Goal: Task Accomplishment & Management: Manage account settings

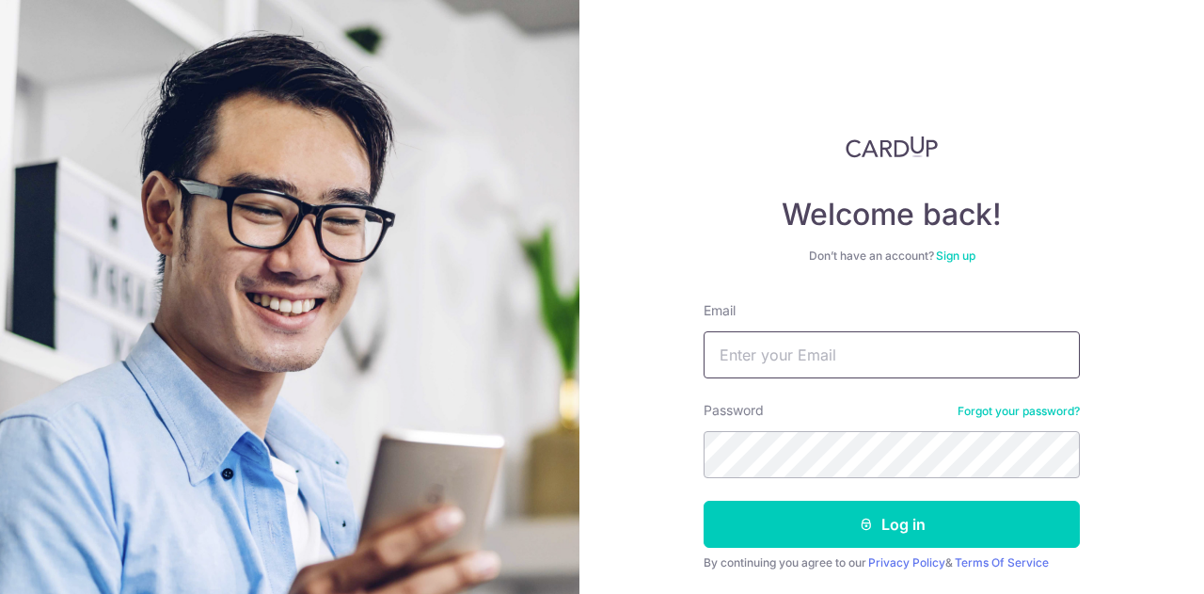
click at [931, 361] on input "Email" at bounding box center [892, 354] width 376 height 47
type input "[EMAIL_ADDRESS][DOMAIN_NAME]"
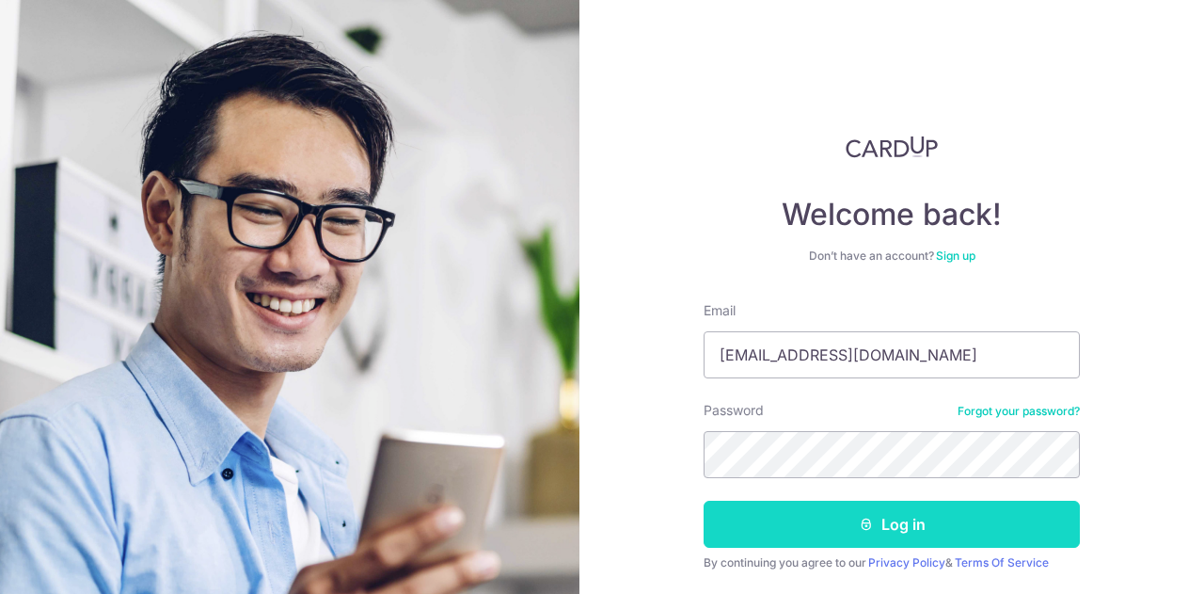
click at [880, 524] on button "Log in" at bounding box center [892, 524] width 376 height 47
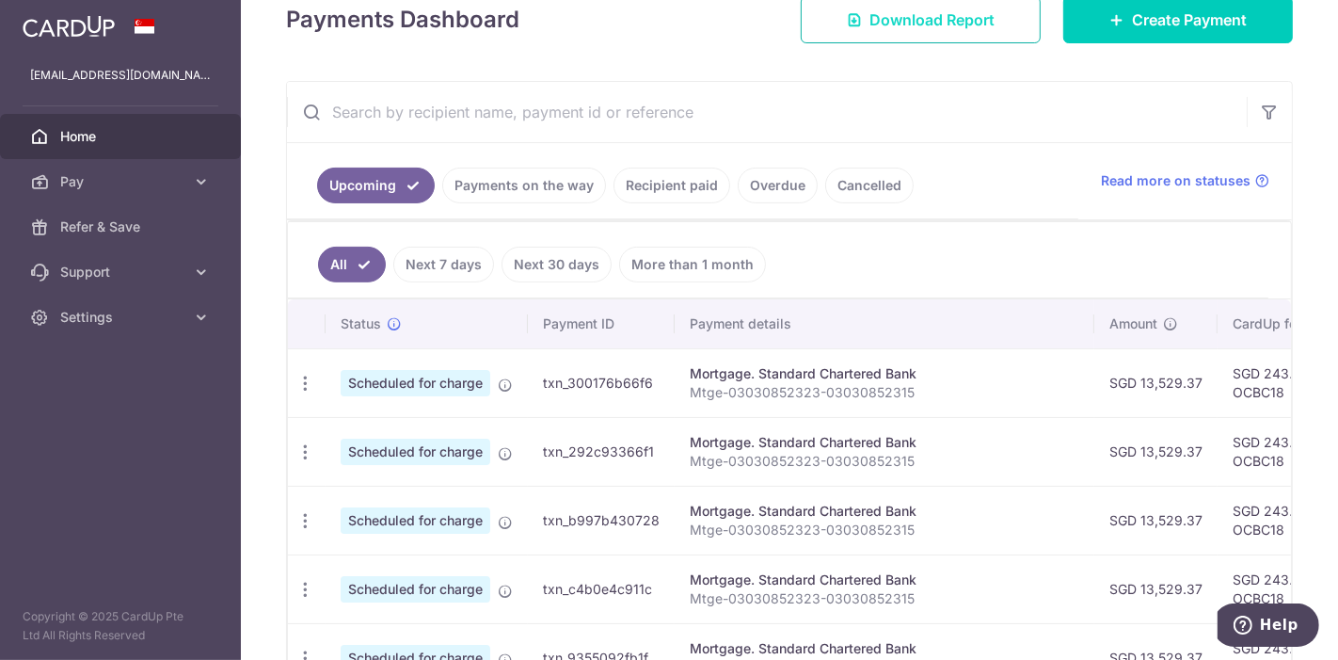
scroll to position [177, 0]
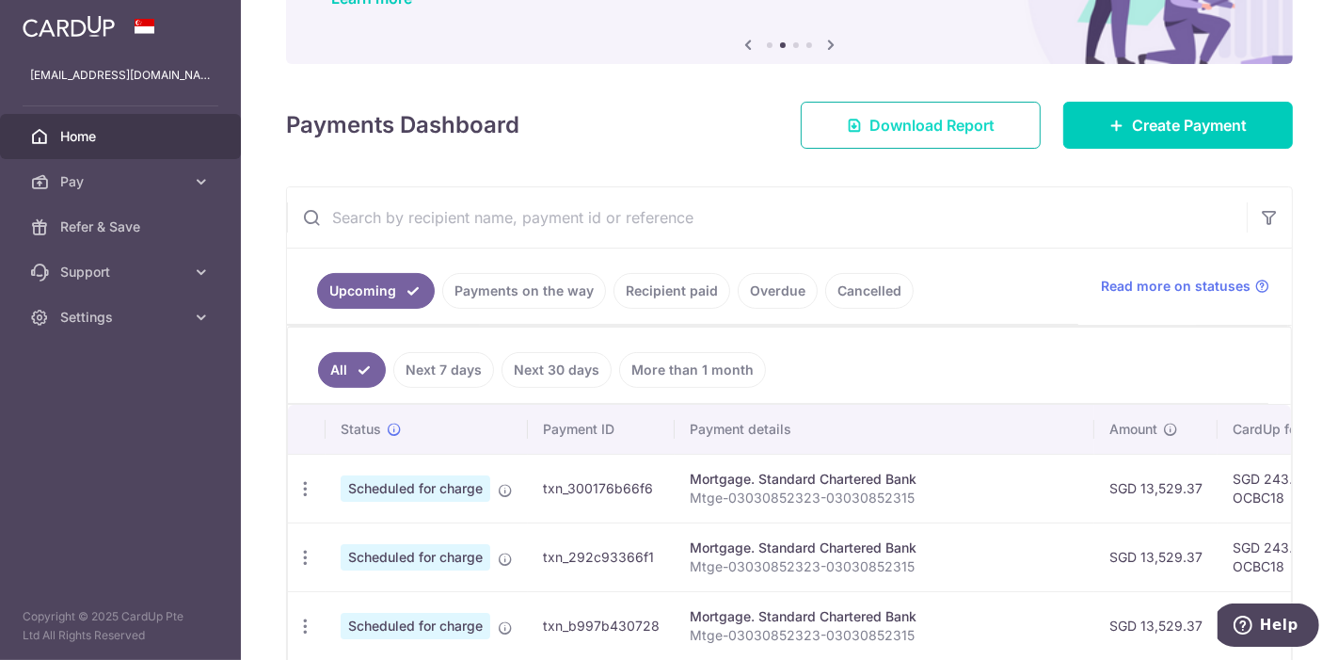
click at [951, 128] on span "Download Report" at bounding box center [931, 125] width 125 height 23
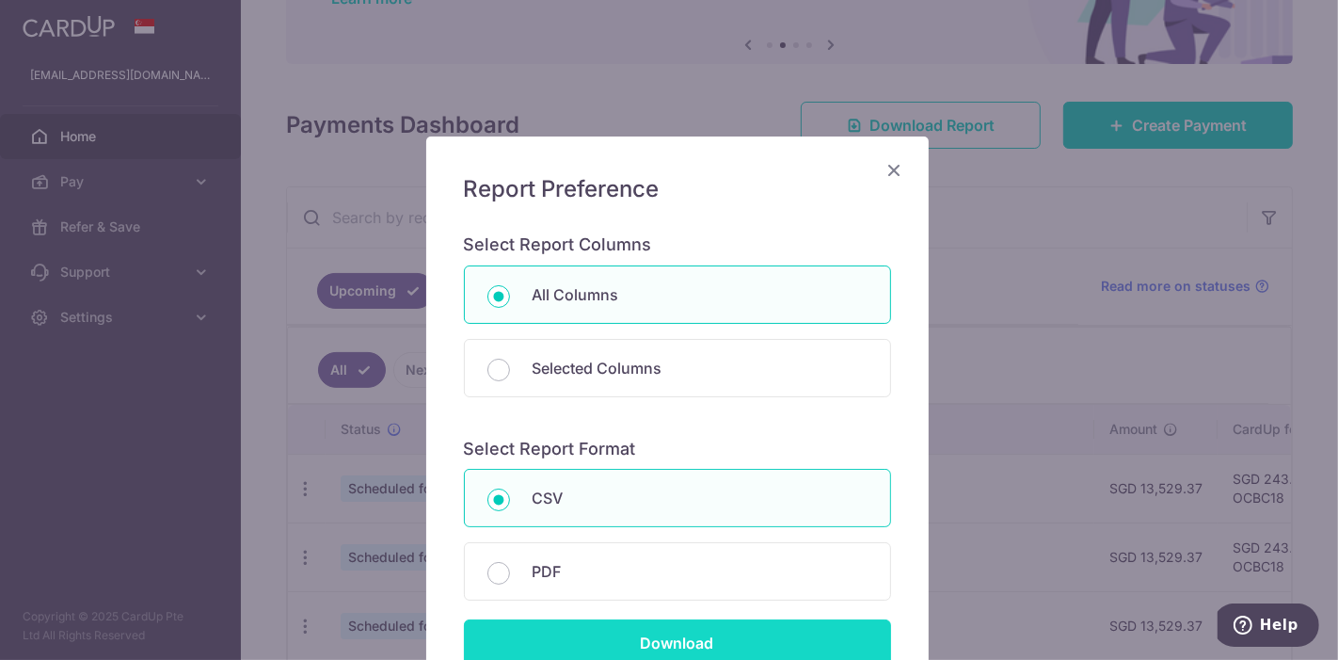
click at [642, 593] on input "Download" at bounding box center [677, 642] width 427 height 47
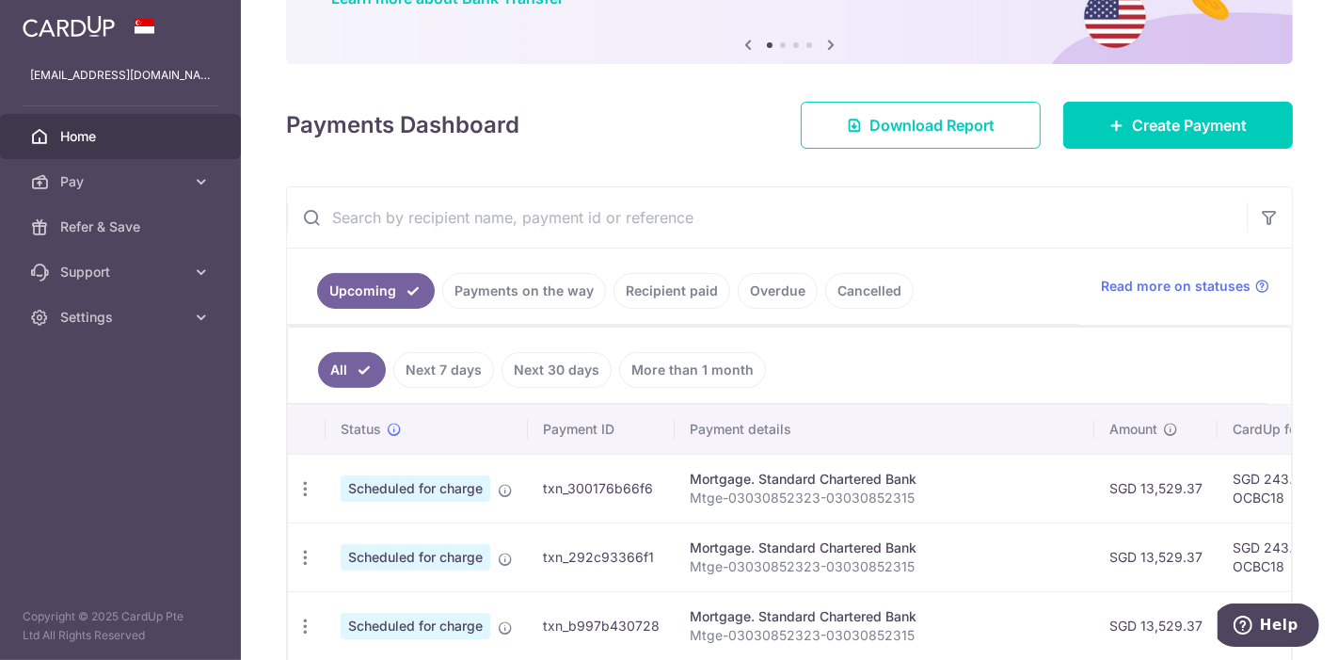
click at [591, 202] on input "text" at bounding box center [767, 217] width 960 height 60
paste input "txn_db9aa816e73"
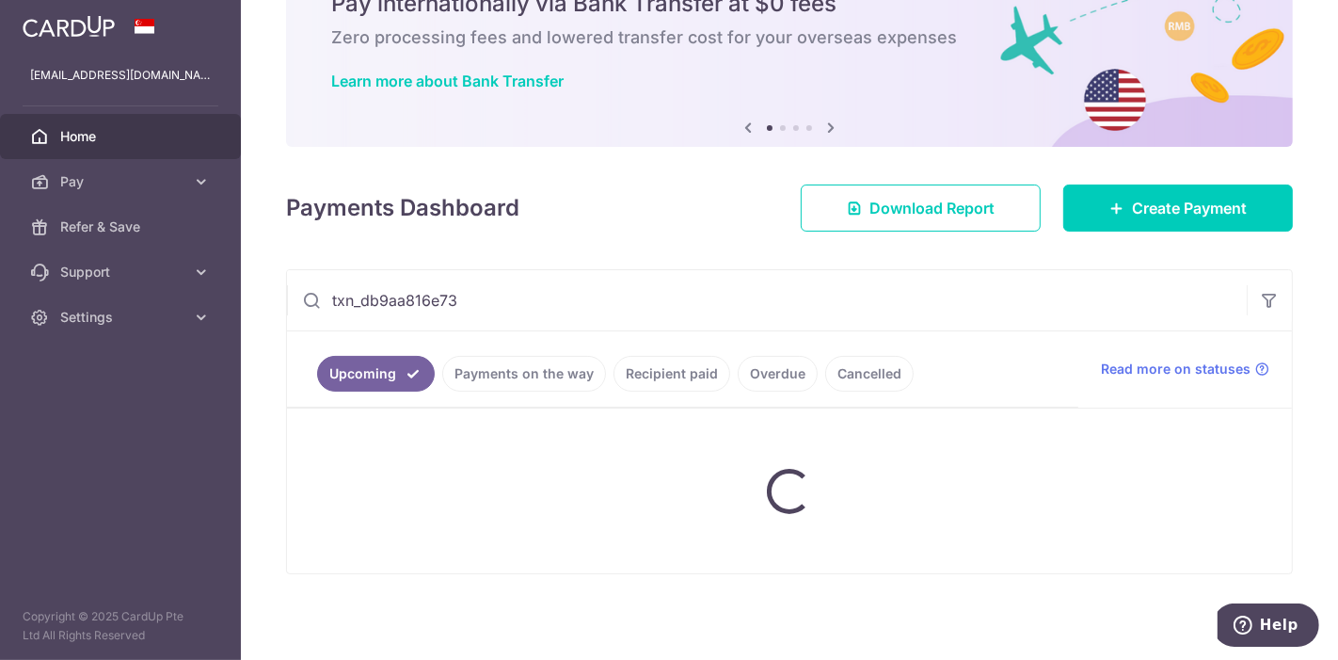
type input "txn_db9aa816e73"
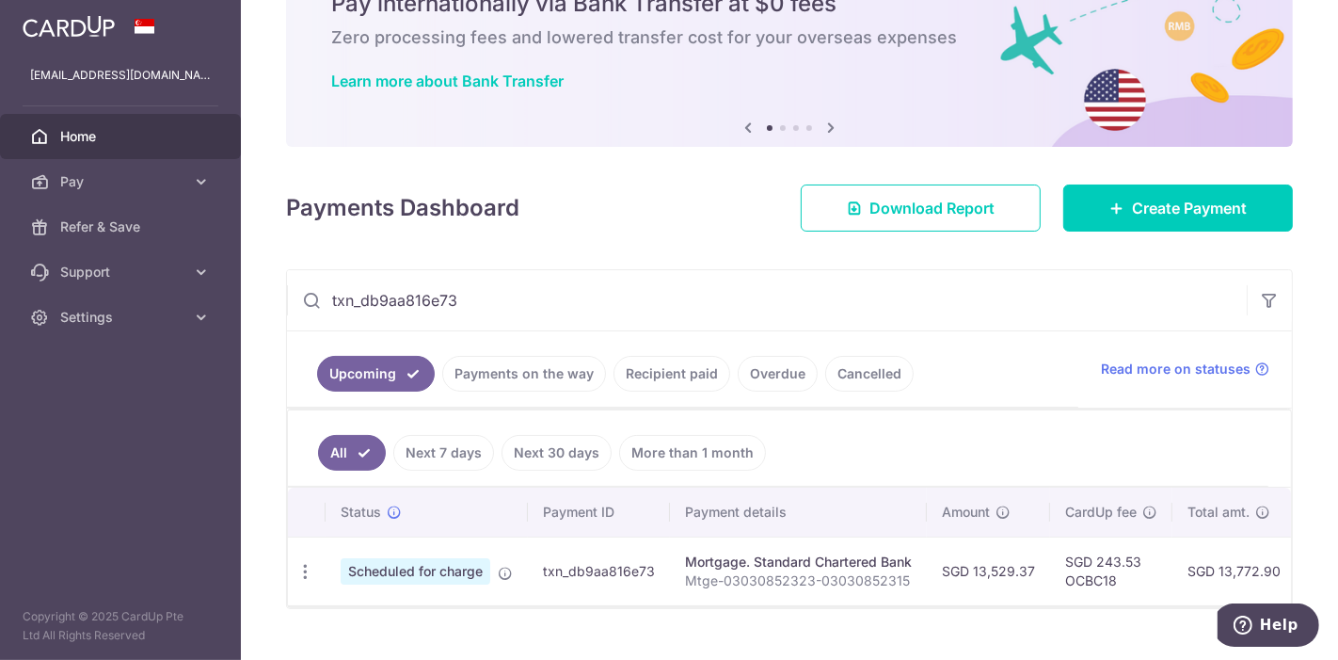
scroll to position [136, 0]
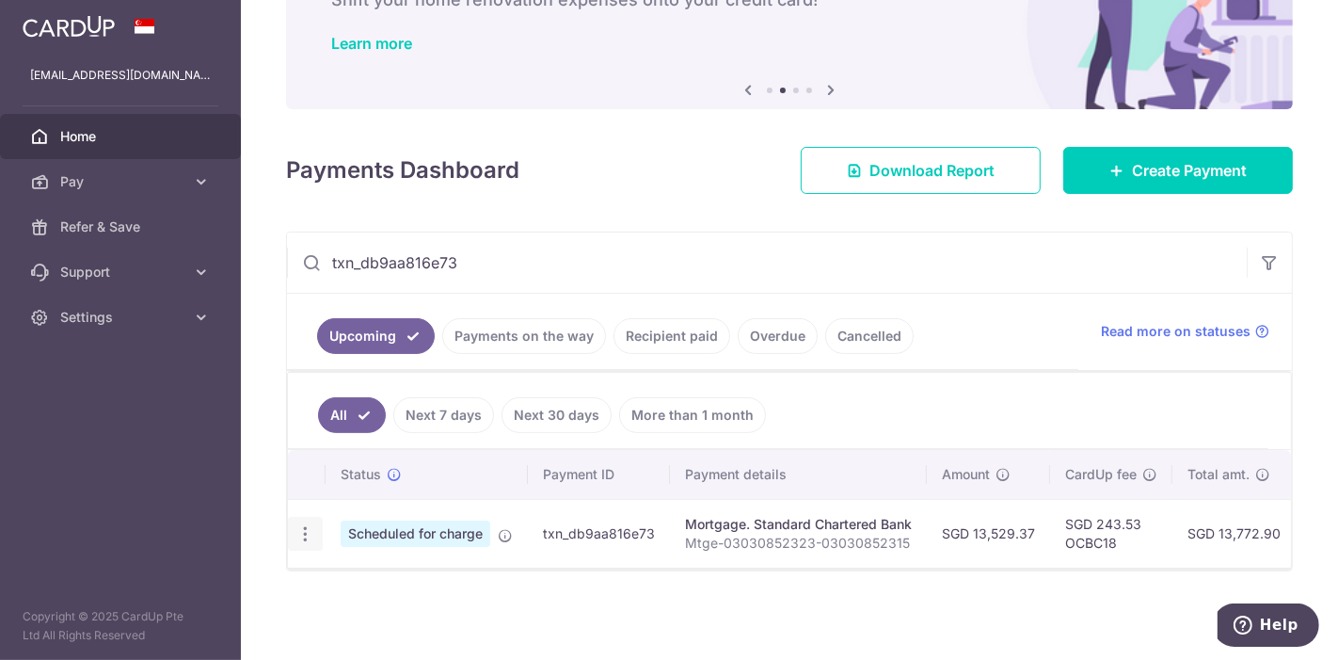
click at [302, 524] on icon "button" at bounding box center [305, 534] width 20 height 20
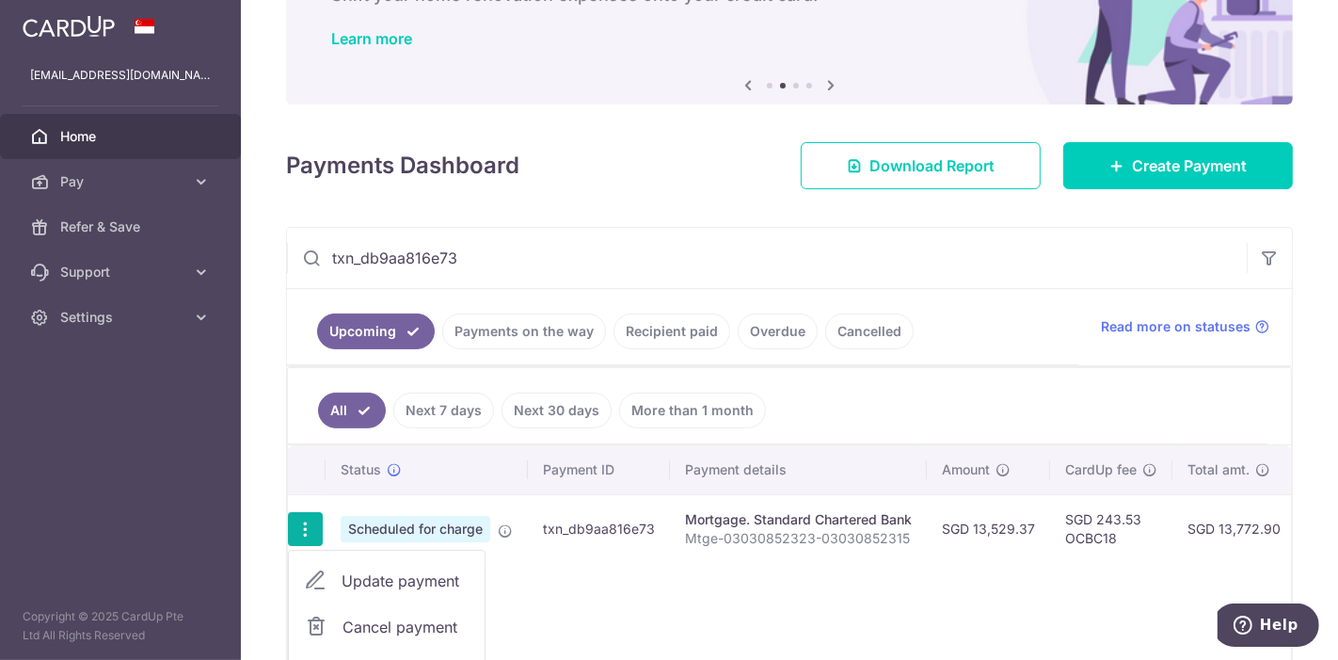
click at [352, 569] on span "Update payment" at bounding box center [406, 580] width 128 height 23
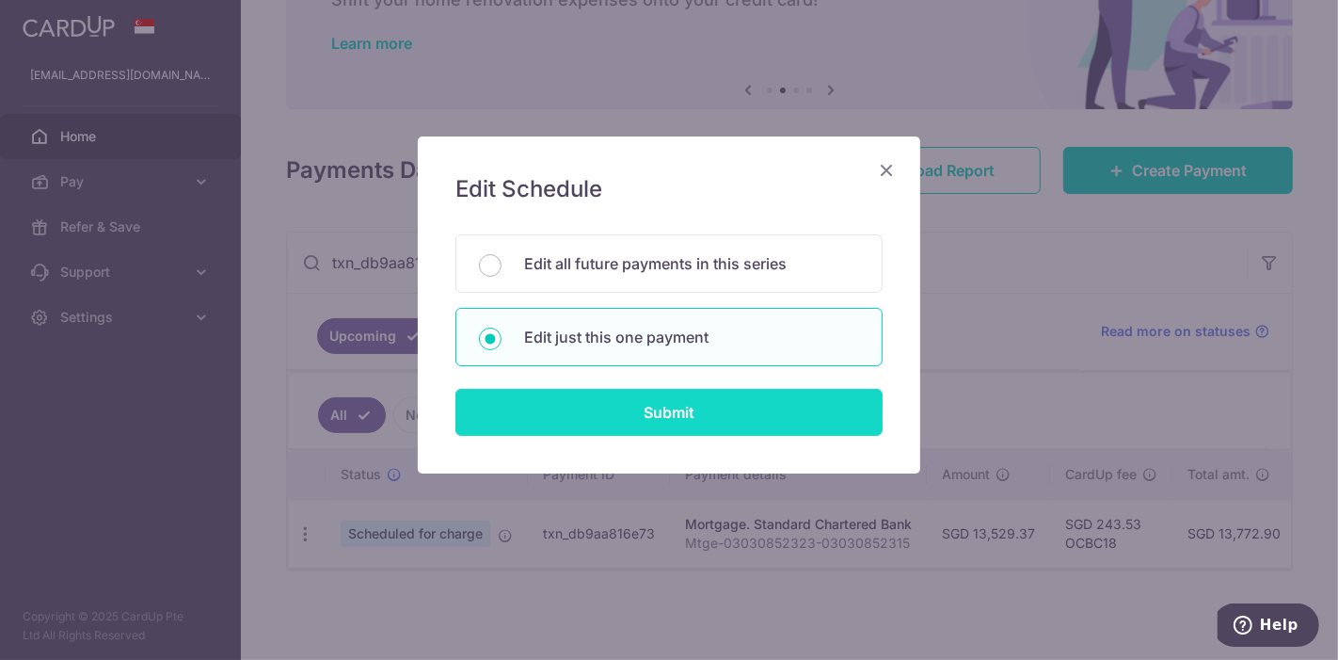
click at [552, 415] on input "Submit" at bounding box center [668, 412] width 427 height 47
radio input "true"
type input "13,529.37"
type input "[DATE]"
type input "Mtge-03030852323-03030852315"
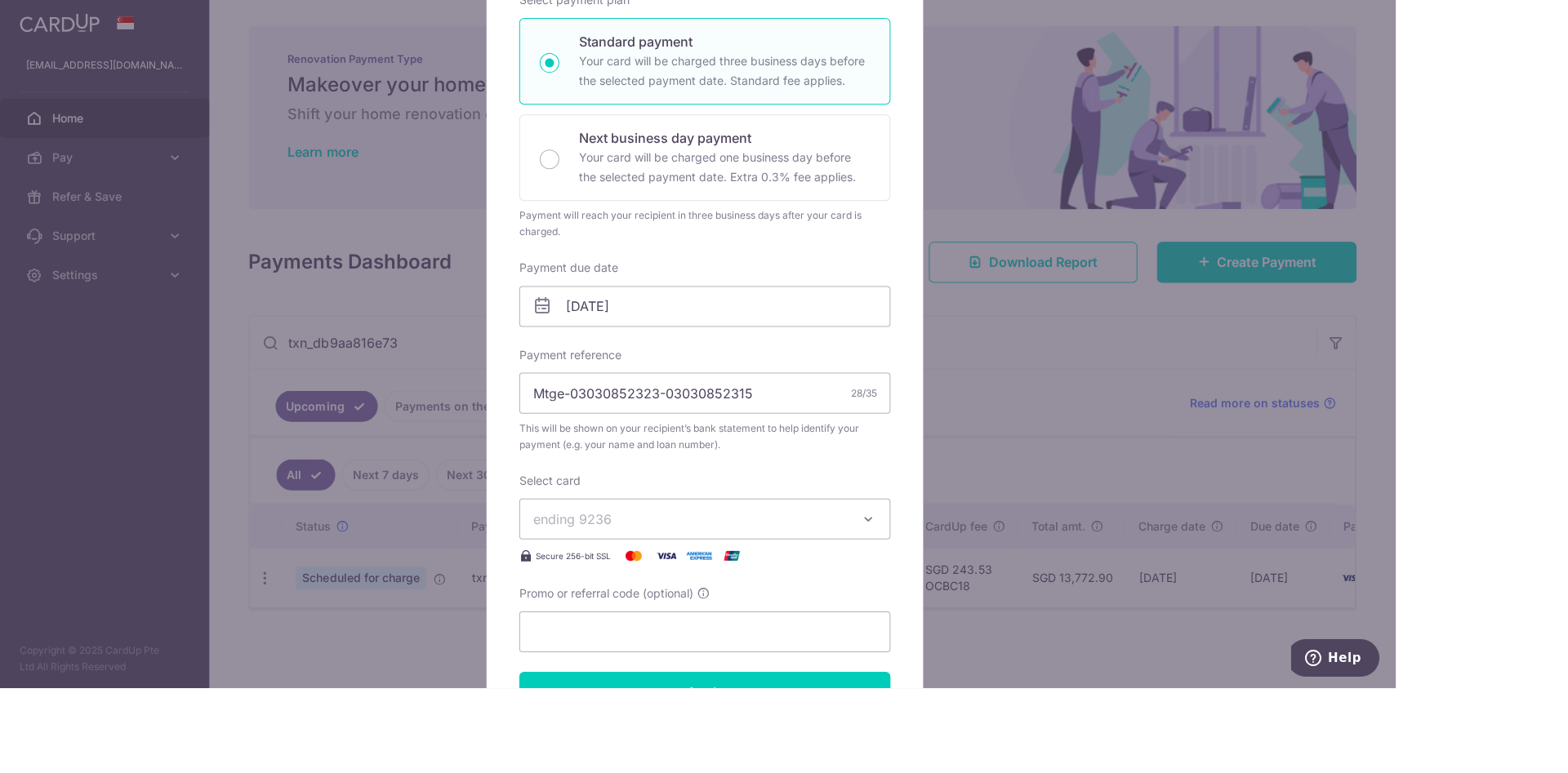
scroll to position [272, 0]
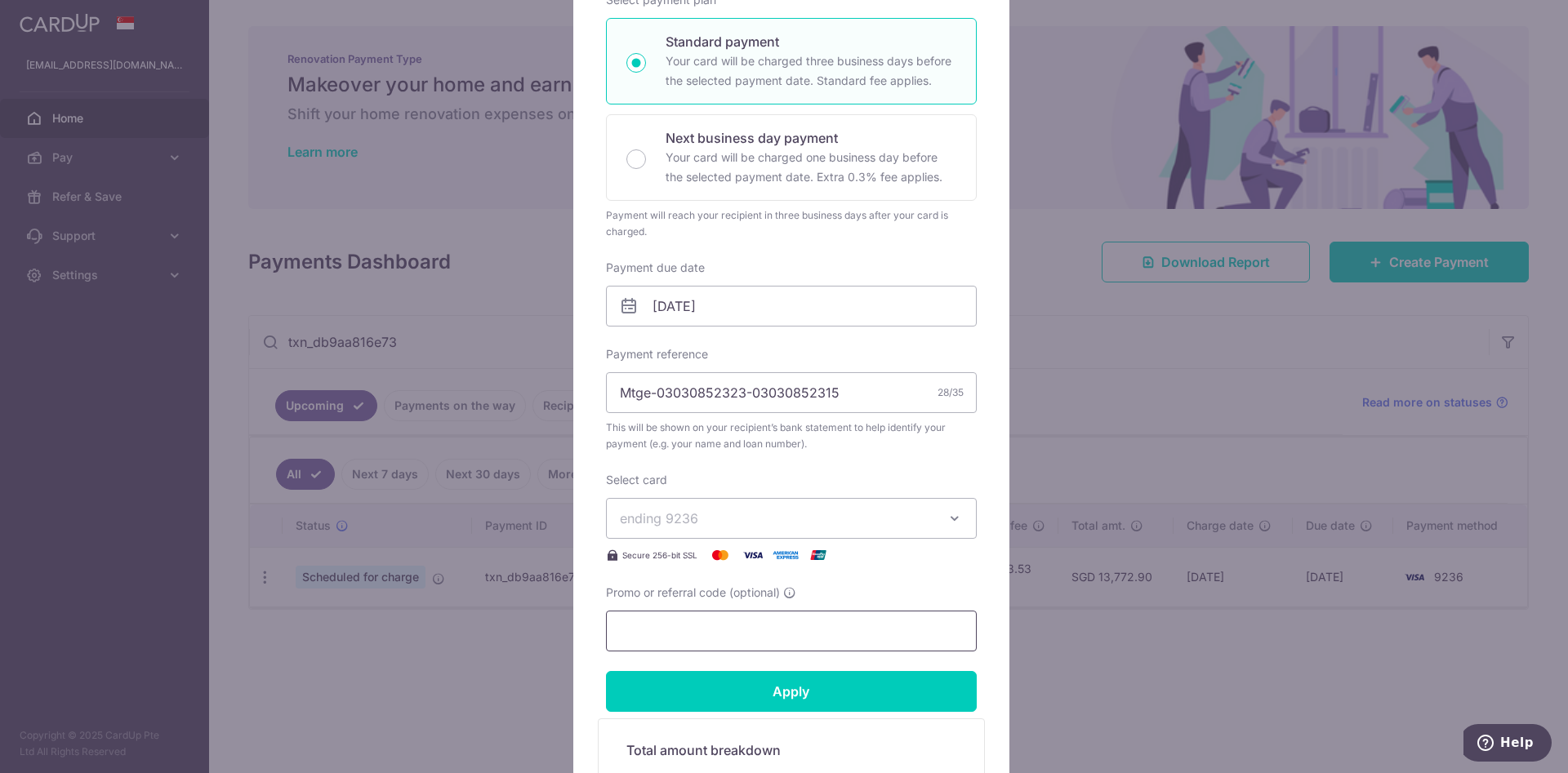
click at [748, 514] on input "Promo or referral code (optional)" at bounding box center [791, 631] width 371 height 41
type input "OCBC18"
click at [781, 309] on input "[DATE]" at bounding box center [791, 305] width 371 height 41
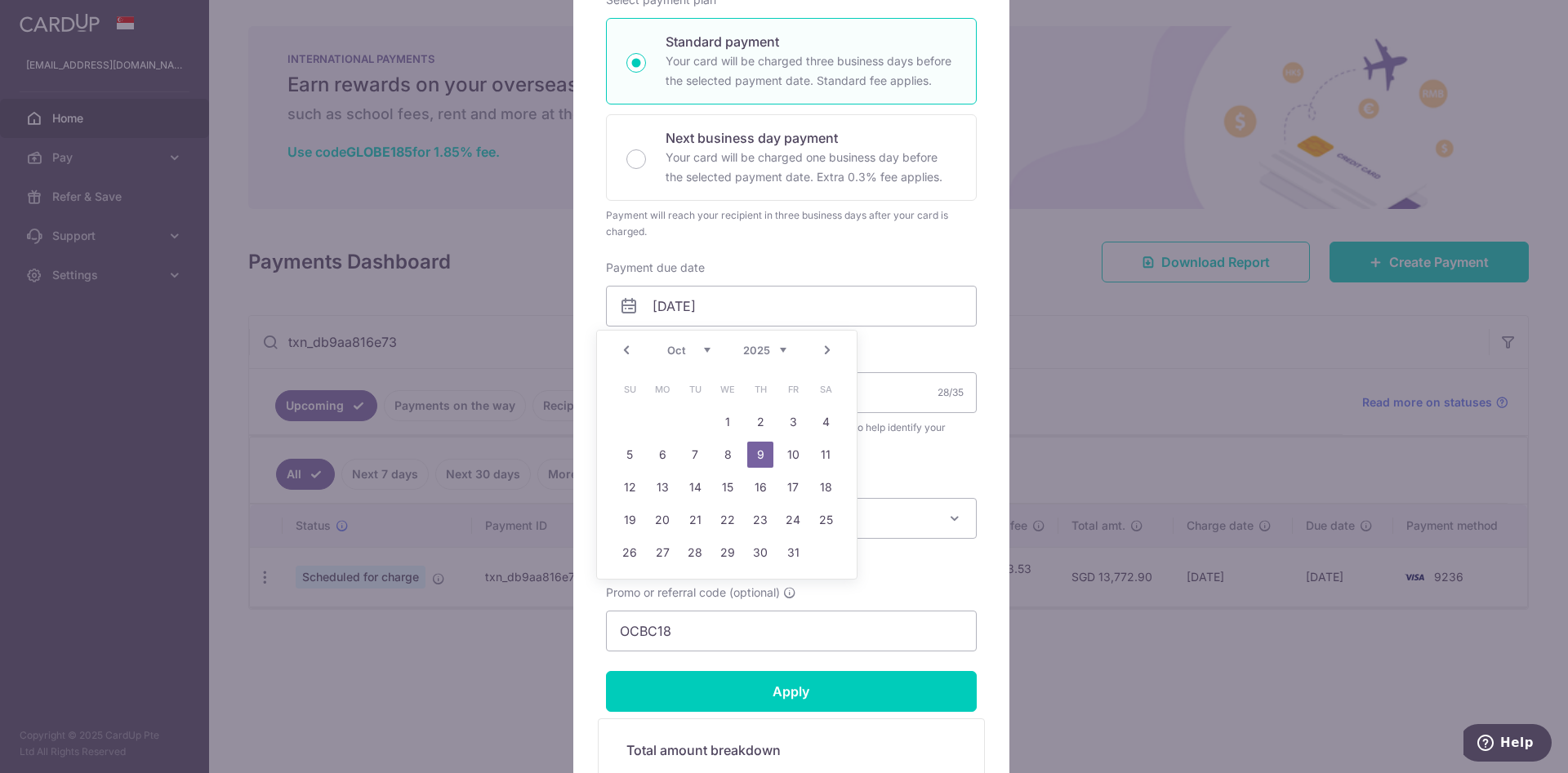
click at [827, 351] on link "Next" at bounding box center [827, 350] width 20 height 20
click at [760, 451] on link "6" at bounding box center [760, 455] width 26 height 26
type input "06/11/2025"
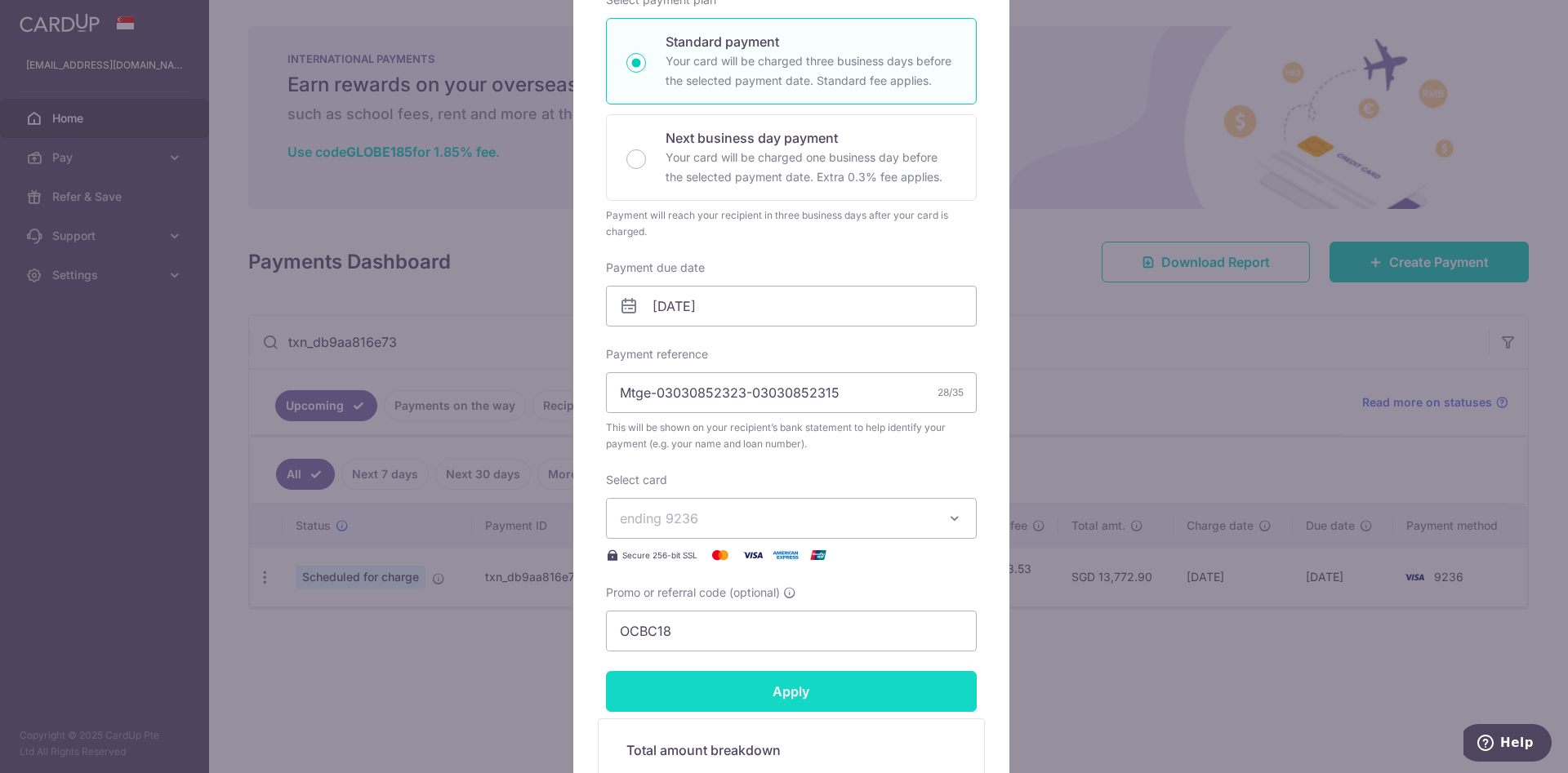
click at [777, 514] on input "Apply" at bounding box center [791, 691] width 371 height 41
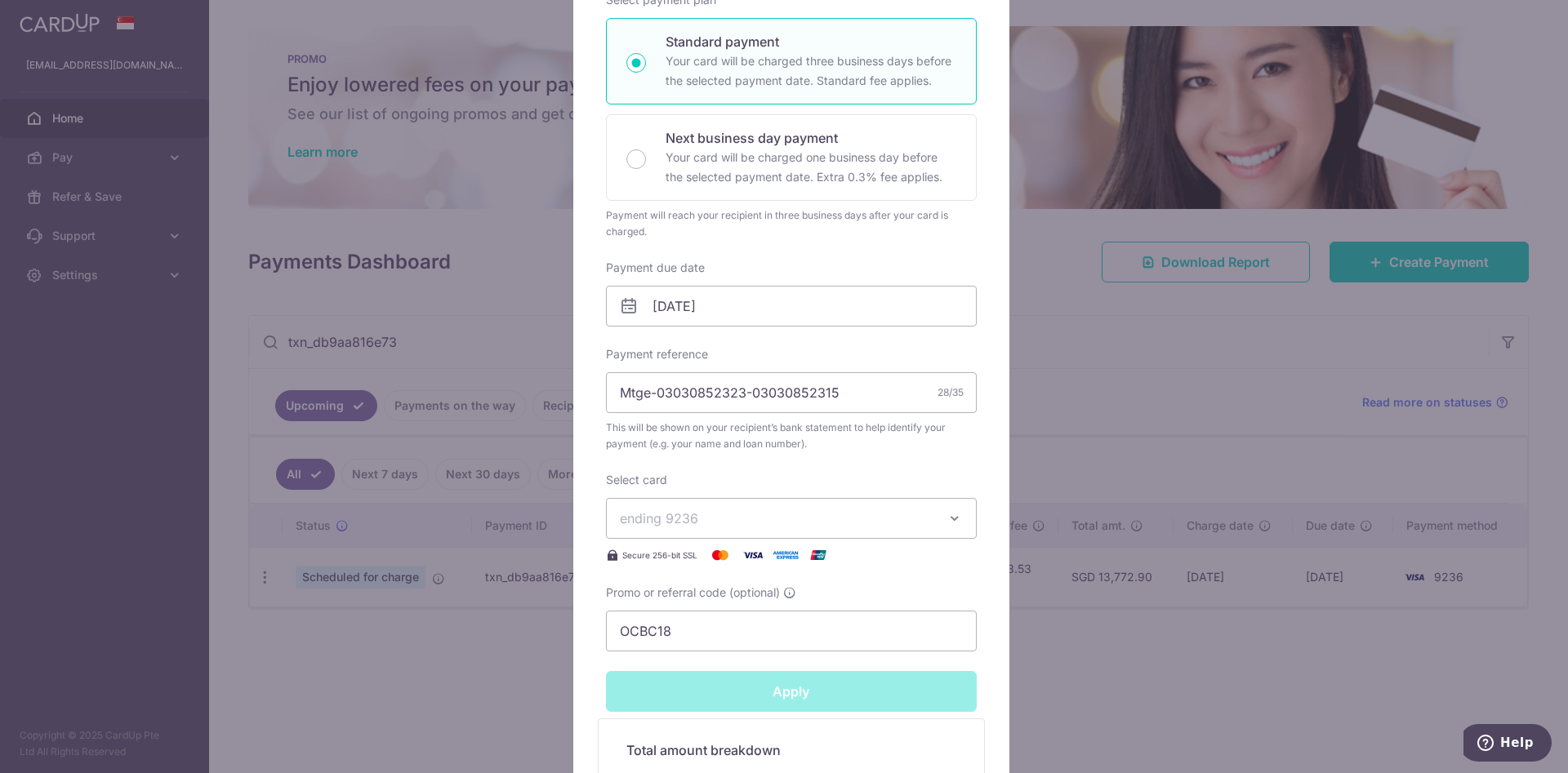
click at [344, 514] on div "Edit payment By clicking apply, you will make changes to all payments to Standa…" at bounding box center [784, 386] width 1568 height 773
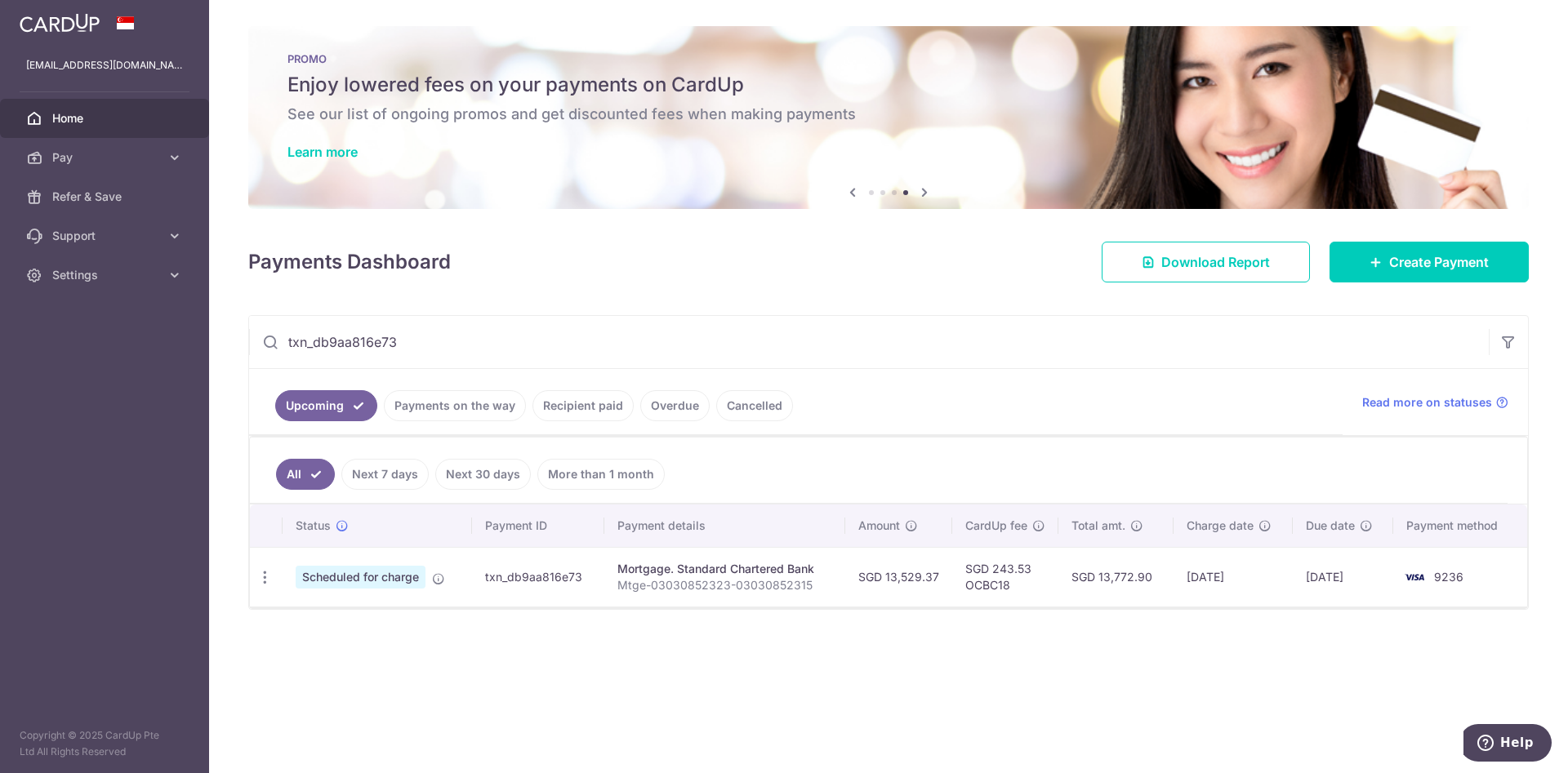
click at [397, 337] on input "txn_db9aa816e73" at bounding box center [869, 342] width 1239 height 52
paste input "7efd5b6dbc0"
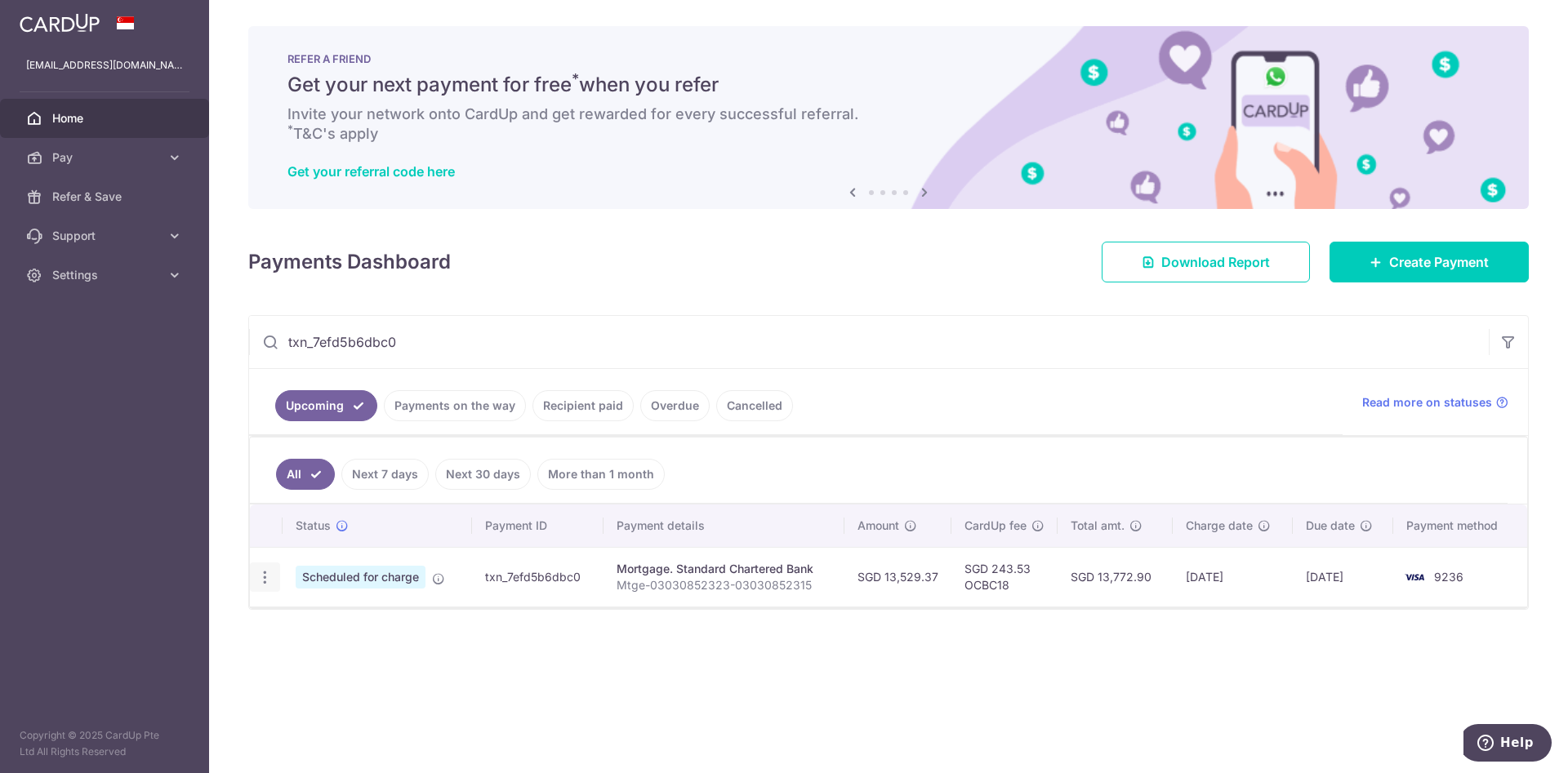
type input "txn_7efd5b6dbc0"
click at [270, 514] on icon "button" at bounding box center [265, 578] width 17 height 17
click at [337, 514] on span "Update payment" at bounding box center [352, 622] width 111 height 20
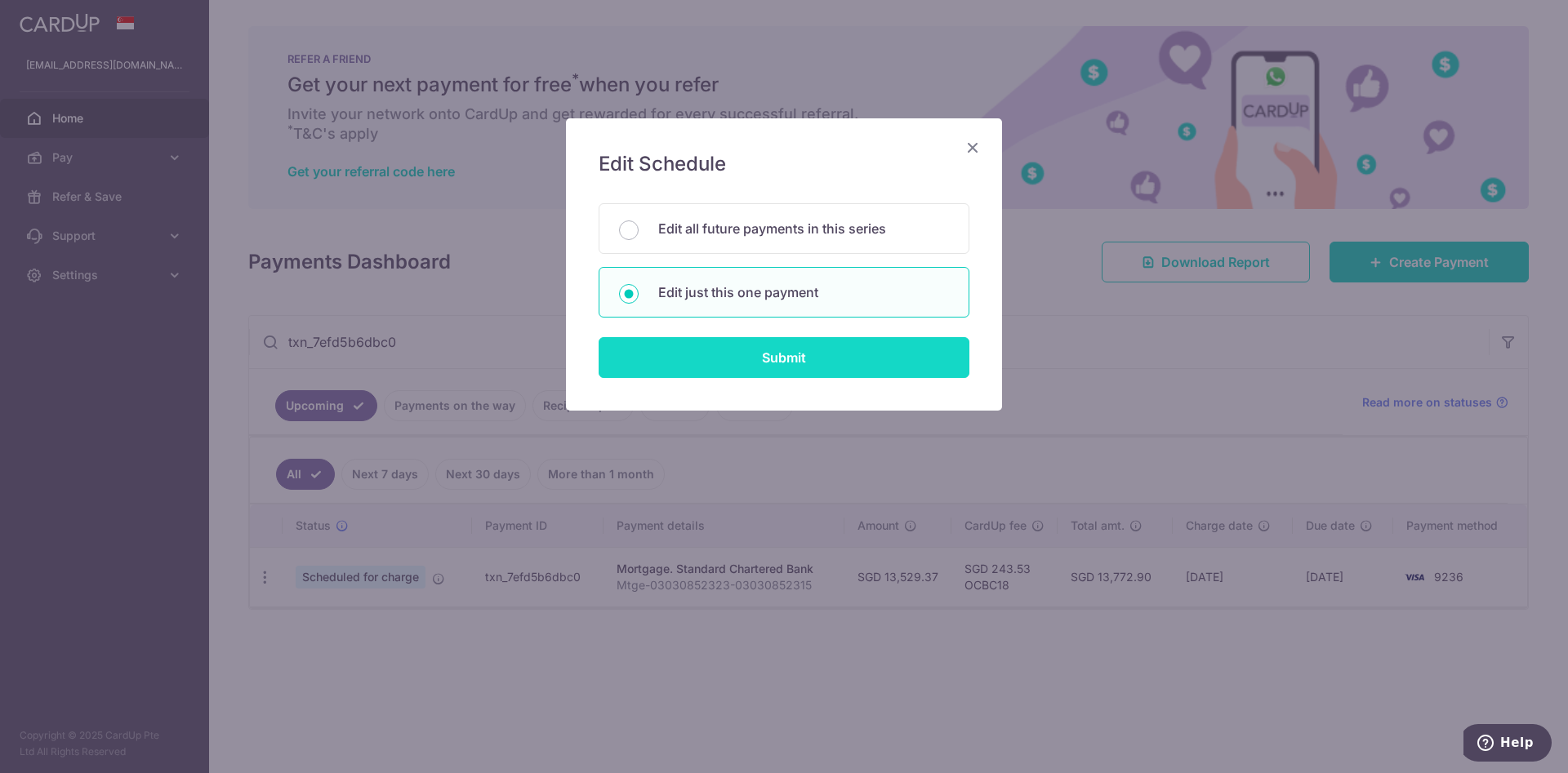
click at [853, 339] on input "Submit" at bounding box center [784, 357] width 371 height 41
radio input "true"
type input "[DATE]"
type input "Apply"
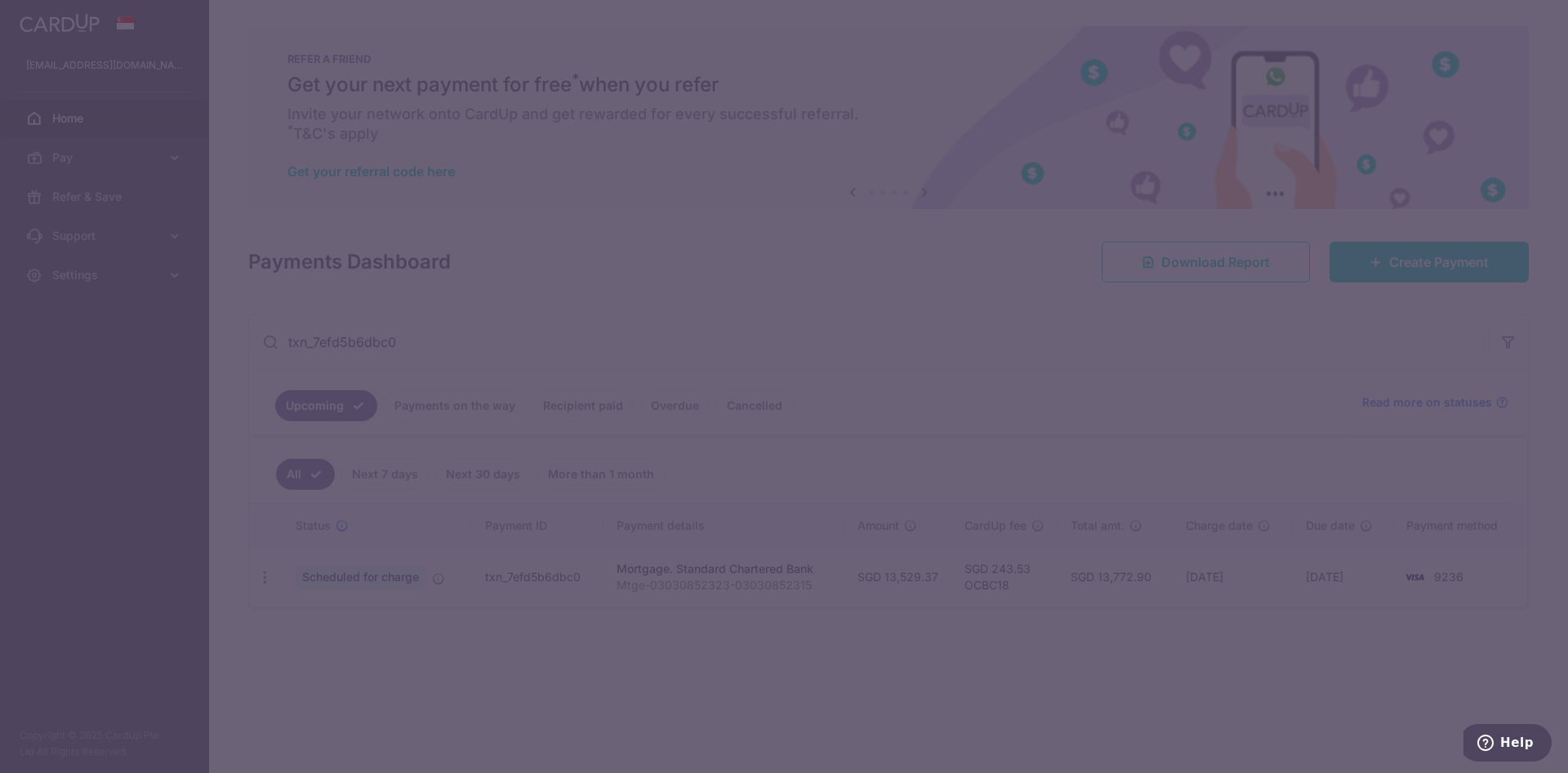
scroll to position [0, 0]
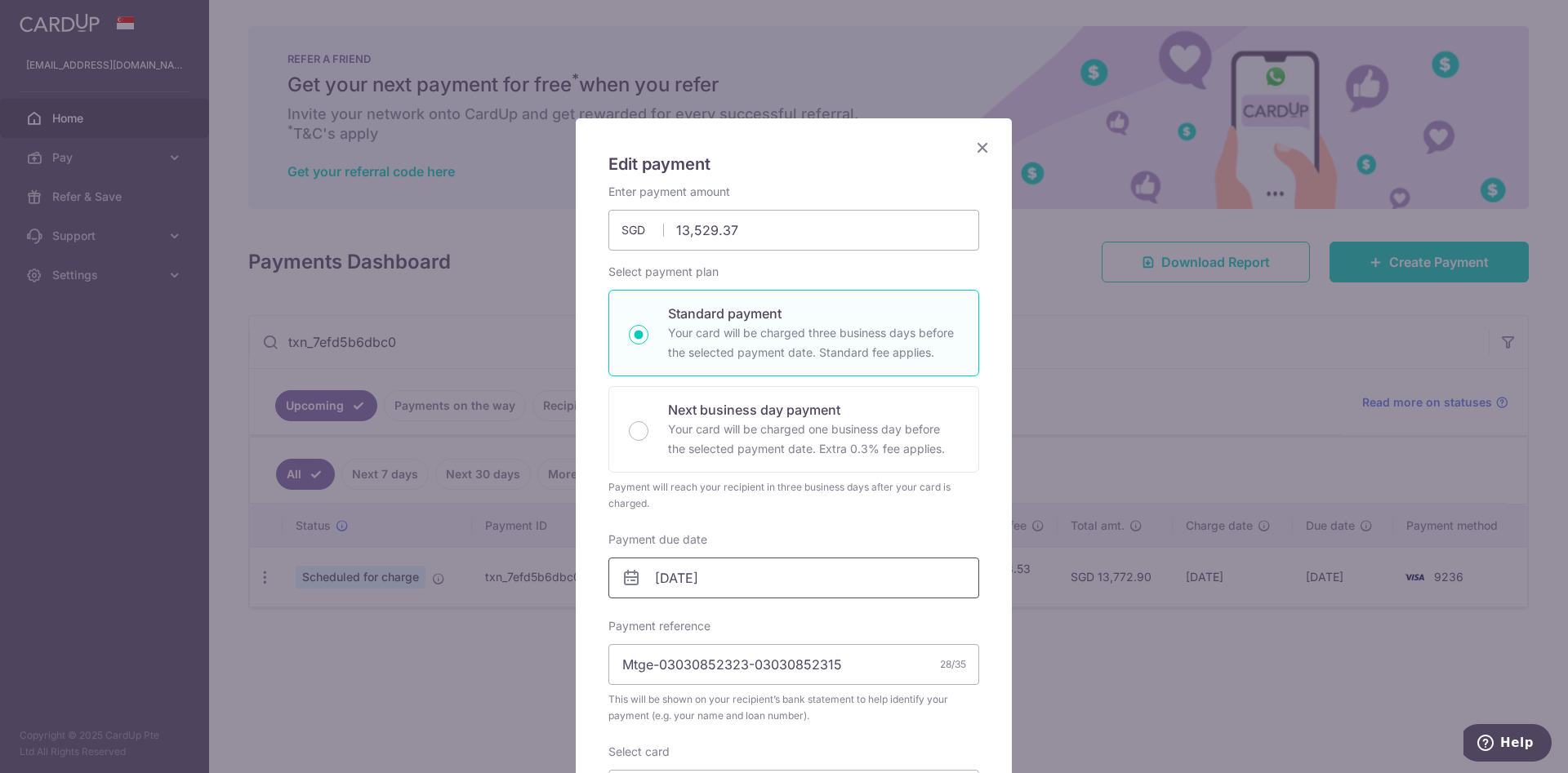
click at [753, 514] on input "[DATE]" at bounding box center [793, 578] width 371 height 41
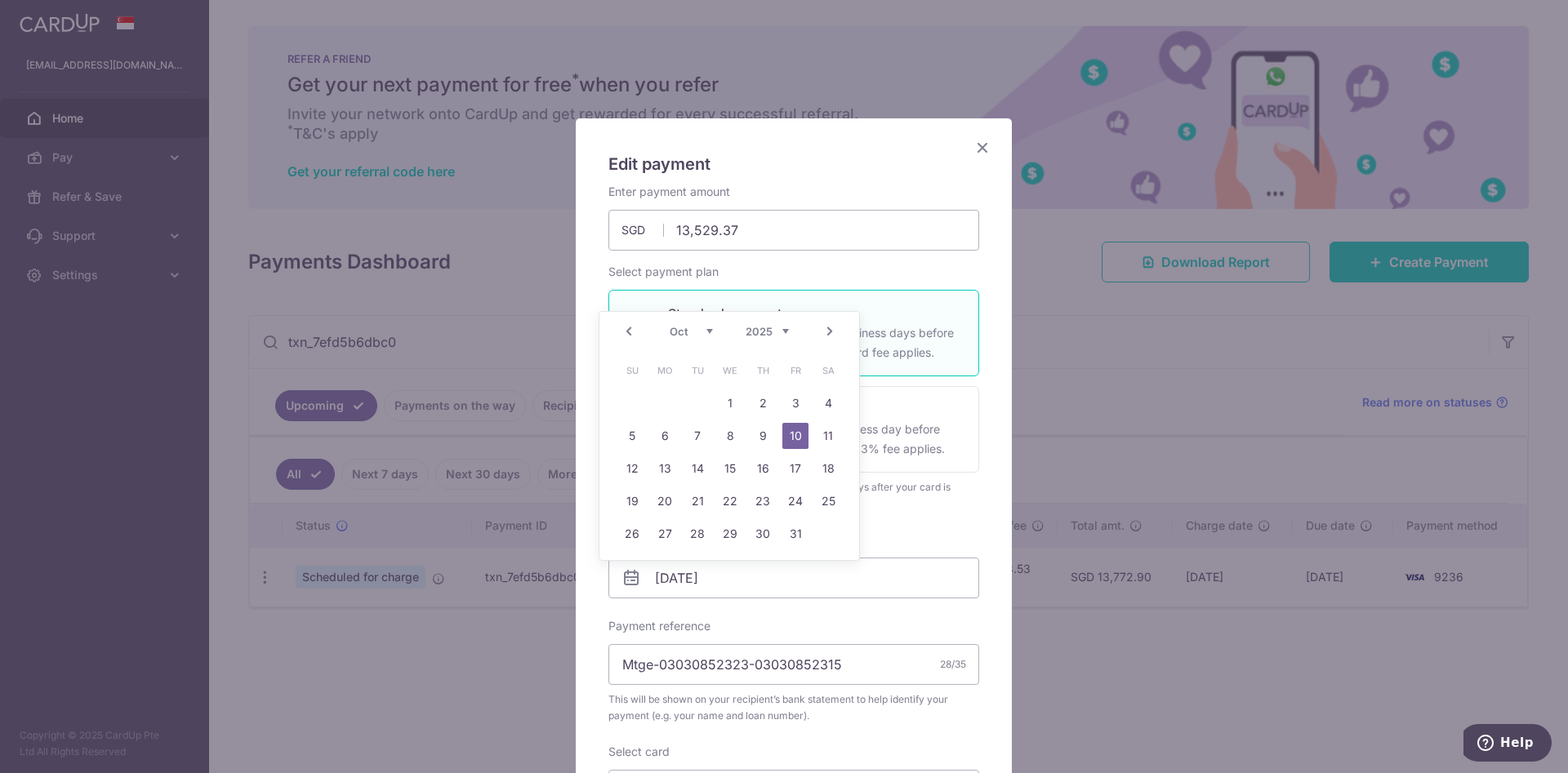
click at [831, 336] on link "Next" at bounding box center [830, 331] width 20 height 20
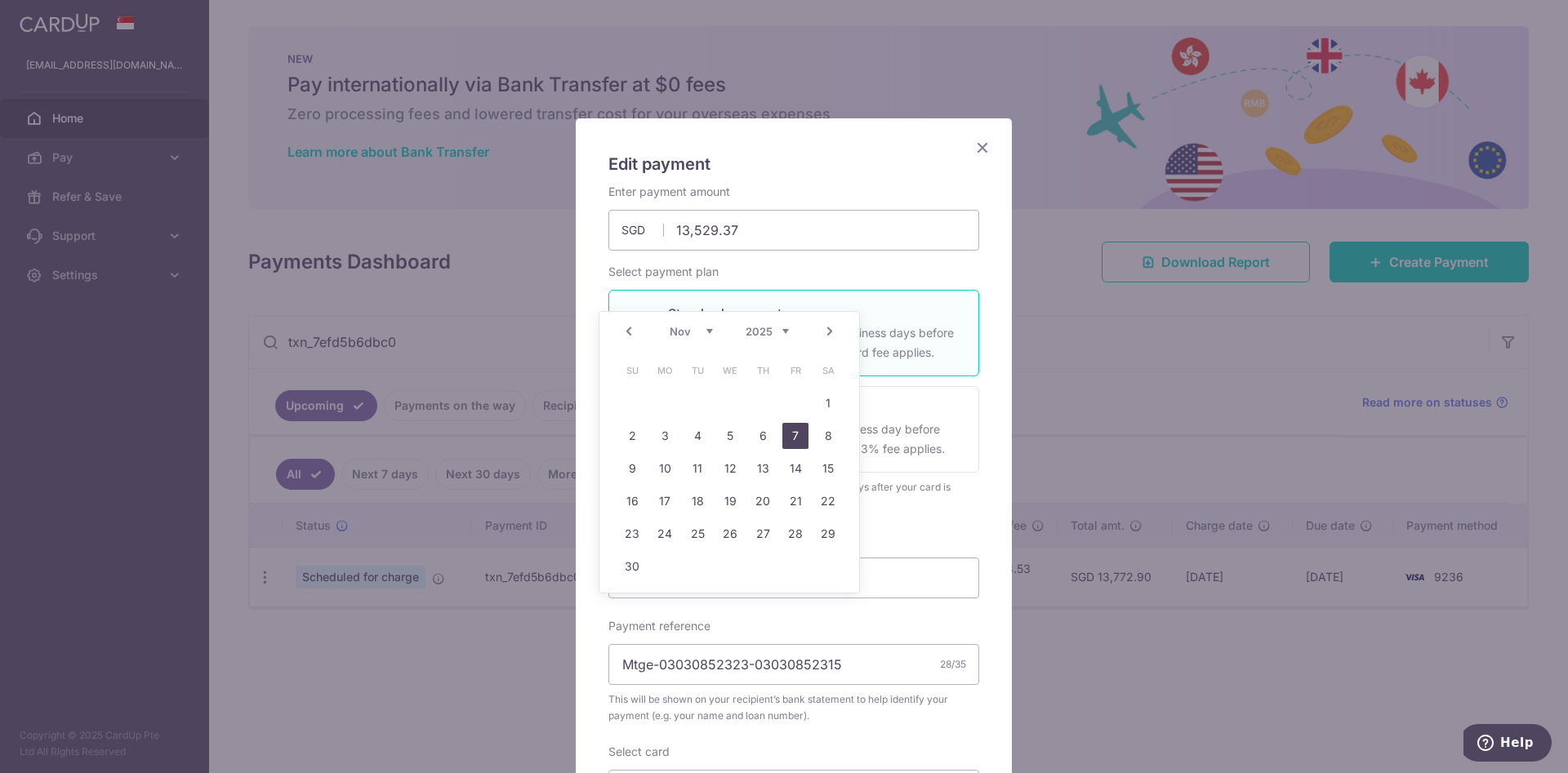
click at [795, 427] on link "7" at bounding box center [795, 436] width 26 height 26
type input "07/11/2025"
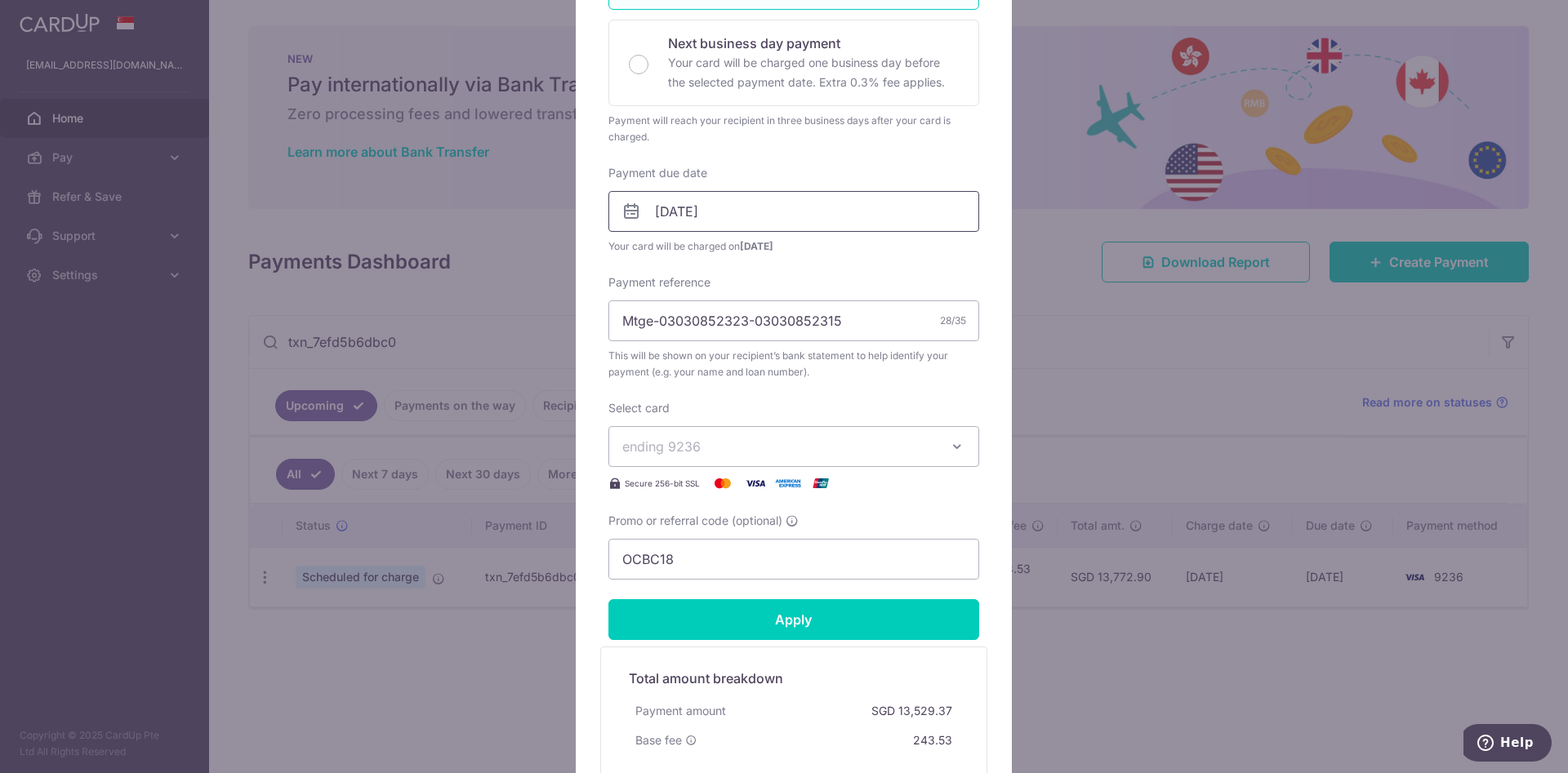
scroll to position [367, 0]
click at [1045, 514] on div "Edit payment By clicking apply, you will make changes to all payments to Standa…" at bounding box center [784, 386] width 1568 height 773
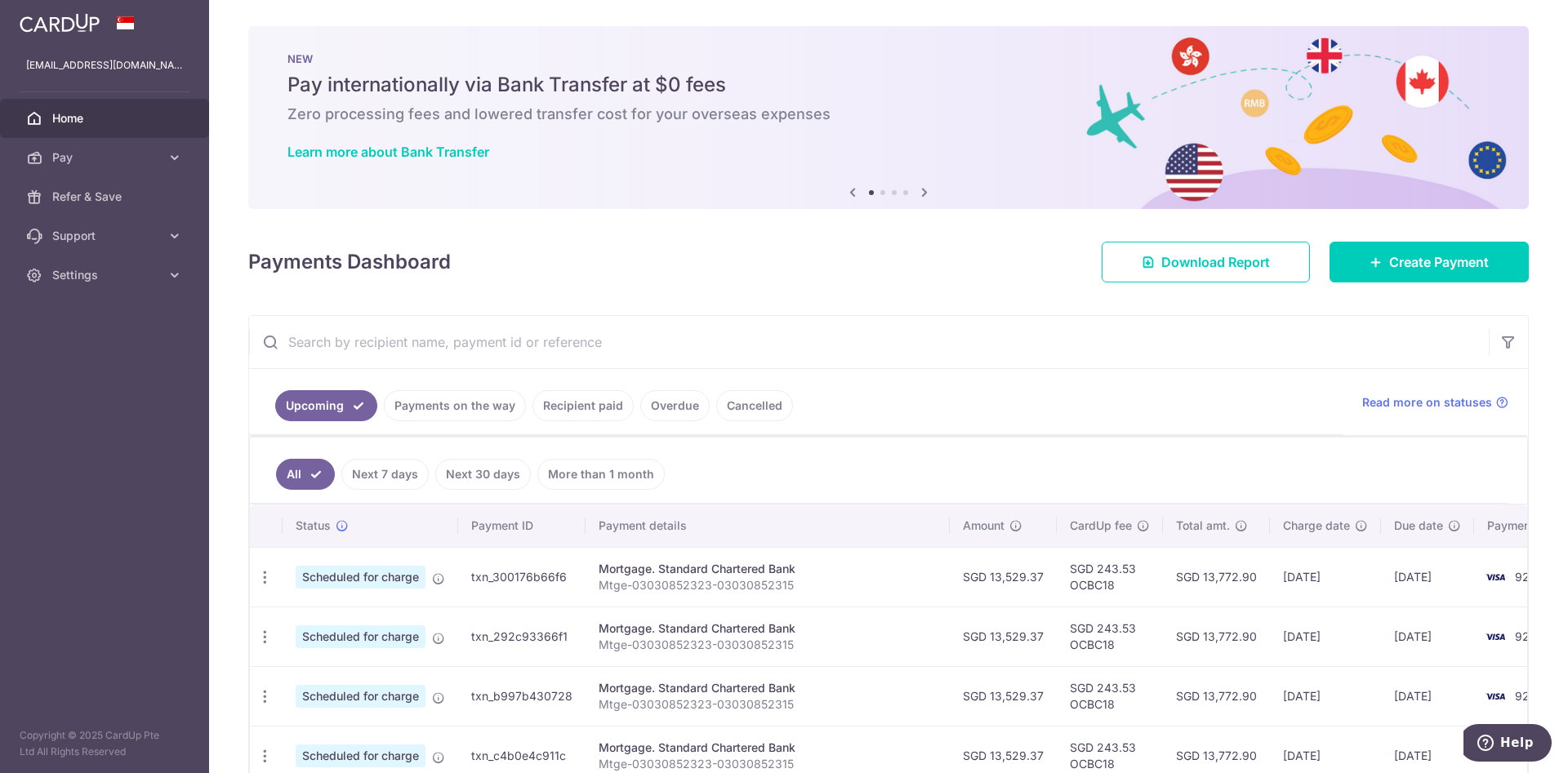
click at [484, 327] on input "text" at bounding box center [869, 342] width 1239 height 52
paste input "txn_7efd5b6dbc0"
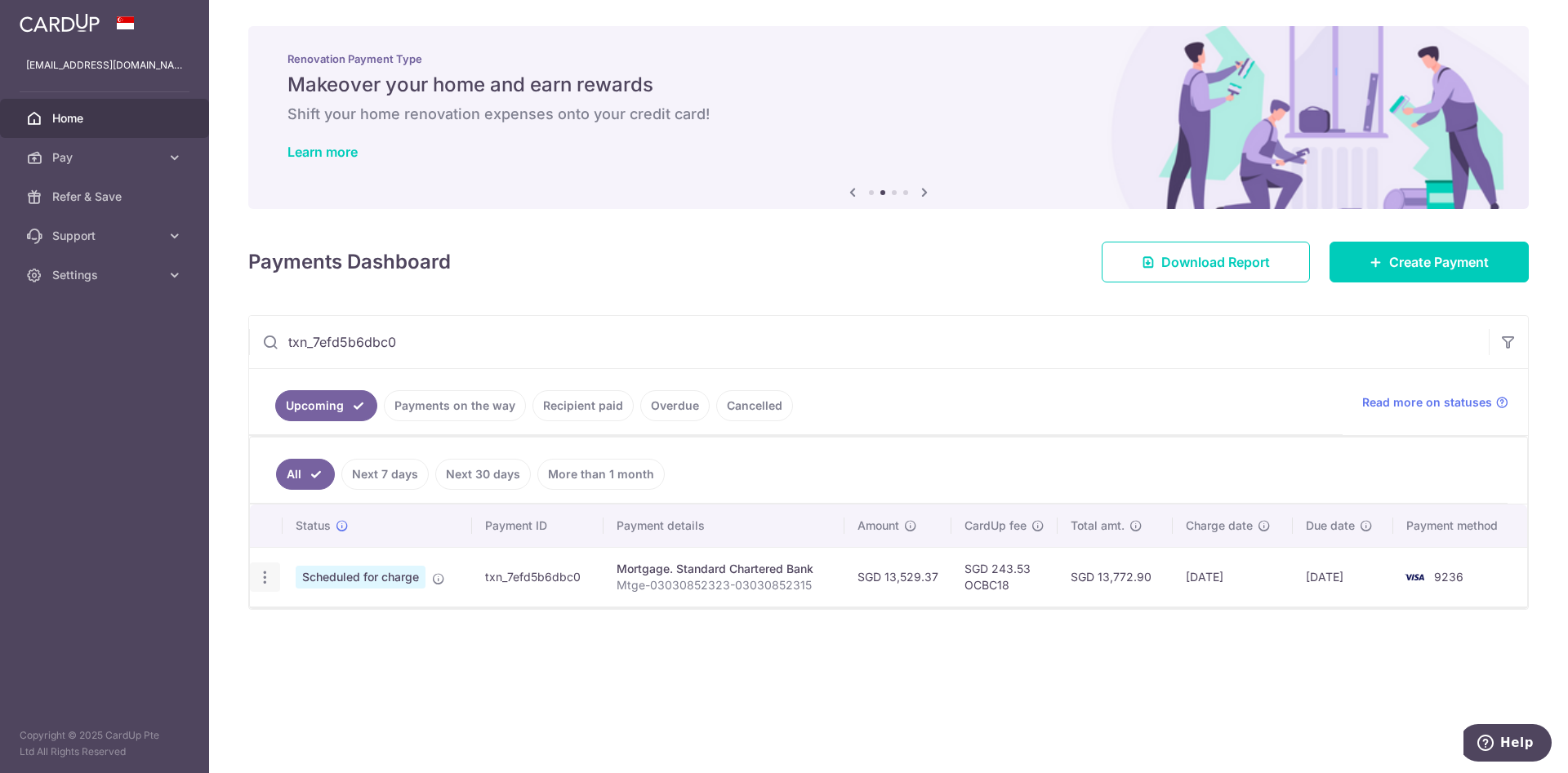
click at [262, 567] on div "Update payment Cancel payment Upload doc" at bounding box center [265, 577] width 30 height 30
click at [408, 341] on input "txn_7efd5b6dbc0" at bounding box center [869, 342] width 1239 height 52
paste input "db9aa816e73"
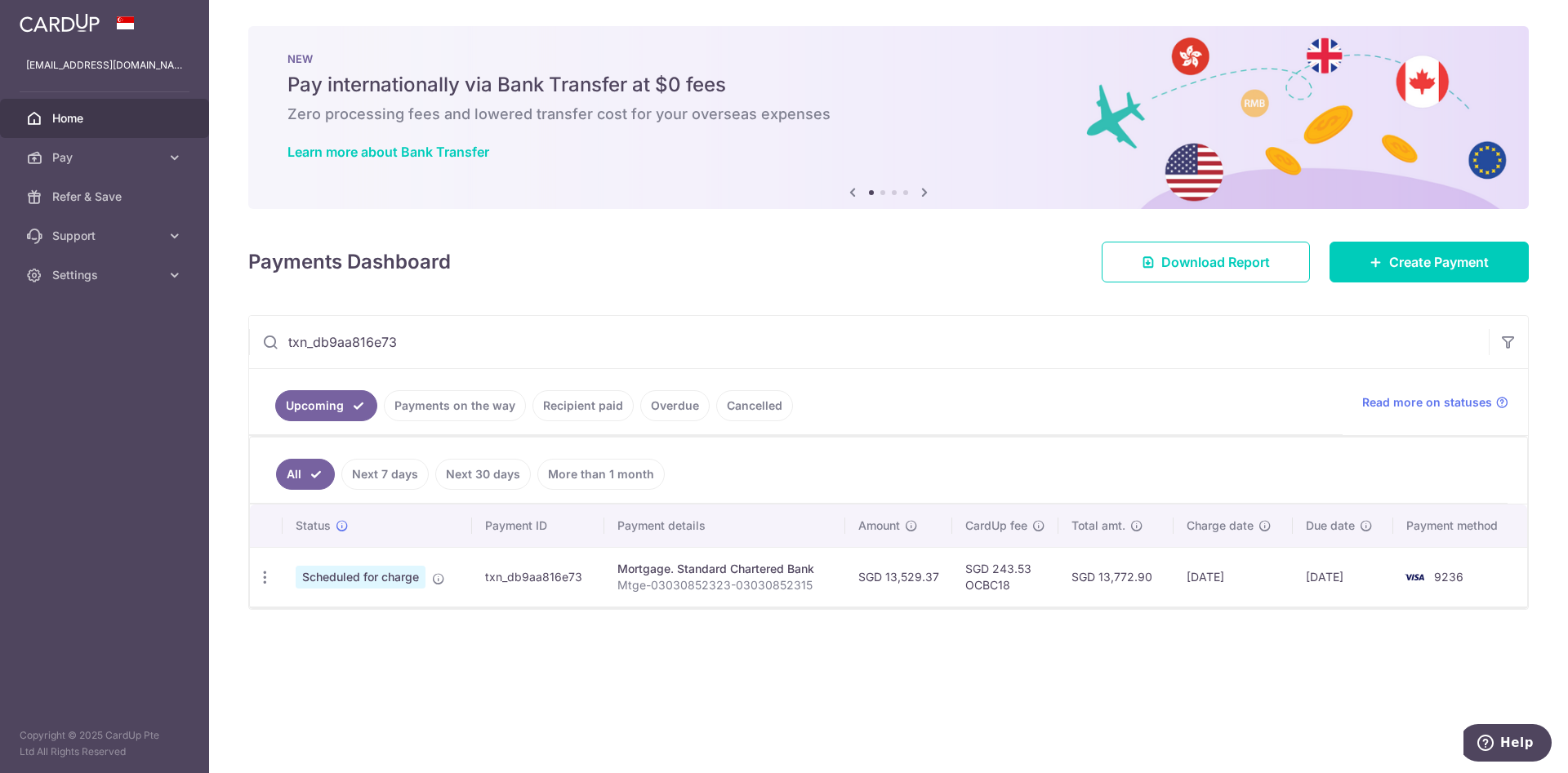
click at [418, 339] on input "txn_db9aa816e73" at bounding box center [869, 342] width 1239 height 52
paste input "c14ce6dfa3b"
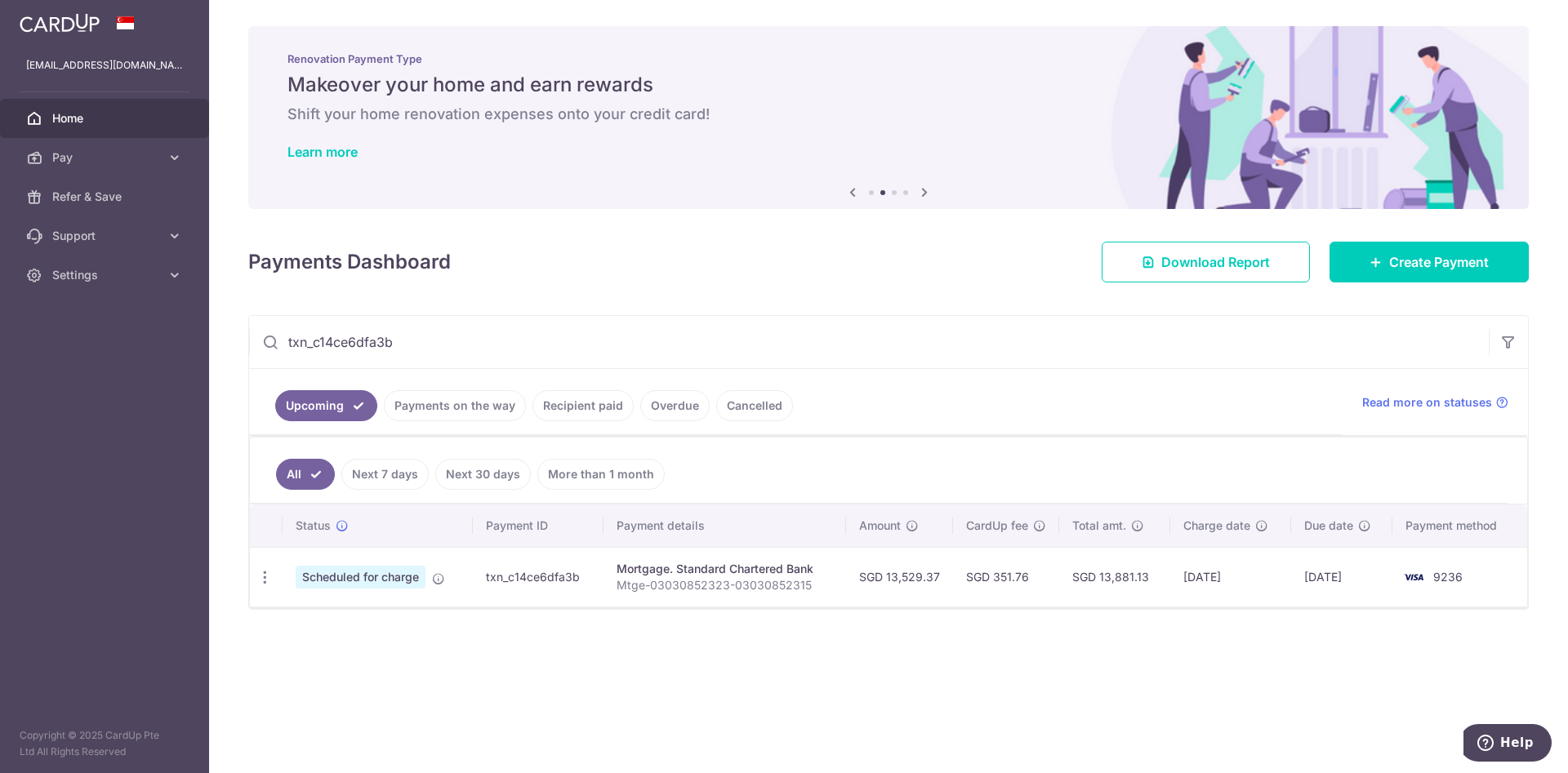
type input "txn_c14ce6dfa3b"
click at [1264, 265] on span "Download Report" at bounding box center [1215, 262] width 108 height 20
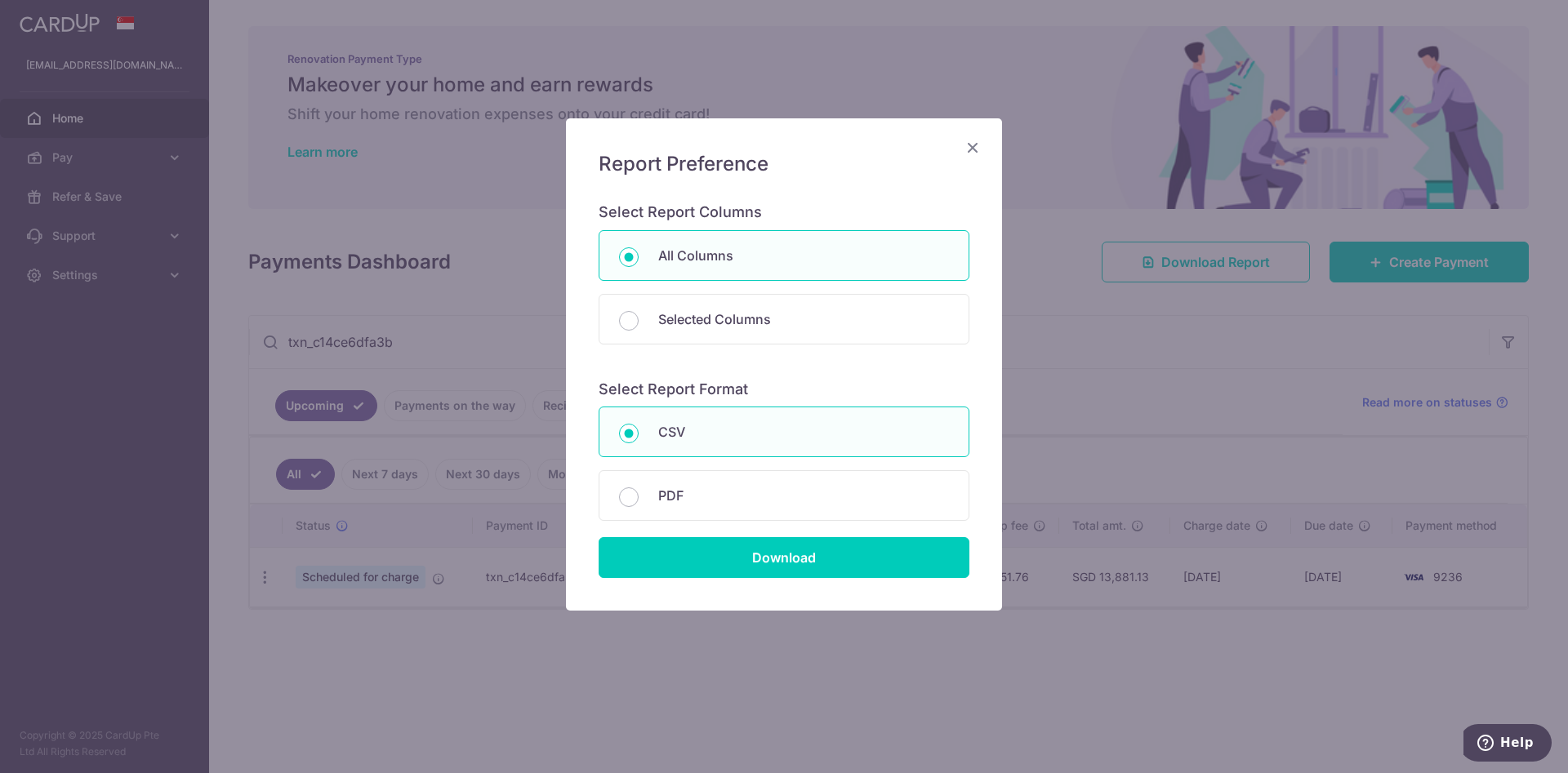
click at [968, 135] on div "Report Preference Select Report Columns All Columns Selected Columns Payment Id…" at bounding box center [784, 364] width 436 height 492
click at [972, 148] on icon "Close" at bounding box center [972, 147] width 20 height 21
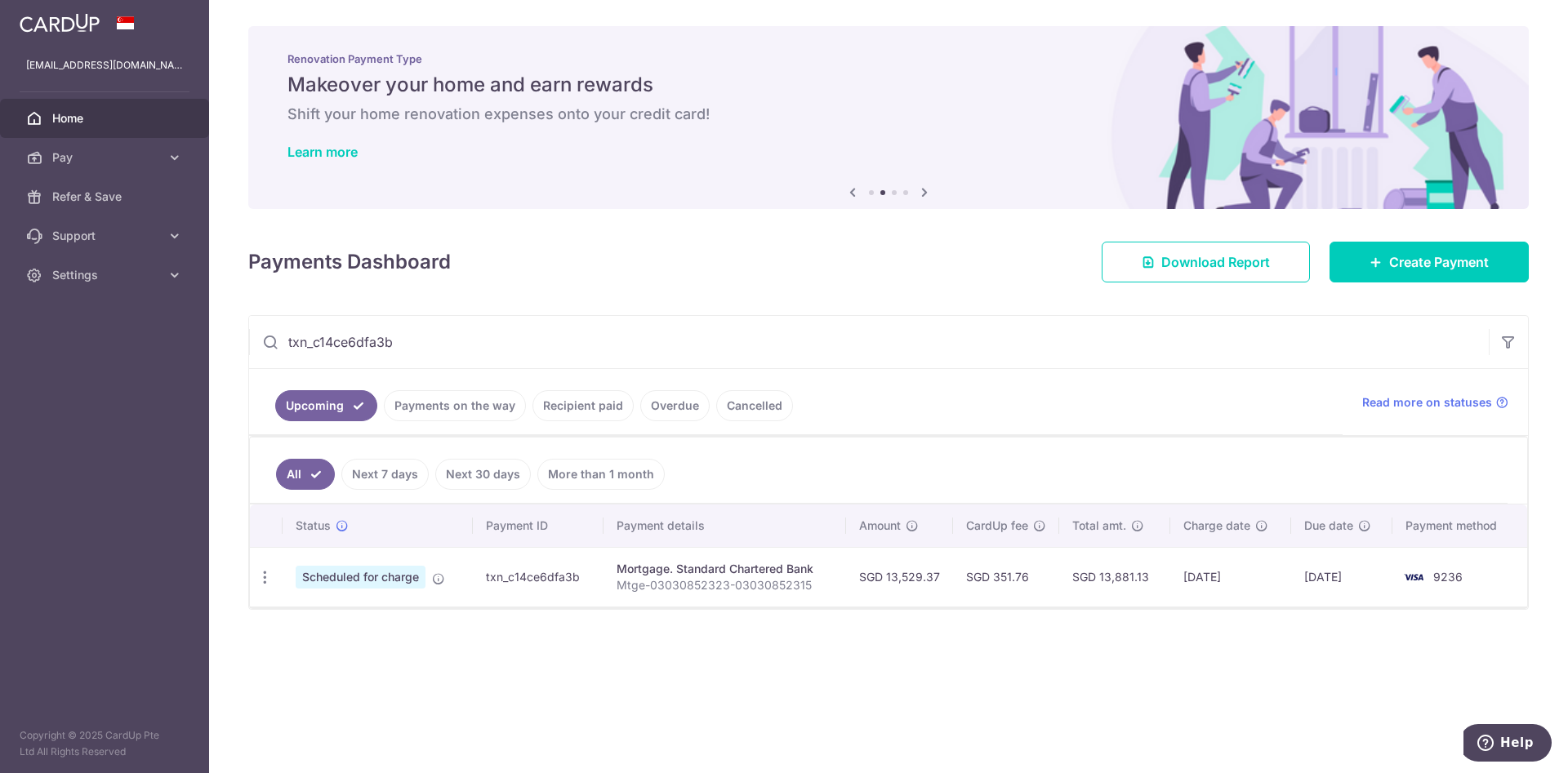
click at [429, 337] on input "txn_c14ce6dfa3b" at bounding box center [869, 342] width 1239 height 52
drag, startPoint x: 442, startPoint y: 335, endPoint x: 0, endPoint y: 368, distance: 443.2
click at [0, 368] on main "ivanxiao@gmail.com Home Pay Payments Recipients Cards Refer & Save Support FAQ …" at bounding box center [784, 386] width 1568 height 773
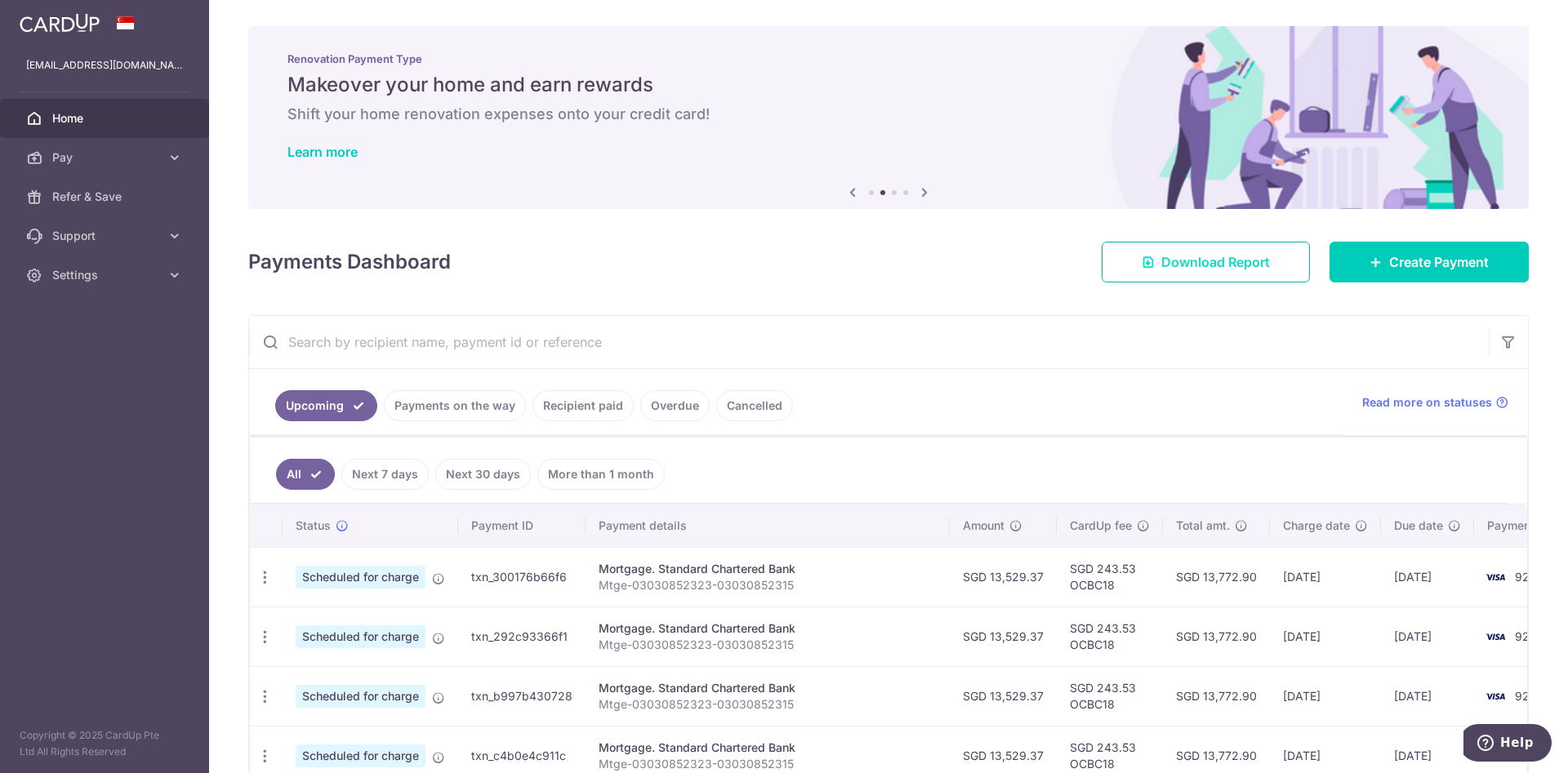
click at [1238, 278] on link "Download Report" at bounding box center [1205, 262] width 208 height 41
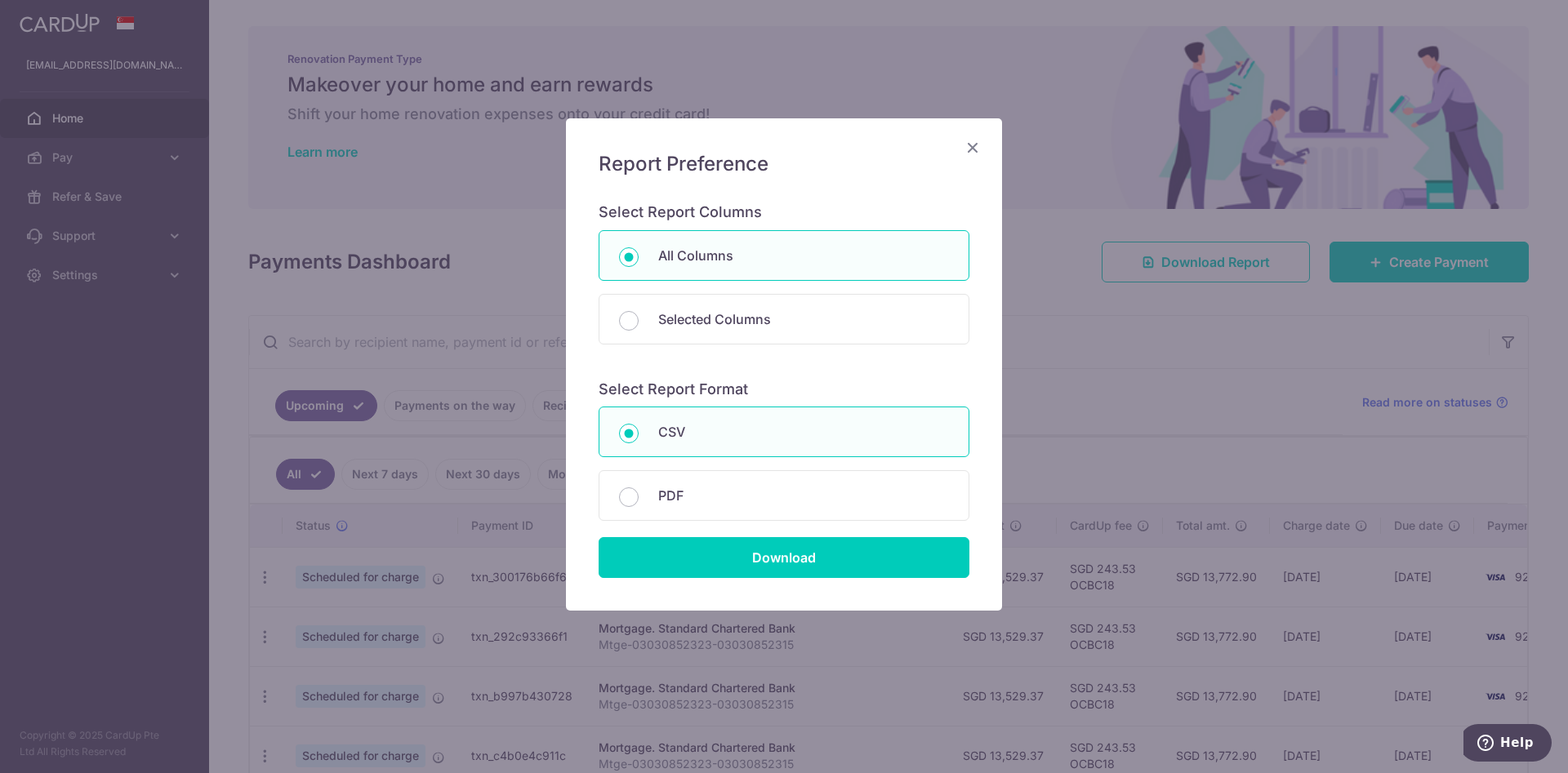
click at [843, 529] on div "Download" at bounding box center [784, 549] width 390 height 57
click at [843, 535] on div "Download" at bounding box center [784, 549] width 390 height 57
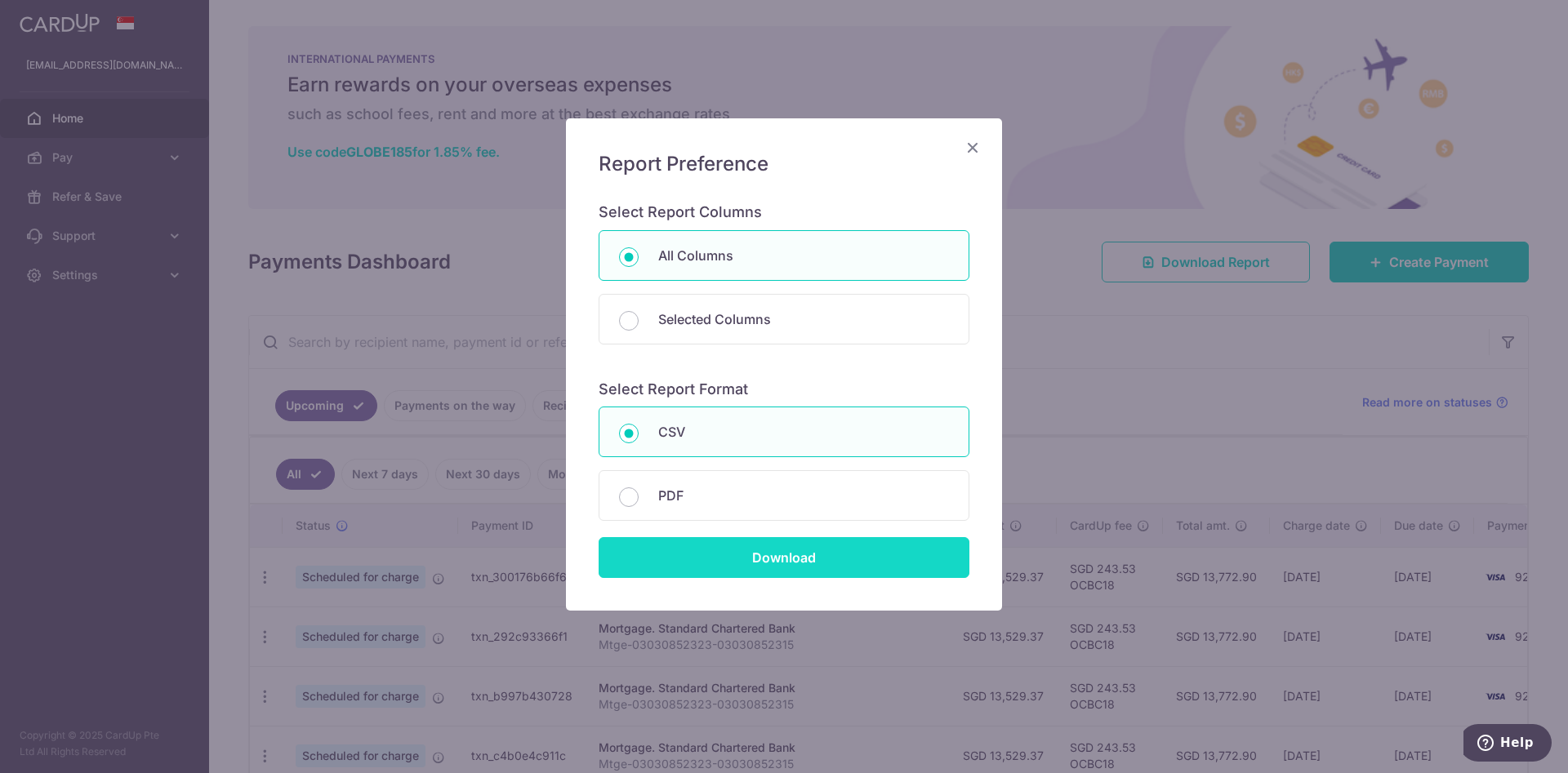
click at [843, 545] on input "Download" at bounding box center [784, 557] width 371 height 41
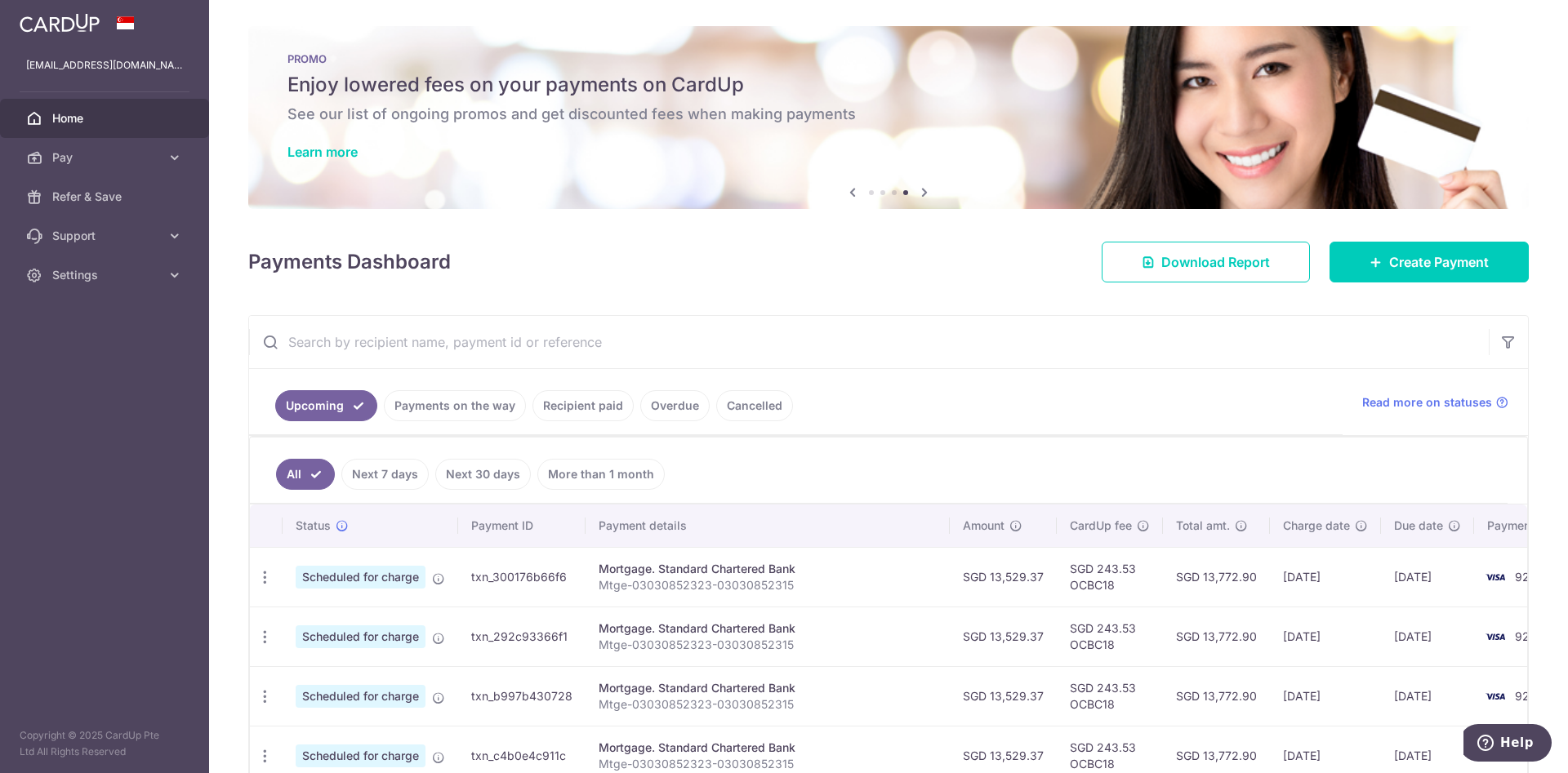
click at [462, 331] on input "text" at bounding box center [869, 342] width 1239 height 52
paste input "txn_c14ce6dfa3b"
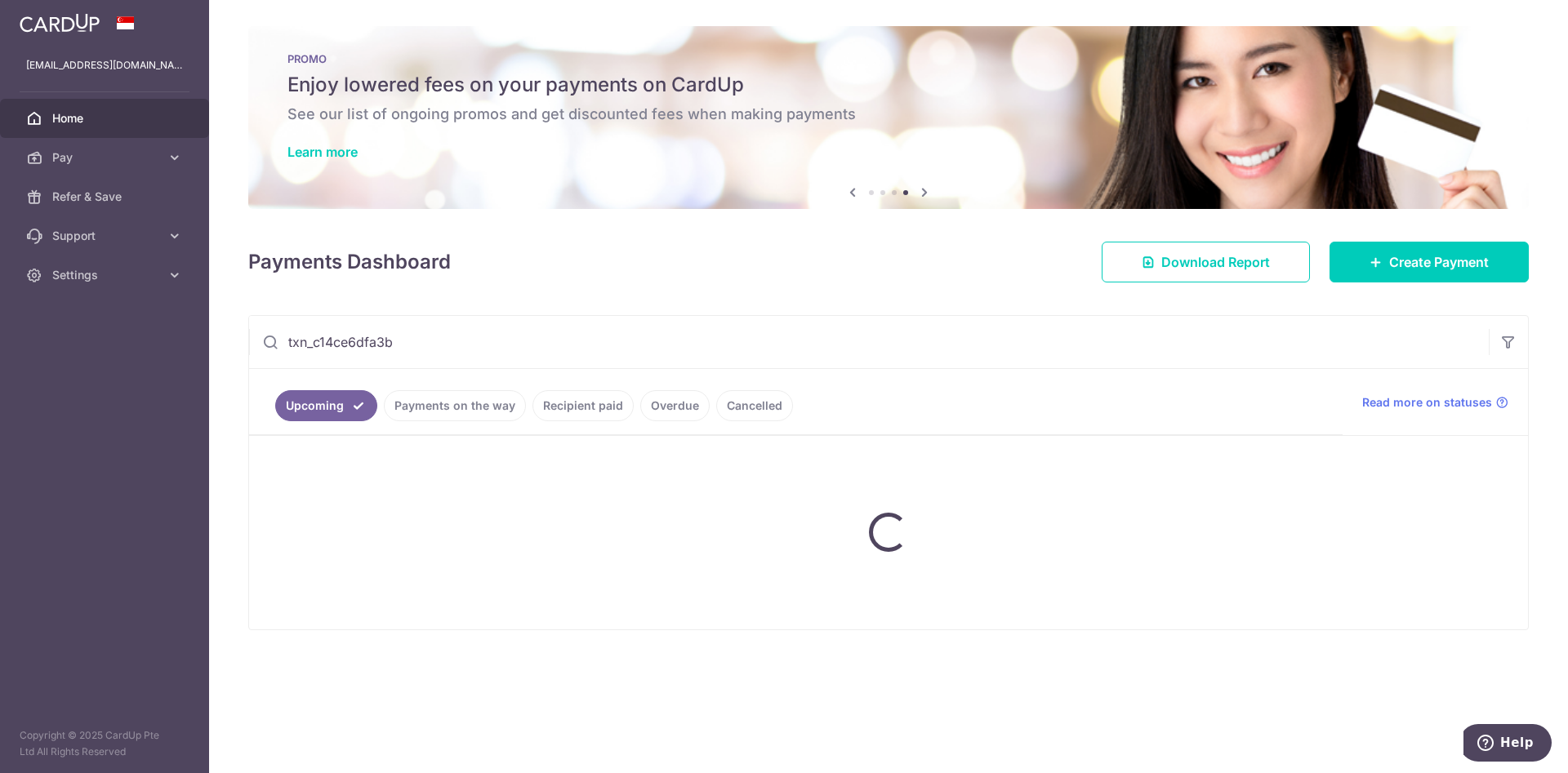
type input "txn_c14ce6dfa3b"
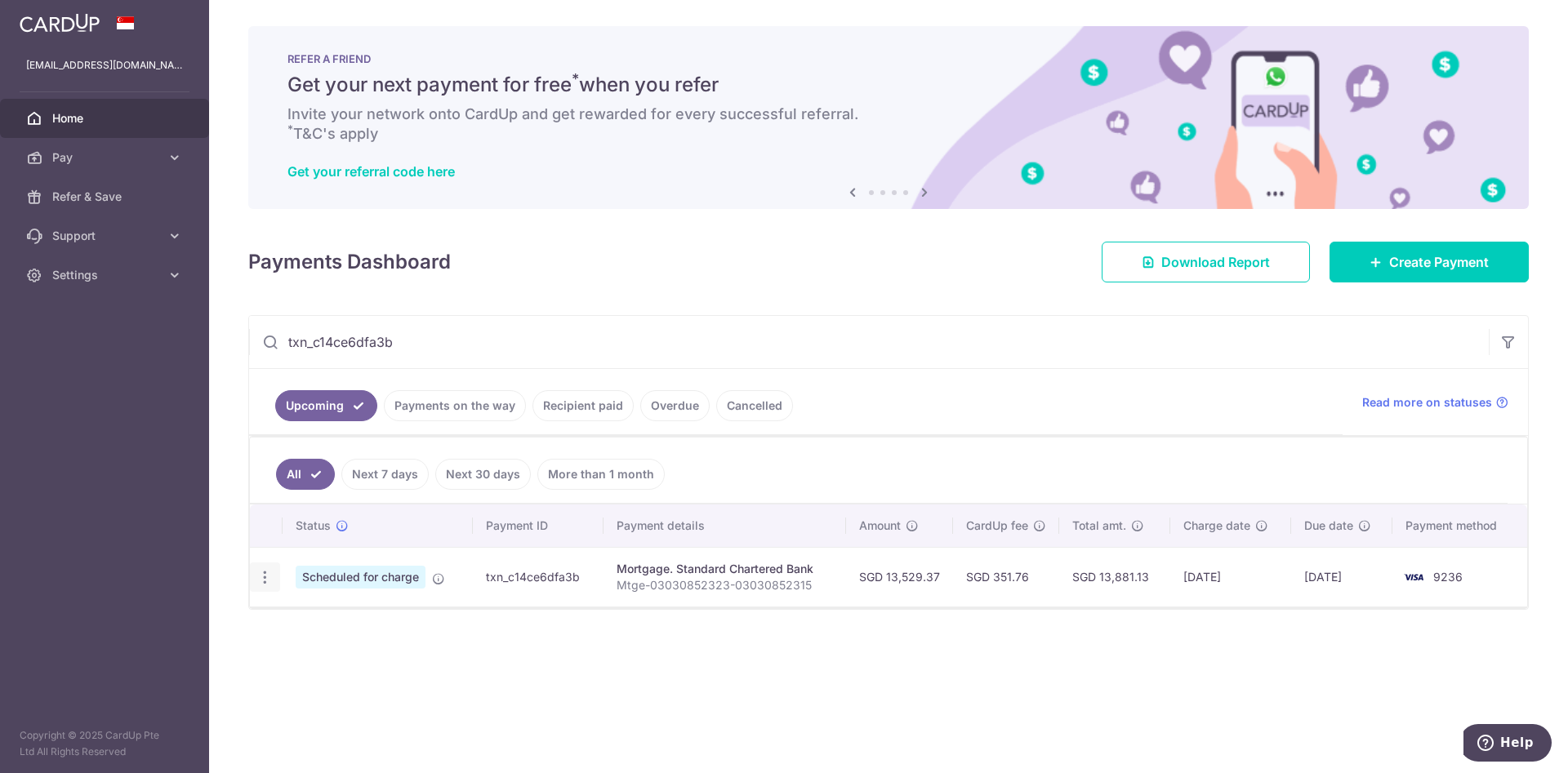
click at [271, 574] on icon "button" at bounding box center [265, 578] width 17 height 17
click at [325, 619] on span "Update payment" at bounding box center [352, 622] width 111 height 20
radio input "true"
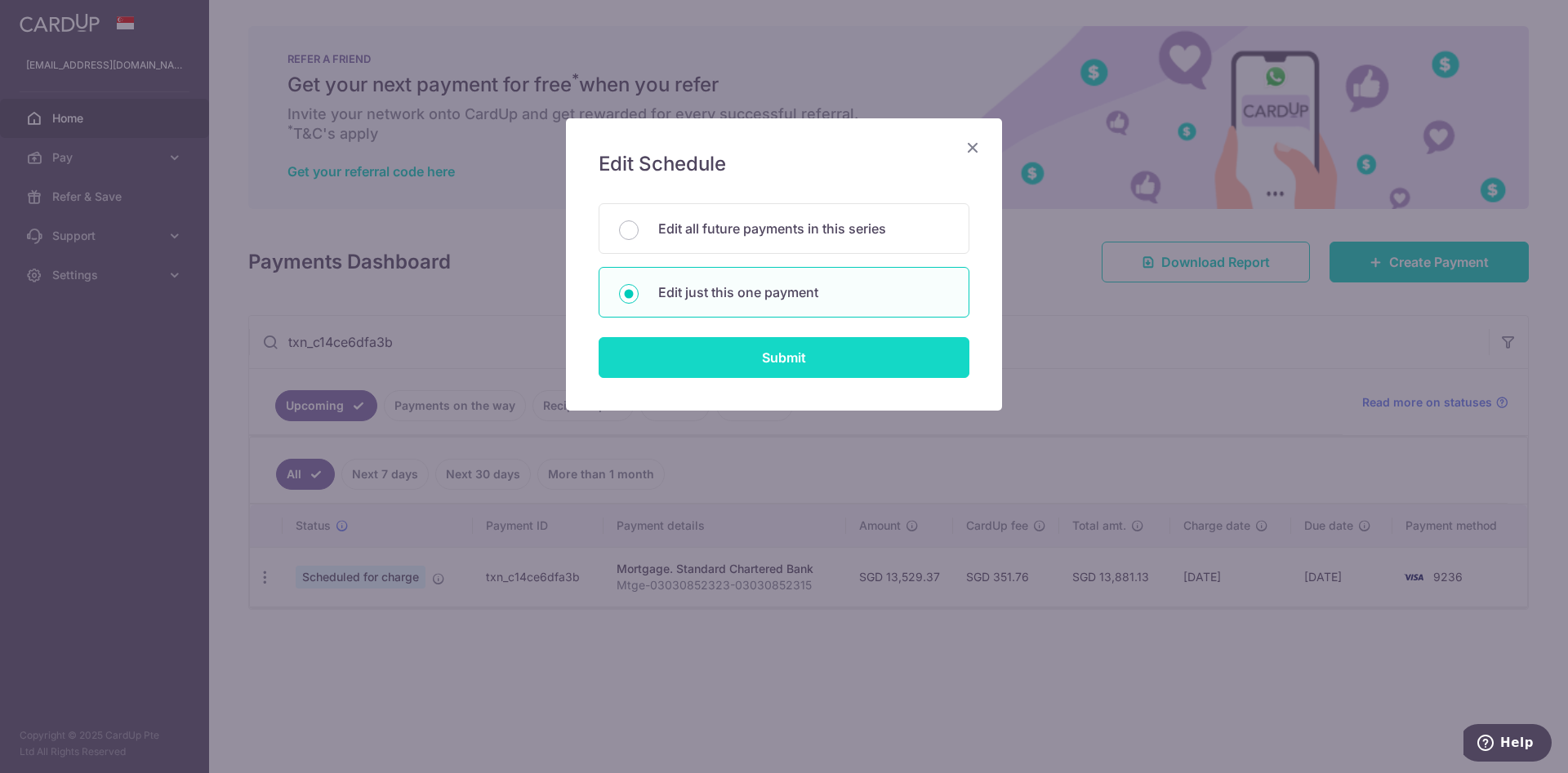
click at [762, 357] on input "Submit" at bounding box center [784, 357] width 371 height 41
radio input "true"
type input "13,529.37"
type input "01/05/2026"
type input "Mtge-03030852323-03030852315"
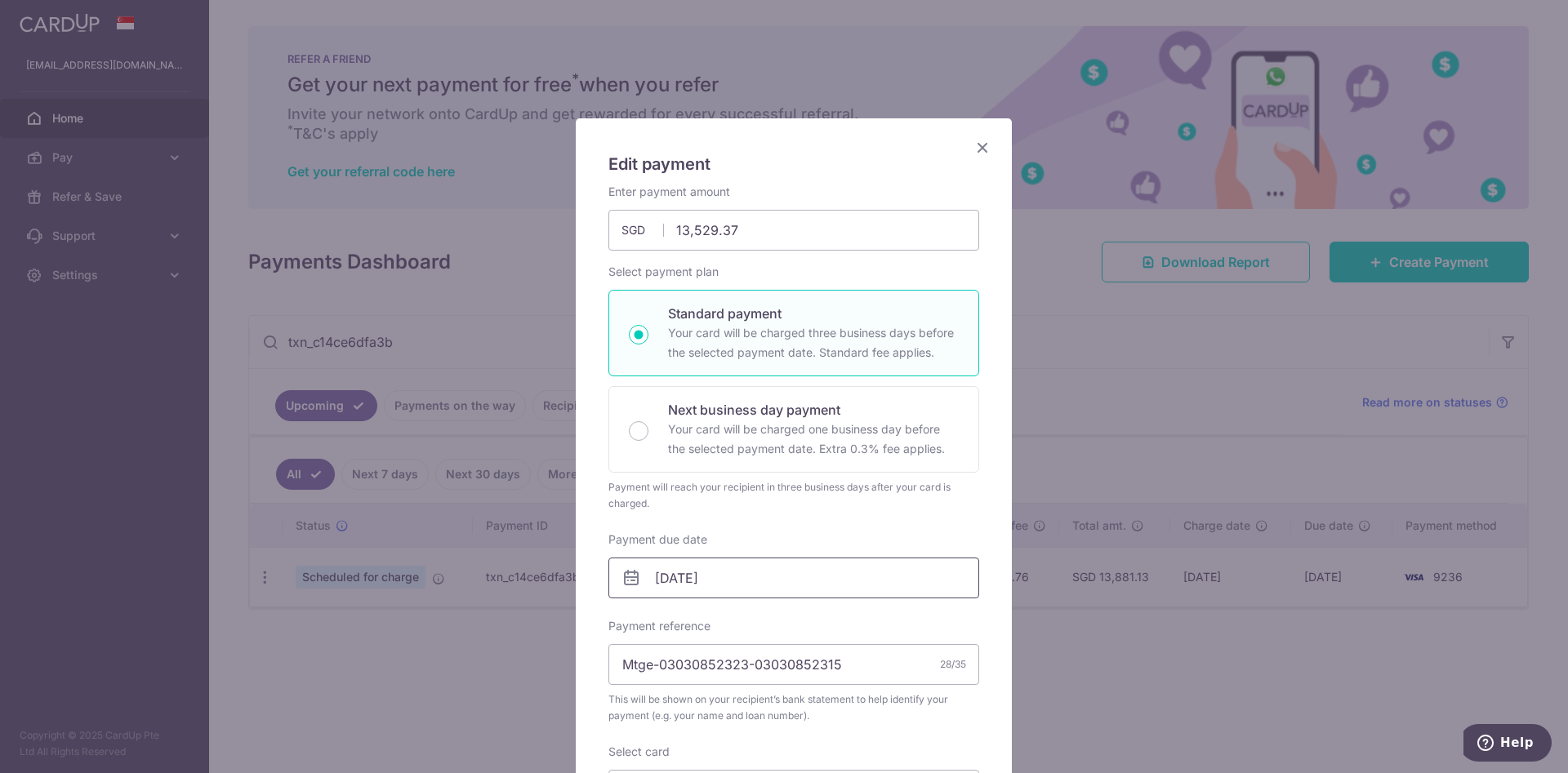
click at [698, 584] on input "01/05/2026" at bounding box center [793, 578] width 371 height 41
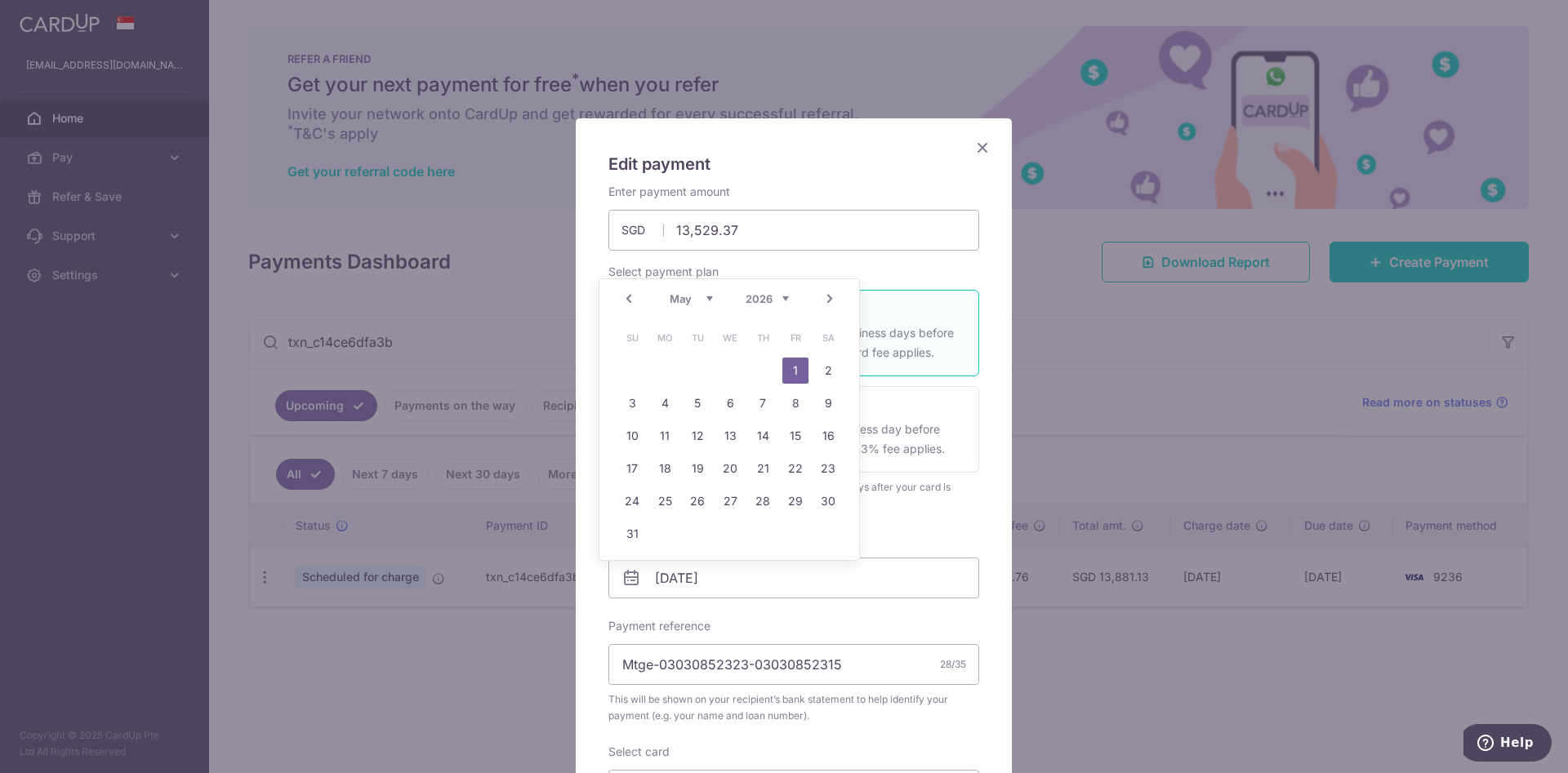
click at [756, 303] on select "2025 2026 2027 2028 2029 2030 2031 2032 2033 2034 2035" at bounding box center [767, 298] width 43 height 13
click at [690, 292] on select "Sep Oct Nov Dec" at bounding box center [692, 298] width 43 height 13
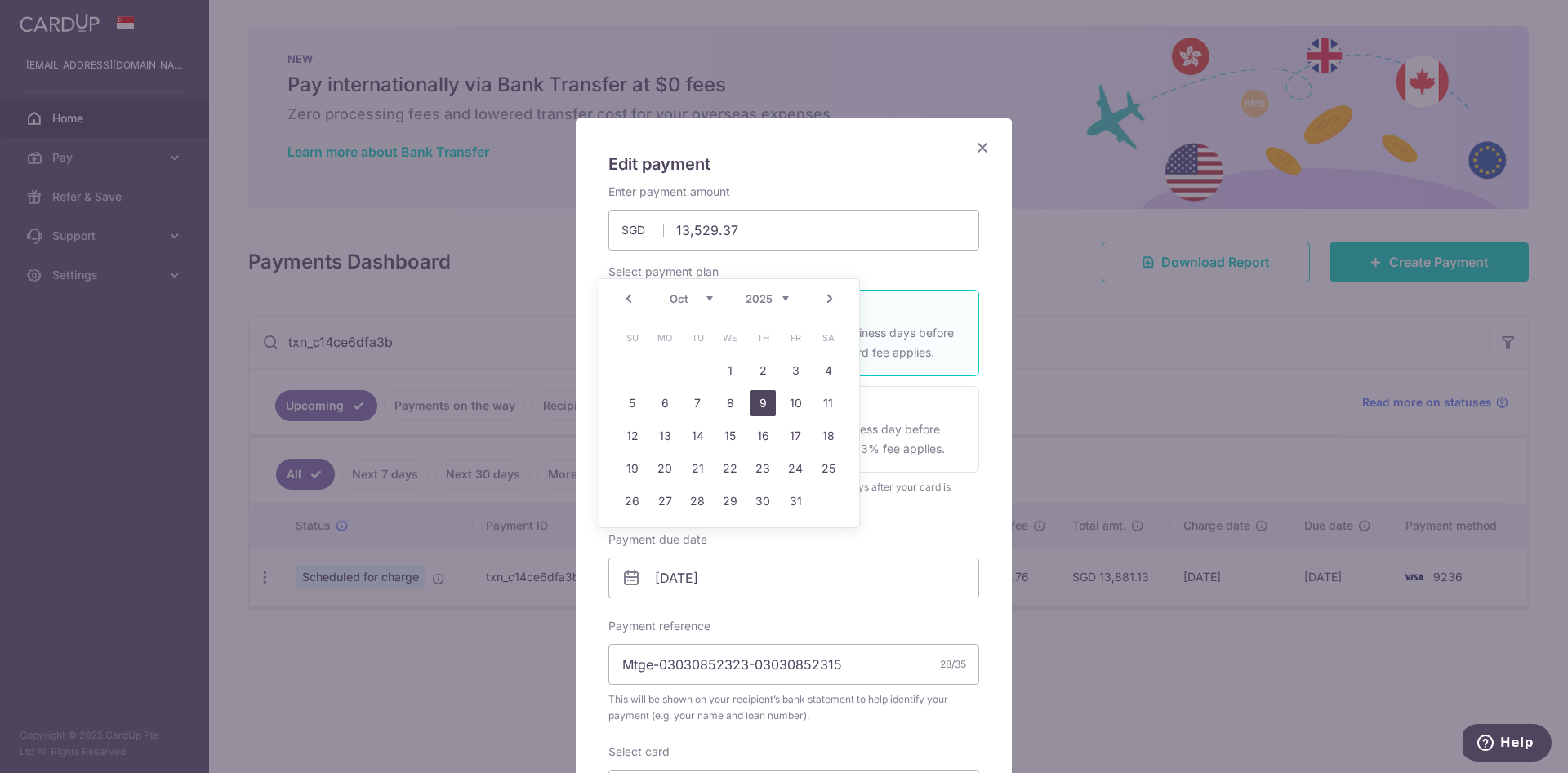
click at [760, 396] on link "9" at bounding box center [763, 403] width 26 height 26
type input "[DATE]"
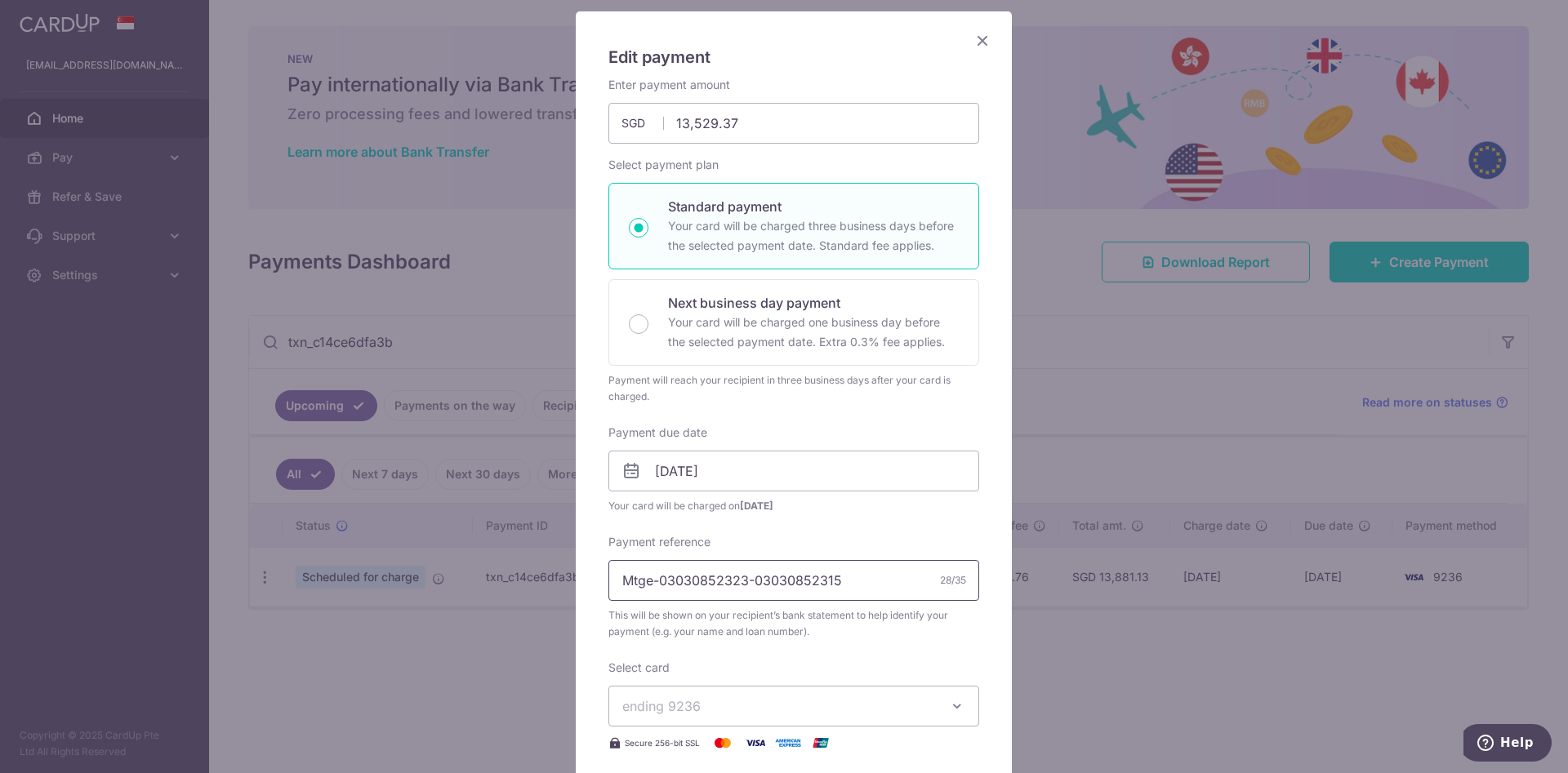
scroll to position [490, 0]
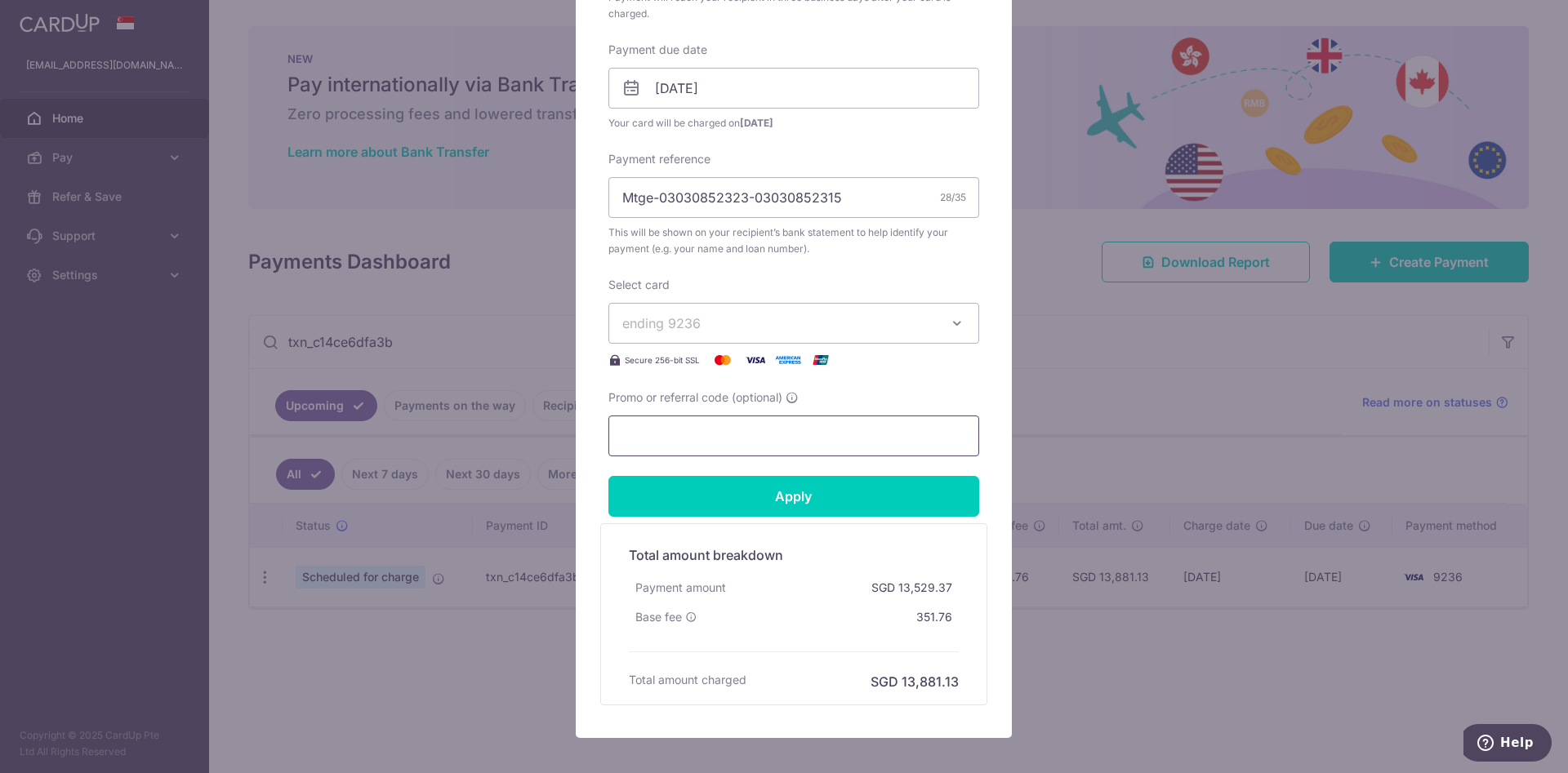
click at [738, 428] on input "Promo or referral code (optional)" at bounding box center [793, 436] width 371 height 41
type input "f"
type input "OCBC18"
click at [830, 488] on input "Apply" at bounding box center [793, 496] width 371 height 41
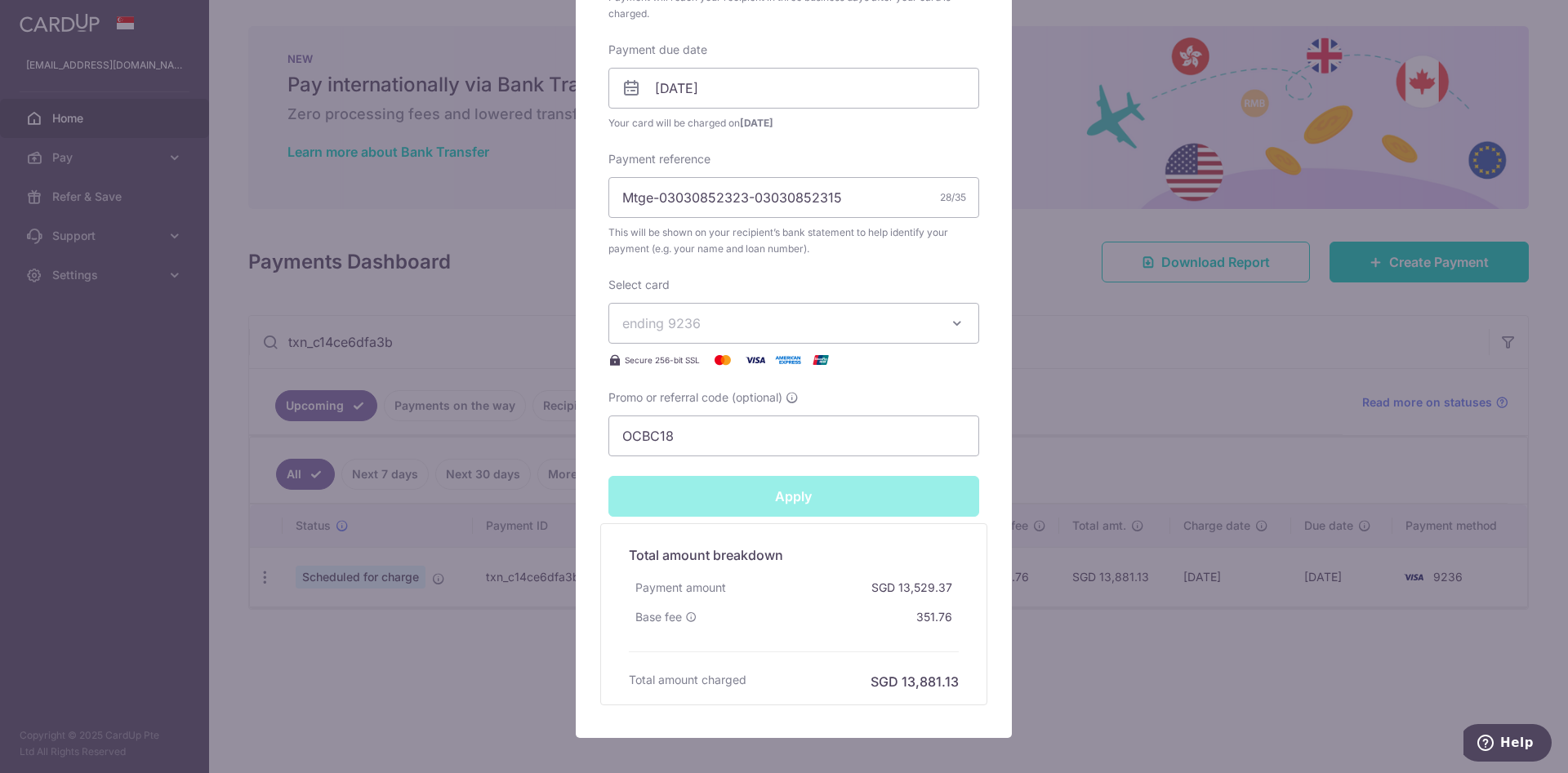
type input "Successfully Applied"
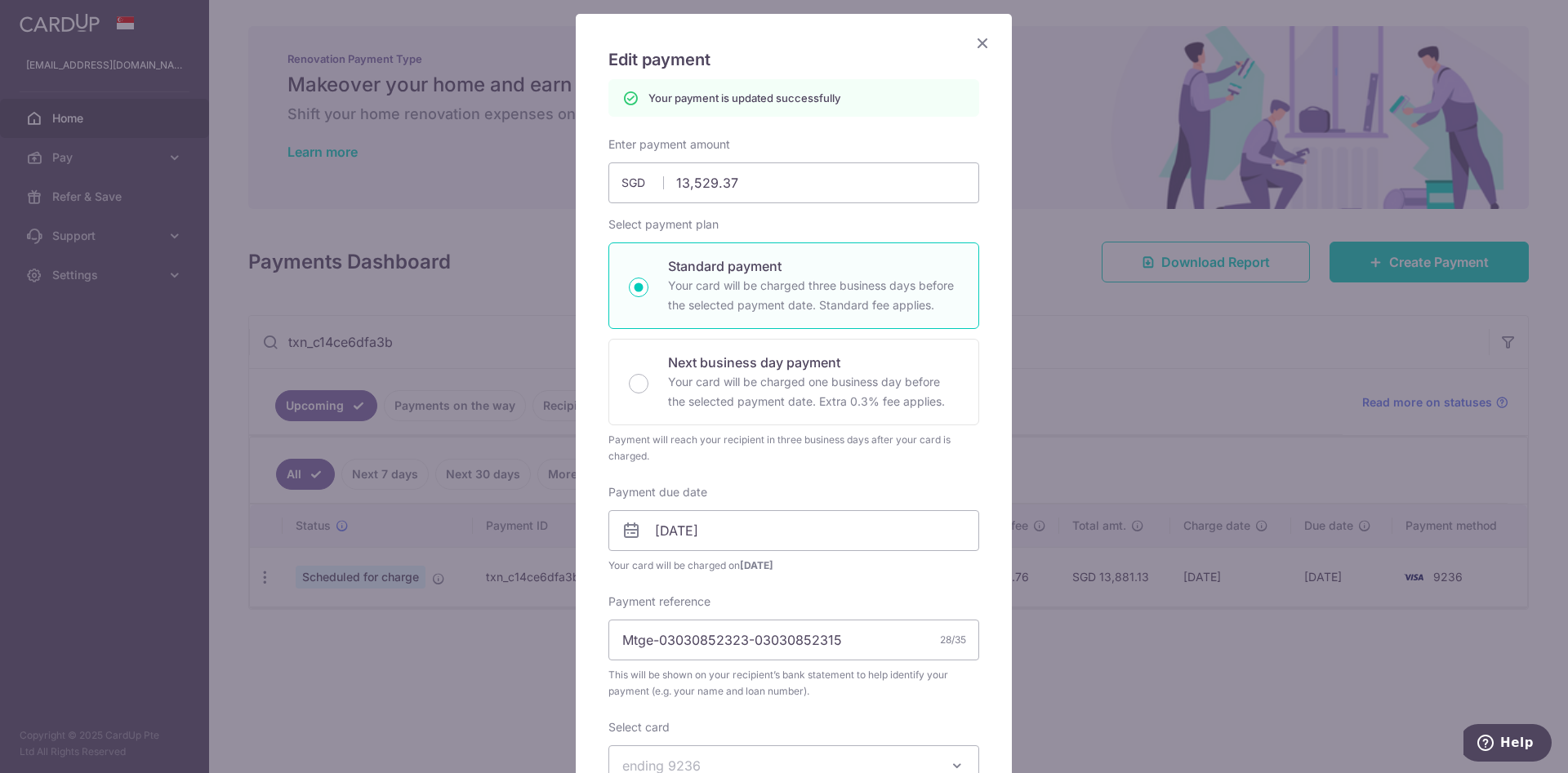
scroll to position [0, 0]
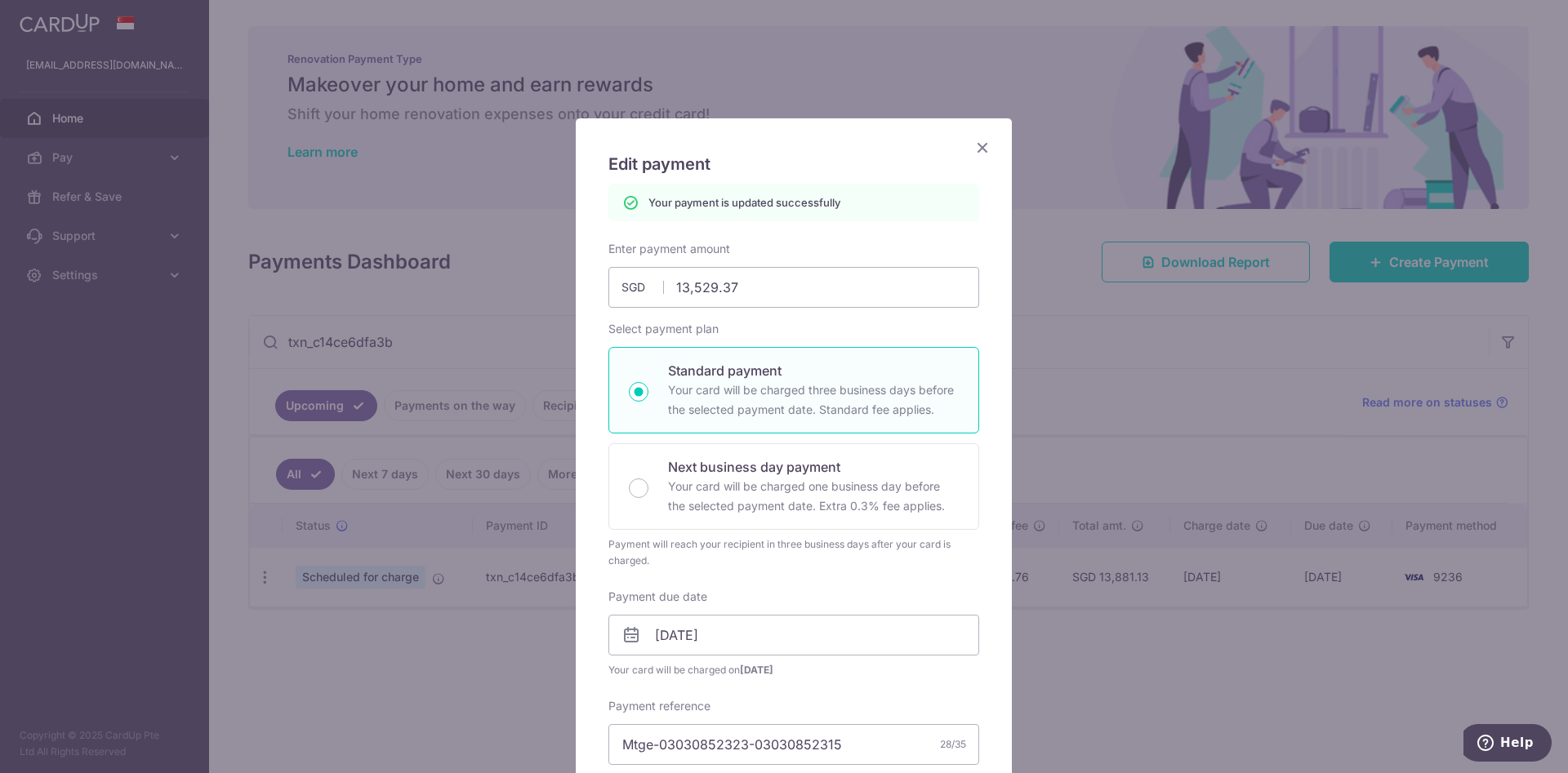
click at [976, 141] on icon "Close" at bounding box center [982, 147] width 20 height 21
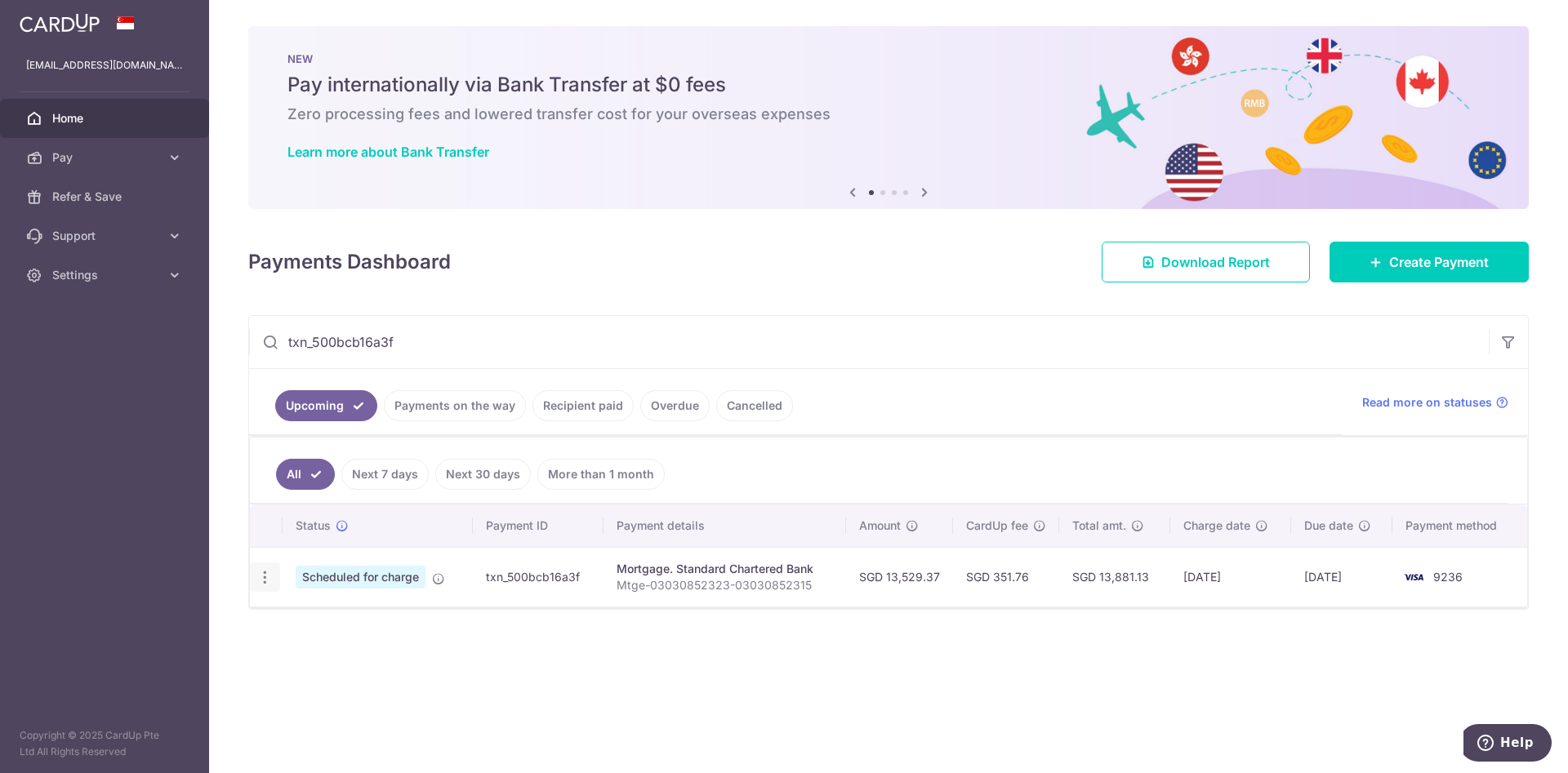
type input "txn_500bcb16a3f"
click at [261, 572] on icon "button" at bounding box center [265, 578] width 17 height 17
click at [331, 616] on span "Update payment" at bounding box center [352, 622] width 111 height 20
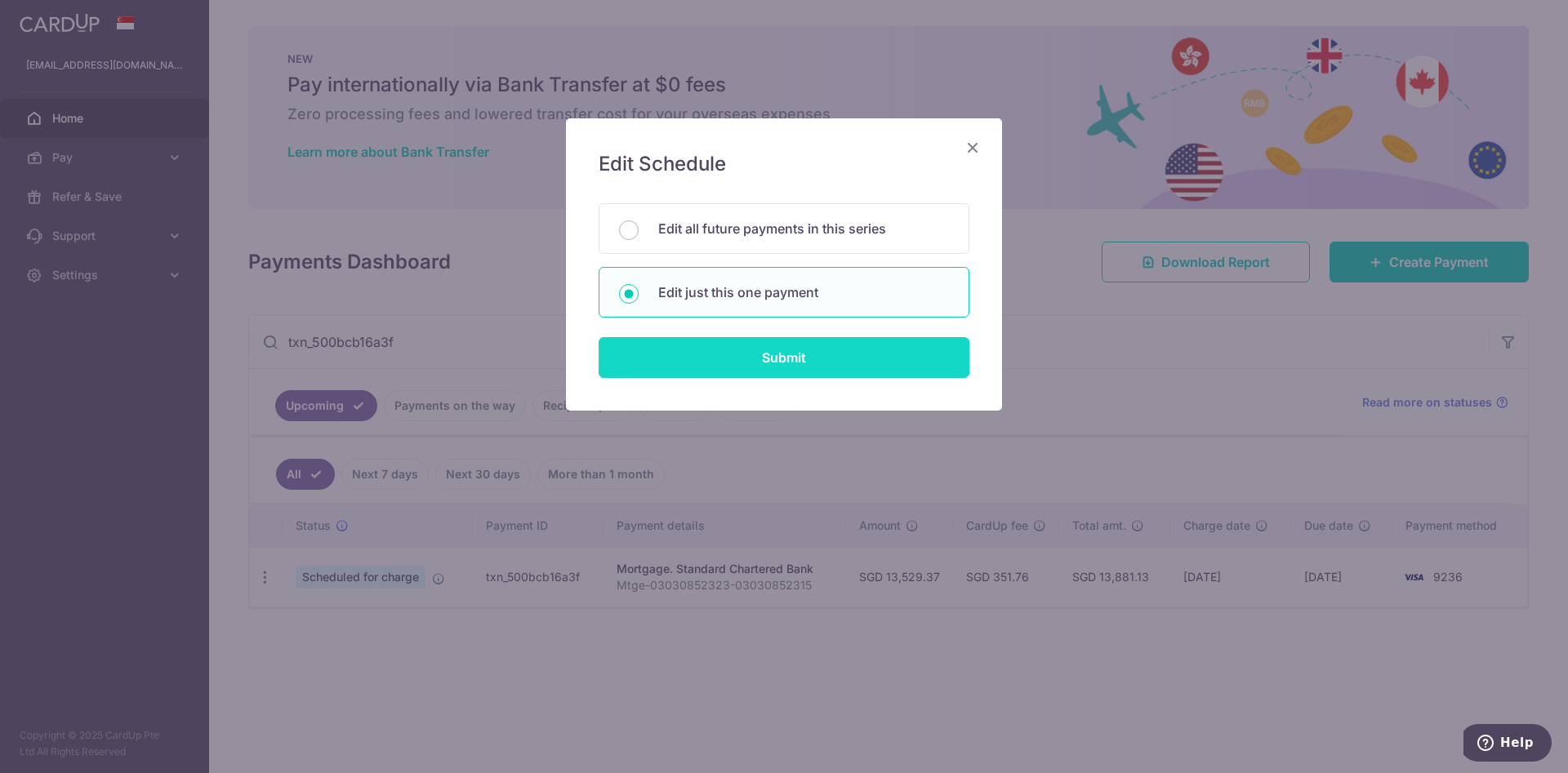
click at [778, 346] on input "Submit" at bounding box center [784, 357] width 371 height 41
radio input "true"
type input "13,529.37"
type input "01/08/2026"
type input "Mtge-03030852323-03030852315"
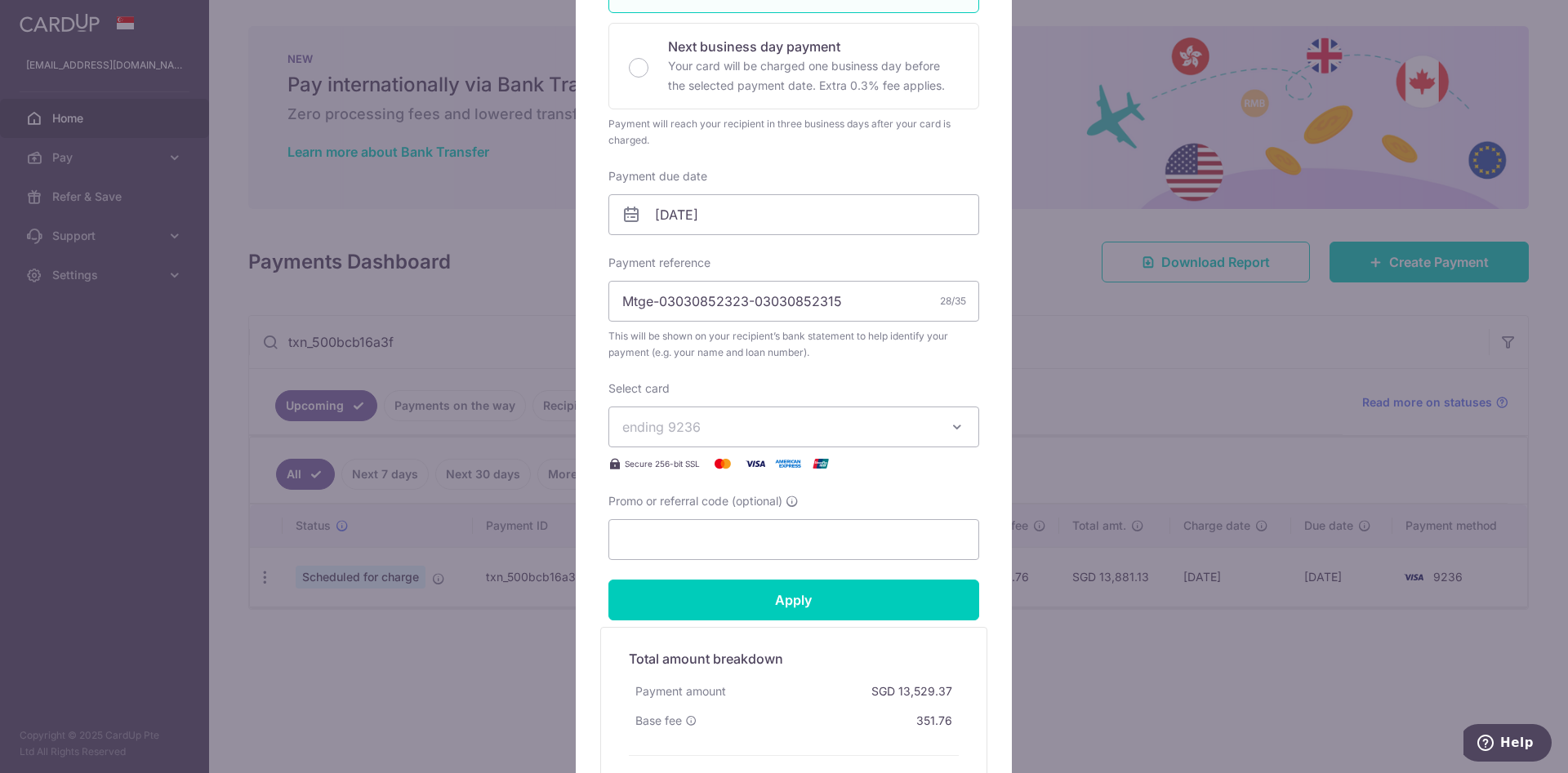
scroll to position [490, 0]
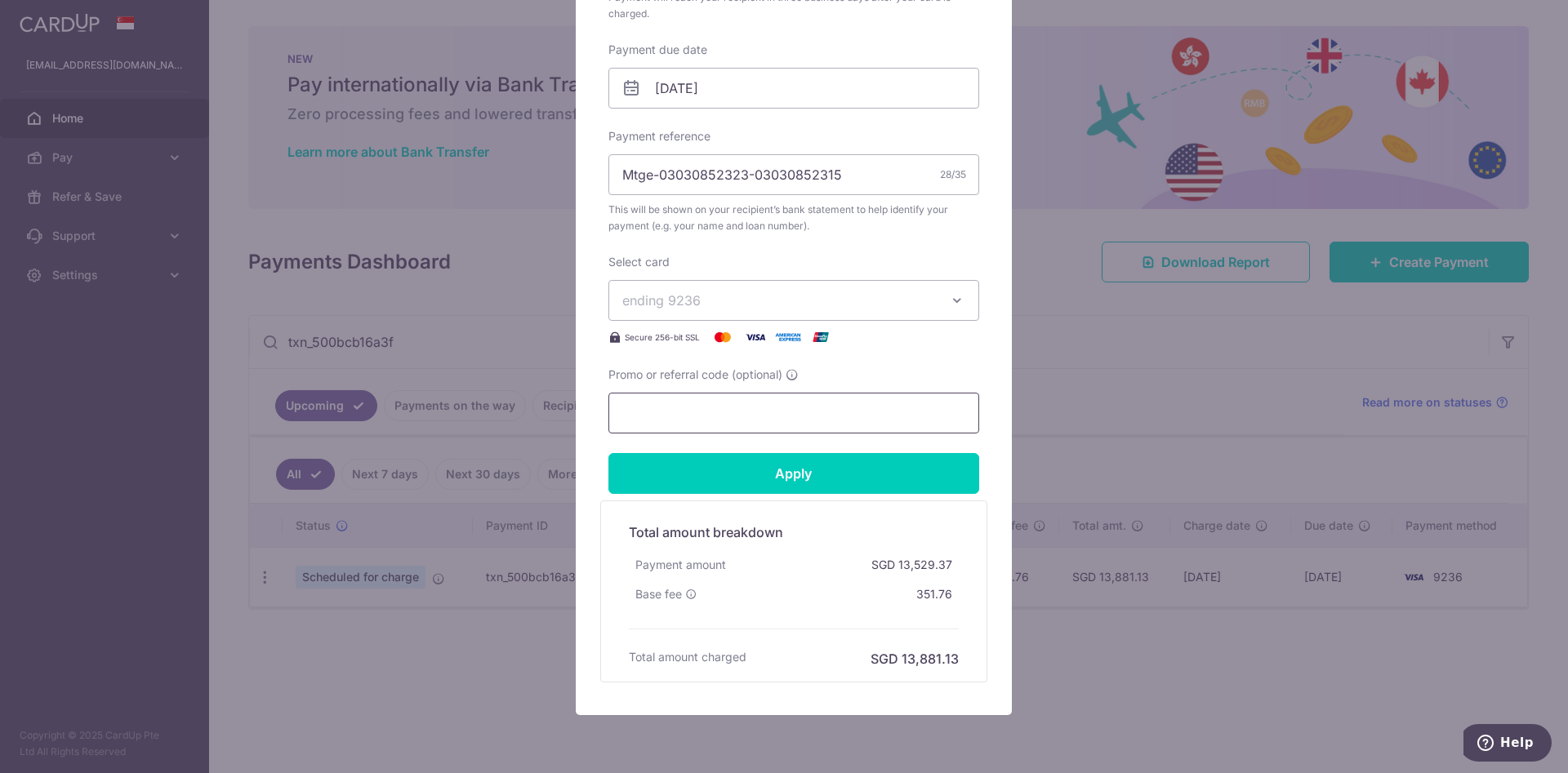
click at [789, 415] on input "Promo or referral code (optional)" at bounding box center [793, 413] width 371 height 41
type input "OCBC18"
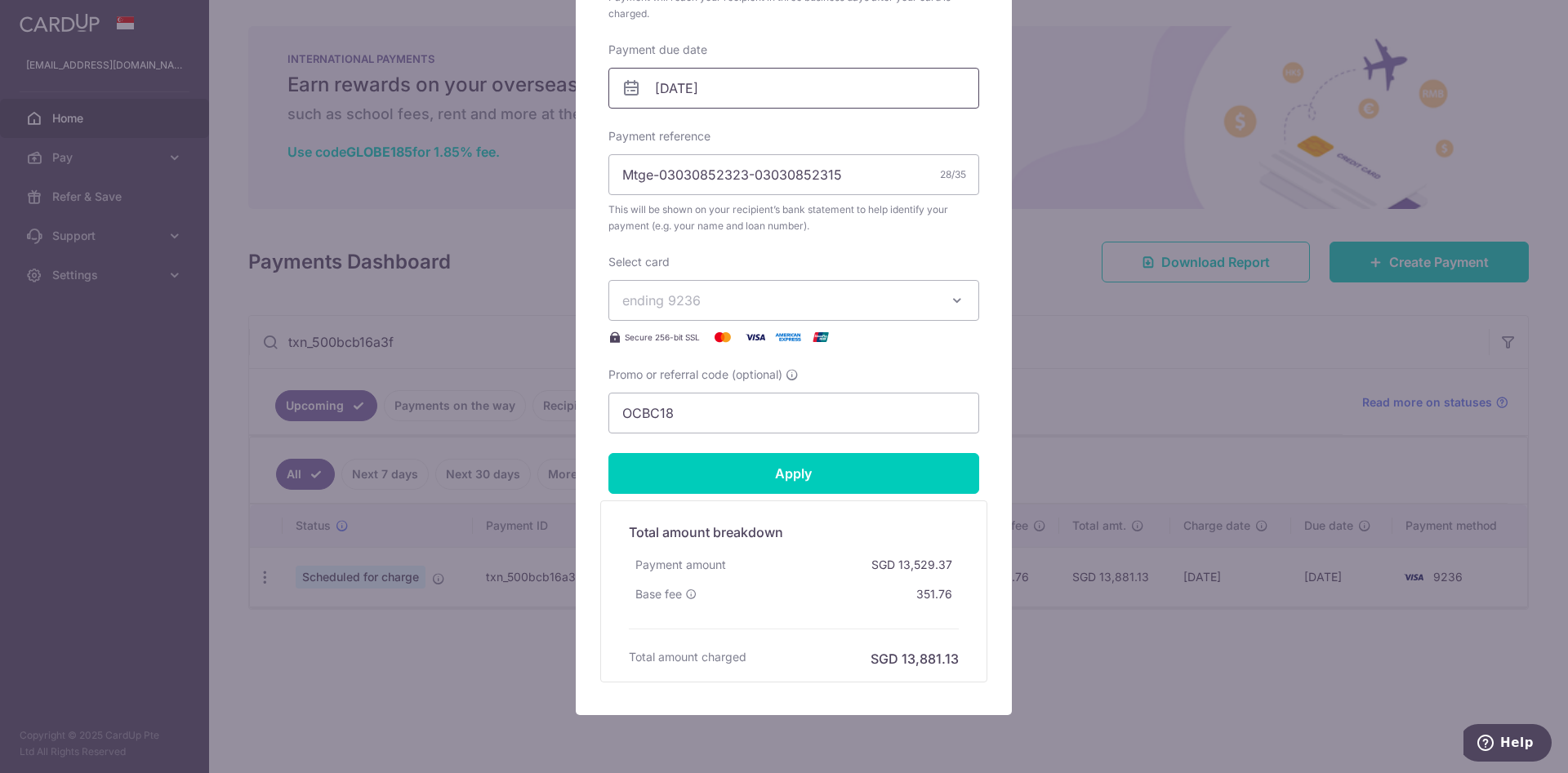
click at [820, 75] on input "01/08/2026" at bounding box center [793, 88] width 371 height 41
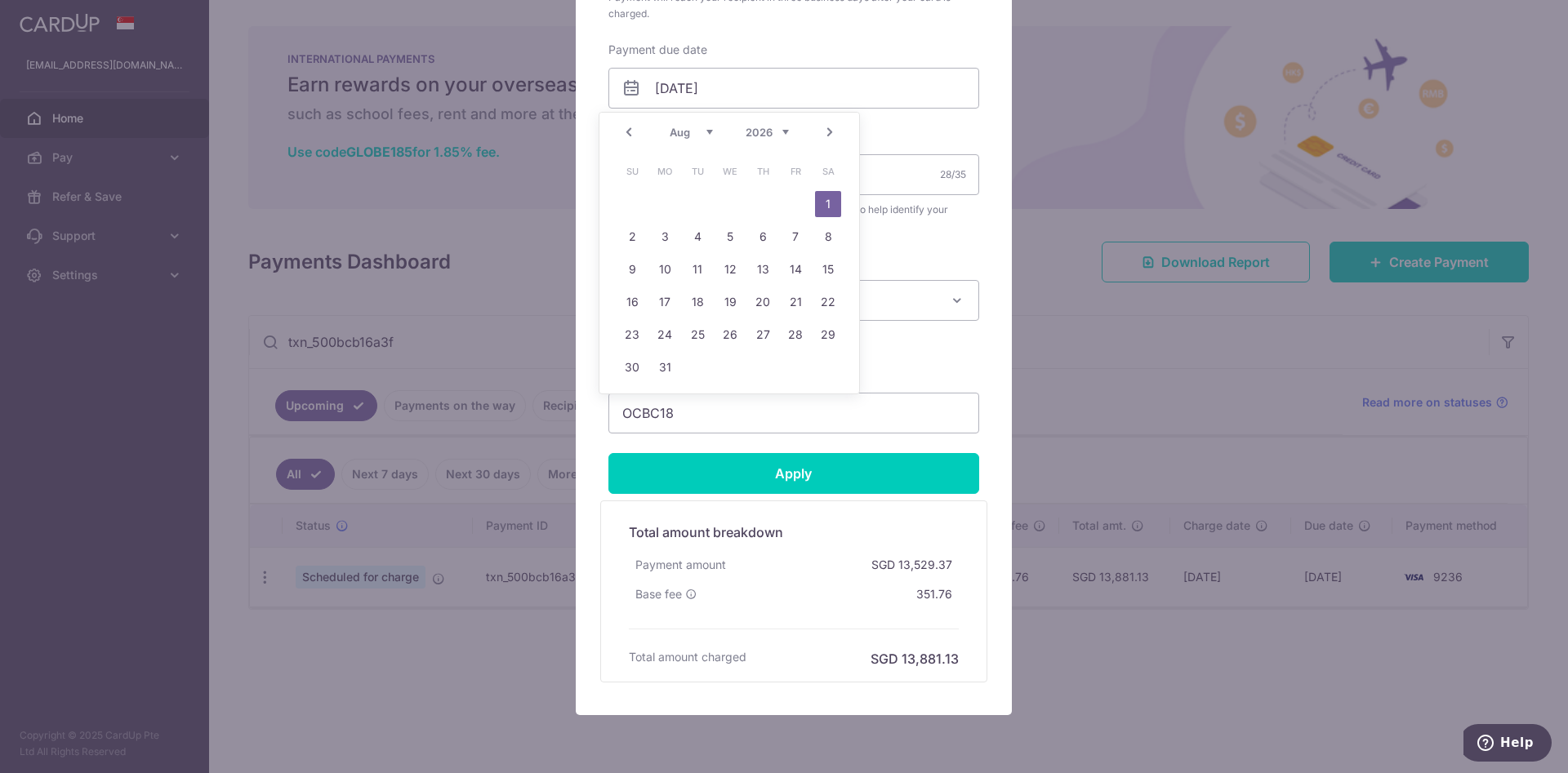
click at [702, 121] on div "Prev Next Jan Feb Mar Apr May Jun [DATE] Aug Sep Oct Nov [DATE] 2026 2027 2028 …" at bounding box center [729, 132] width 259 height 39
click at [711, 135] on select "Jan Feb Mar Apr May Jun Jul Aug Sep Oct Nov Dec" at bounding box center [692, 132] width 43 height 13
click at [771, 130] on select "2025 2026 2027 2028 2029 2030 2031 2032 2033 2034 2035" at bounding box center [767, 132] width 43 height 13
click at [710, 133] on select "Sep Oct Nov Dec" at bounding box center [692, 132] width 43 height 13
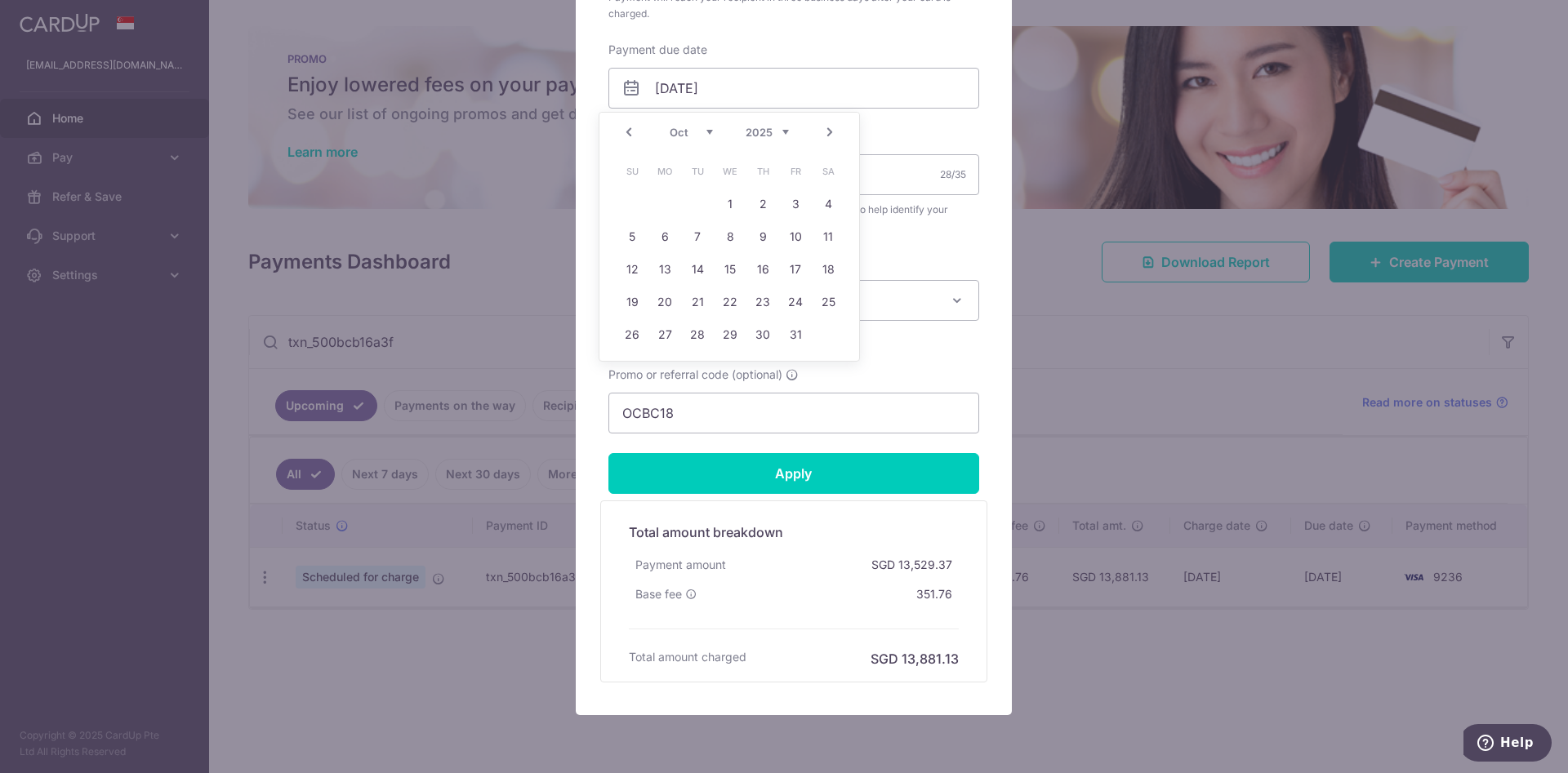
click at [824, 125] on link "Next" at bounding box center [830, 132] width 20 height 20
click at [800, 237] on link "7" at bounding box center [795, 237] width 26 height 26
type input "07/11/2025"
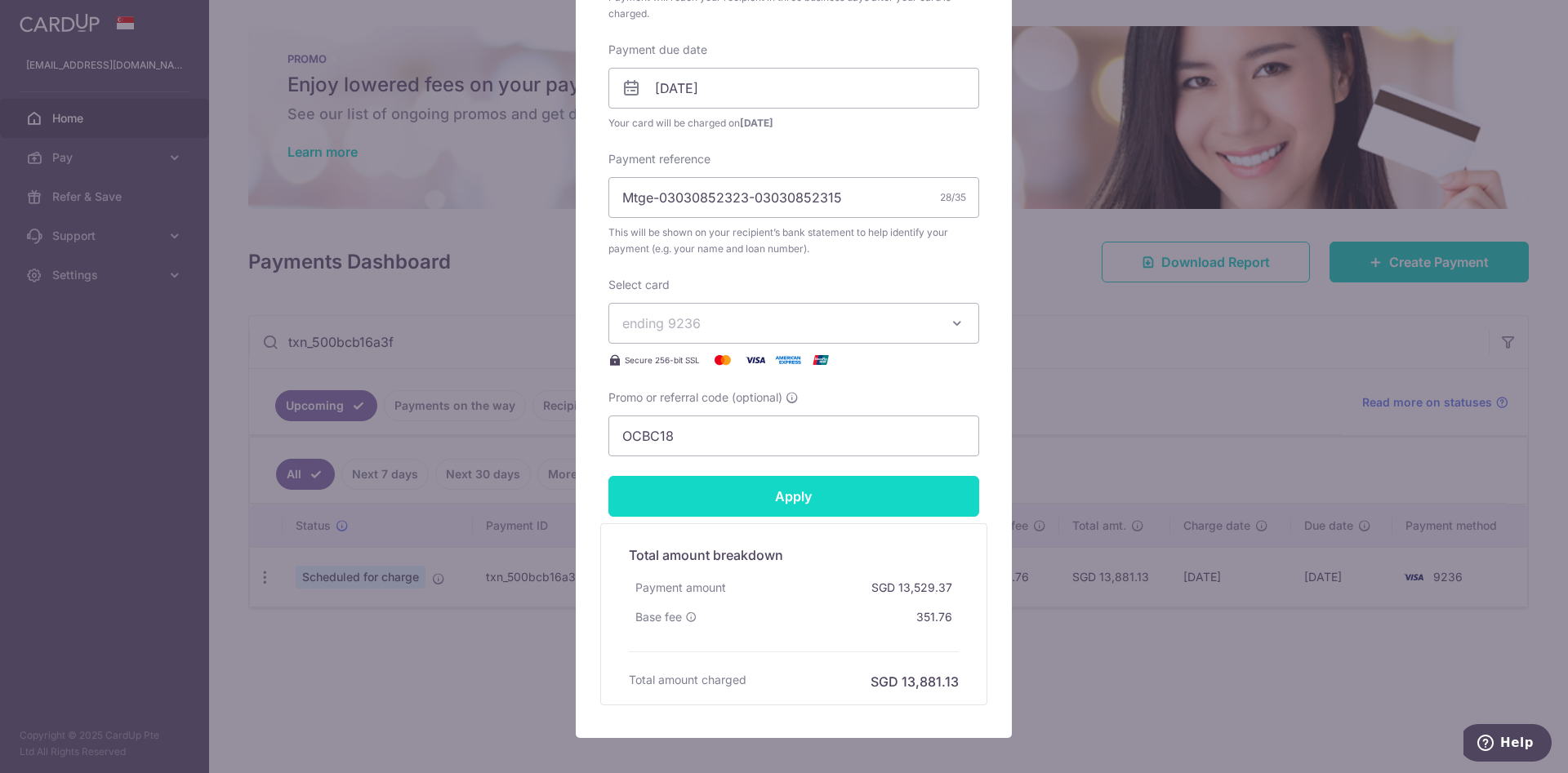
click at [797, 492] on input "Apply" at bounding box center [793, 496] width 371 height 41
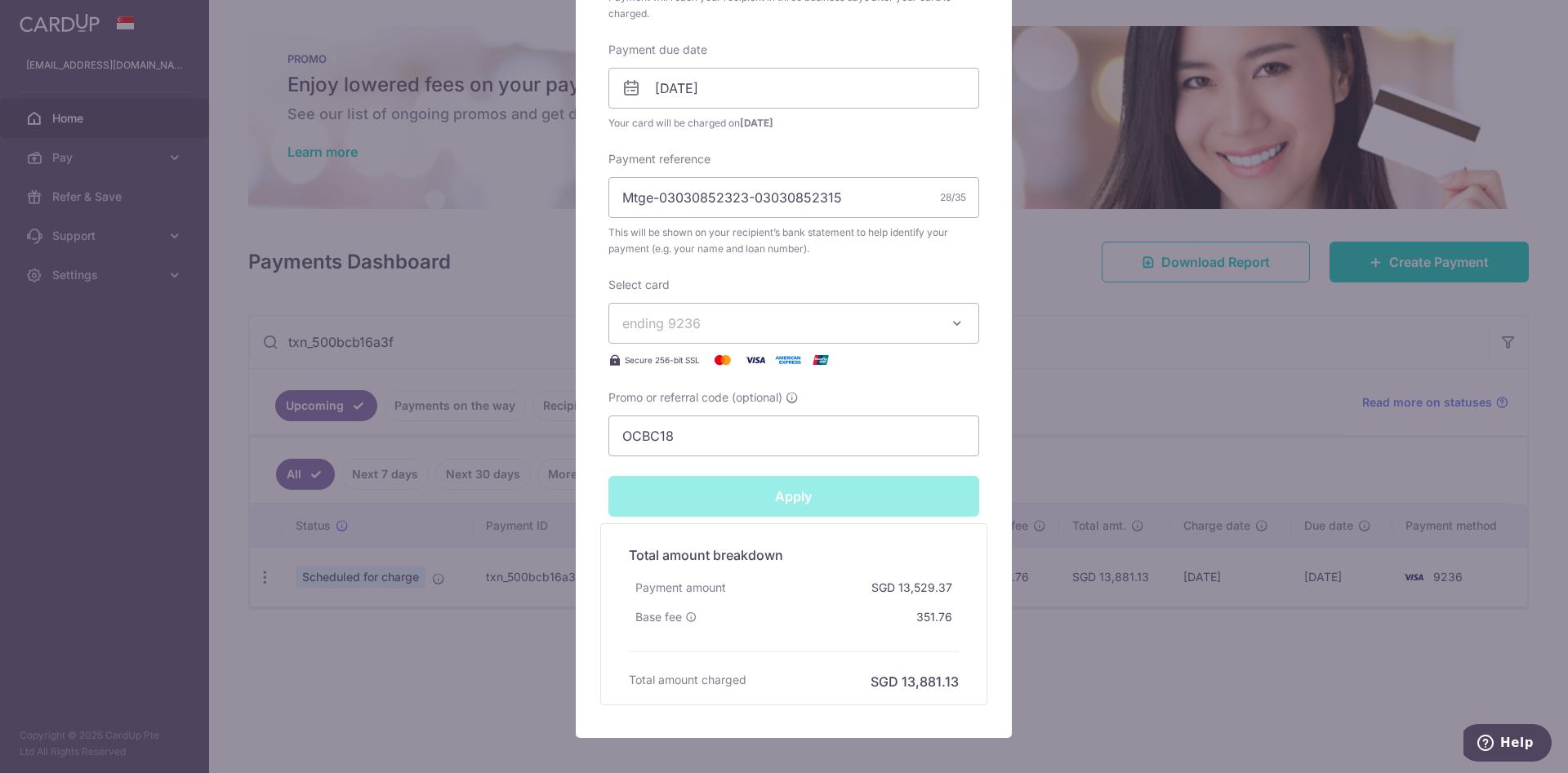
type input "Successfully Applied"
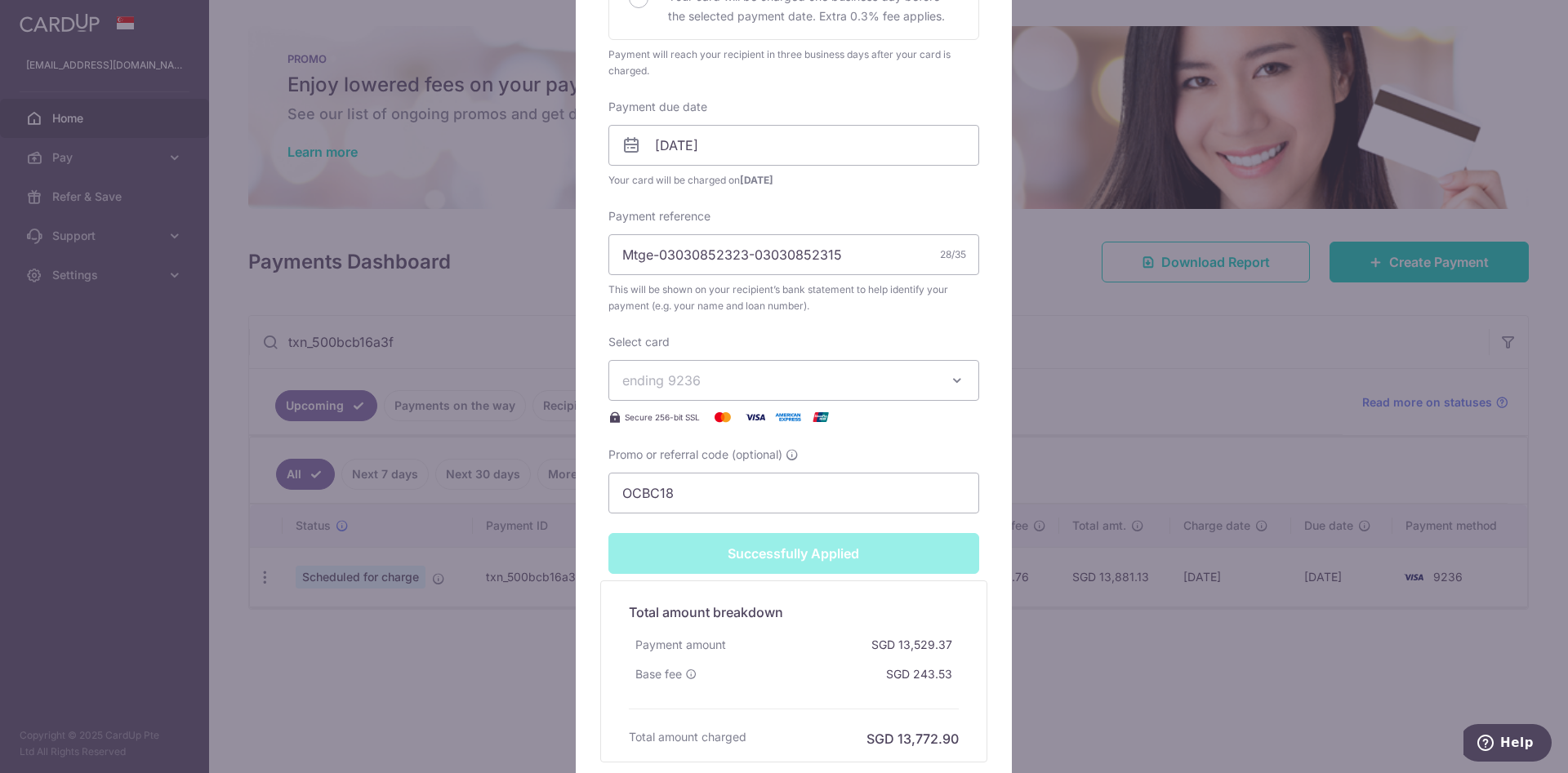
scroll to position [547, 0]
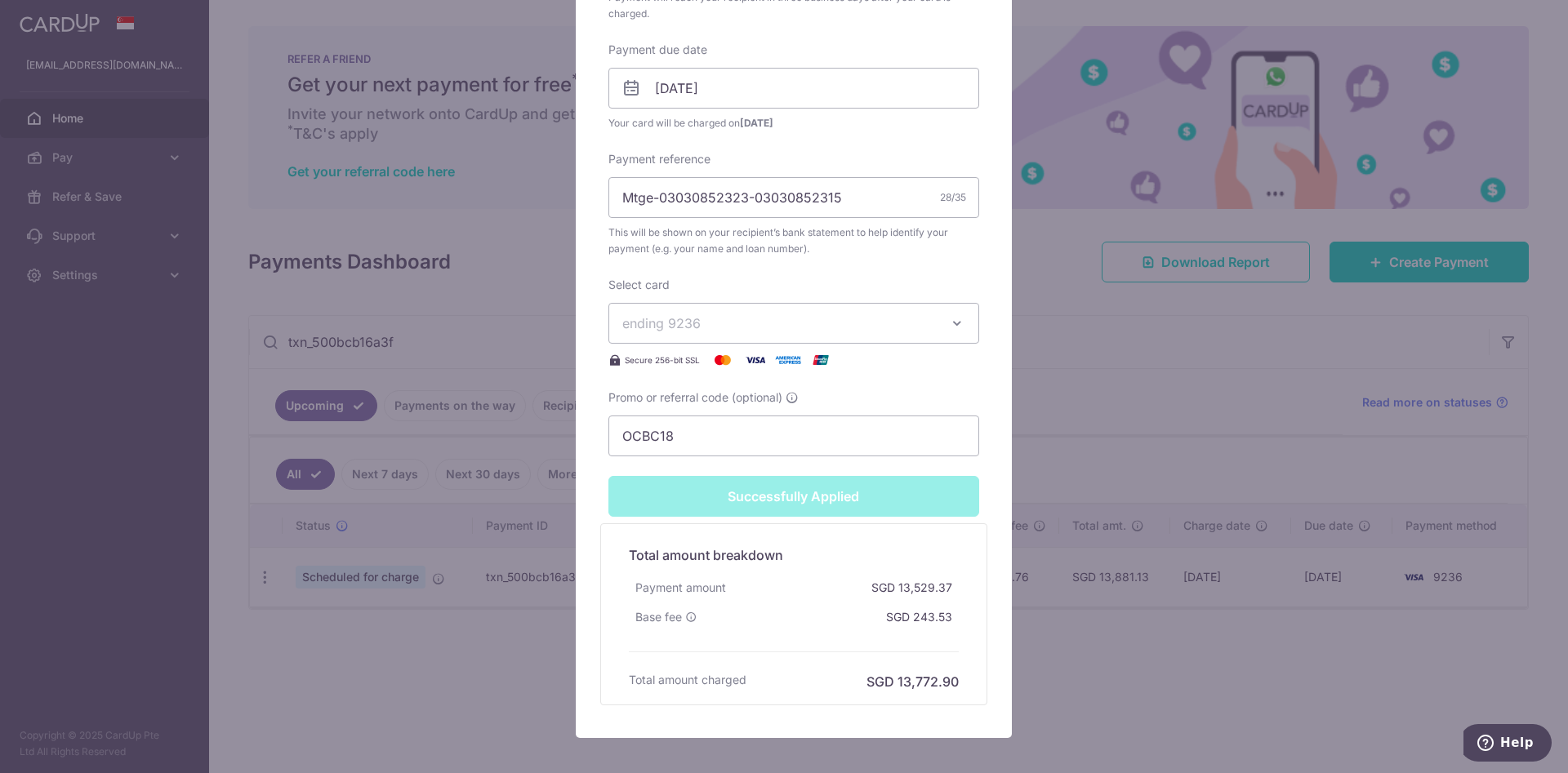
click at [409, 343] on div "Edit payment By clicking apply, you will make changes to all payments to Standa…" at bounding box center [784, 386] width 1568 height 773
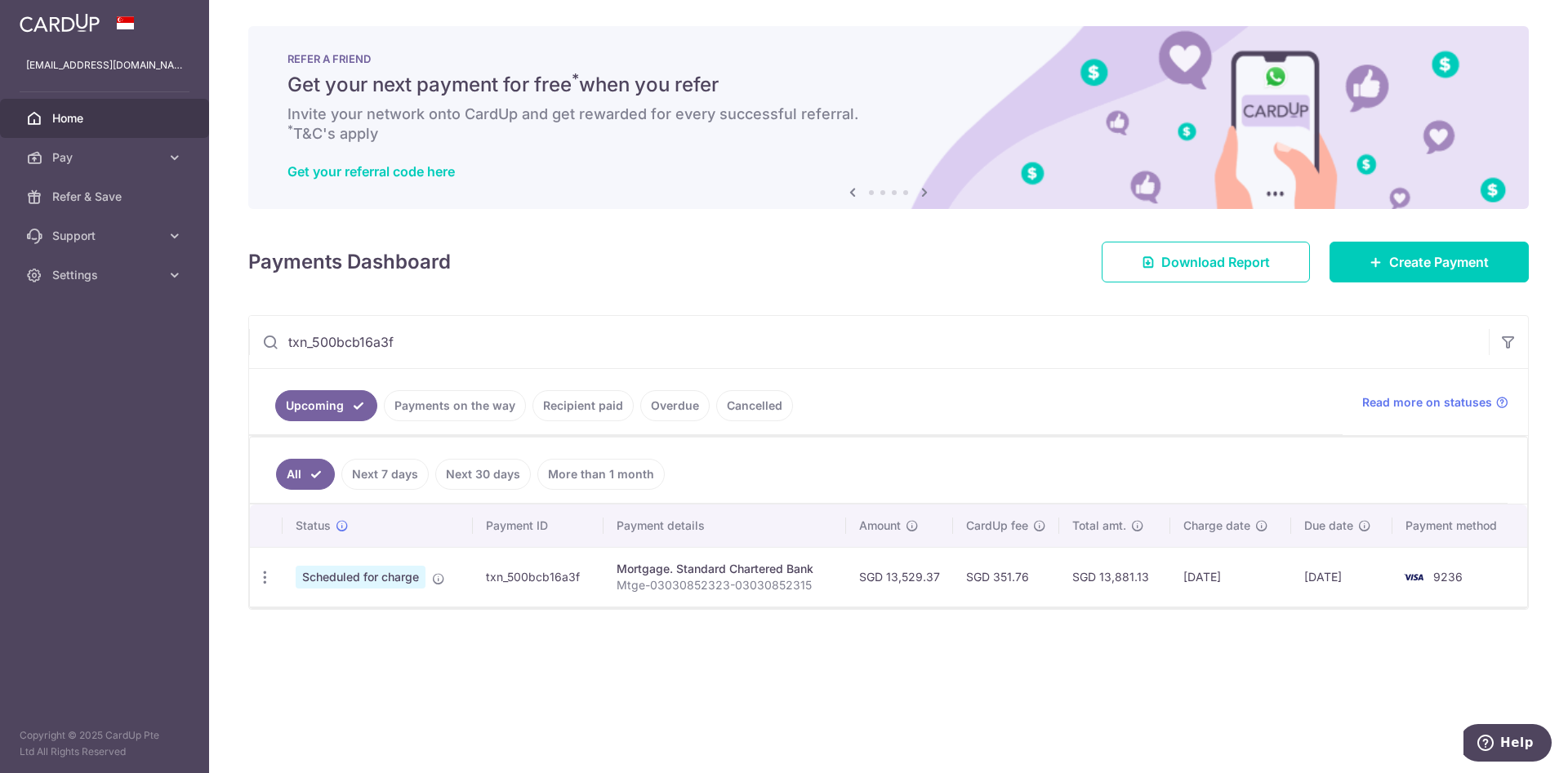
click at [409, 343] on input "txn_500bcb16a3f" at bounding box center [869, 342] width 1239 height 52
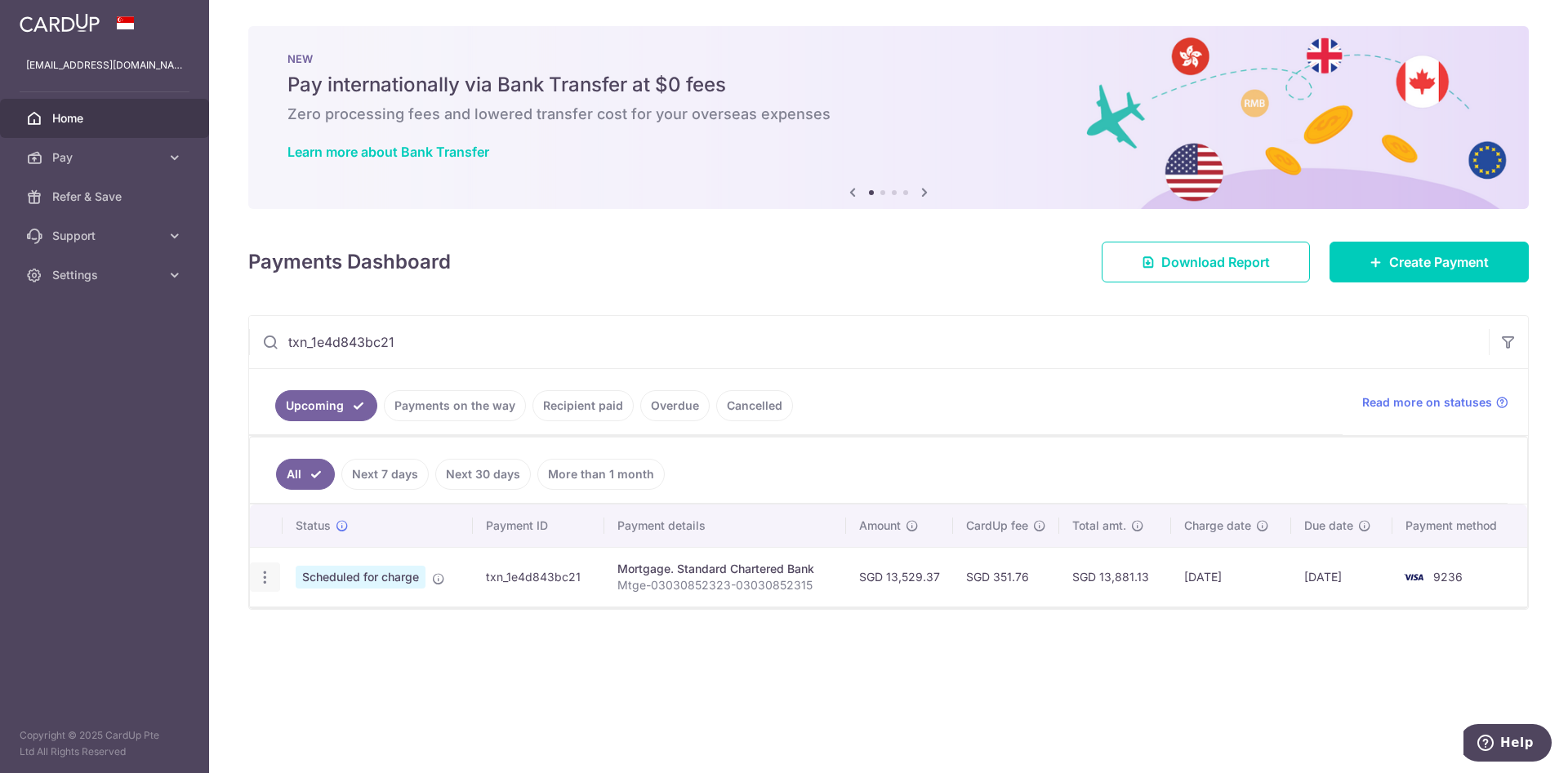
type input "txn_1e4d843bc21"
click at [270, 564] on div "Update payment Cancel payment Upload doc" at bounding box center [265, 577] width 30 height 30
click at [266, 578] on icon "button" at bounding box center [265, 578] width 17 height 17
click at [335, 616] on span "Update payment" at bounding box center [352, 622] width 111 height 20
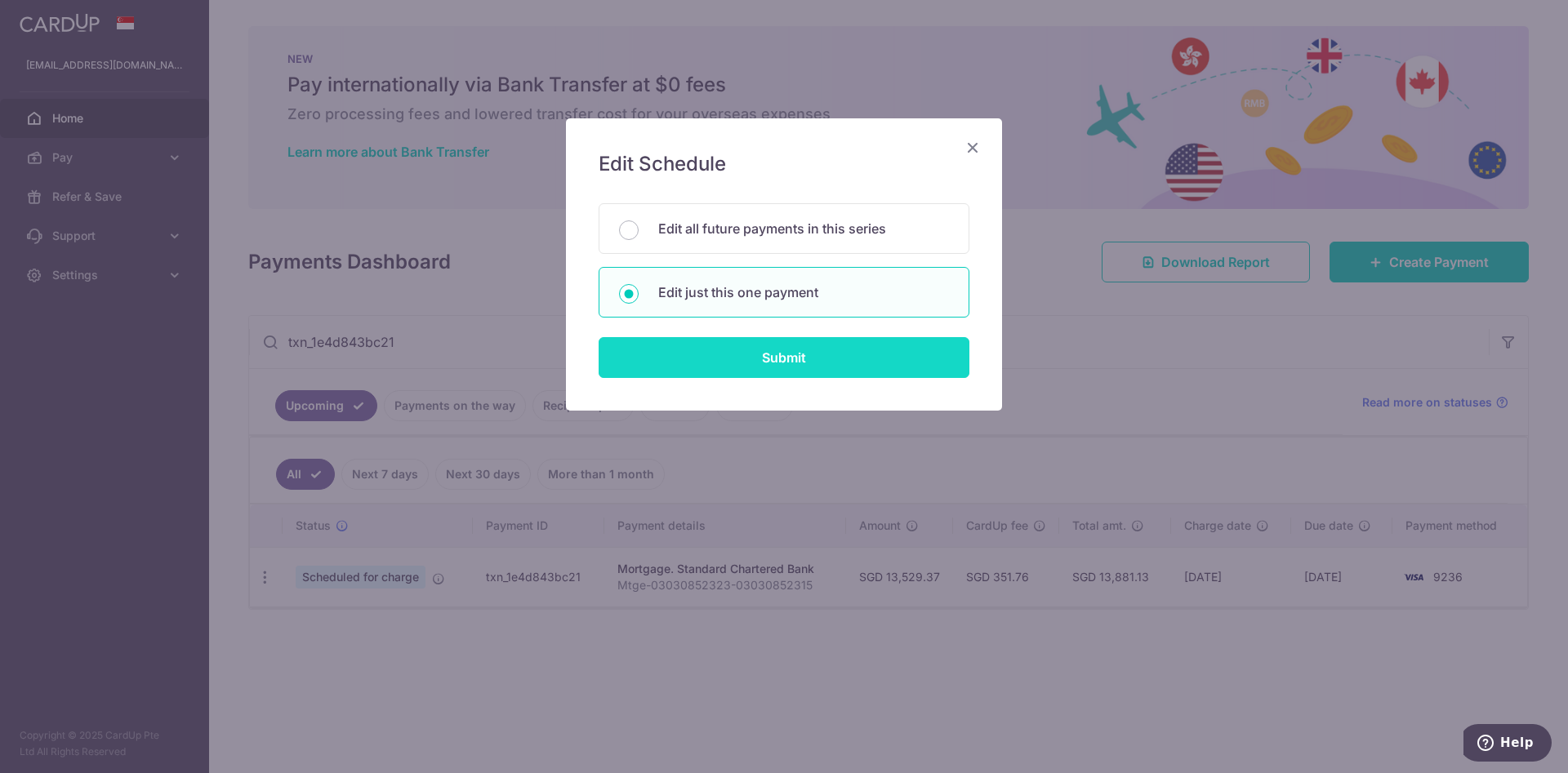
click at [820, 376] on input "Submit" at bounding box center [784, 357] width 371 height 41
radio input "true"
type input "13,529.37"
type input "01/10/2026"
type input "Mtge-03030852323-03030852315"
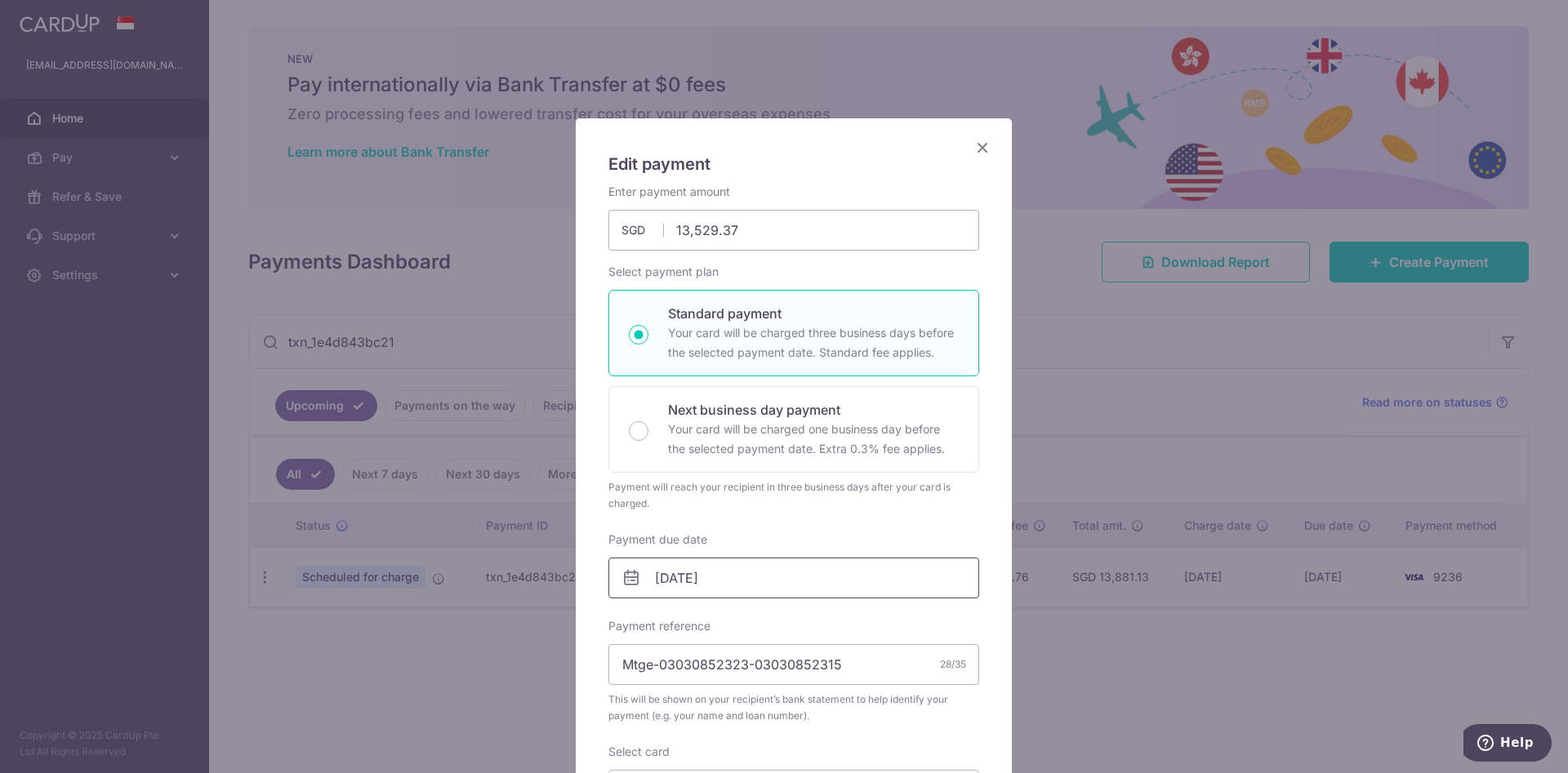
click at [779, 561] on input "01/10/2026" at bounding box center [793, 578] width 371 height 41
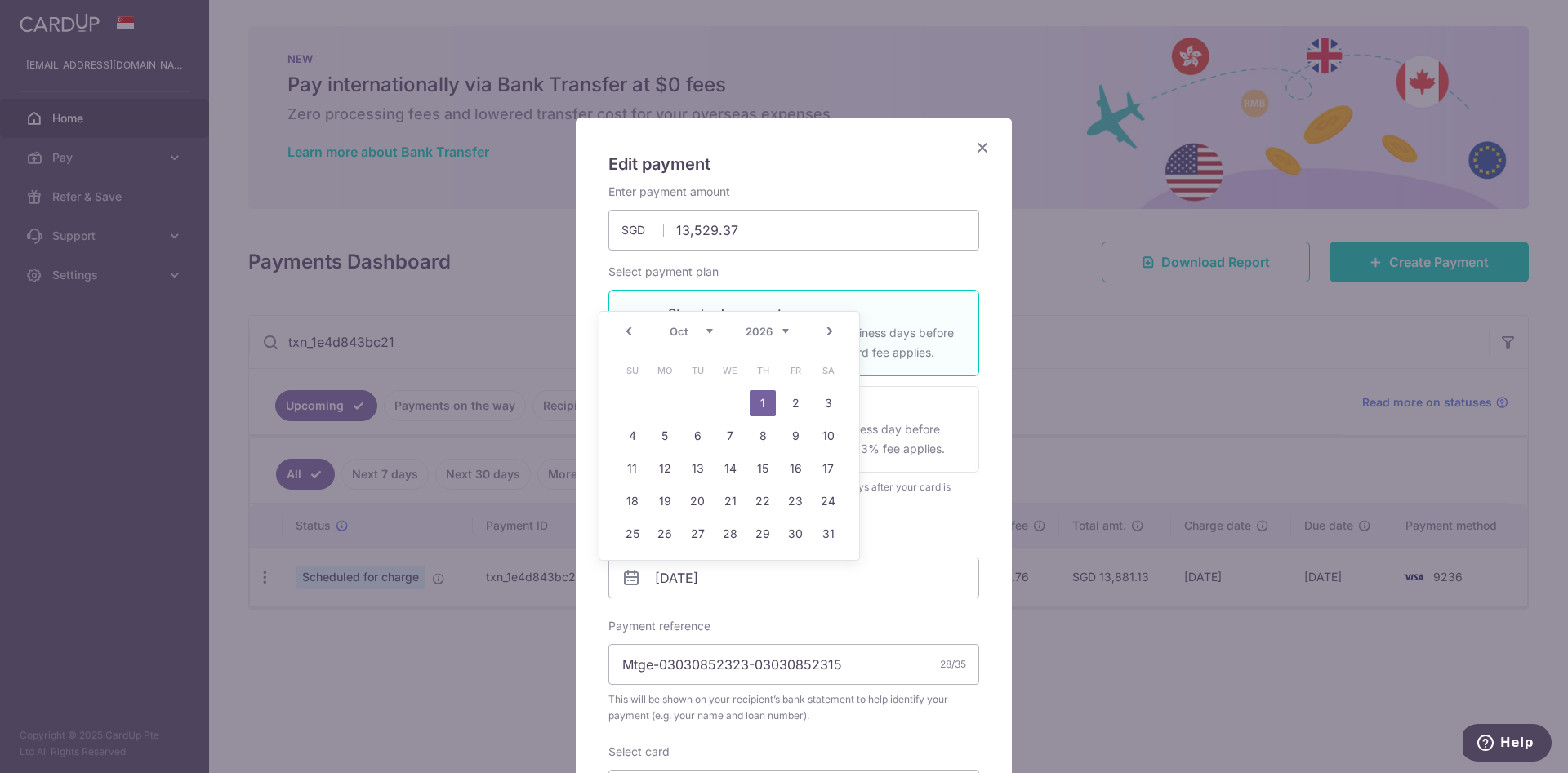
click at [772, 319] on div "Prev Next Jan Feb Mar Apr May Jun [DATE] Aug Sep Oct Nov [DATE] 2026 2027 2028 …" at bounding box center [729, 331] width 259 height 39
click at [771, 331] on select "2025 2026 2027 2028 2029 2030 2031 2032 2033 2034 2035" at bounding box center [767, 331] width 43 height 13
click at [699, 329] on select "Sep Oct Nov Dec" at bounding box center [692, 331] width 43 height 13
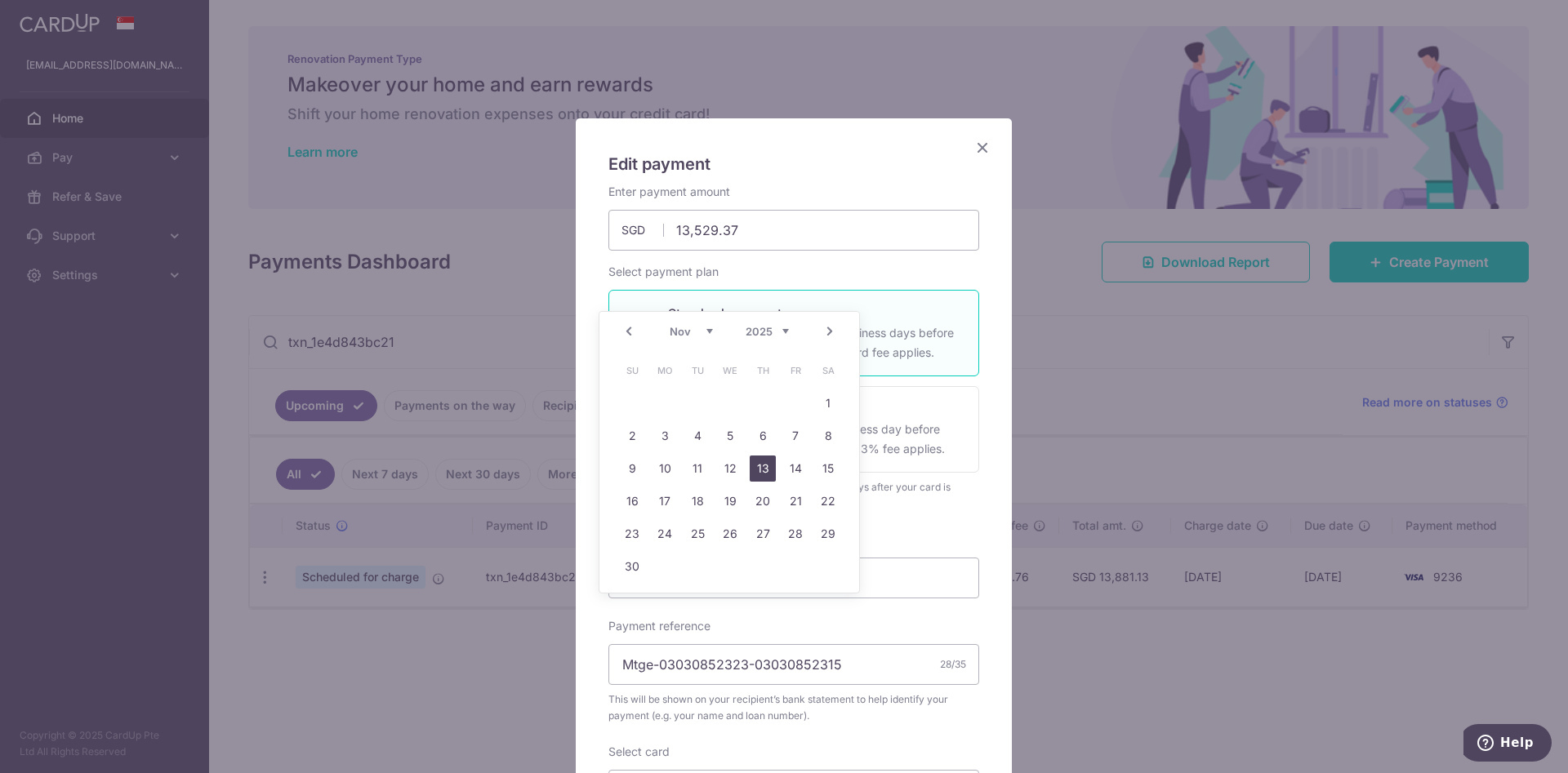
click at [768, 475] on link "13" at bounding box center [763, 468] width 26 height 26
type input "13/11/2025"
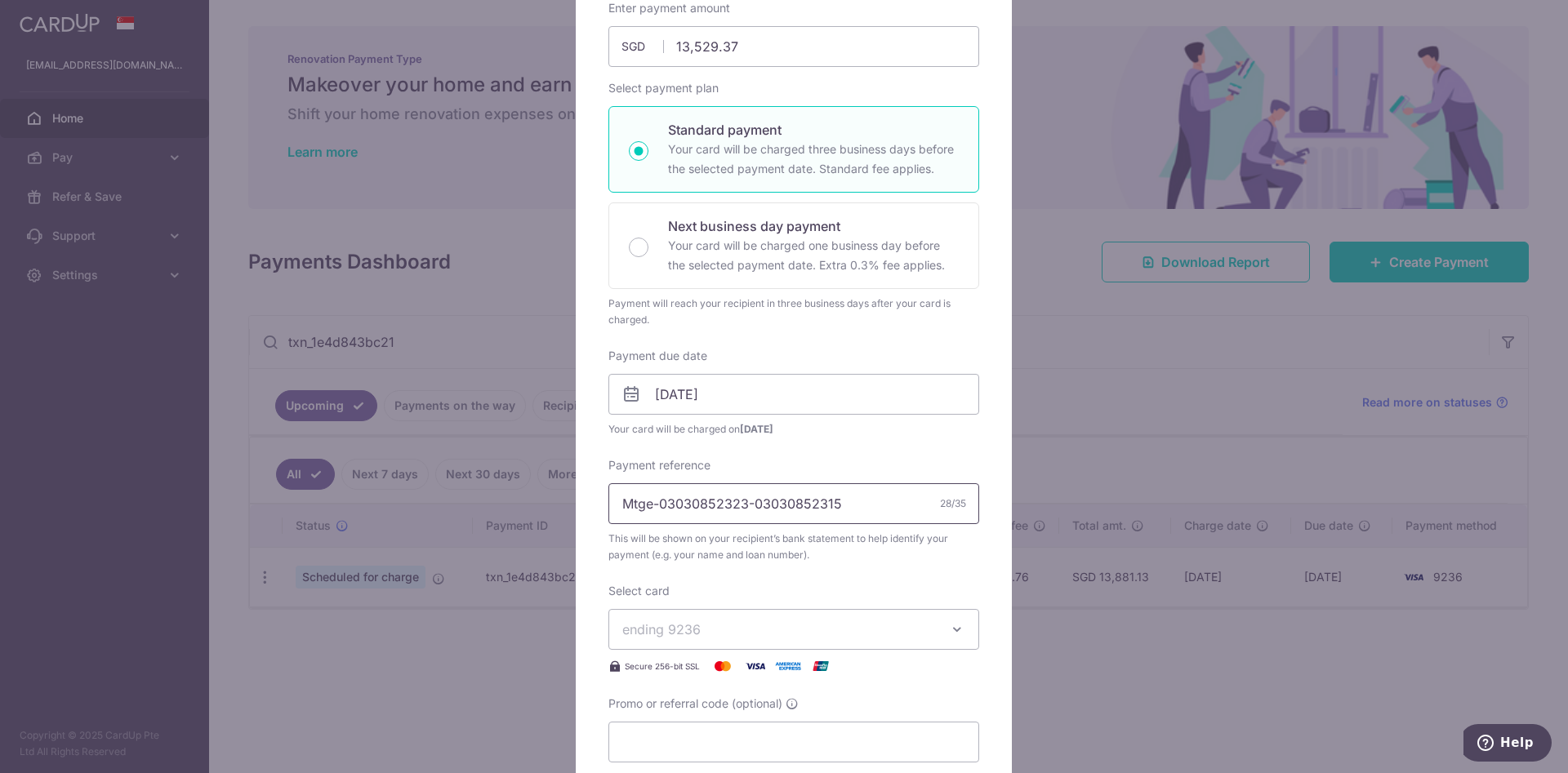
scroll to position [367, 0]
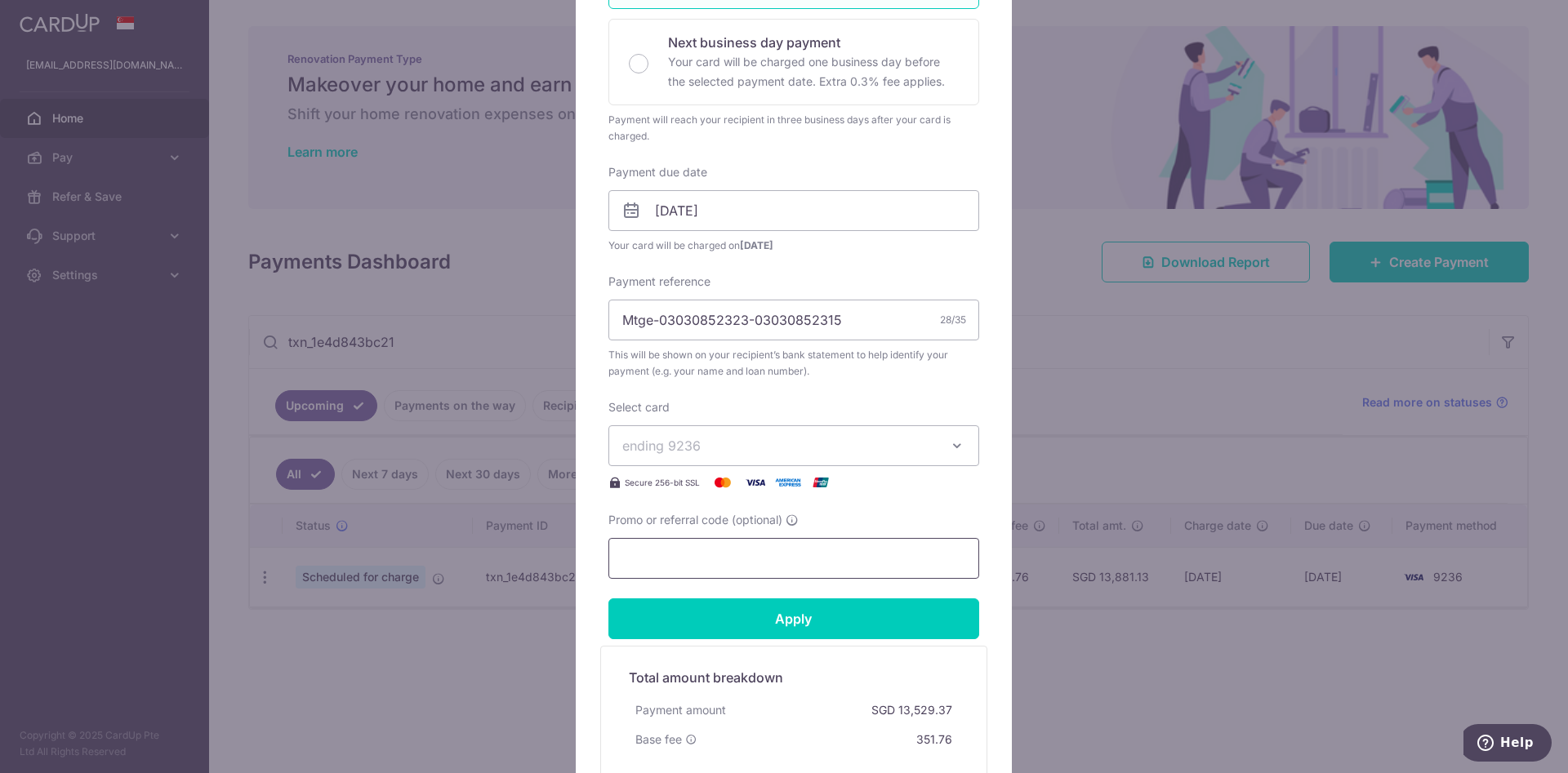
click at [718, 571] on input "Promo or referral code (optional)" at bounding box center [793, 558] width 371 height 41
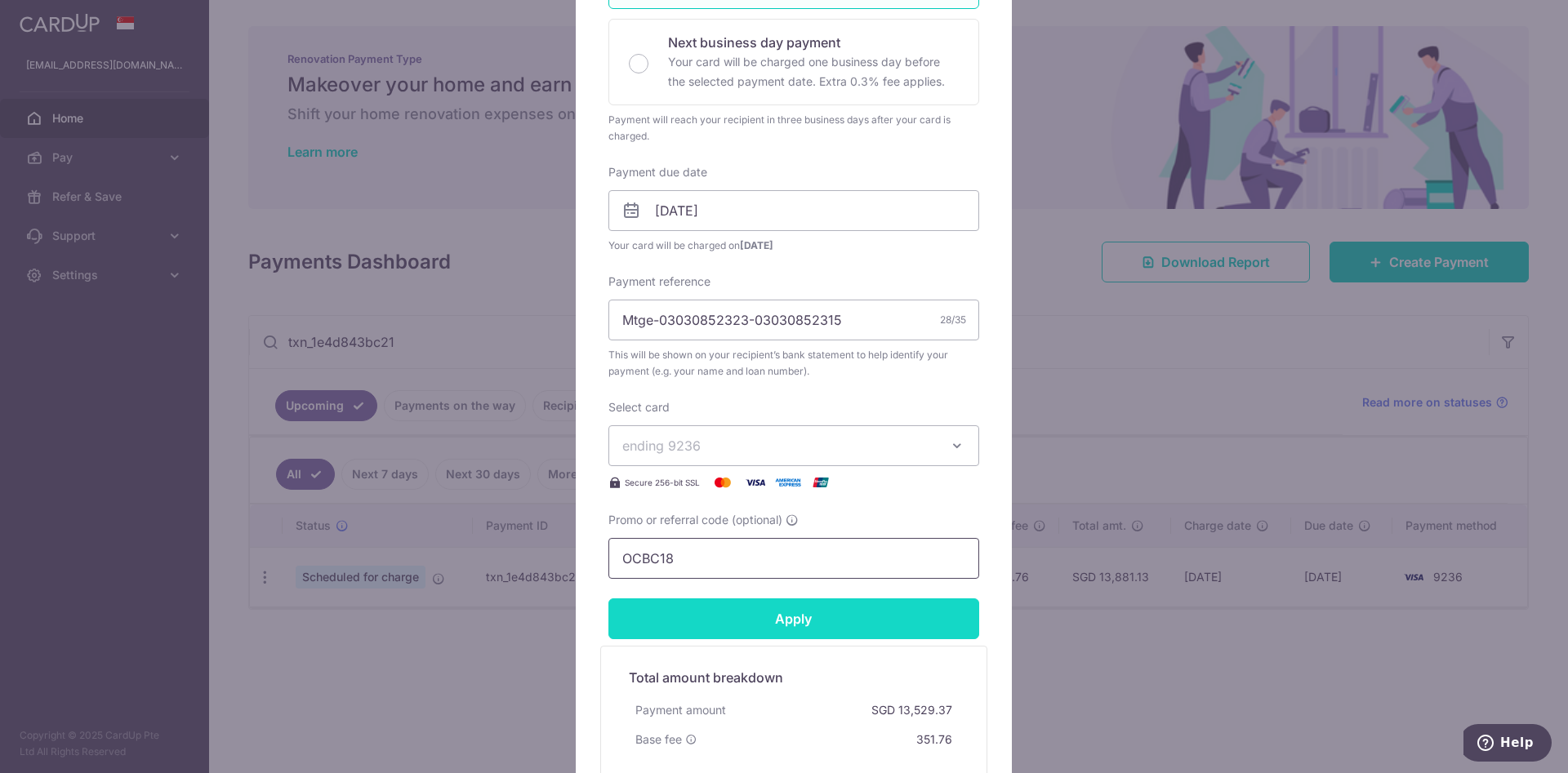
type input "OCBC18"
click at [786, 617] on input "Apply" at bounding box center [793, 619] width 371 height 41
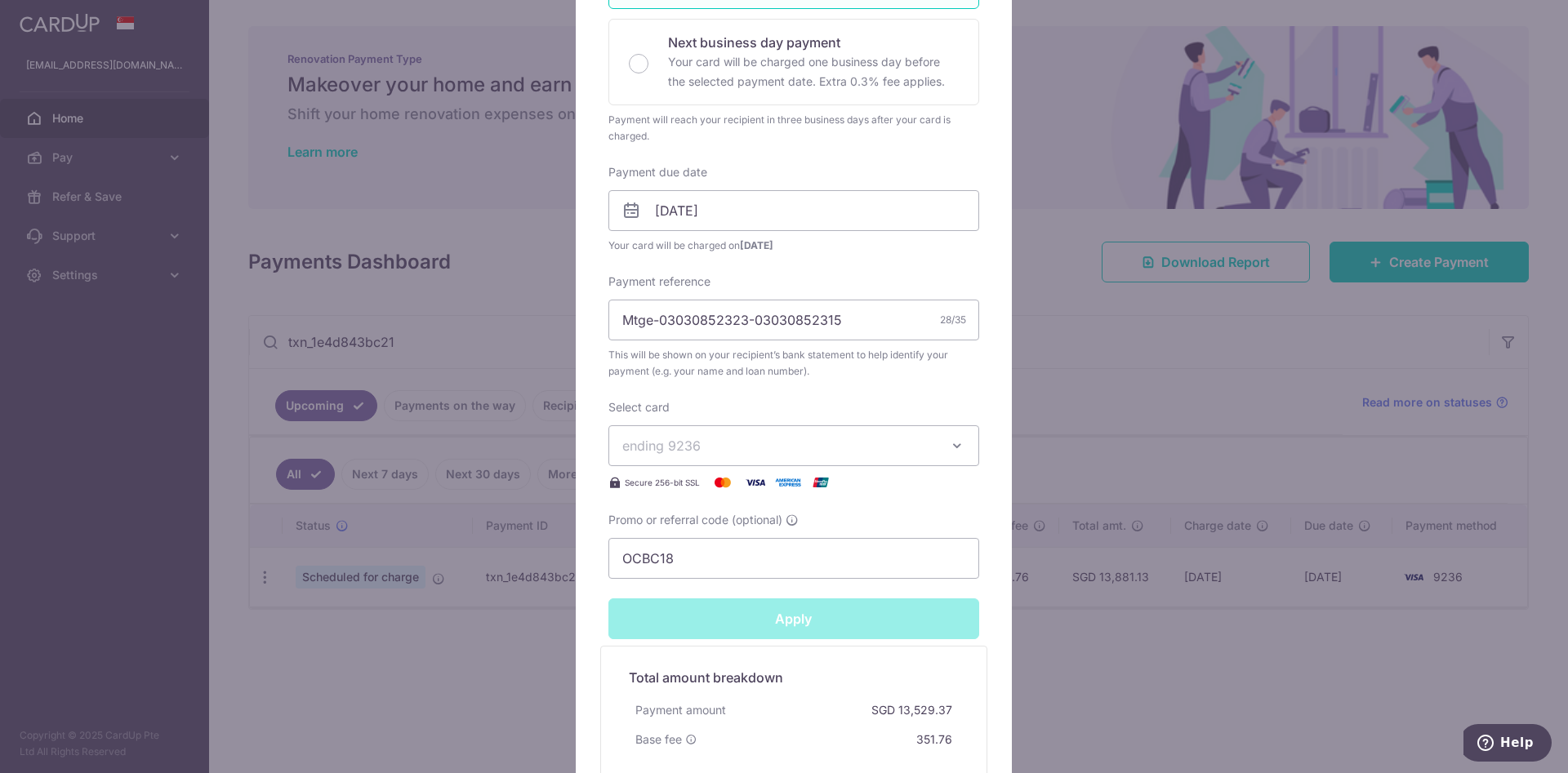
type input "Successfully Applied"
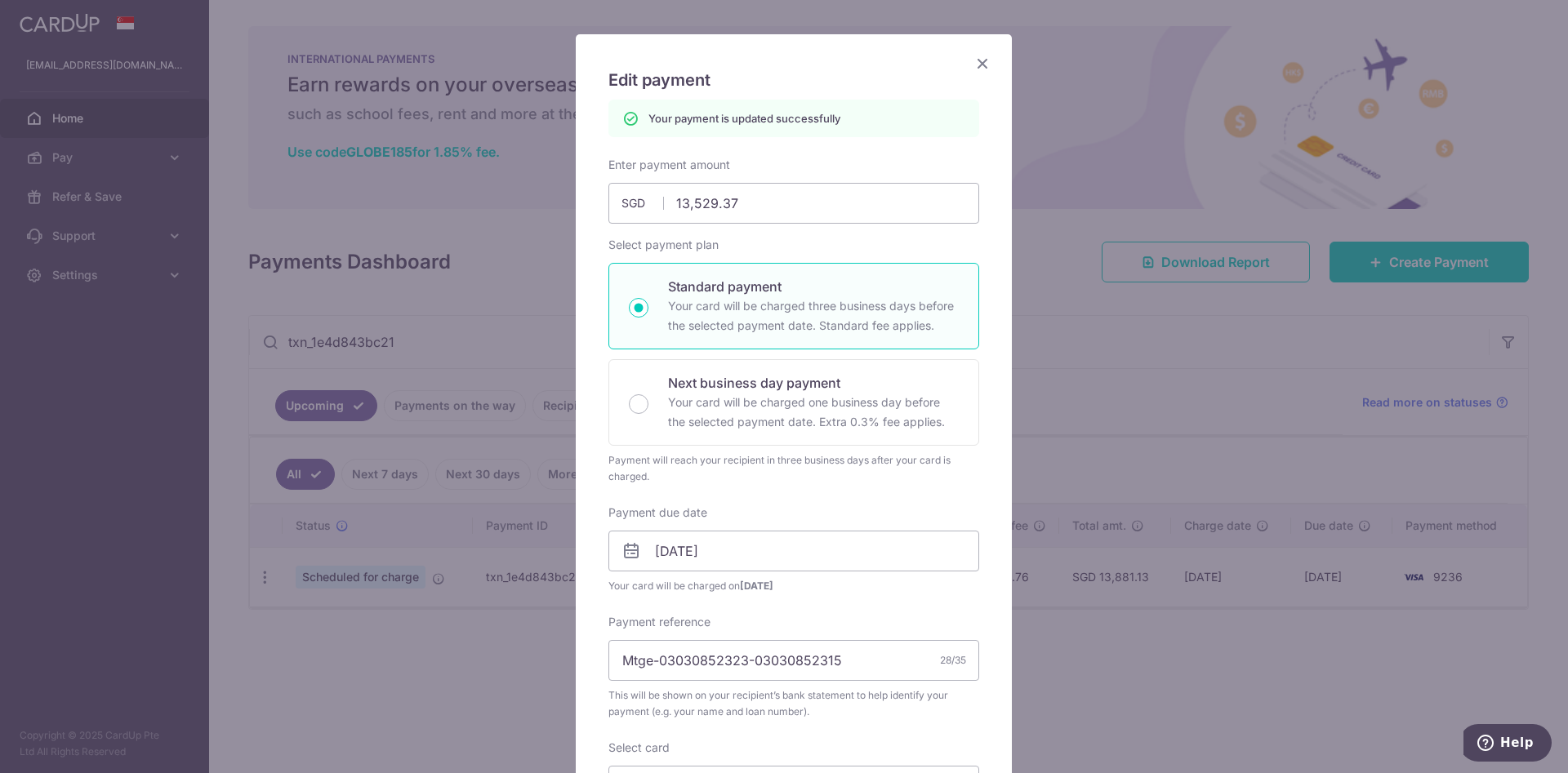
scroll to position [245, 0]
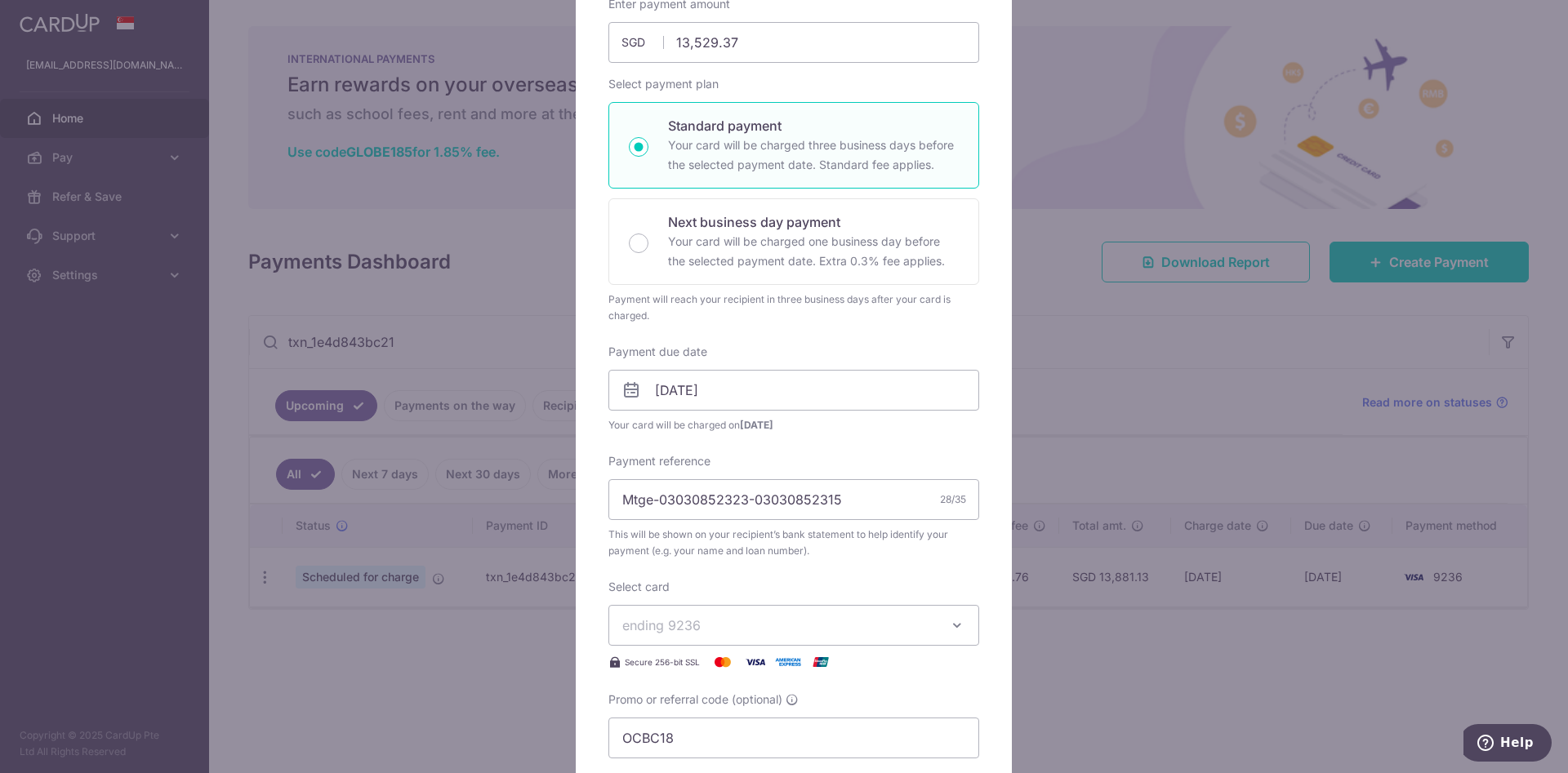
click at [1140, 430] on div "Edit payment By clicking apply, you will make changes to all payments to Standa…" at bounding box center [784, 386] width 1568 height 773
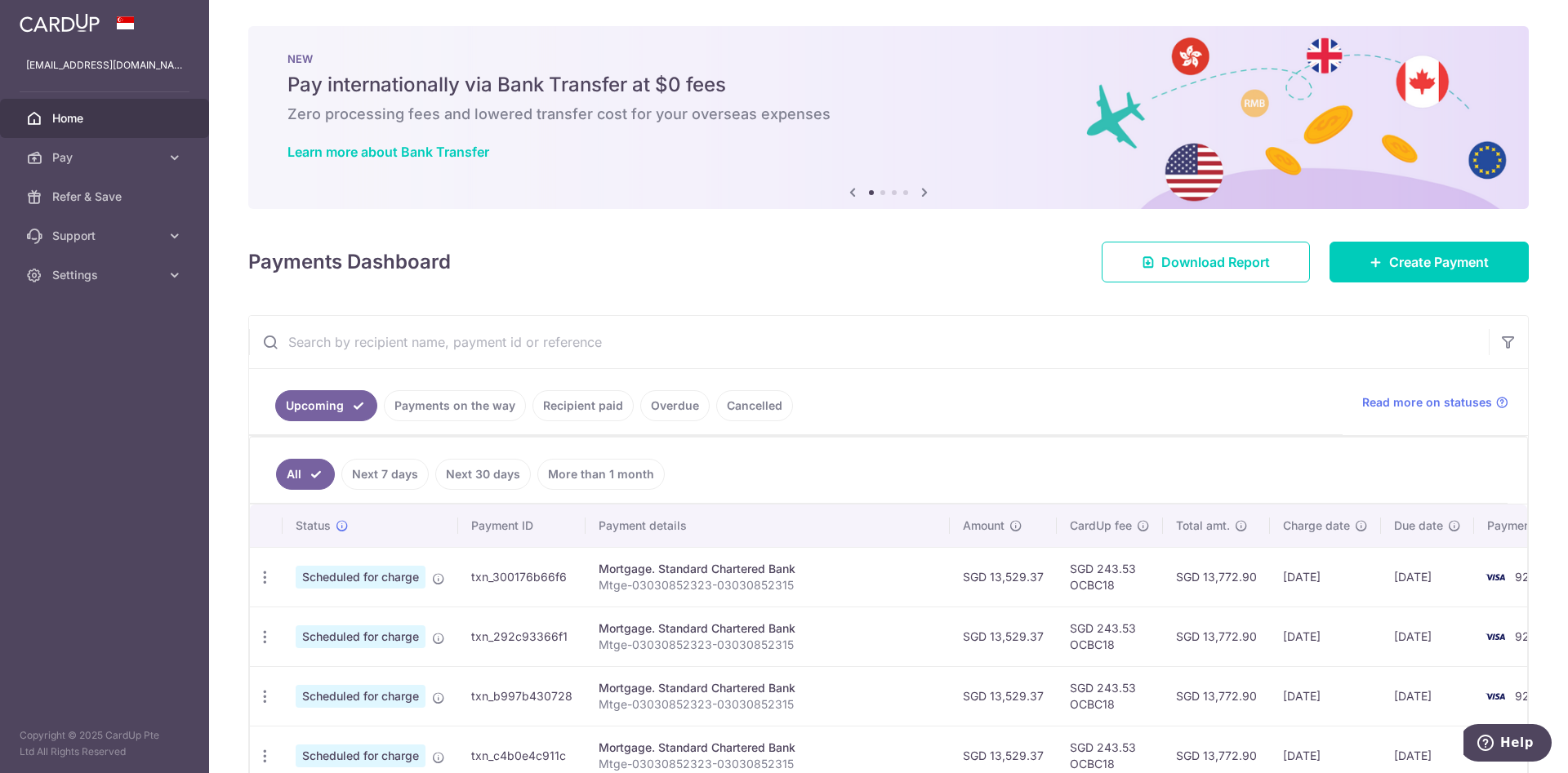
click at [468, 327] on input "text" at bounding box center [869, 342] width 1239 height 52
paste input "txn_6750b37983f"
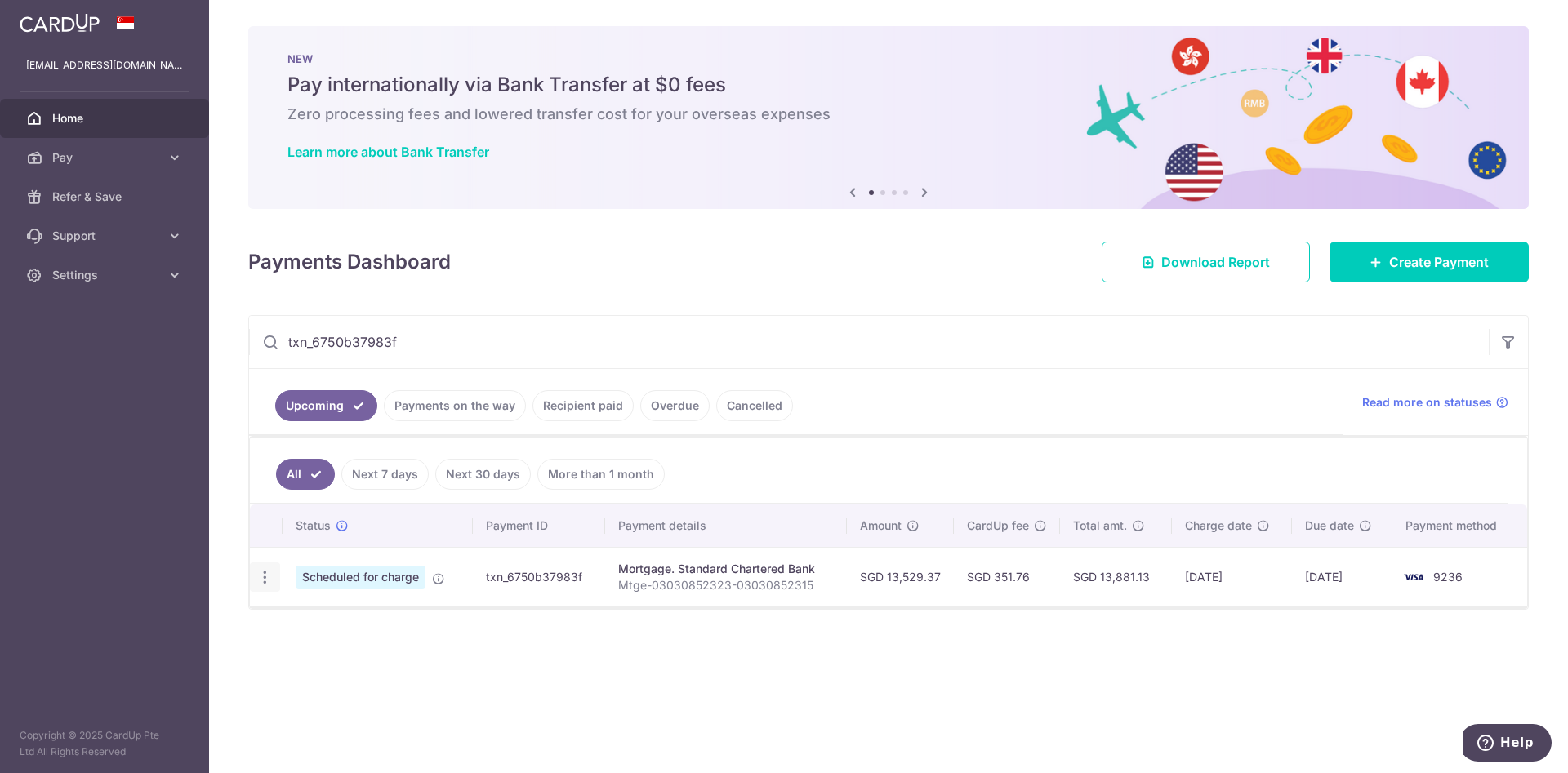
type input "txn_6750b37983f"
click at [266, 580] on icon "button" at bounding box center [265, 578] width 17 height 17
click at [309, 610] on link "Update payment" at bounding box center [336, 621] width 170 height 39
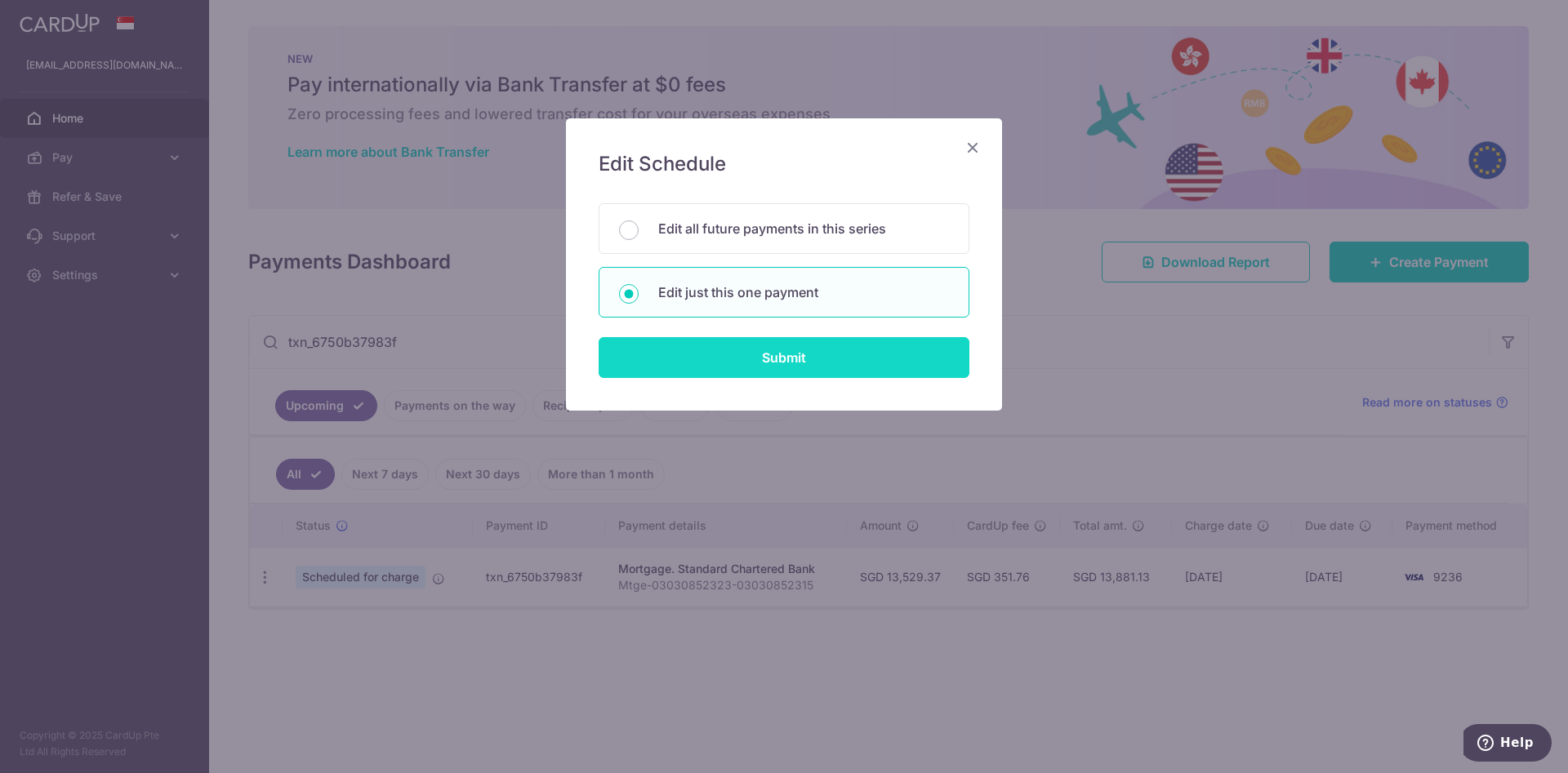
click at [757, 377] on input "Submit" at bounding box center [784, 357] width 371 height 41
radio input "true"
type input "13,529.37"
type input "[DATE]"
type input "Mtge-03030852323-03030852315"
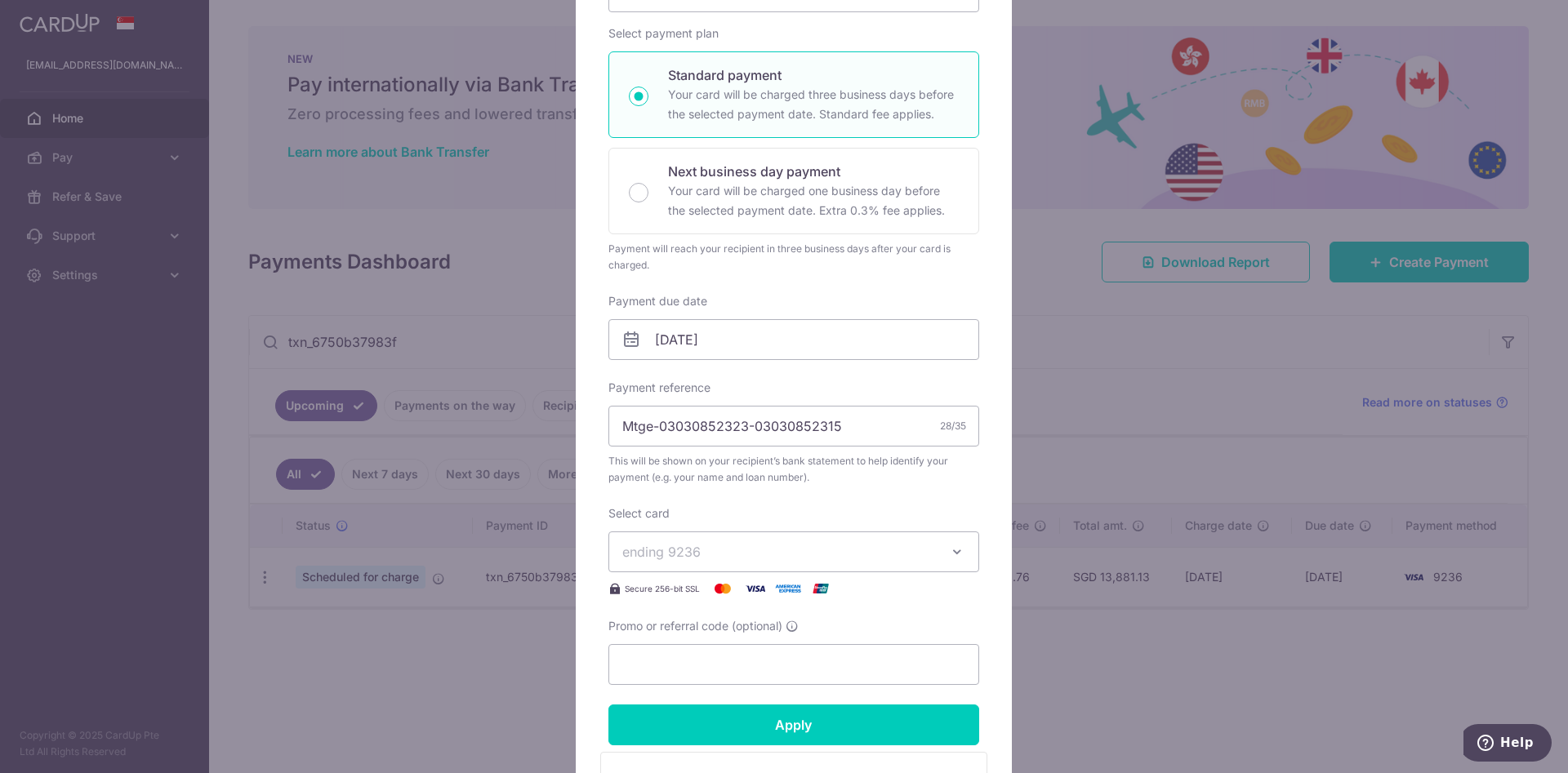
scroll to position [245, 0]
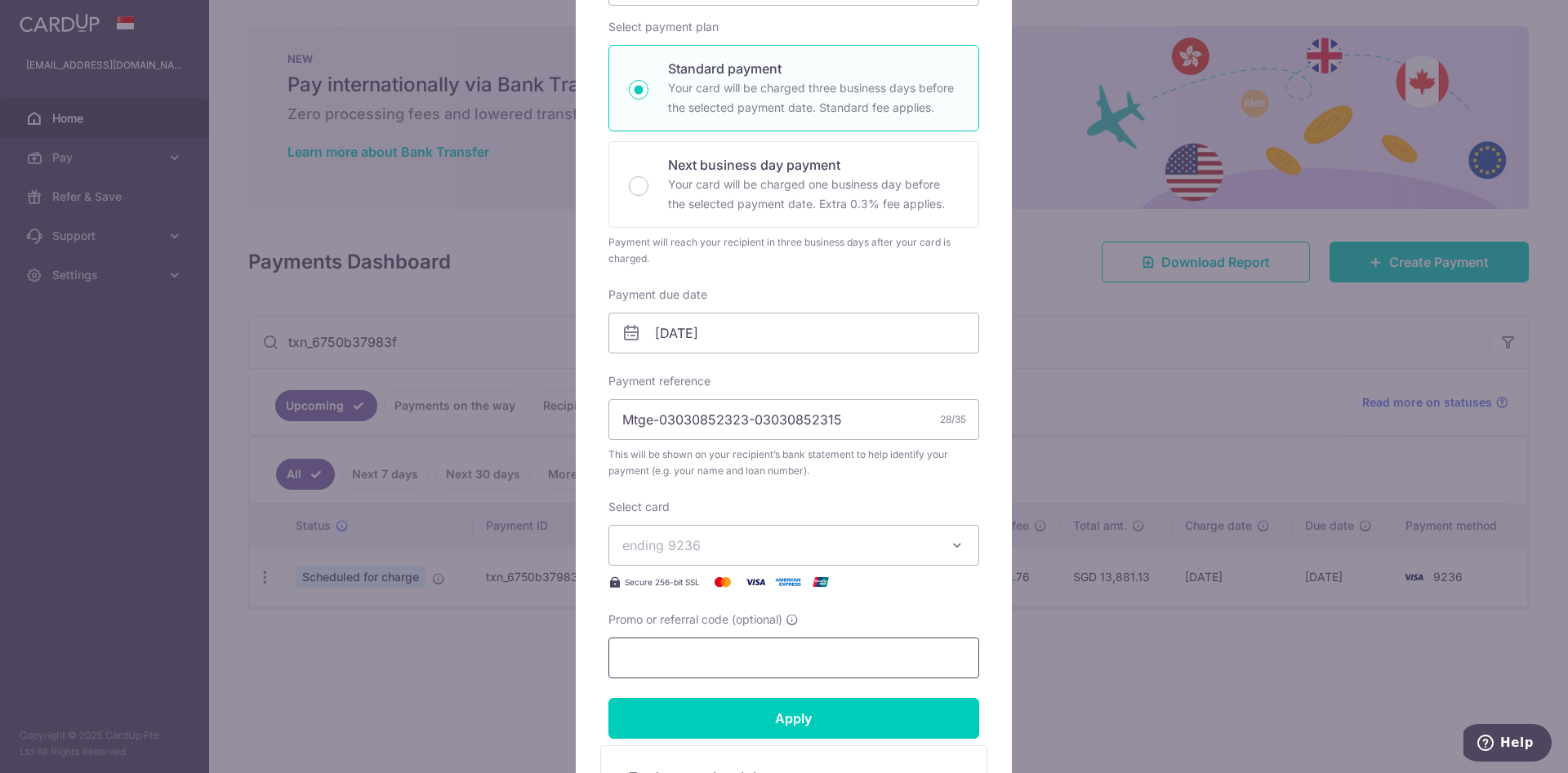
click at [702, 670] on input "Promo or referral code (optional)" at bounding box center [793, 658] width 371 height 41
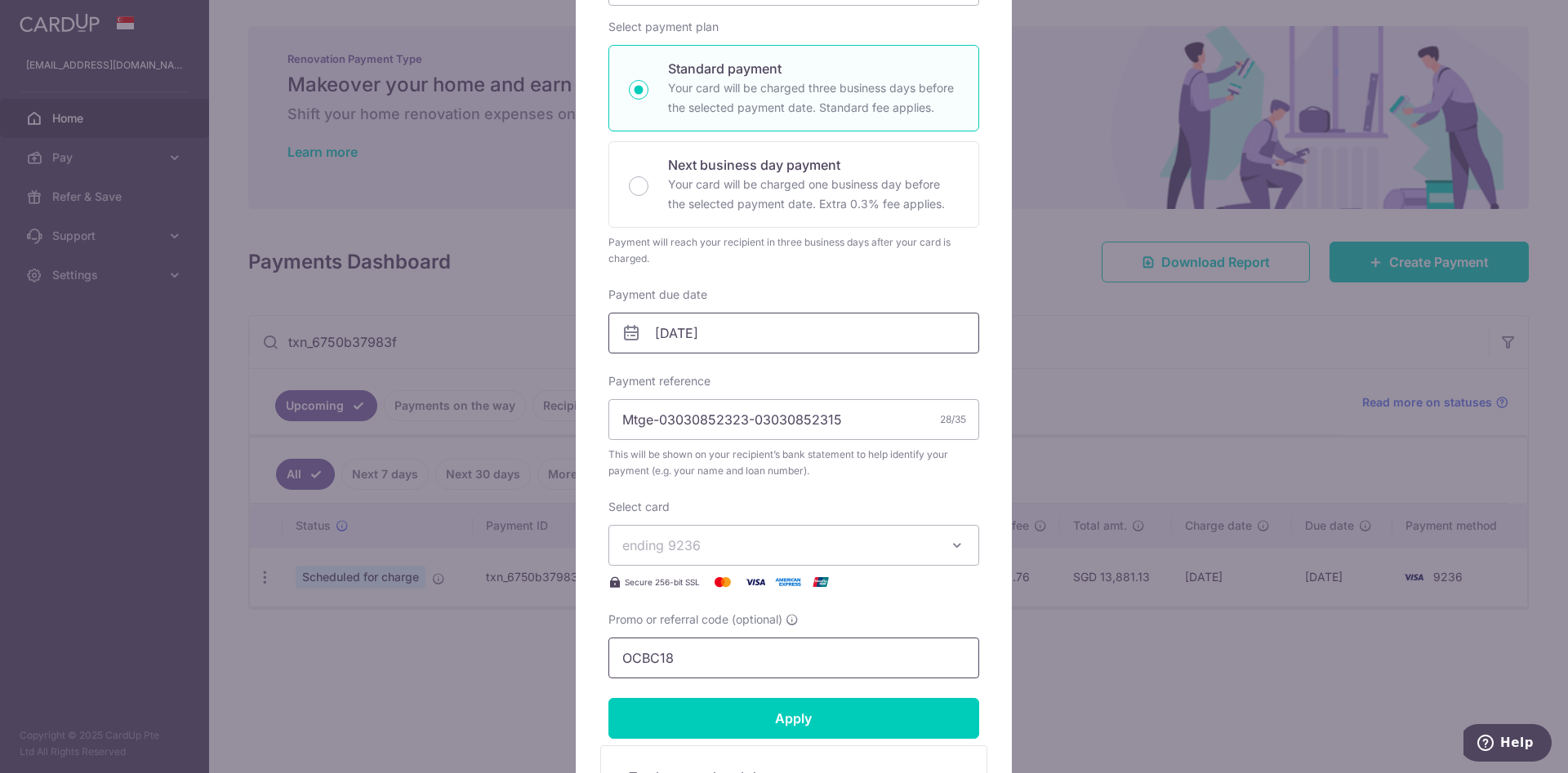
type input "OCBC18"
click at [805, 323] on input "[DATE]" at bounding box center [793, 332] width 371 height 41
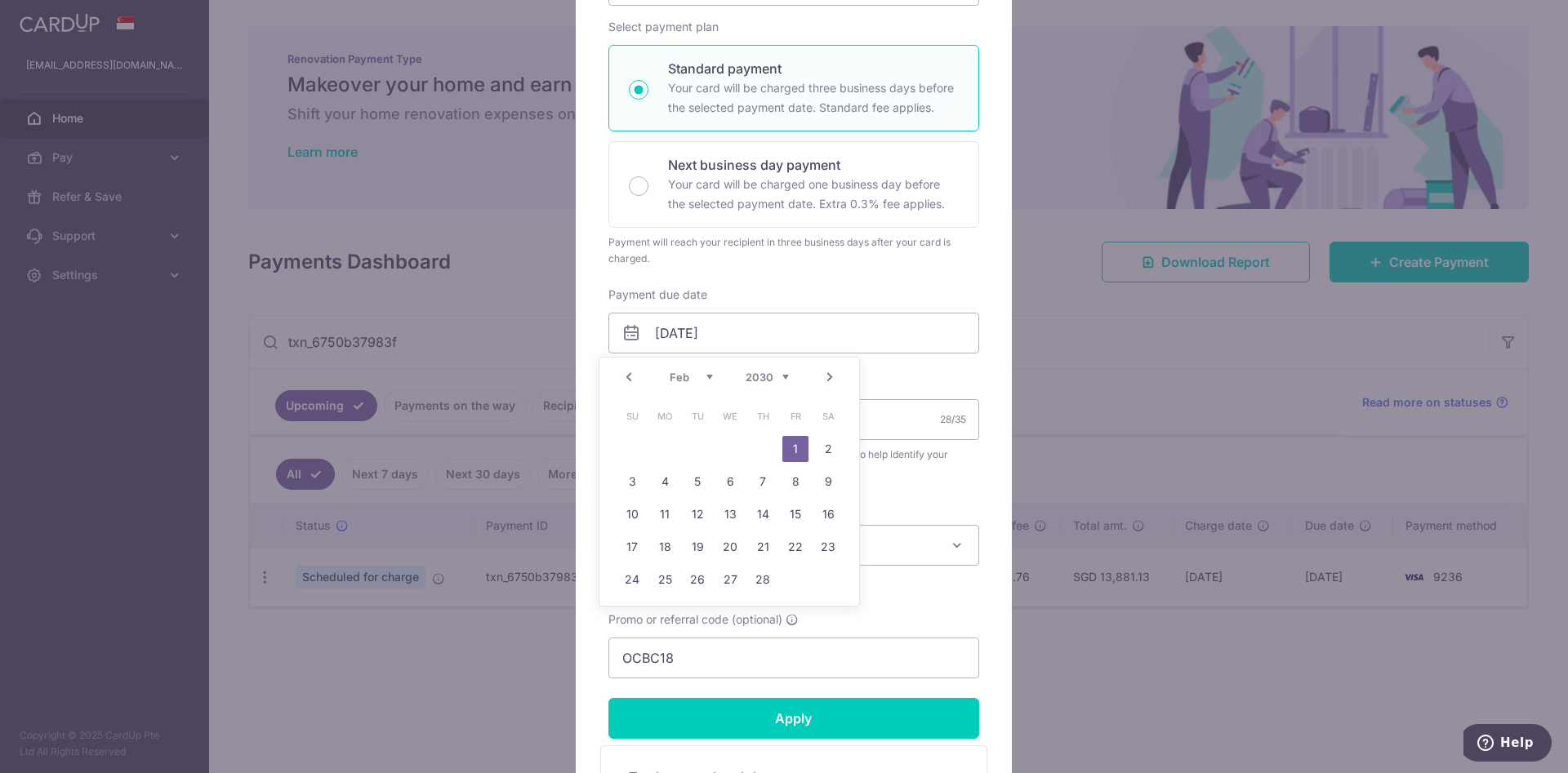
click at [784, 372] on select "2025 2026 2027 2028 2029 2030 2031 2032 2033 2034 2035" at bounding box center [767, 377] width 43 height 13
click at [712, 376] on select "Sep Oct Nov Dec" at bounding box center [692, 377] width 43 height 13
click at [796, 510] on link "14" at bounding box center [795, 514] width 26 height 26
type input "[DATE]"
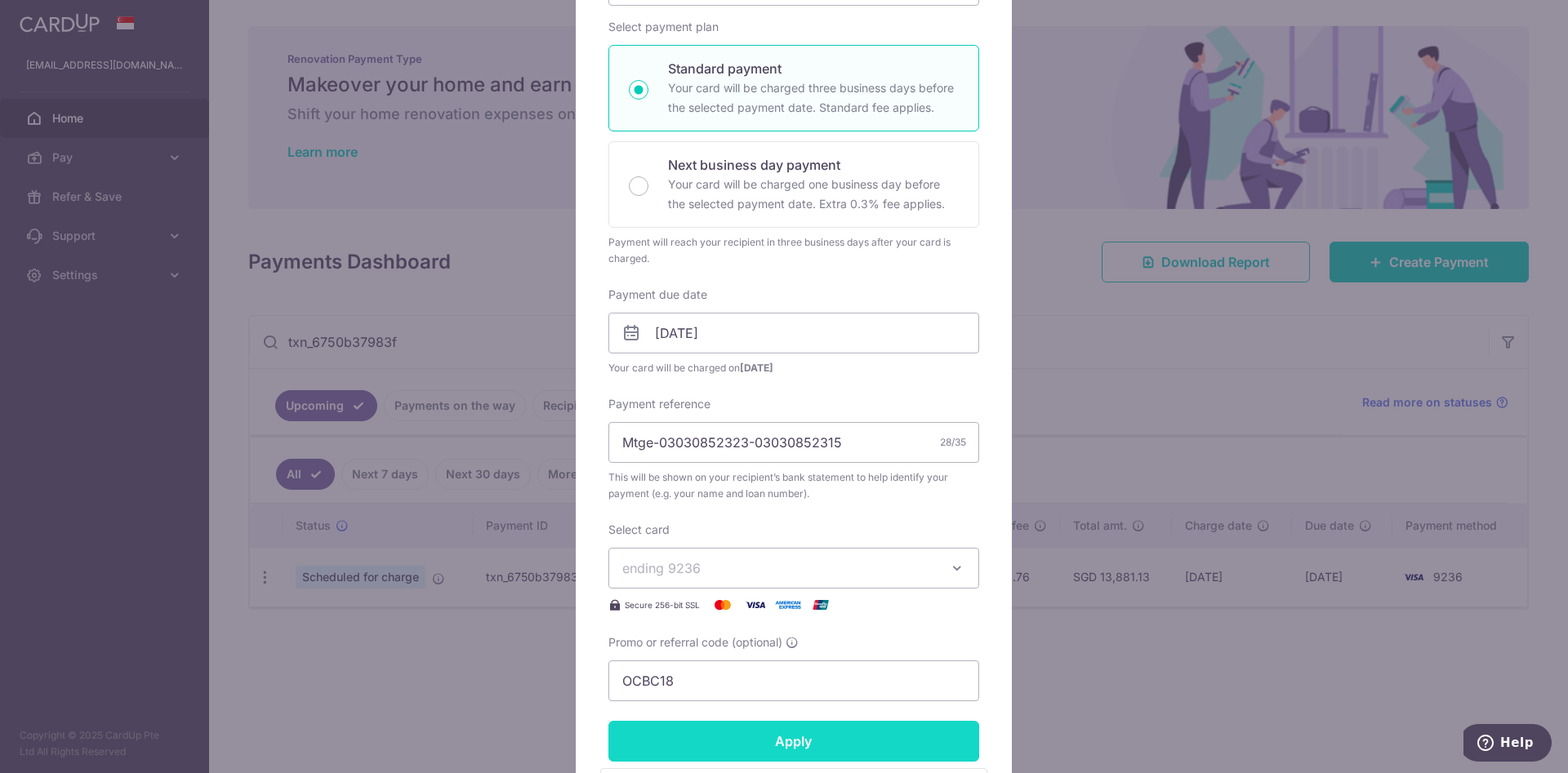
click at [790, 750] on input "Apply" at bounding box center [793, 741] width 371 height 41
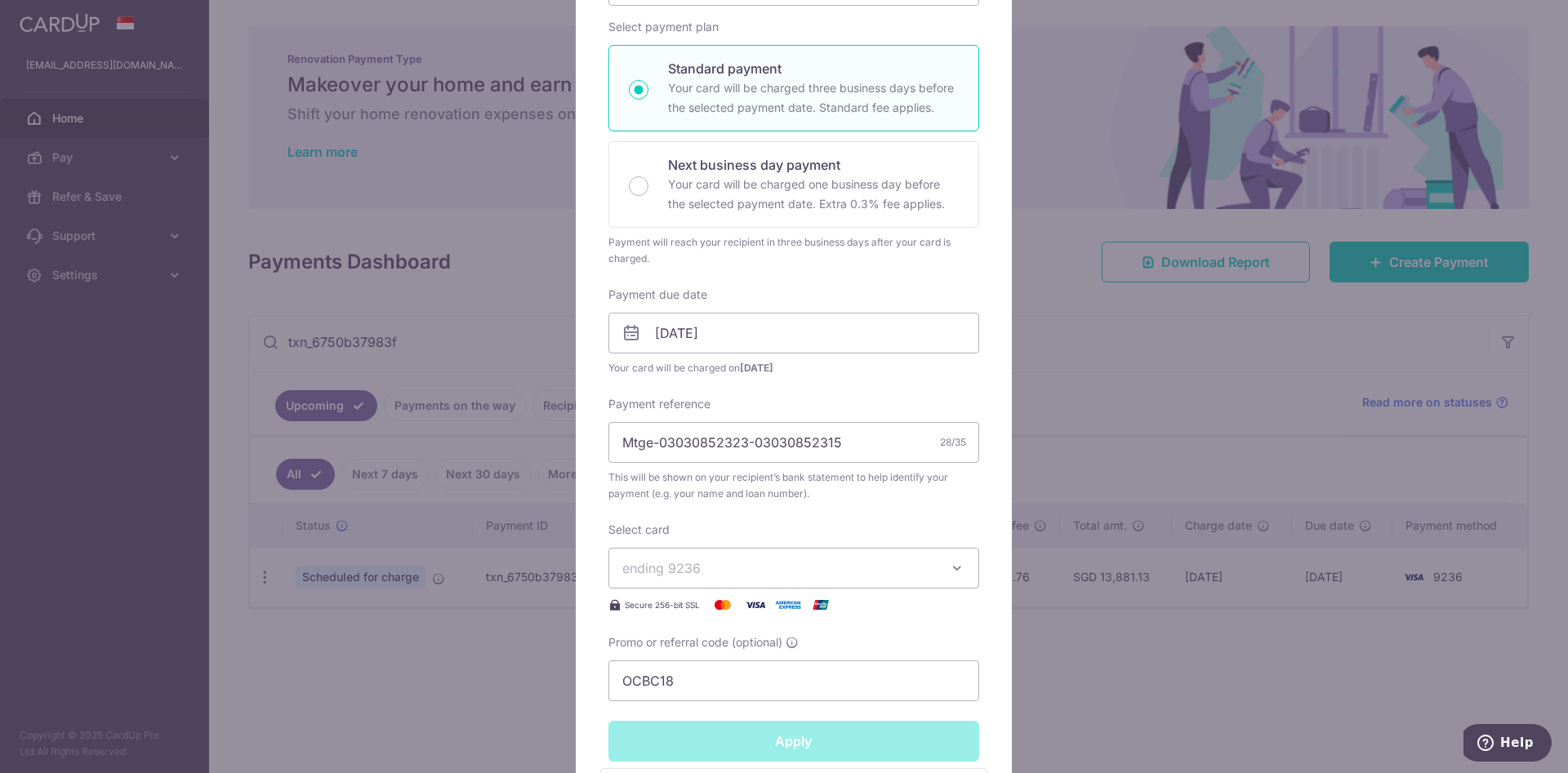
type input "Successfully Applied"
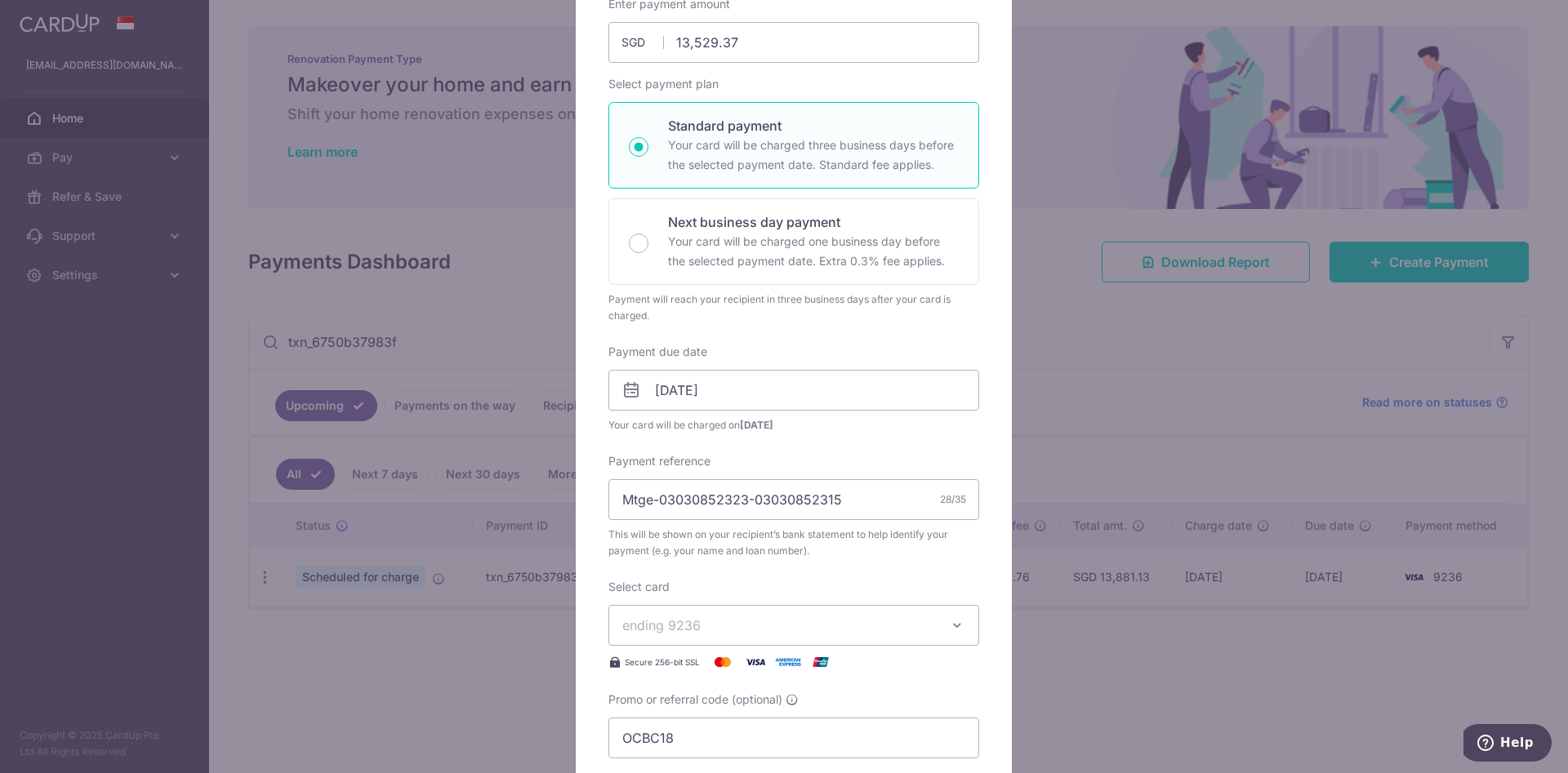
scroll to position [302, 0]
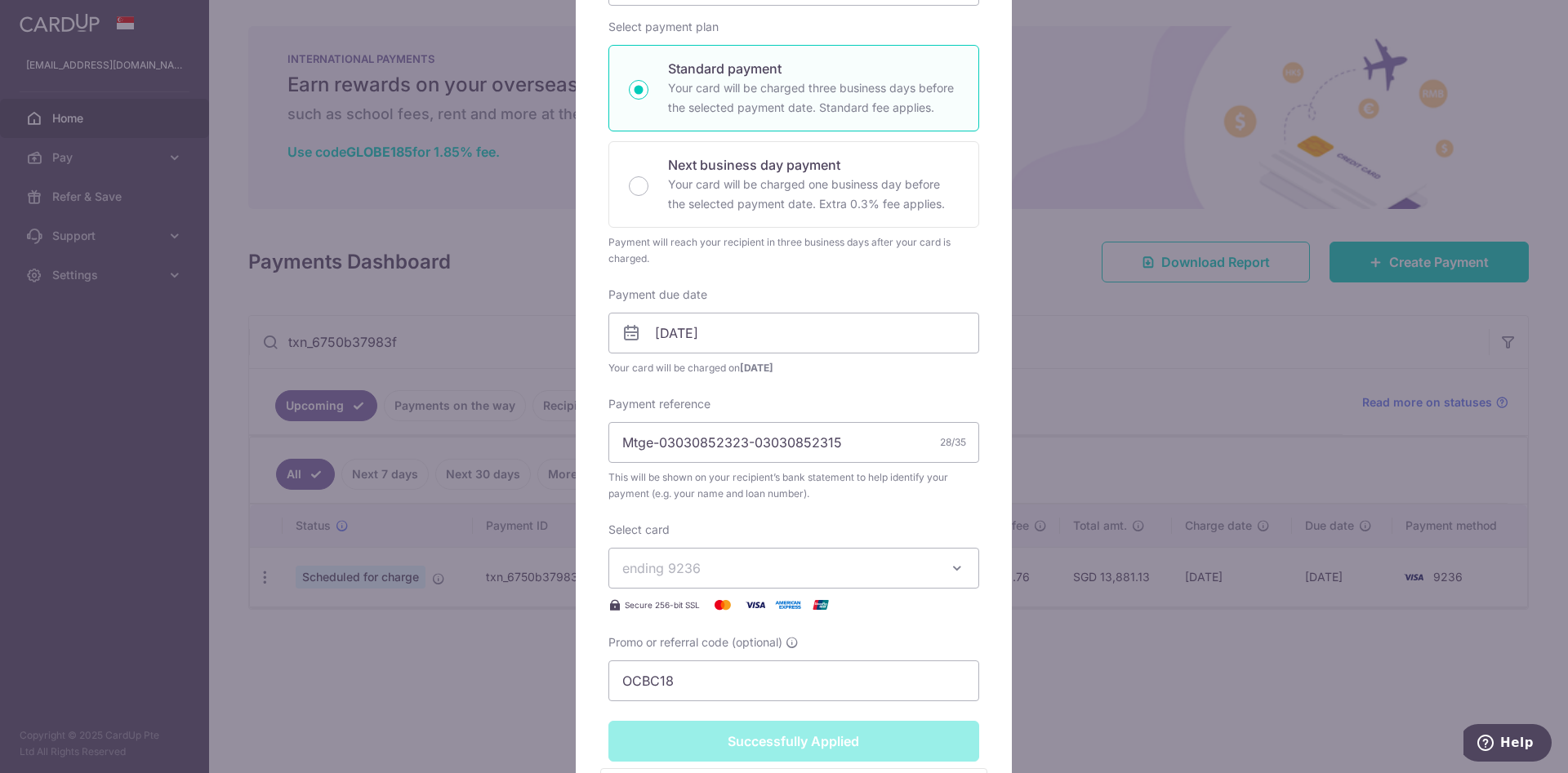
click at [475, 283] on div "Edit payment By clicking apply, you will make changes to all payments to Standa…" at bounding box center [784, 386] width 1568 height 773
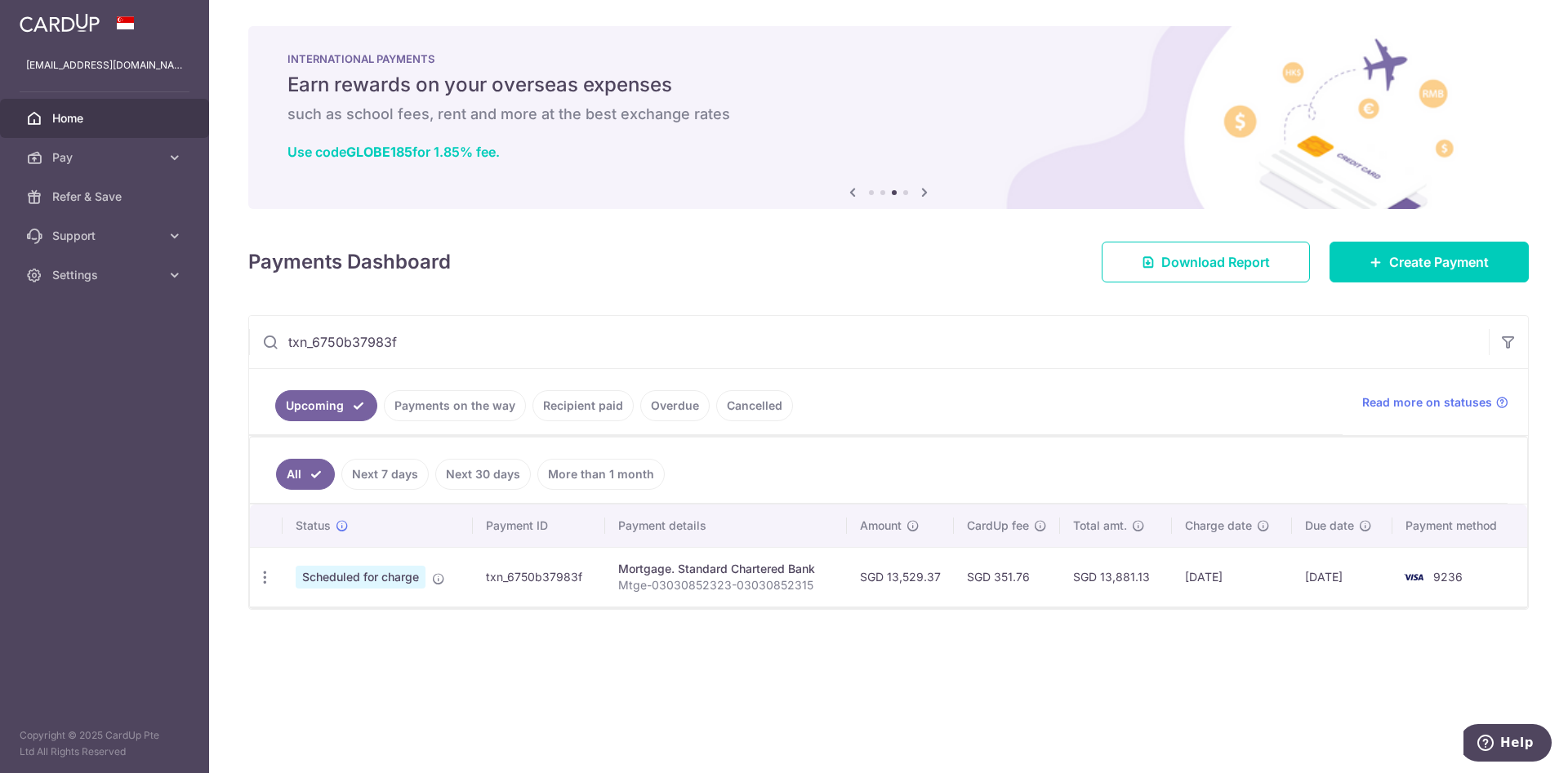
click at [423, 344] on input "txn_6750b37983f" at bounding box center [869, 342] width 1239 height 52
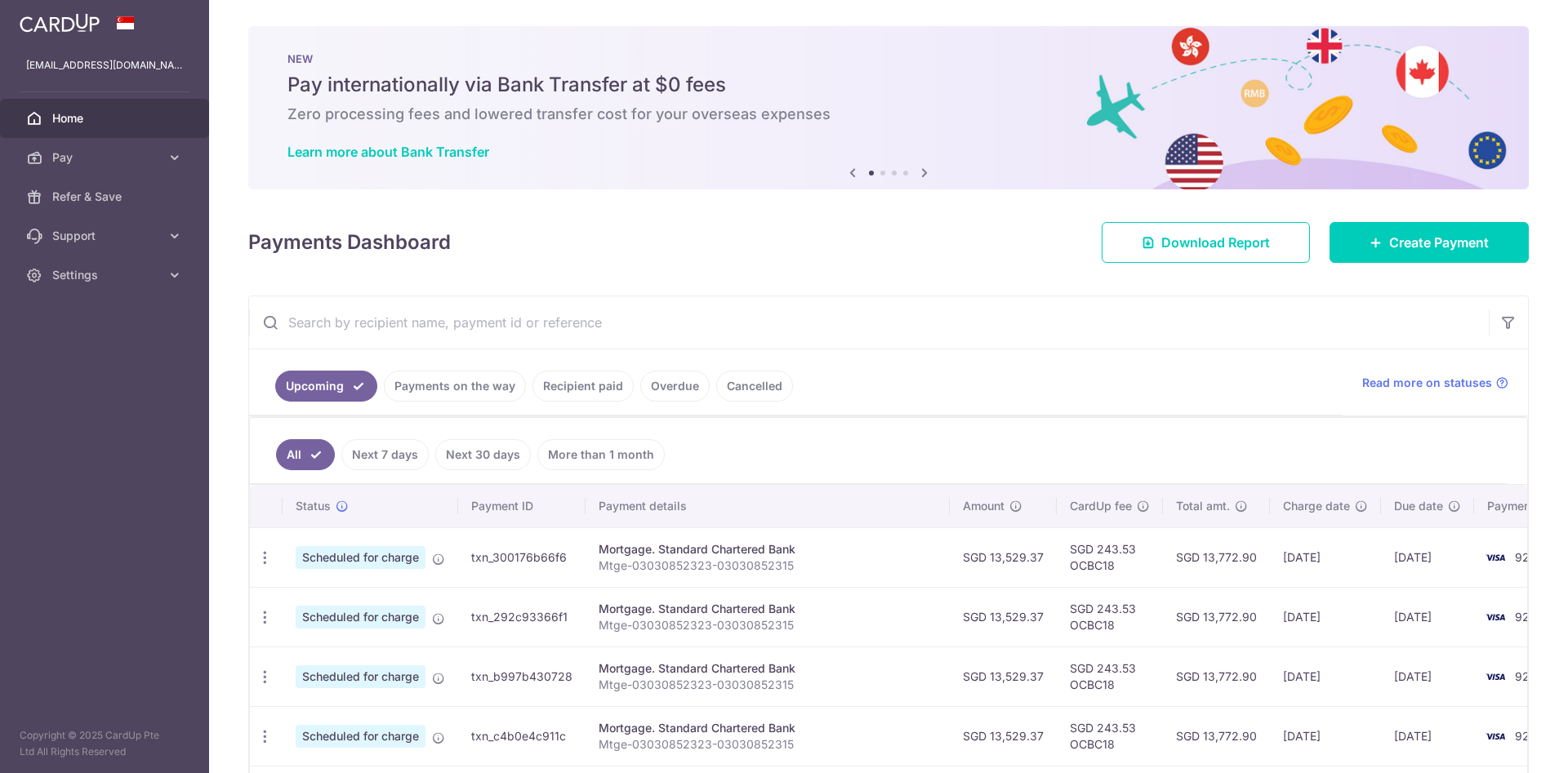
click at [463, 328] on input "text" at bounding box center [869, 323] width 1239 height 52
paste input "txn_80ca7627689"
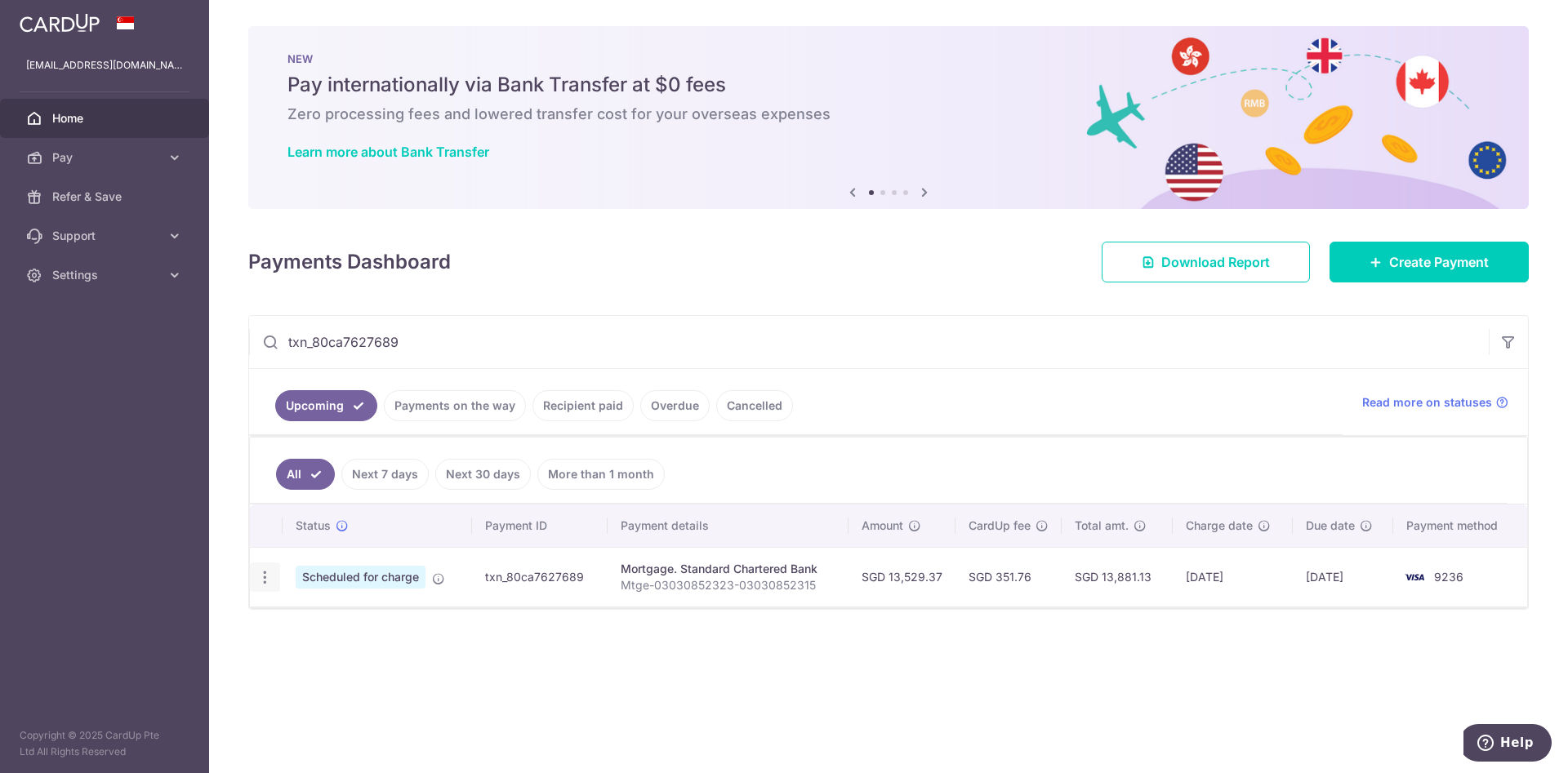
type input "txn_80ca7627689"
click at [263, 569] on icon "button" at bounding box center [265, 578] width 17 height 17
click at [318, 629] on span "Update payment" at bounding box center [352, 622] width 111 height 20
radio input "true"
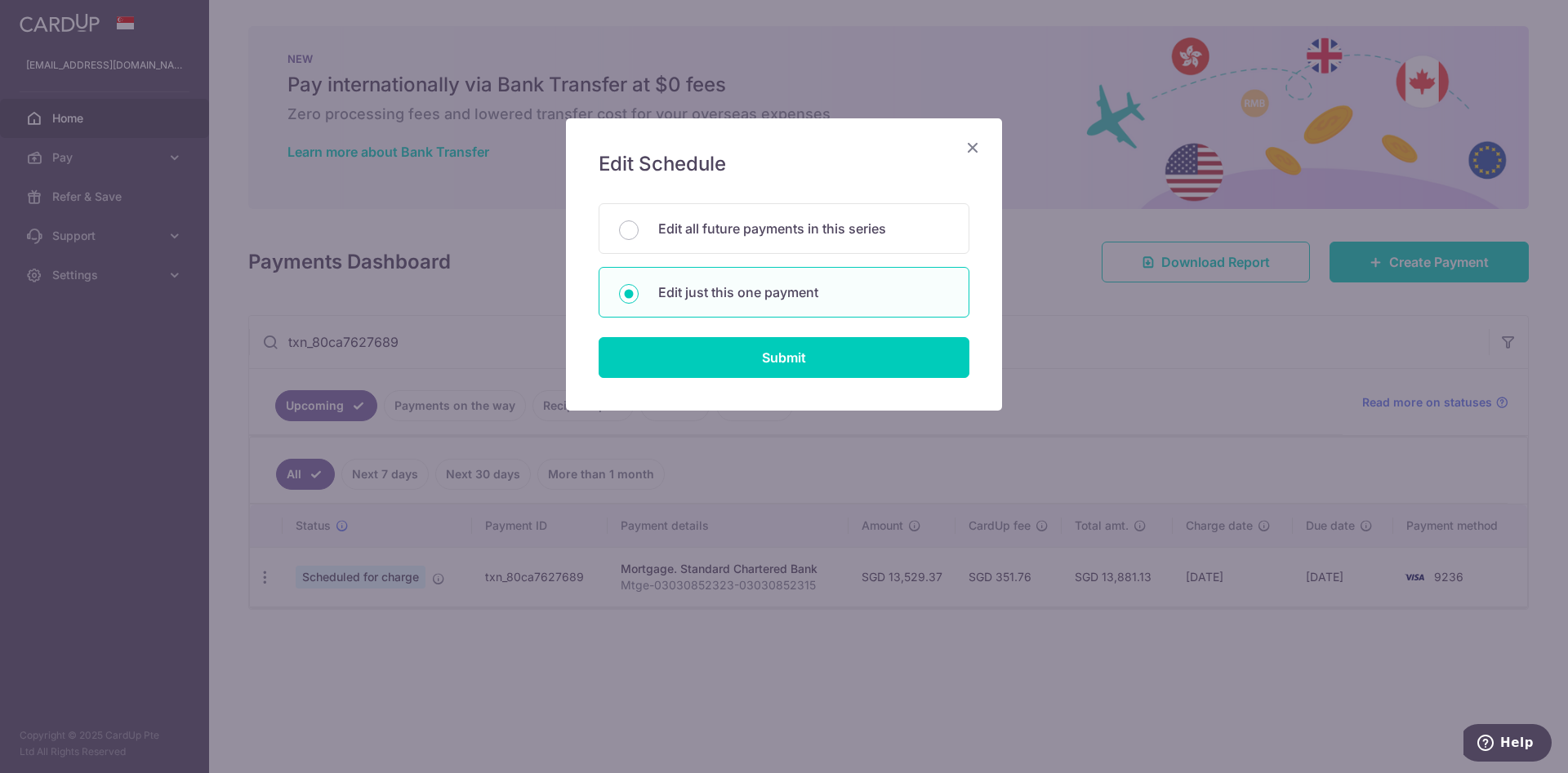
click at [715, 378] on div "Edit Schedule You will be editing all 67 payments to Standard Chartered Bank sc…" at bounding box center [784, 264] width 436 height 292
click at [718, 364] on input "Submit" at bounding box center [784, 357] width 371 height 41
radio input "true"
type input "13,529.37"
type input "[DATE]"
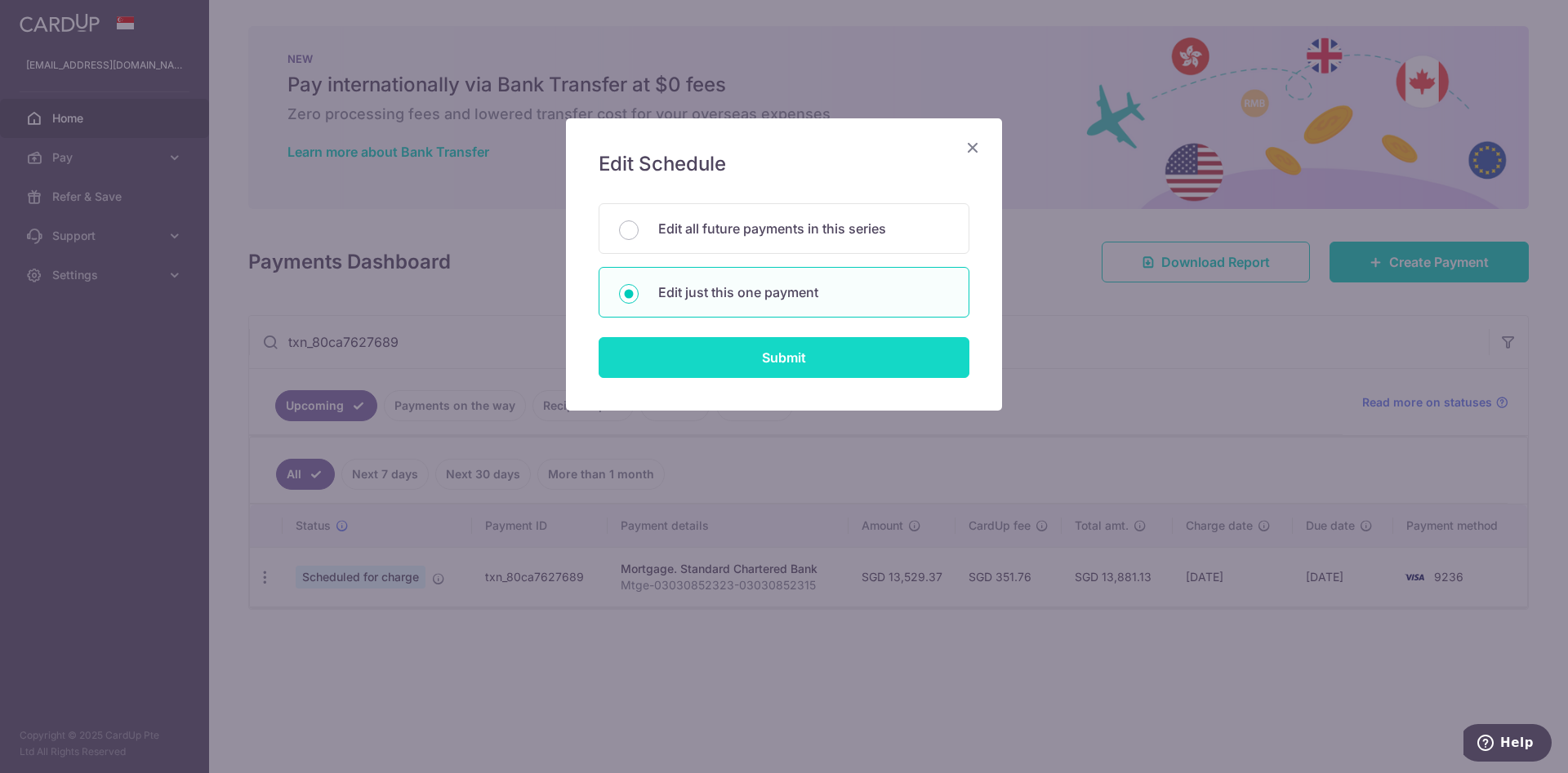
type input "Mtge-03030852323-03030852315"
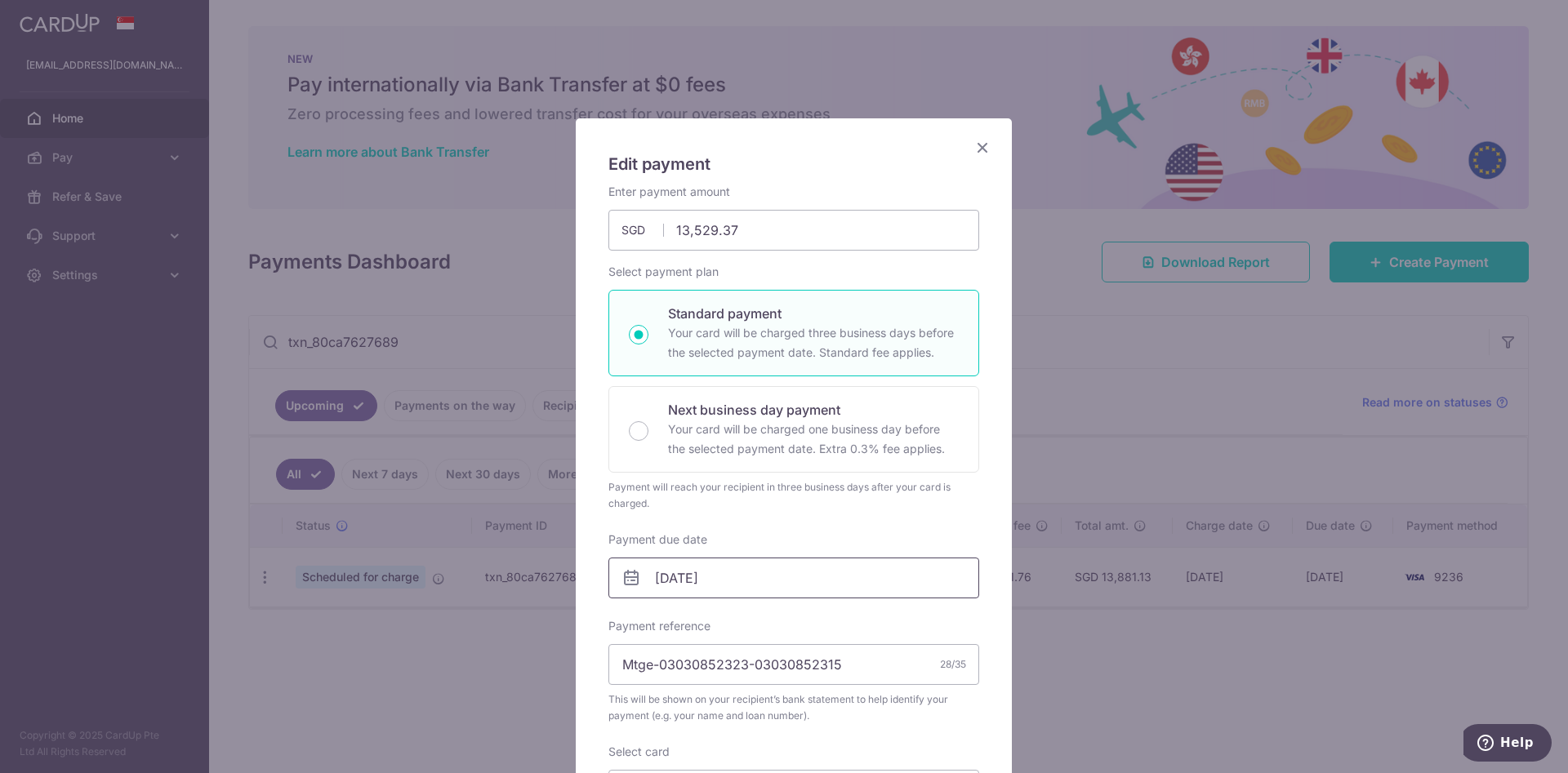
click at [738, 573] on input "01/03/2030" at bounding box center [793, 578] width 371 height 41
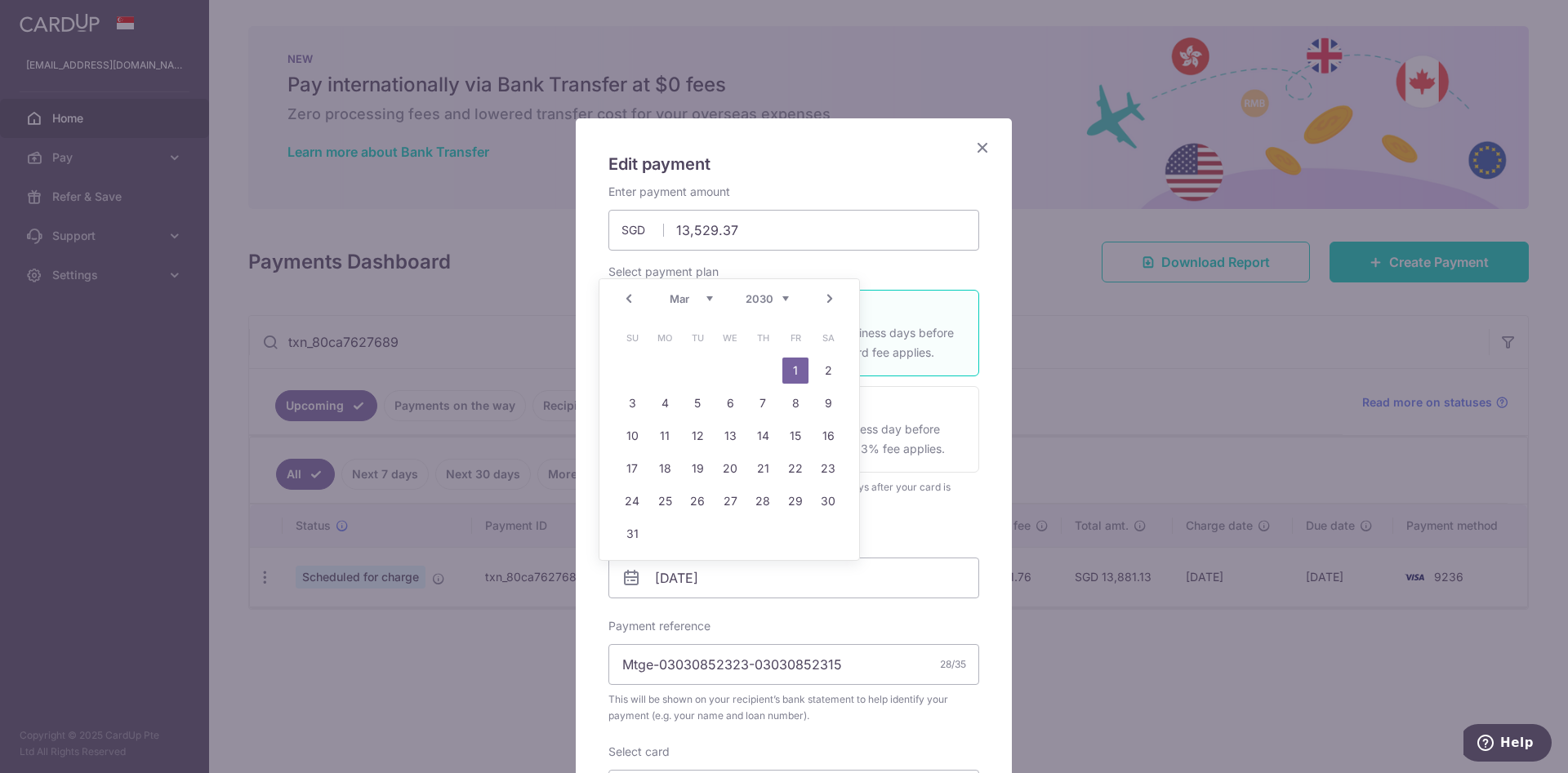
click at [764, 298] on select "2025 2026 2027 2028 2029 2030 2031 2032 2033 2034 2035" at bounding box center [767, 298] width 43 height 13
click at [688, 296] on select "Sep Oct Nov Dec" at bounding box center [692, 298] width 43 height 13
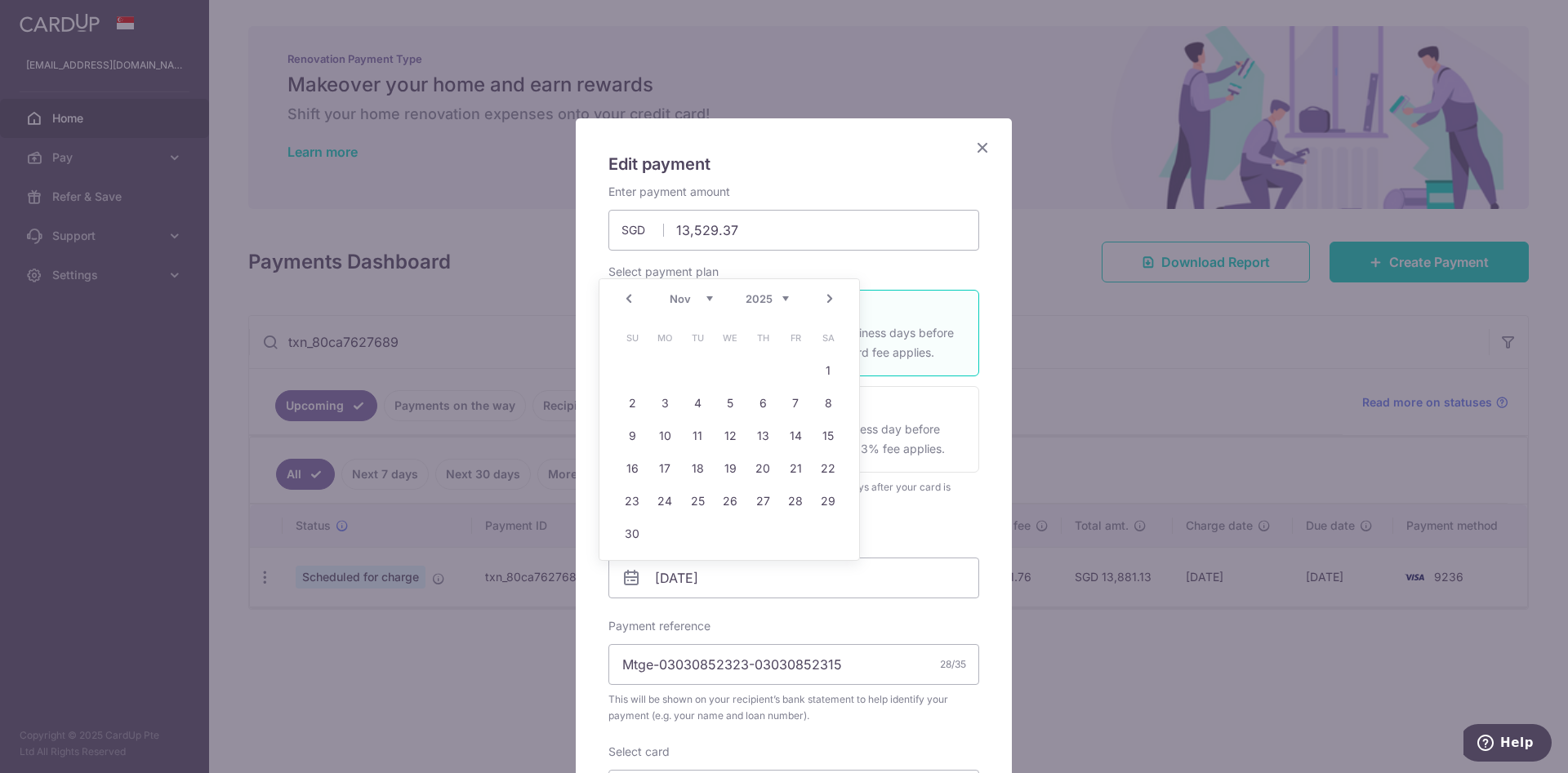
click at [1101, 387] on div "Edit payment By clicking apply, you will make changes to all payments to Standa…" at bounding box center [784, 386] width 1568 height 773
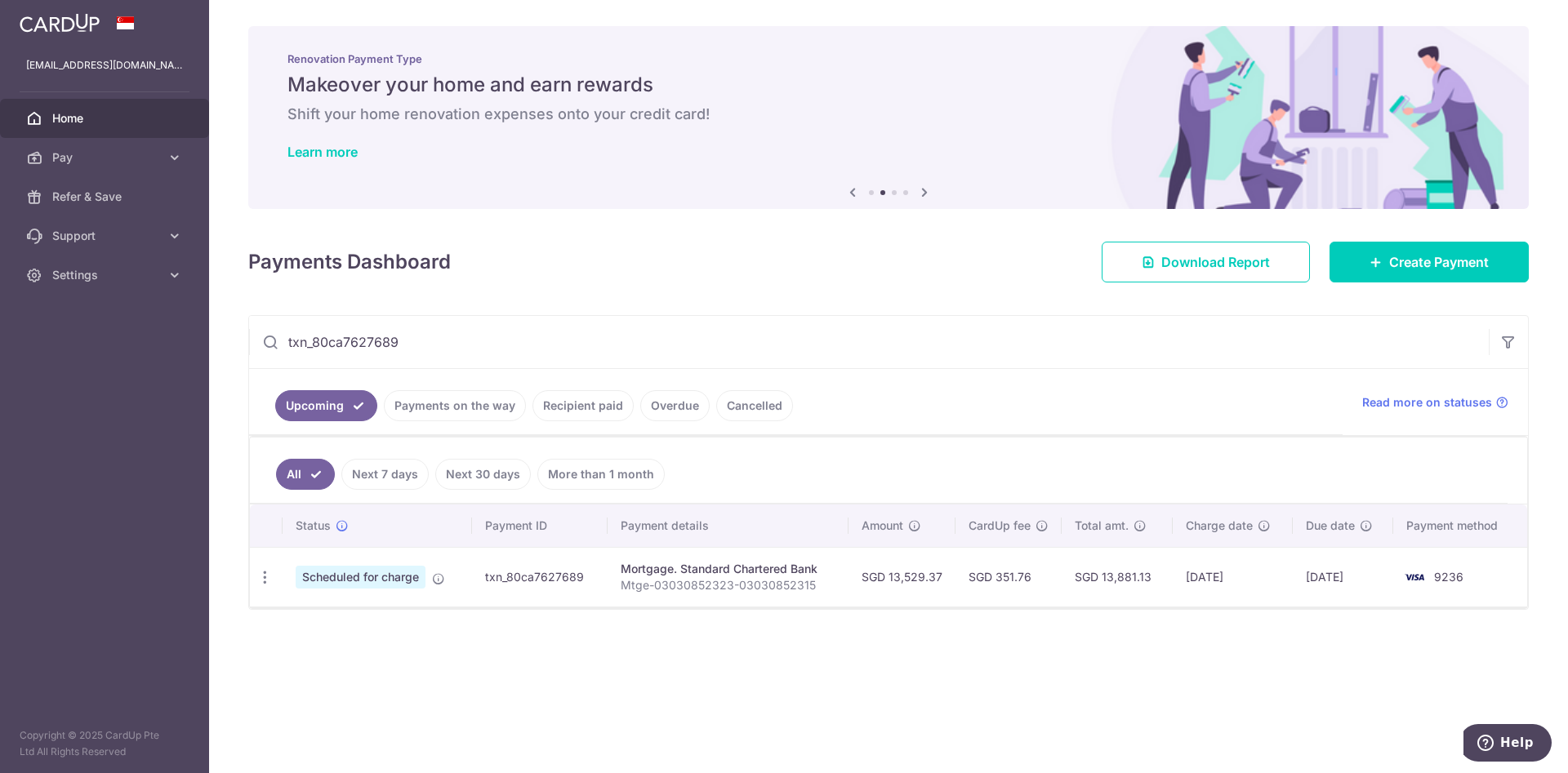
click at [1225, 333] on input "txn_80ca7627689" at bounding box center [869, 342] width 1239 height 52
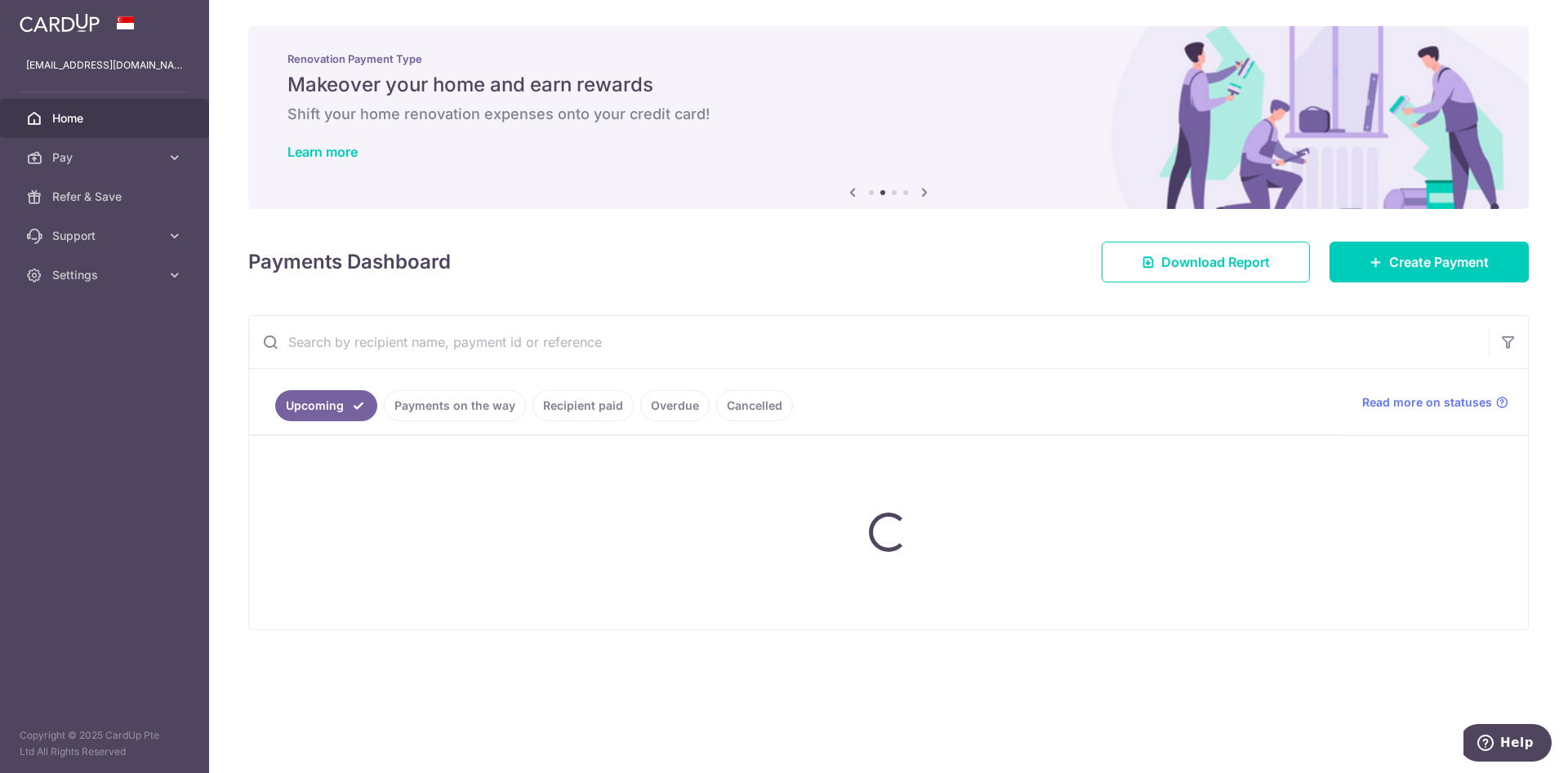
click at [967, 261] on div "Payments Dashboard Download Report Create Payment" at bounding box center [888, 259] width 1280 height 48
click at [1153, 252] on link "Download Report" at bounding box center [1205, 262] width 208 height 41
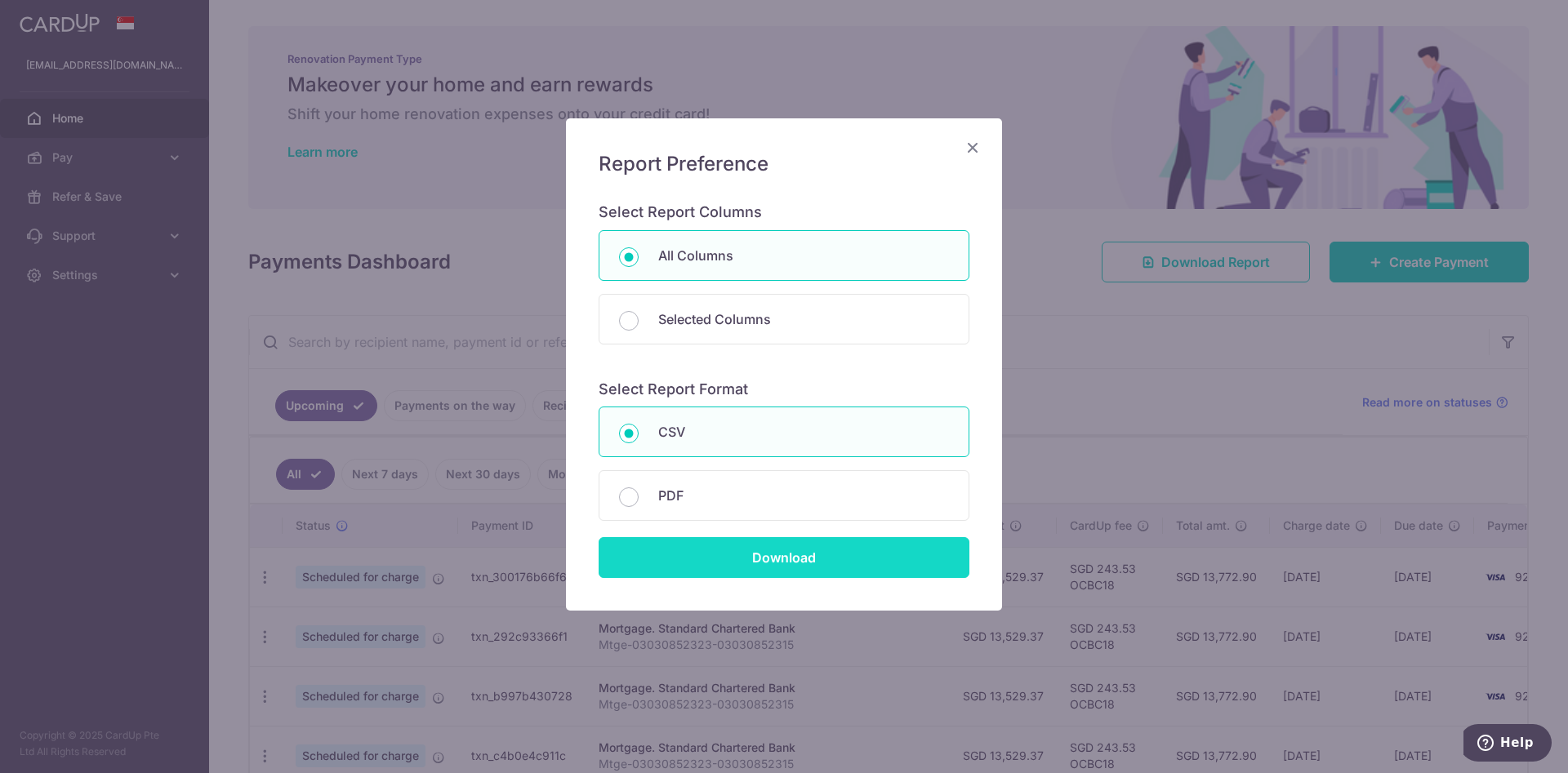
click at [711, 576] on input "Download" at bounding box center [784, 557] width 371 height 41
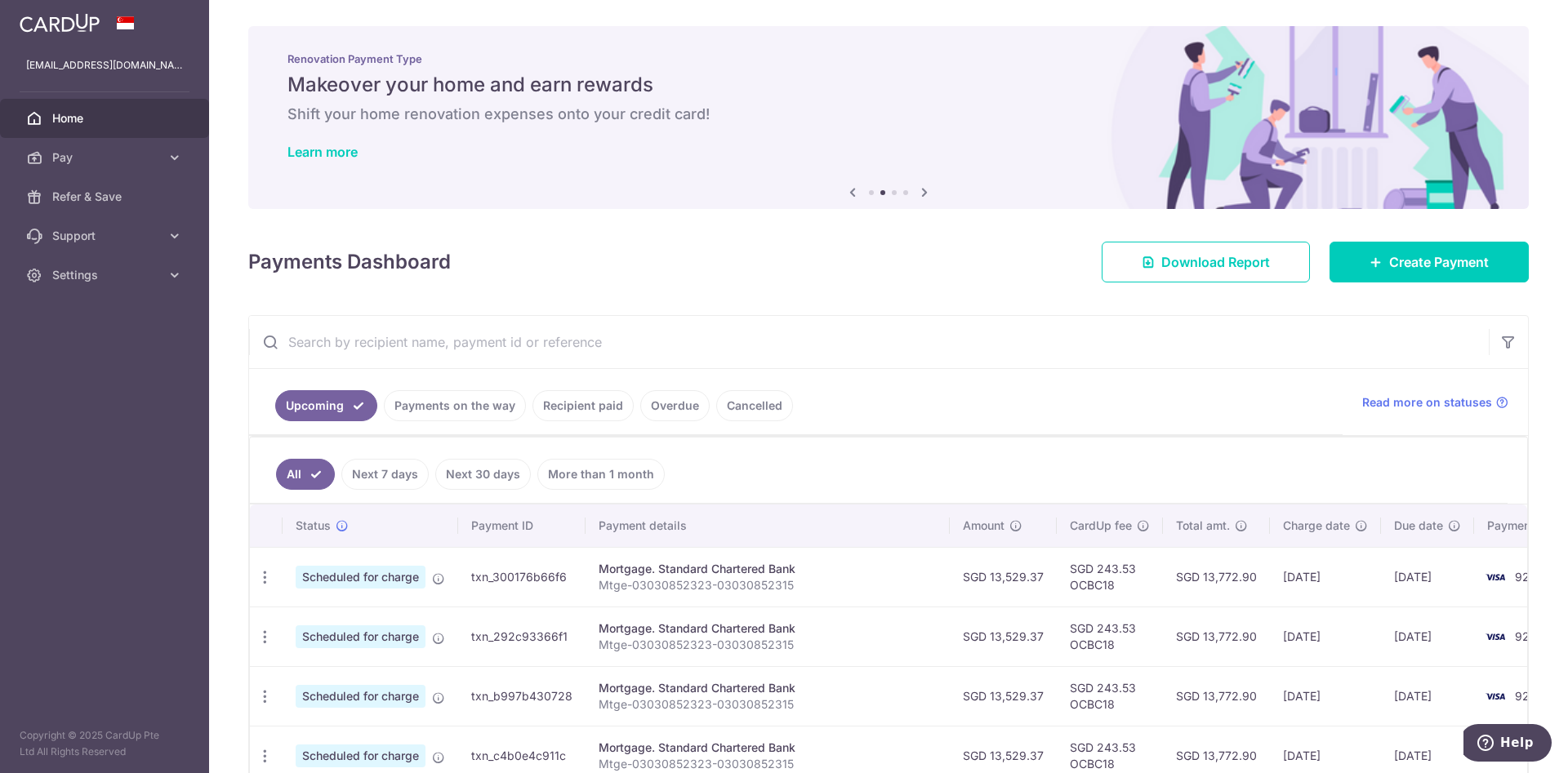
click at [466, 330] on input "text" at bounding box center [869, 342] width 1239 height 52
paste input "txn_80ca7627689"
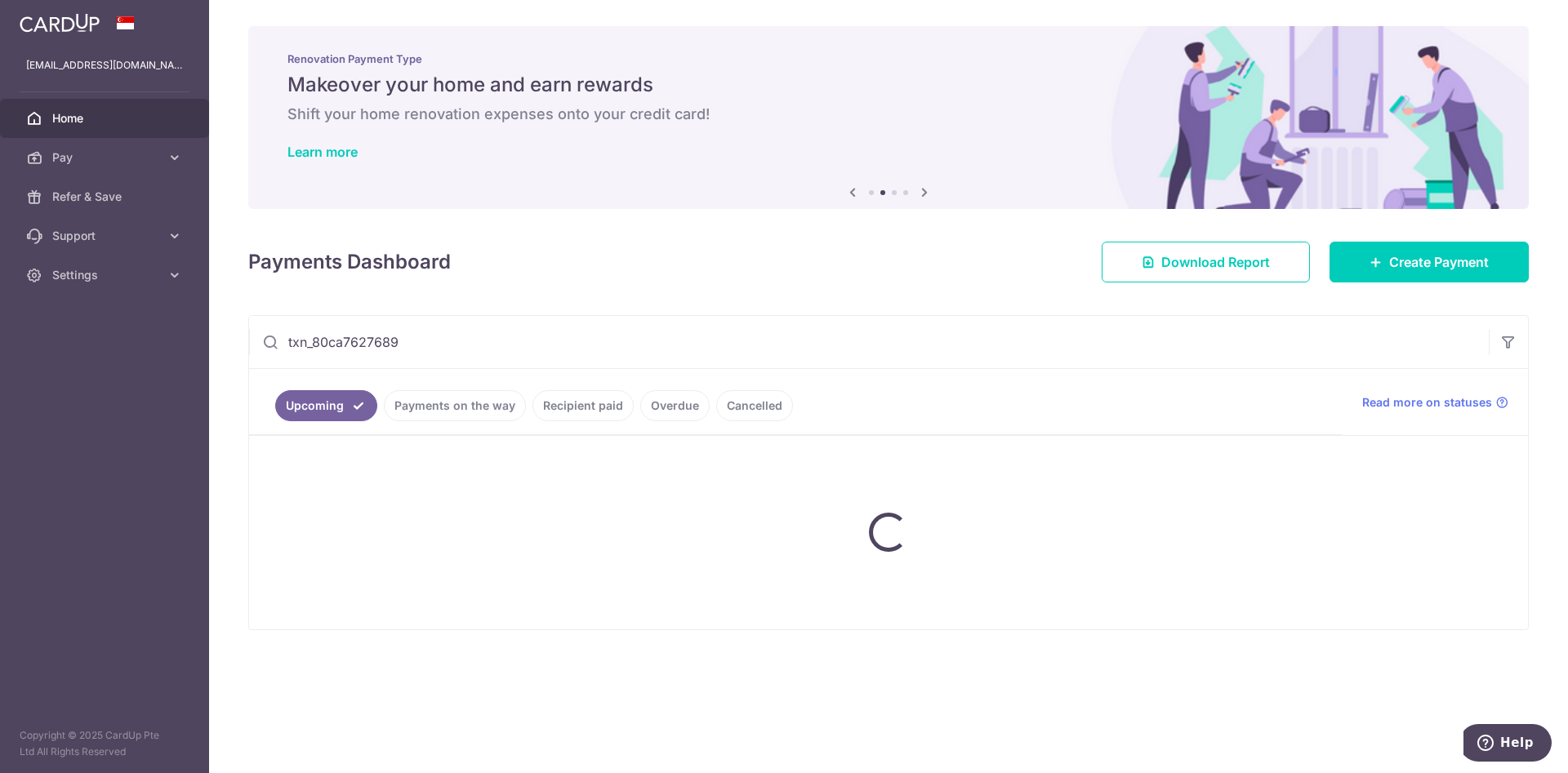
type input "txn_80ca7627689"
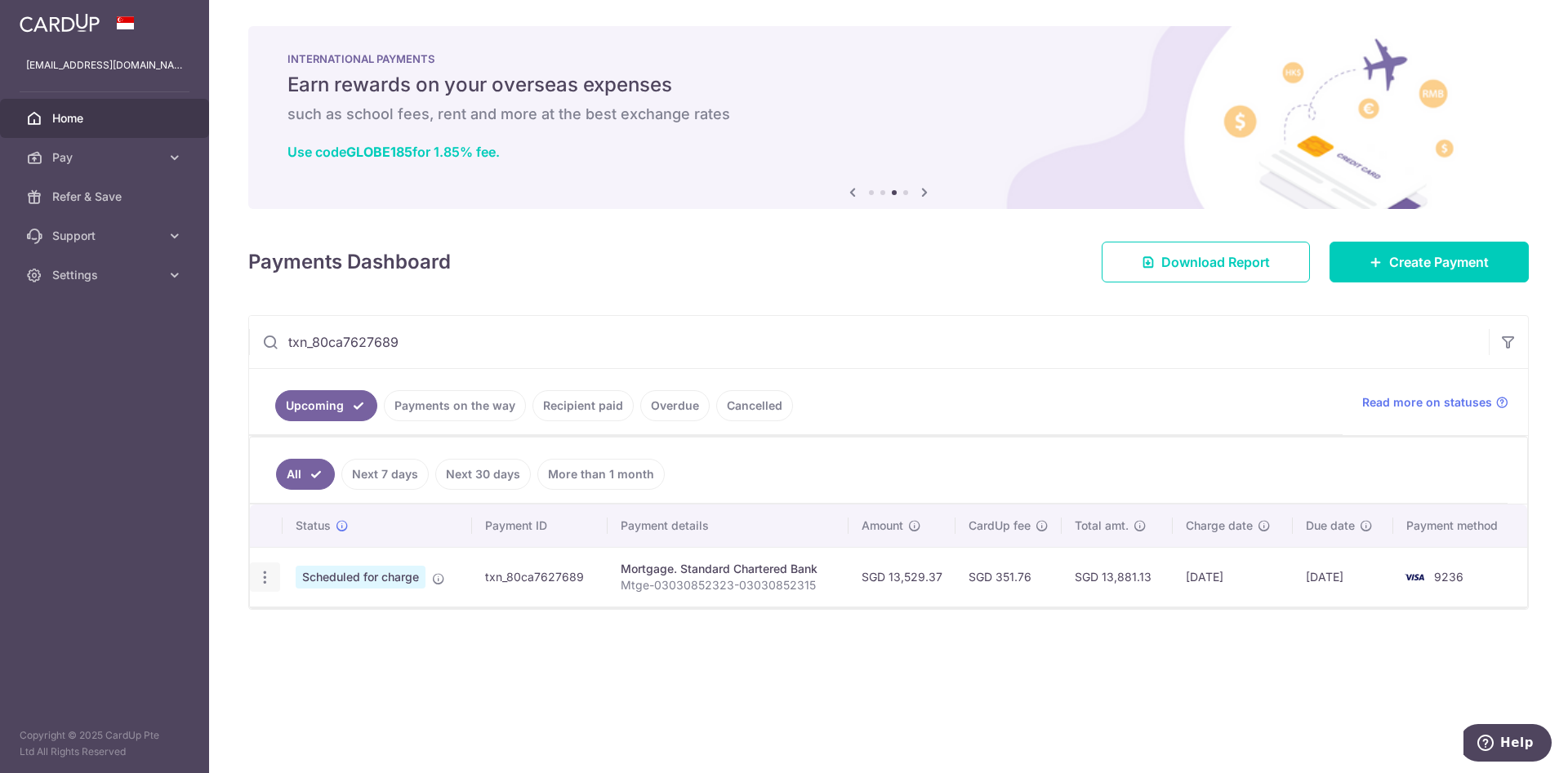
click at [259, 562] on div "Update payment Cancel payment Upload doc" at bounding box center [265, 577] width 30 height 30
click at [266, 581] on icon "button" at bounding box center [265, 578] width 17 height 17
click at [318, 613] on span "Update payment" at bounding box center [352, 622] width 111 height 20
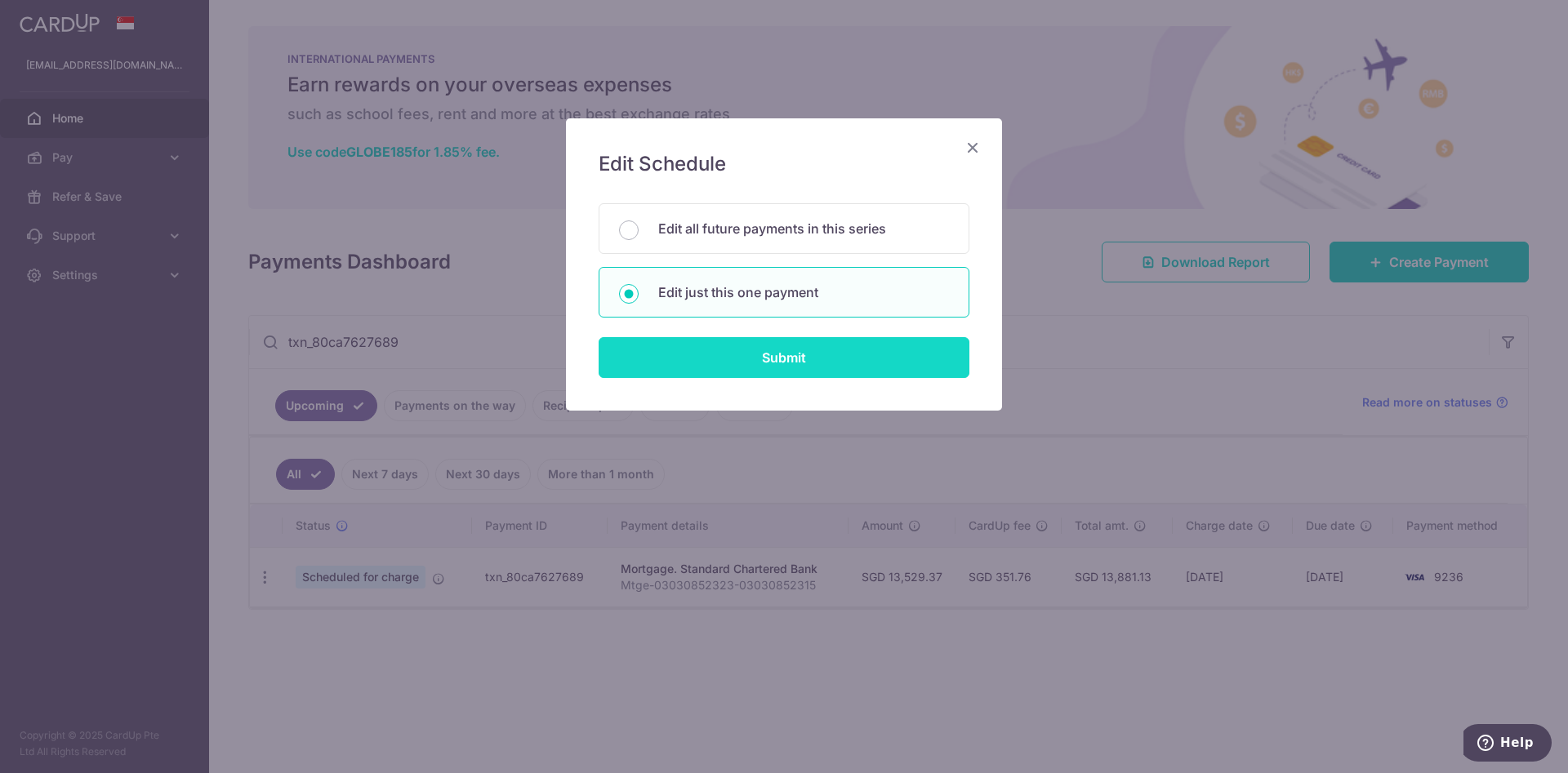
click at [742, 359] on input "Submit" at bounding box center [784, 357] width 371 height 41
radio input "true"
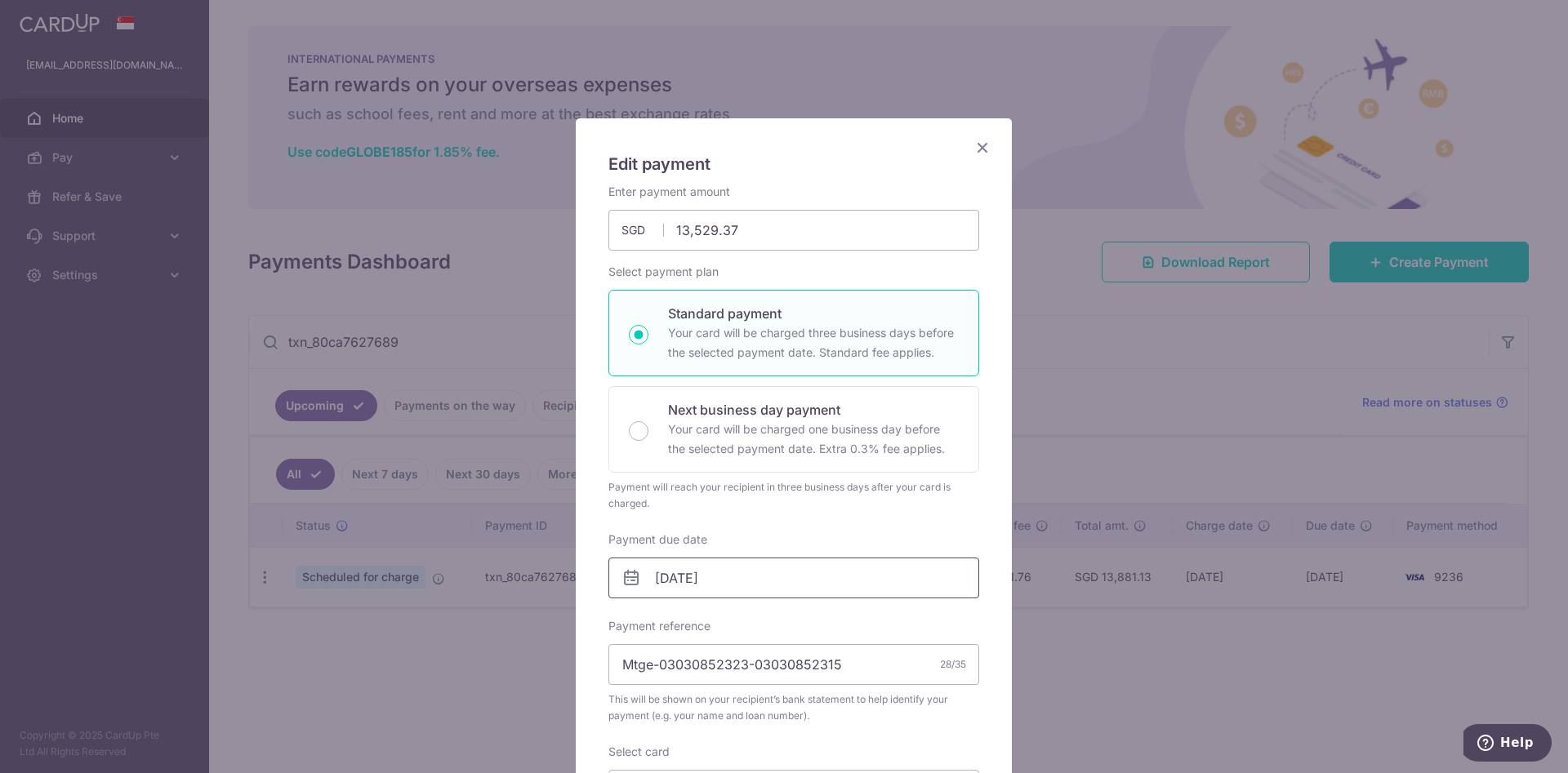
click at [692, 566] on input "01/03/2030" at bounding box center [793, 578] width 371 height 41
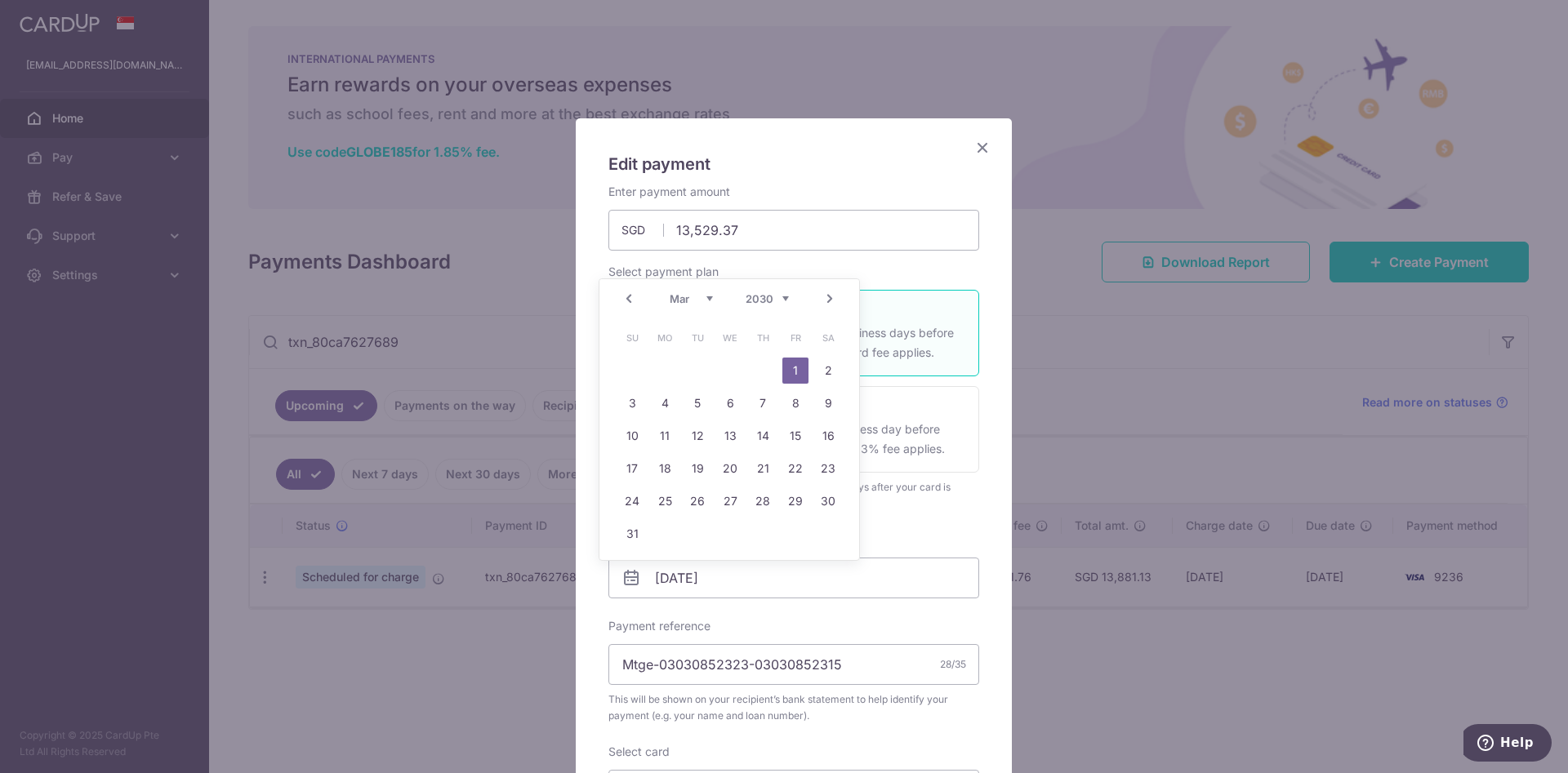
drag, startPoint x: 771, startPoint y: 292, endPoint x: 778, endPoint y: 304, distance: 13.9
click at [771, 292] on select "2025 2026 2027 2028 2029 2030 2031 2032 2033 2034 2035" at bounding box center [767, 298] width 43 height 13
click at [695, 295] on select "Sep Oct Nov Dec" at bounding box center [692, 298] width 43 height 13
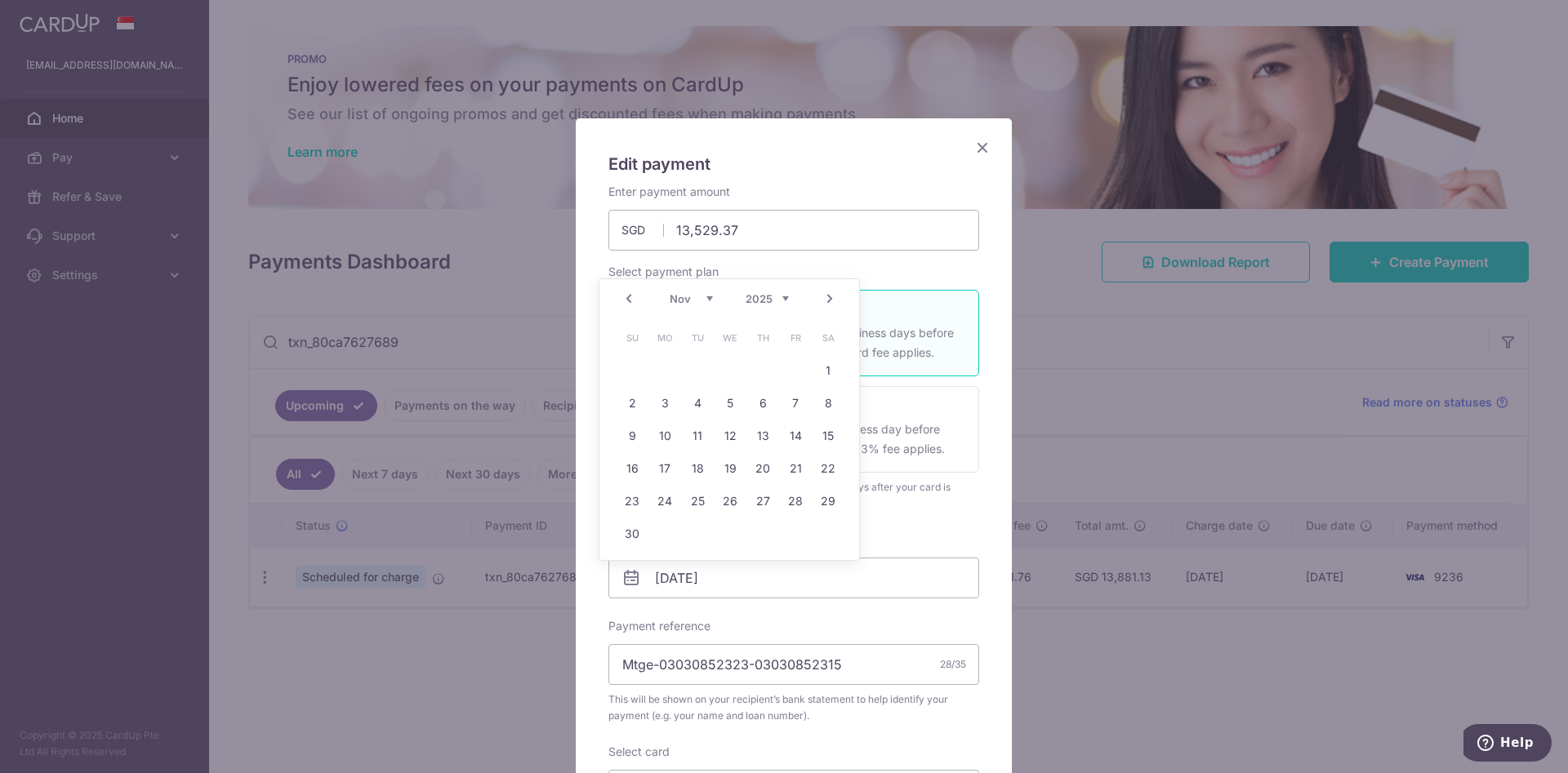
click at [686, 296] on select "Sep Oct Nov Dec" at bounding box center [692, 298] width 43 height 13
click at [761, 372] on link "4" at bounding box center [763, 370] width 26 height 26
type input "04/12/2025"
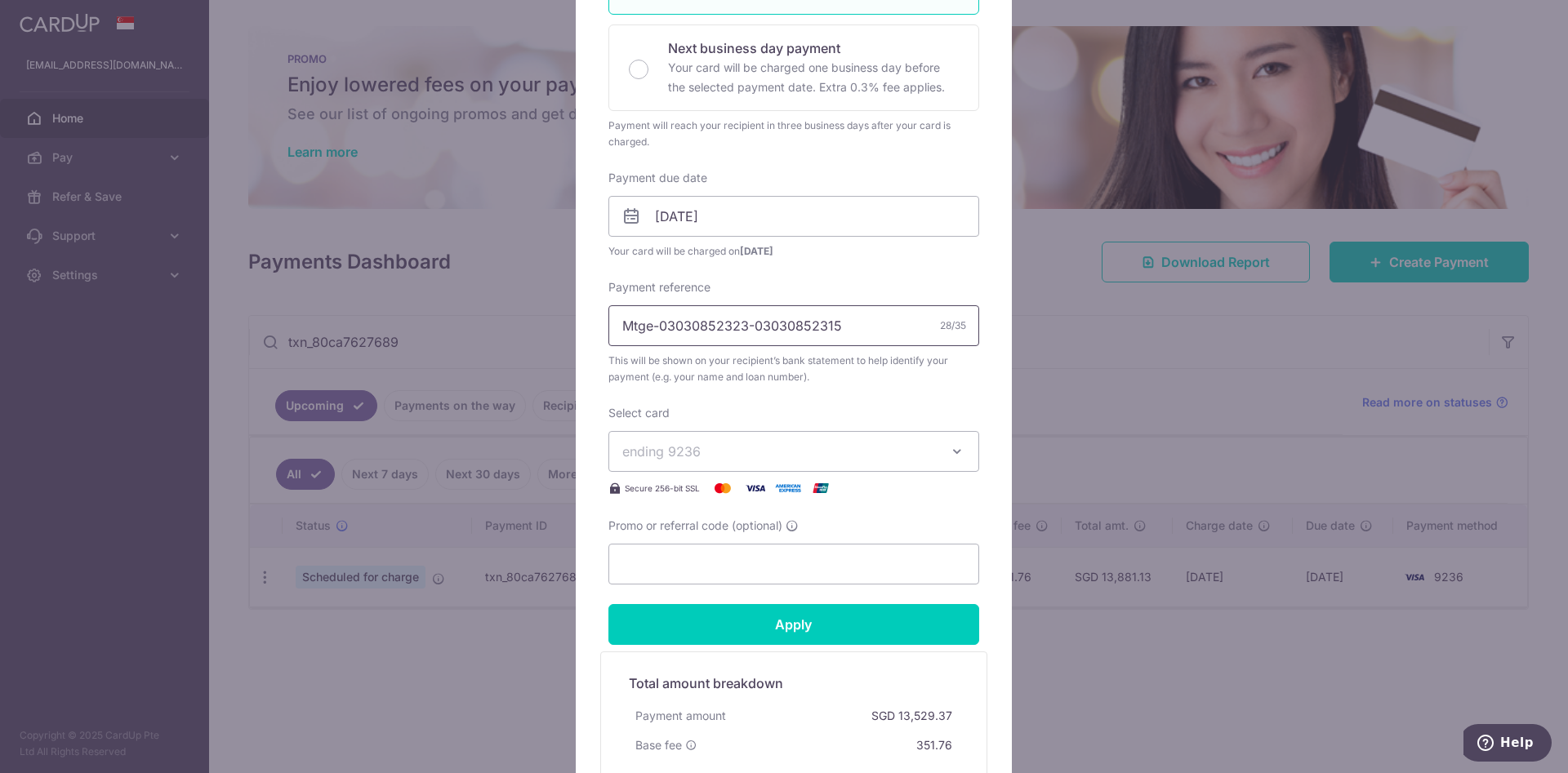
scroll to position [490, 0]
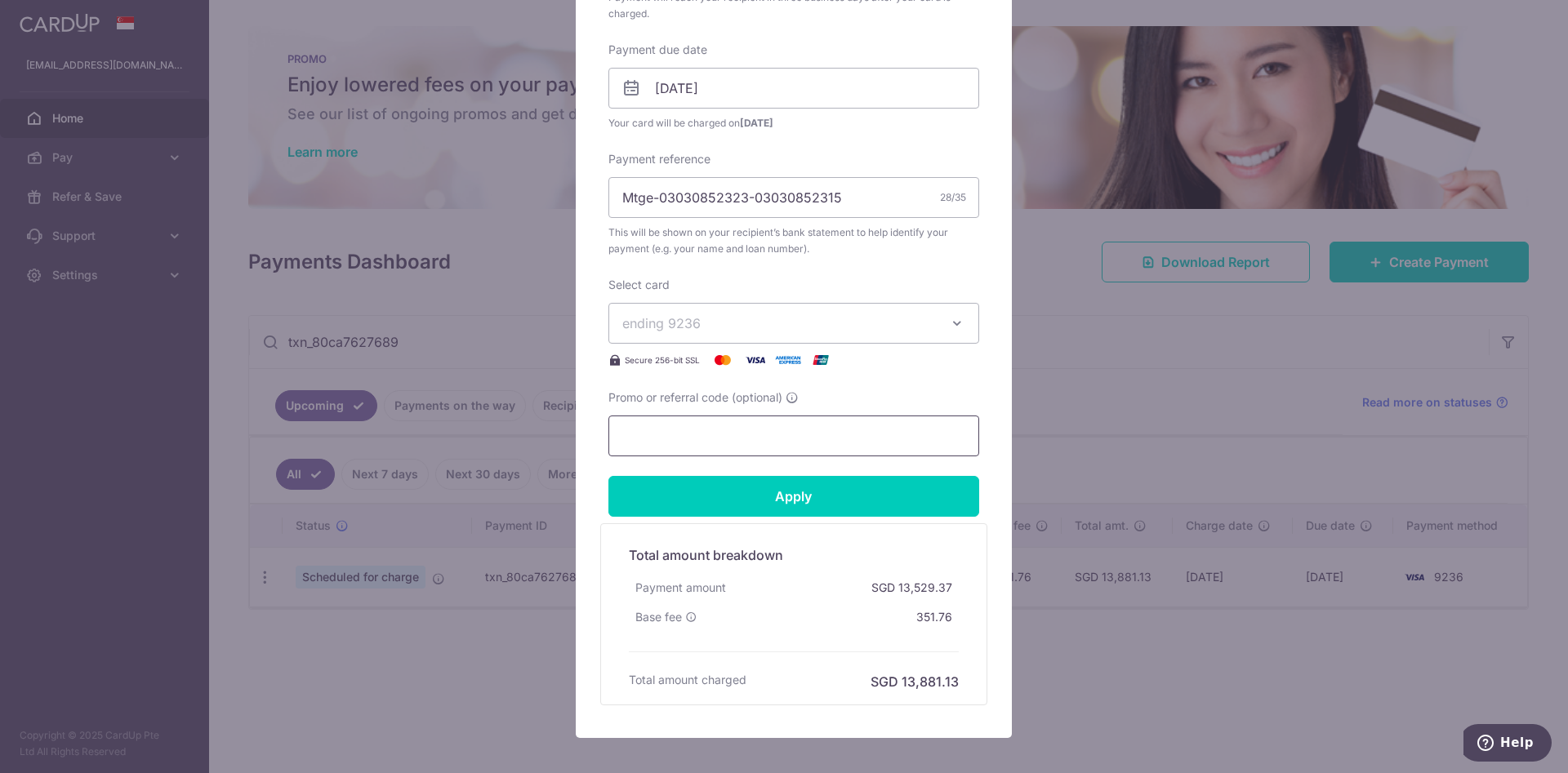
click at [778, 423] on input "Promo or referral code (optional)" at bounding box center [793, 436] width 371 height 41
type input "OCBC18"
click at [826, 498] on input "Apply" at bounding box center [793, 496] width 371 height 41
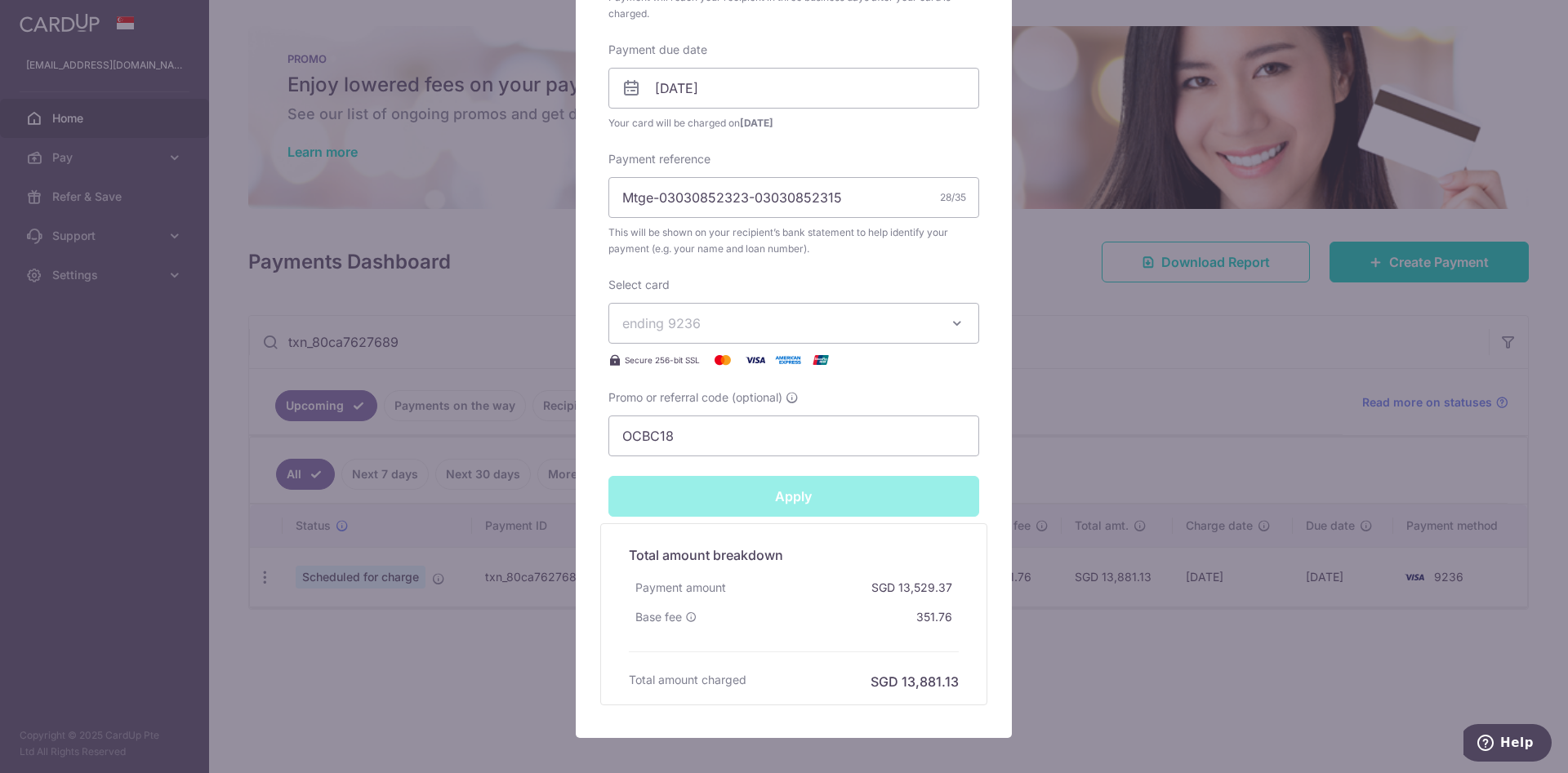
type input "Successfully Applied"
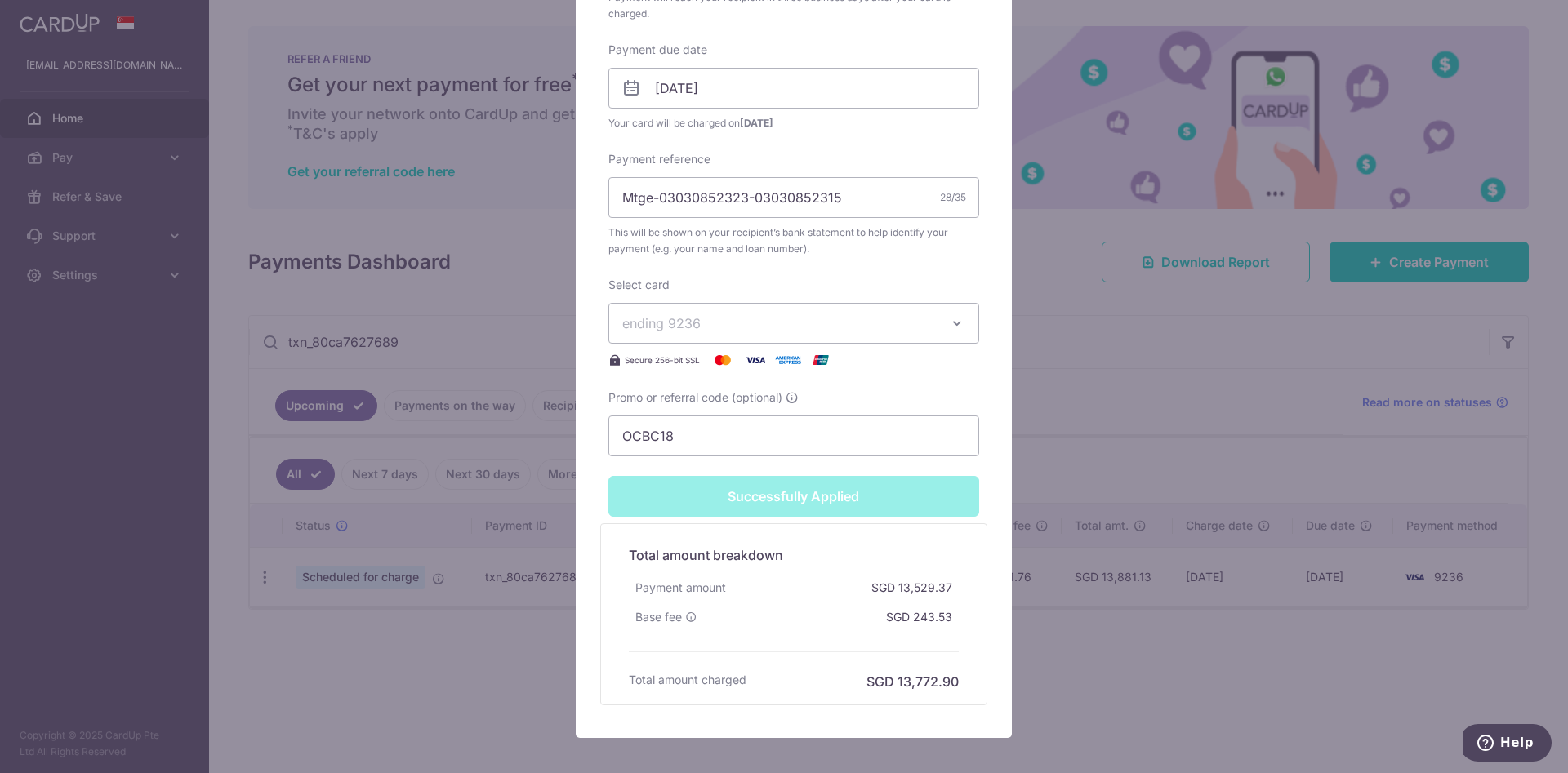
click at [421, 254] on div "Edit payment By clicking apply, you will make changes to all payments to Standa…" at bounding box center [784, 386] width 1568 height 773
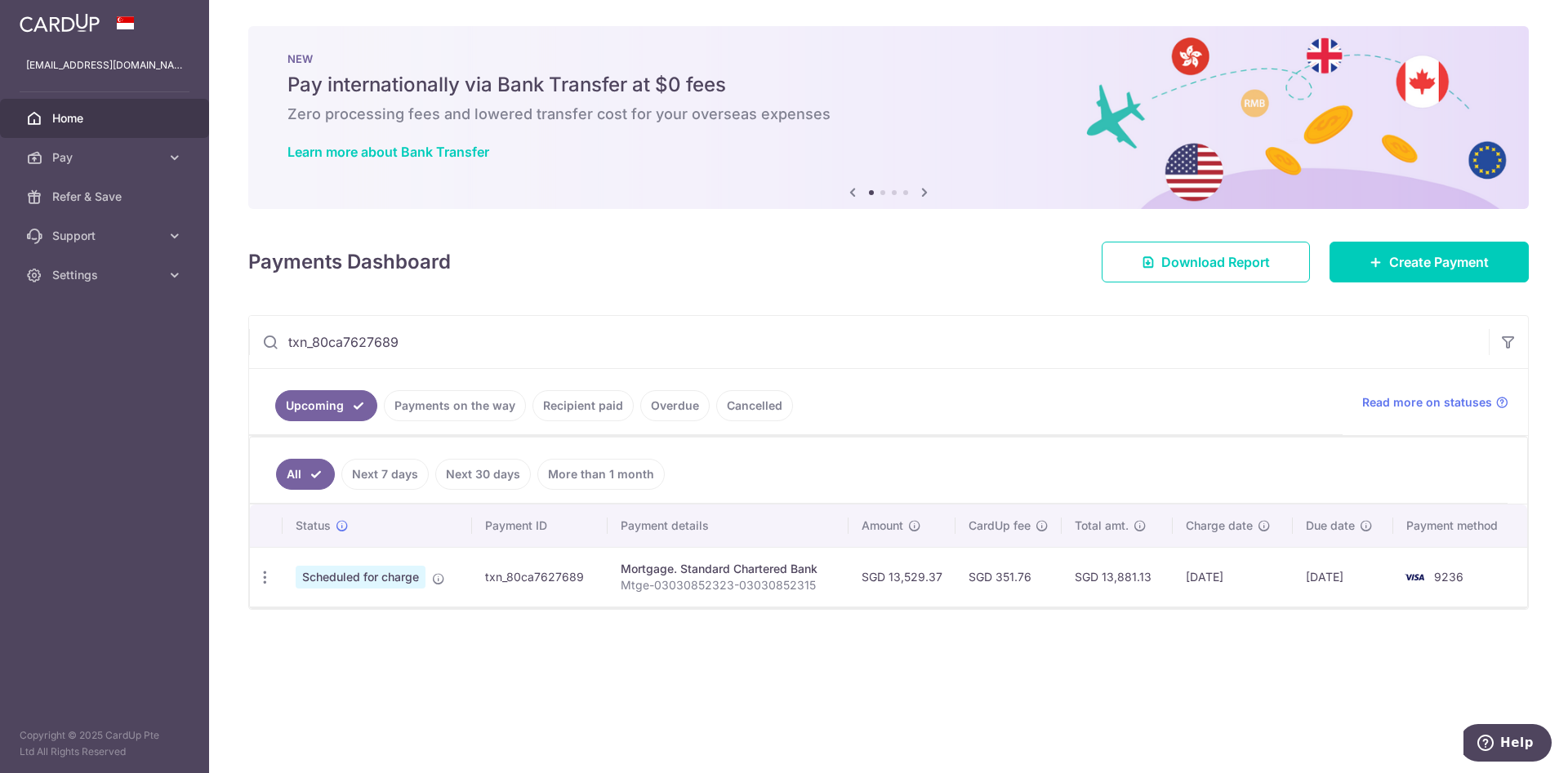
click at [408, 344] on input "txn_80ca7627689" at bounding box center [869, 342] width 1239 height 52
type input "txn_5812a1e5faf"
click at [269, 572] on icon "button" at bounding box center [265, 578] width 17 height 17
click at [299, 619] on span "Update payment" at bounding box center [352, 622] width 111 height 20
radio input "true"
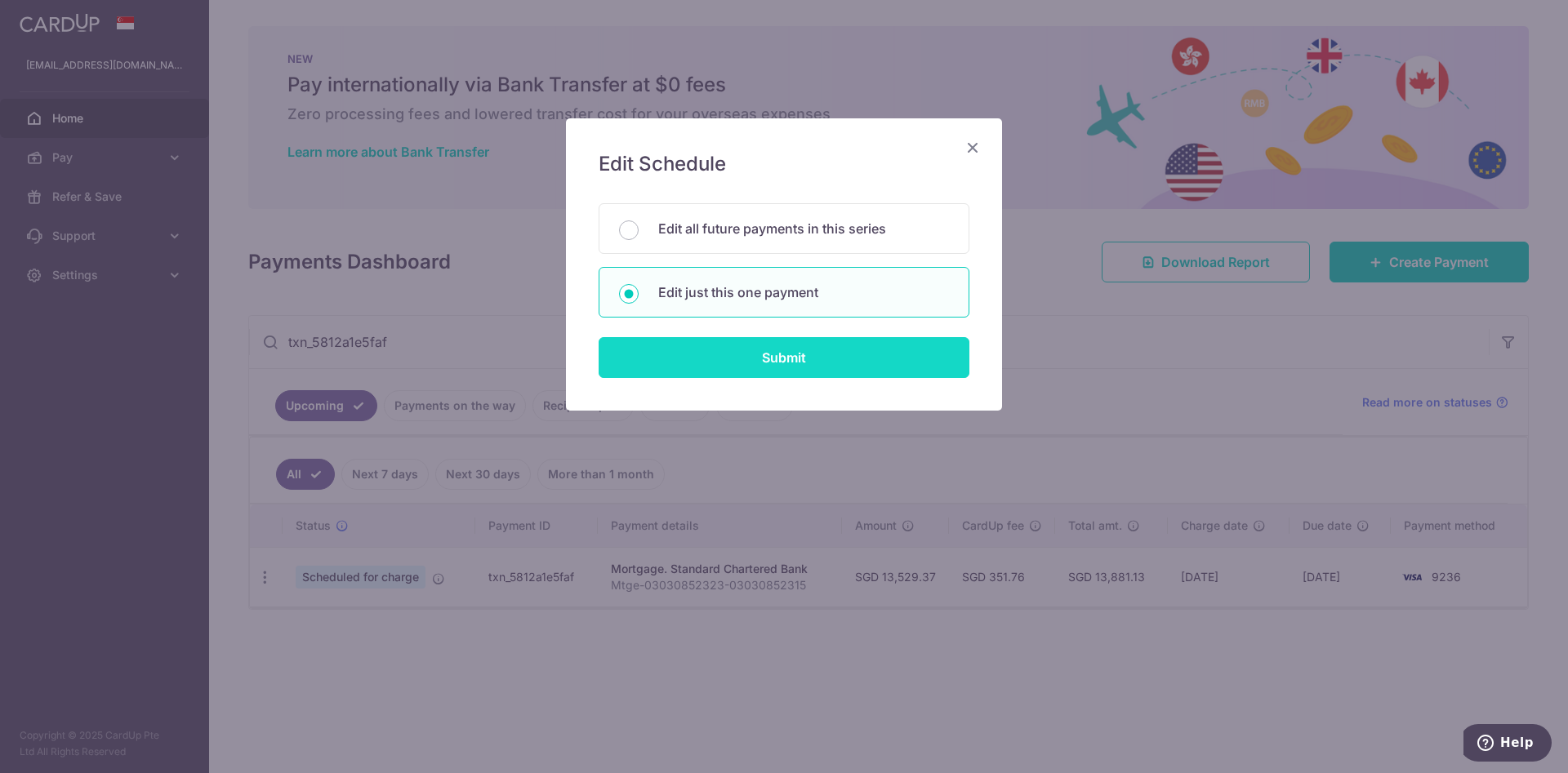
click at [748, 339] on input "Submit" at bounding box center [784, 357] width 371 height 41
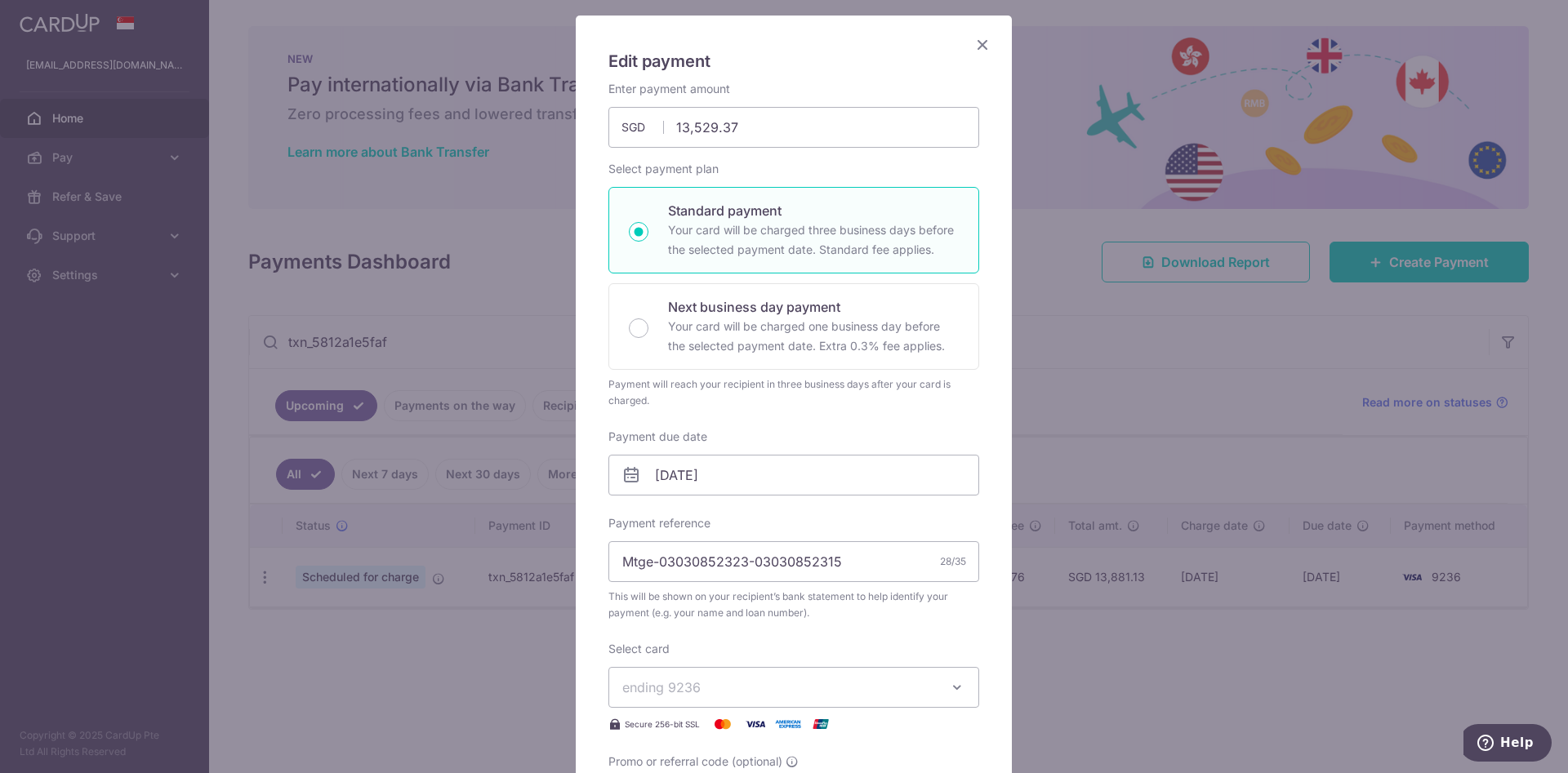
scroll to position [245, 0]
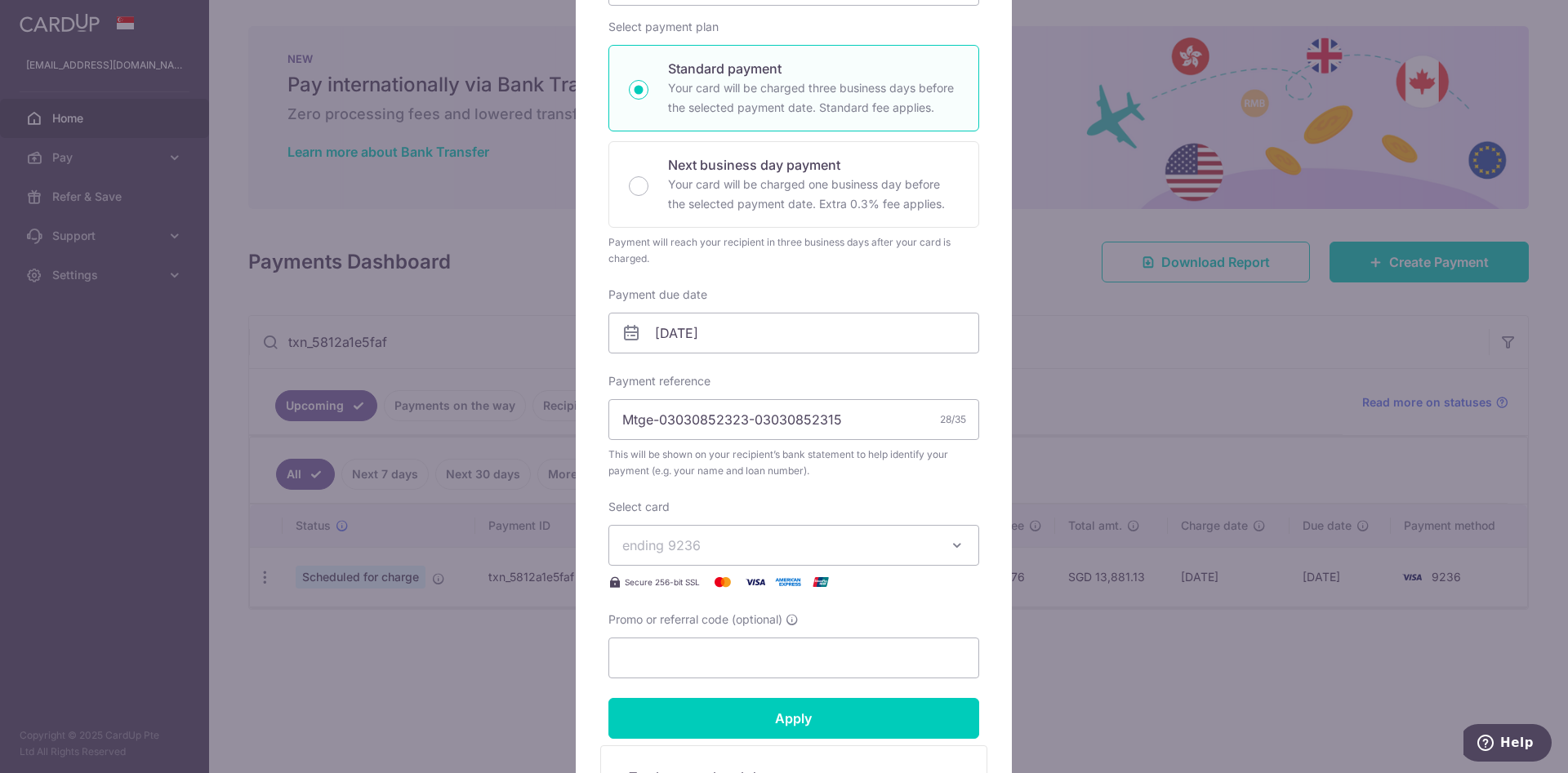
click at [725, 541] on span "ending 9236" at bounding box center [778, 545] width 313 height 20
click at [751, 505] on div "Select card ending 9236 **** 9236 Secure 256-bit SSL" at bounding box center [793, 545] width 371 height 93
click at [719, 663] on input "Promo or referral code (optional)" at bounding box center [793, 658] width 371 height 41
type input "OCBC18"
click at [795, 340] on input "[DATE]" at bounding box center [793, 332] width 371 height 41
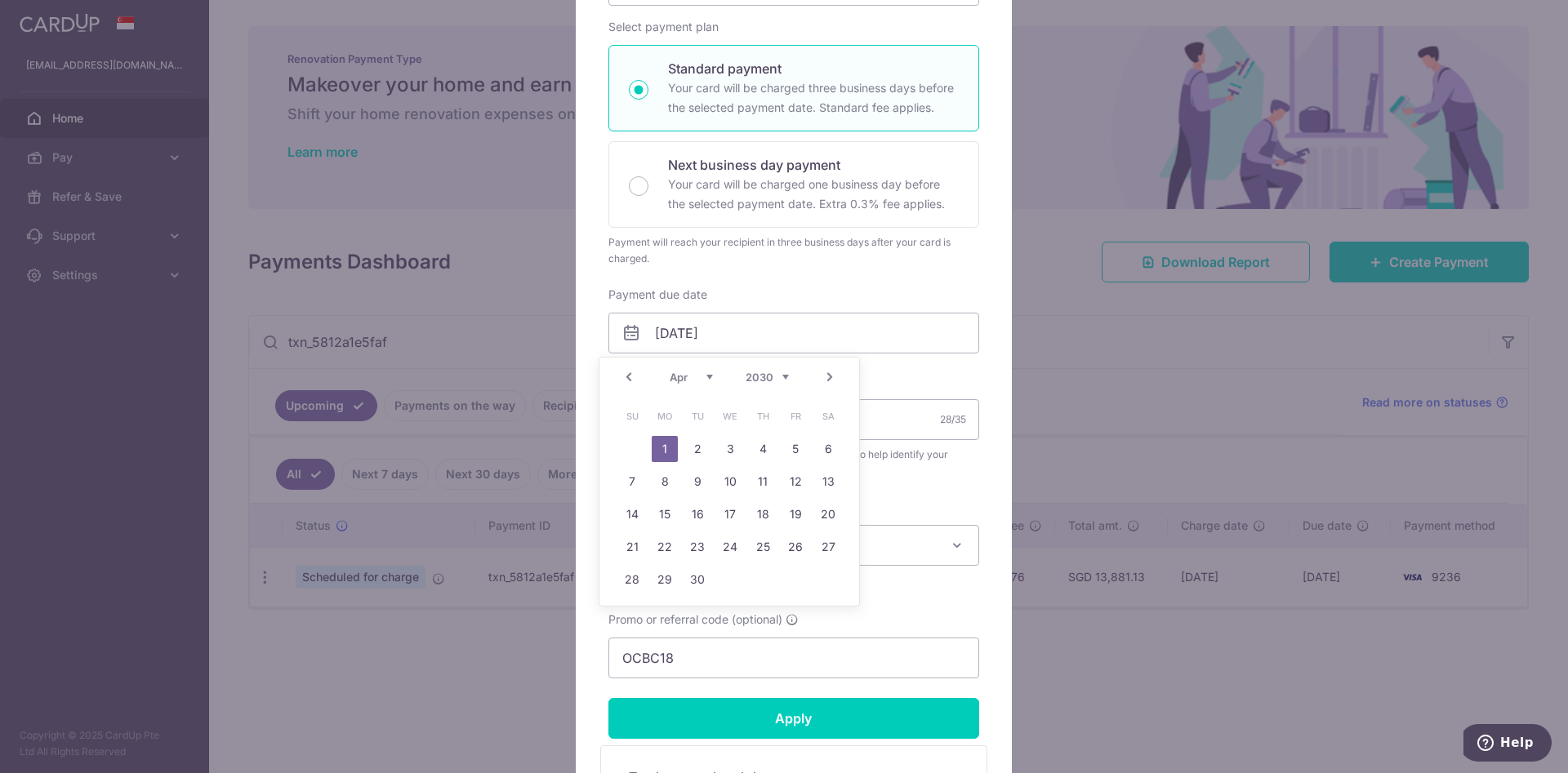
drag, startPoint x: 780, startPoint y: 373, endPoint x: 781, endPoint y: 381, distance: 8.1
click at [780, 373] on select "2025 2026 2027 2028 2029 2030 2031 2032 2033 2034 2035" at bounding box center [767, 377] width 43 height 13
drag, startPoint x: 702, startPoint y: 379, endPoint x: 721, endPoint y: 419, distance: 44.3
click at [702, 379] on select "Sep Oct Nov Dec" at bounding box center [692, 377] width 43 height 13
click at [627, 379] on link "Prev" at bounding box center [628, 377] width 20 height 20
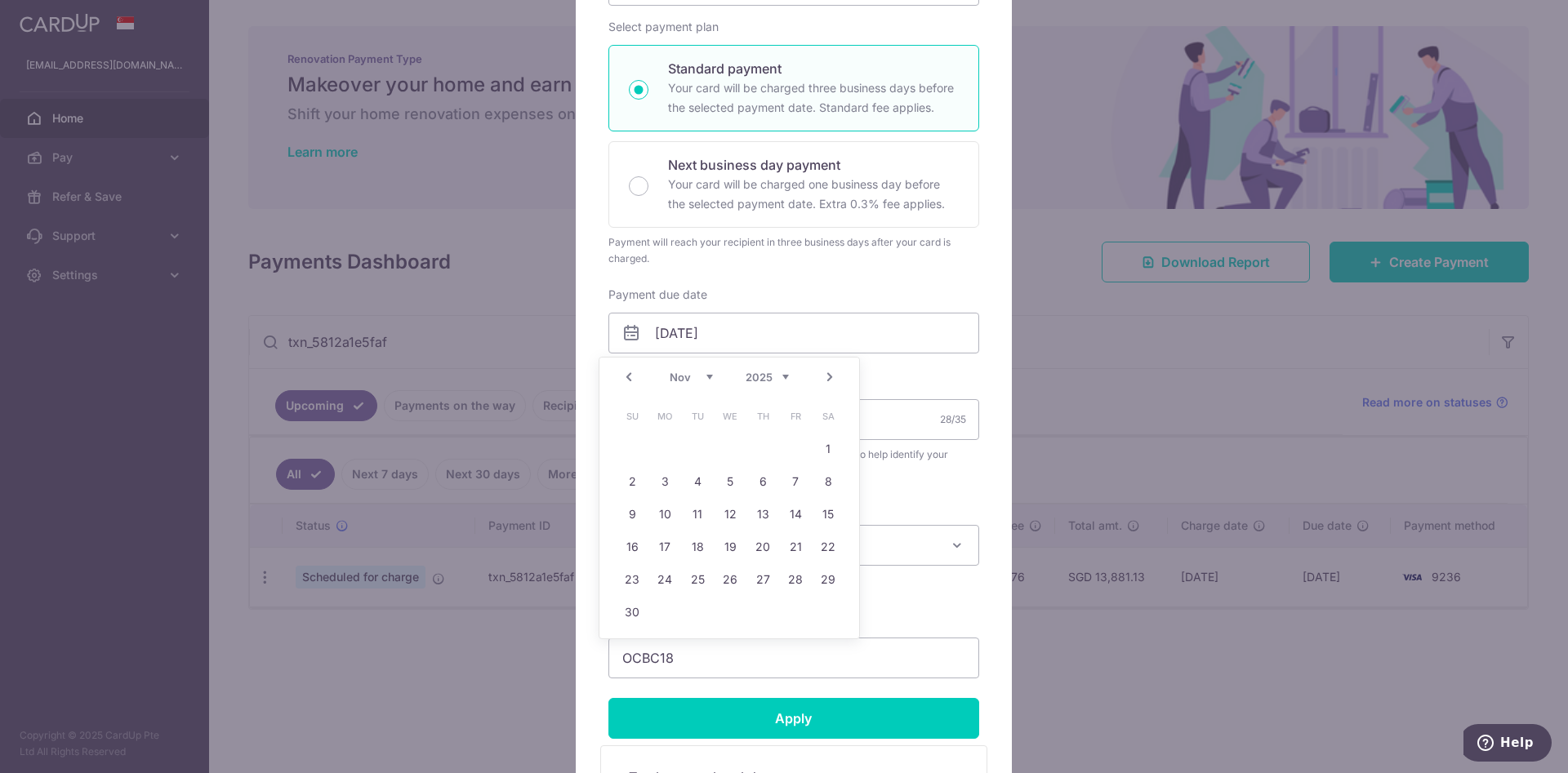
click at [831, 373] on link "Next" at bounding box center [830, 377] width 20 height 20
click at [760, 485] on link "11" at bounding box center [763, 481] width 26 height 26
type input "[DATE]"
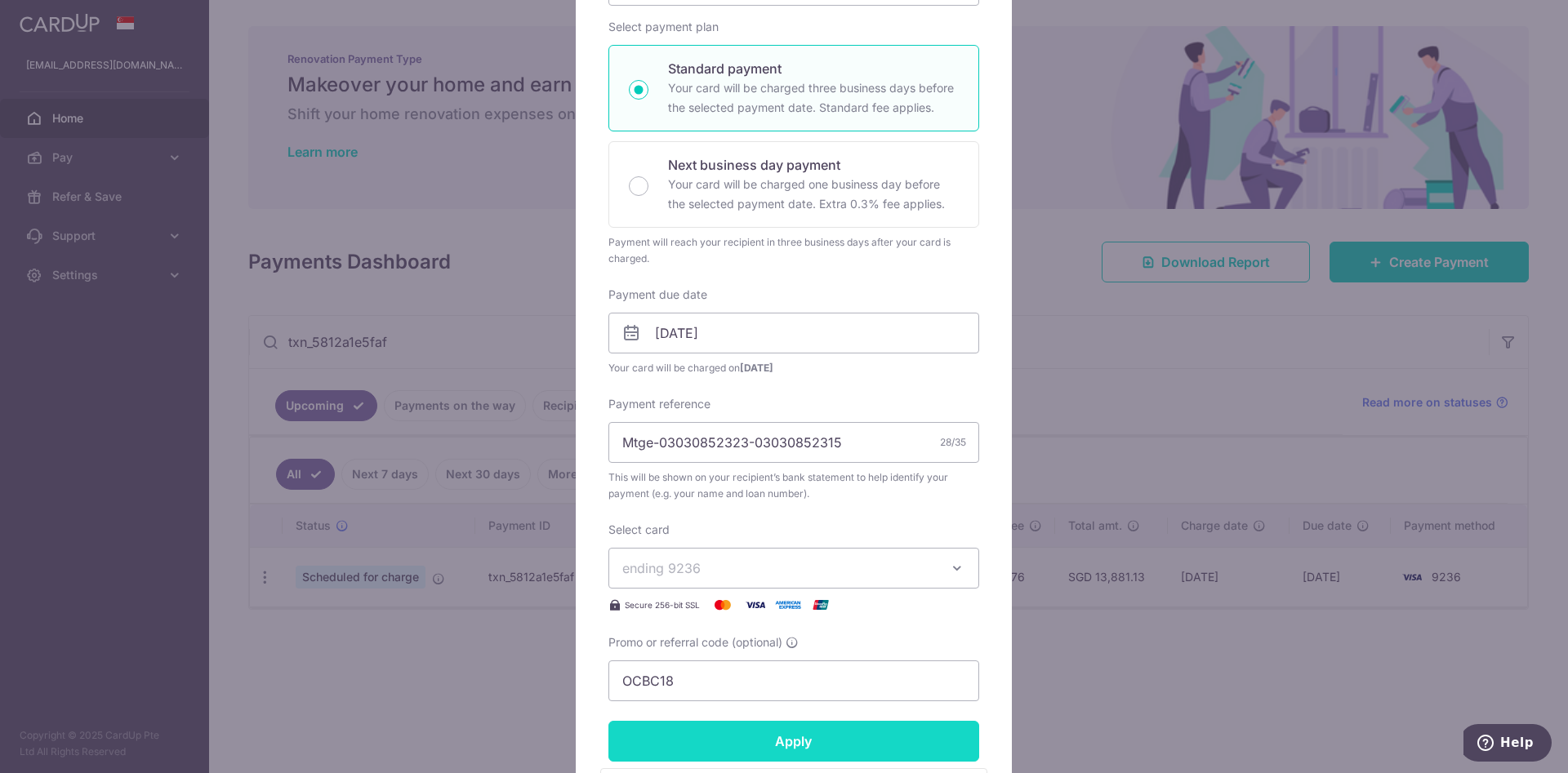
click at [776, 741] on input "Apply" at bounding box center [793, 741] width 371 height 41
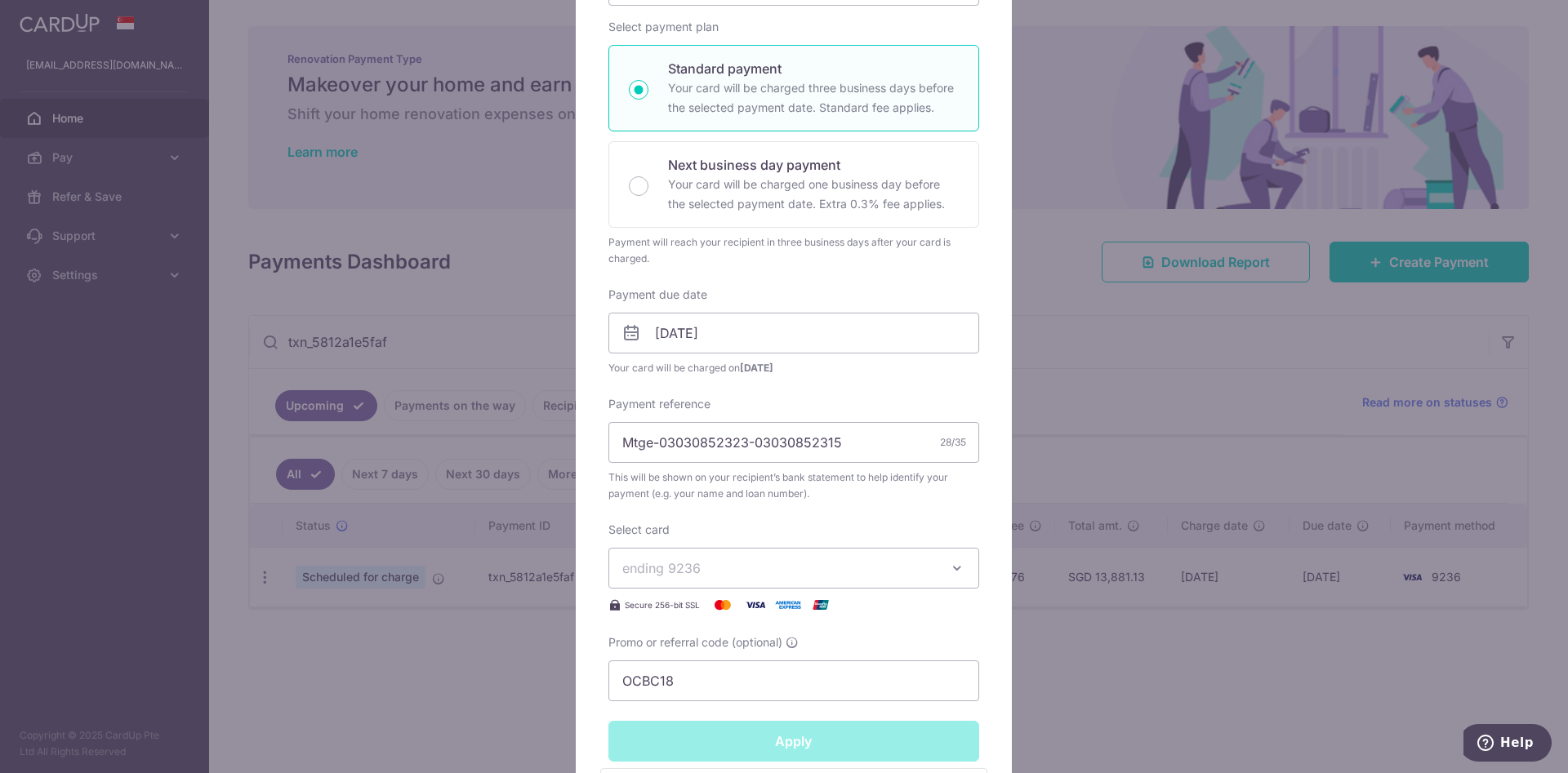
type input "Successfully Applied"
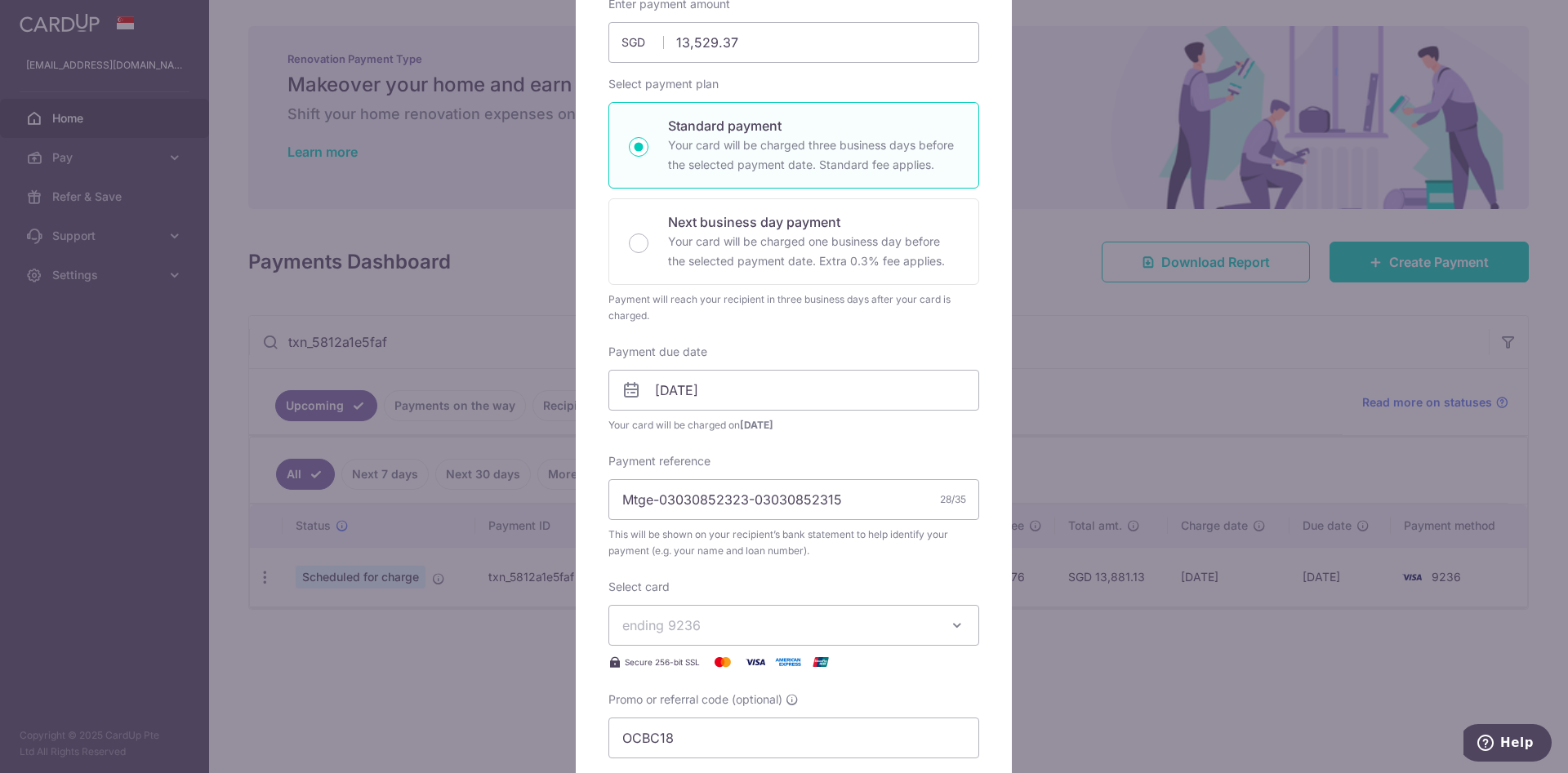
scroll to position [302, 0]
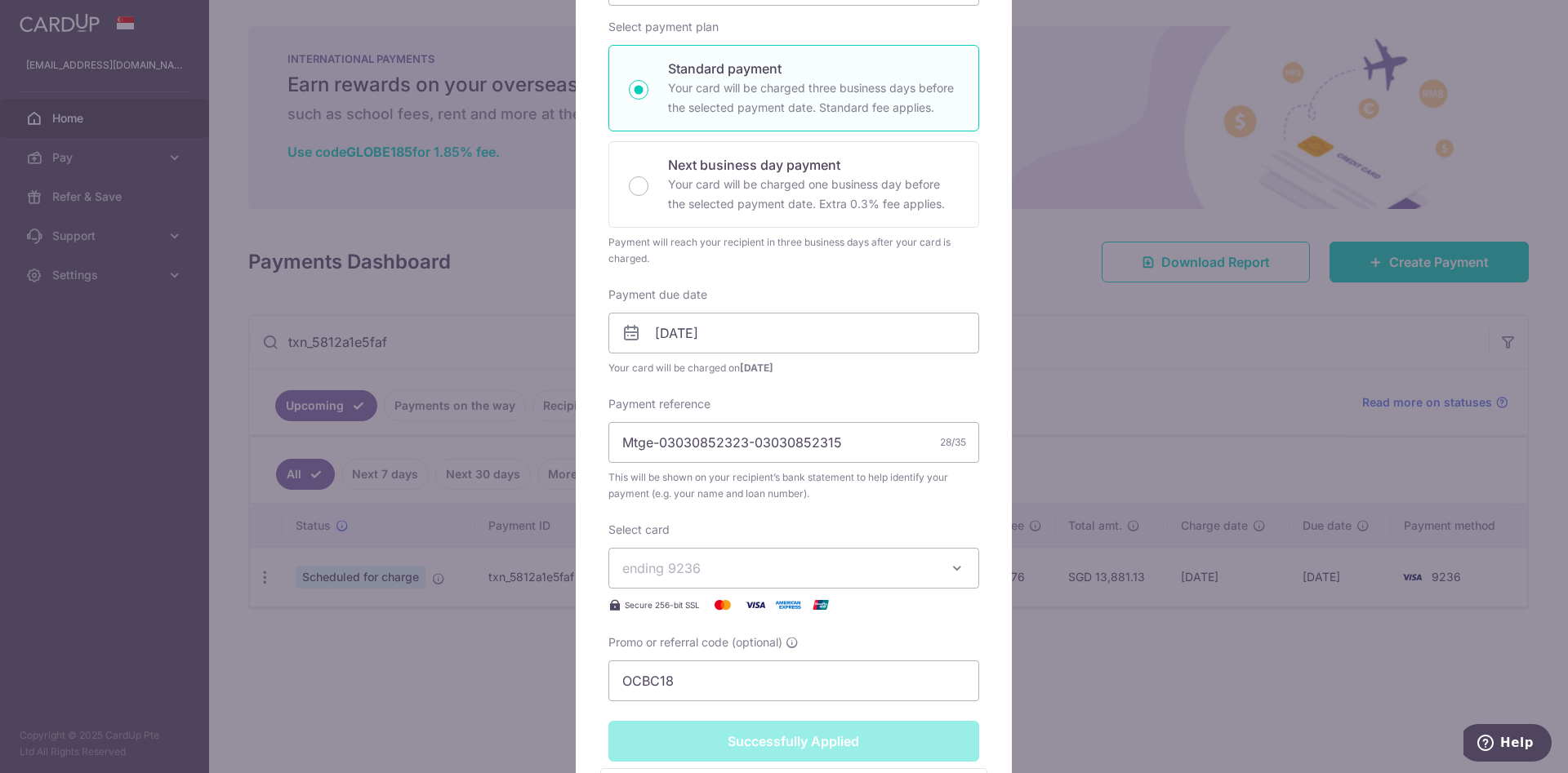
click at [1171, 342] on div "Edit payment By clicking apply, you will make changes to all payments to Standa…" at bounding box center [784, 386] width 1568 height 773
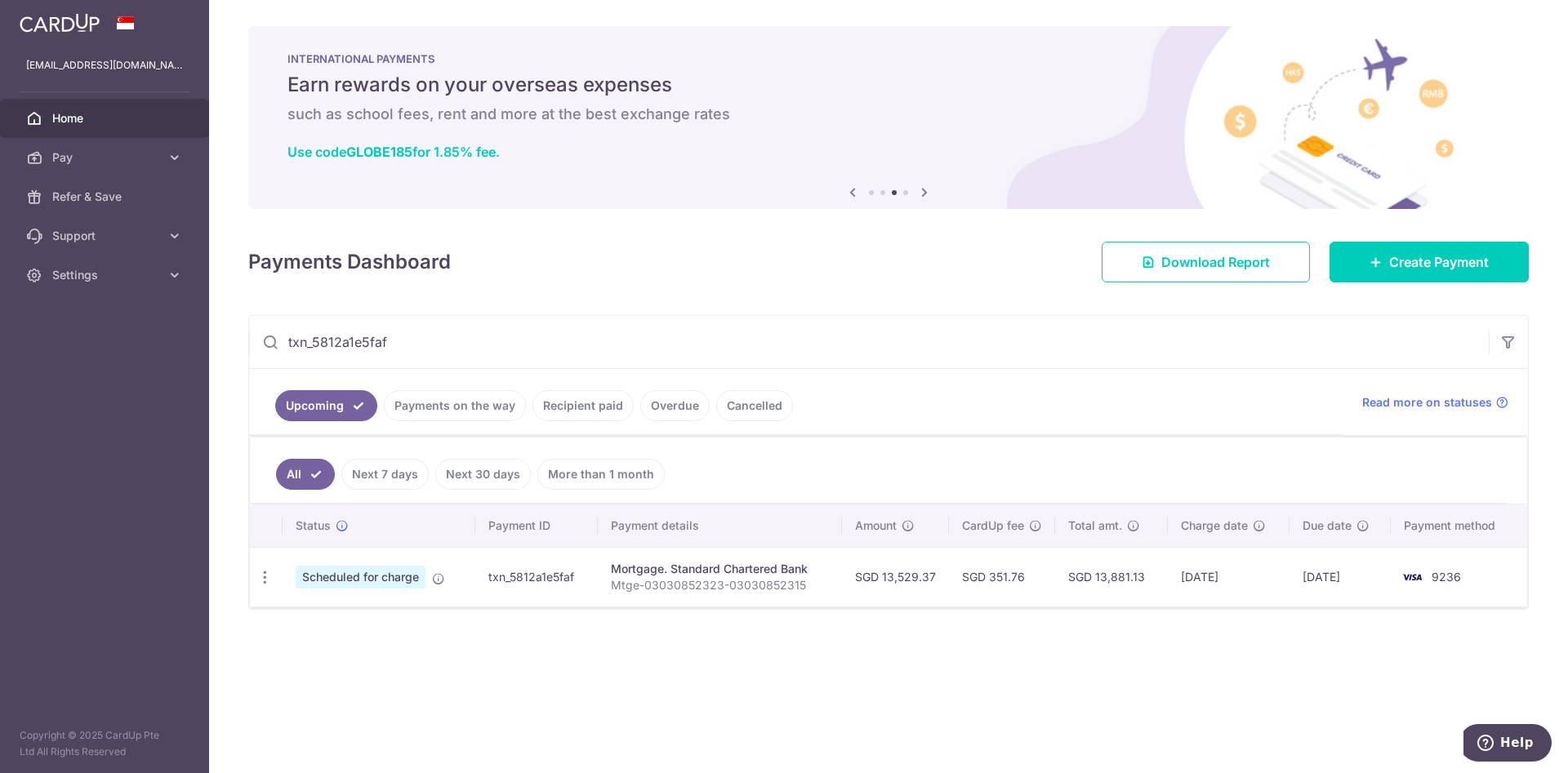
click at [363, 356] on input "txn_5812a1e5faf" at bounding box center [869, 342] width 1239 height 52
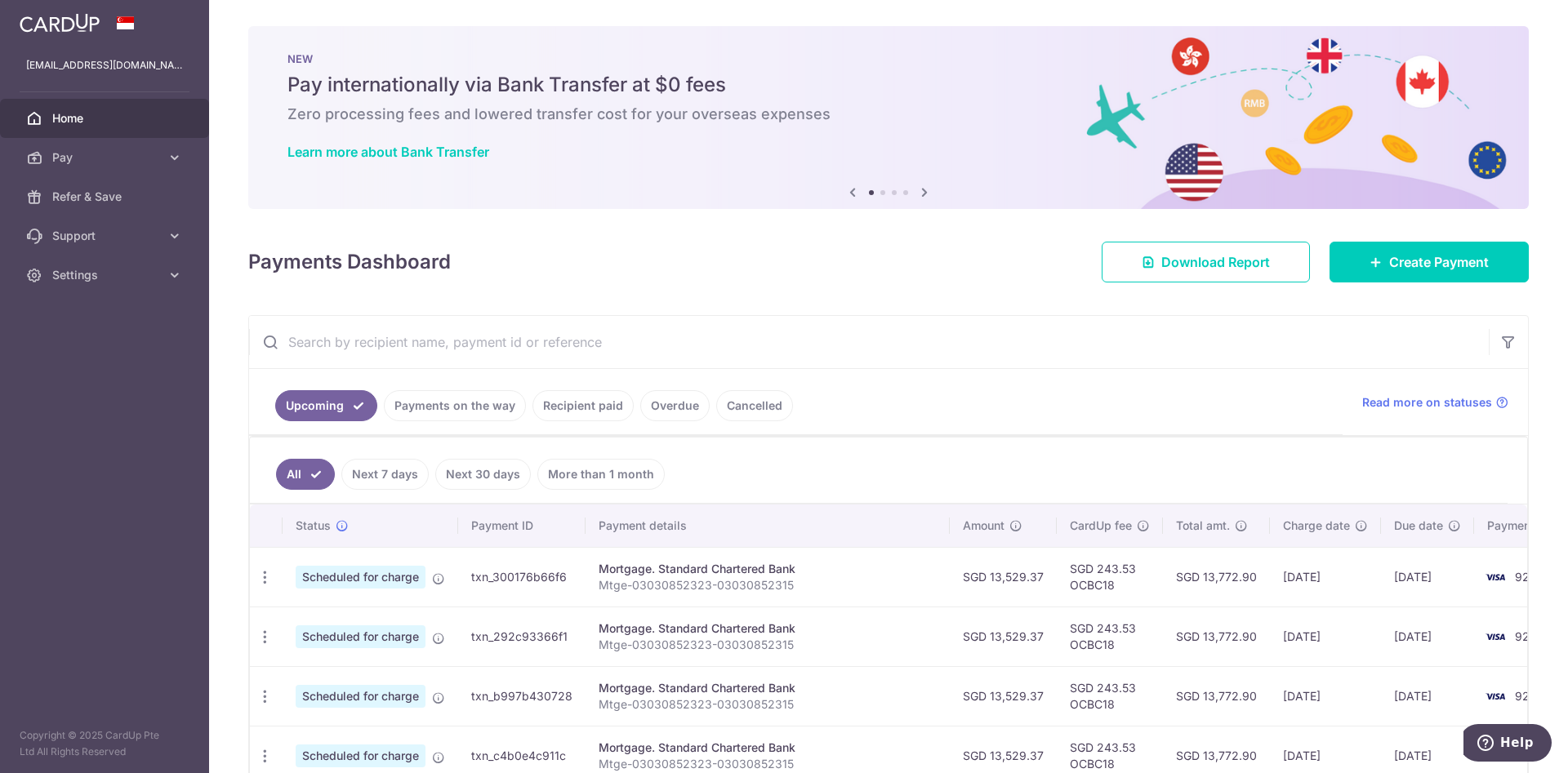
click at [444, 337] on input "text" at bounding box center [869, 342] width 1239 height 52
paste input "txn_71f02553699"
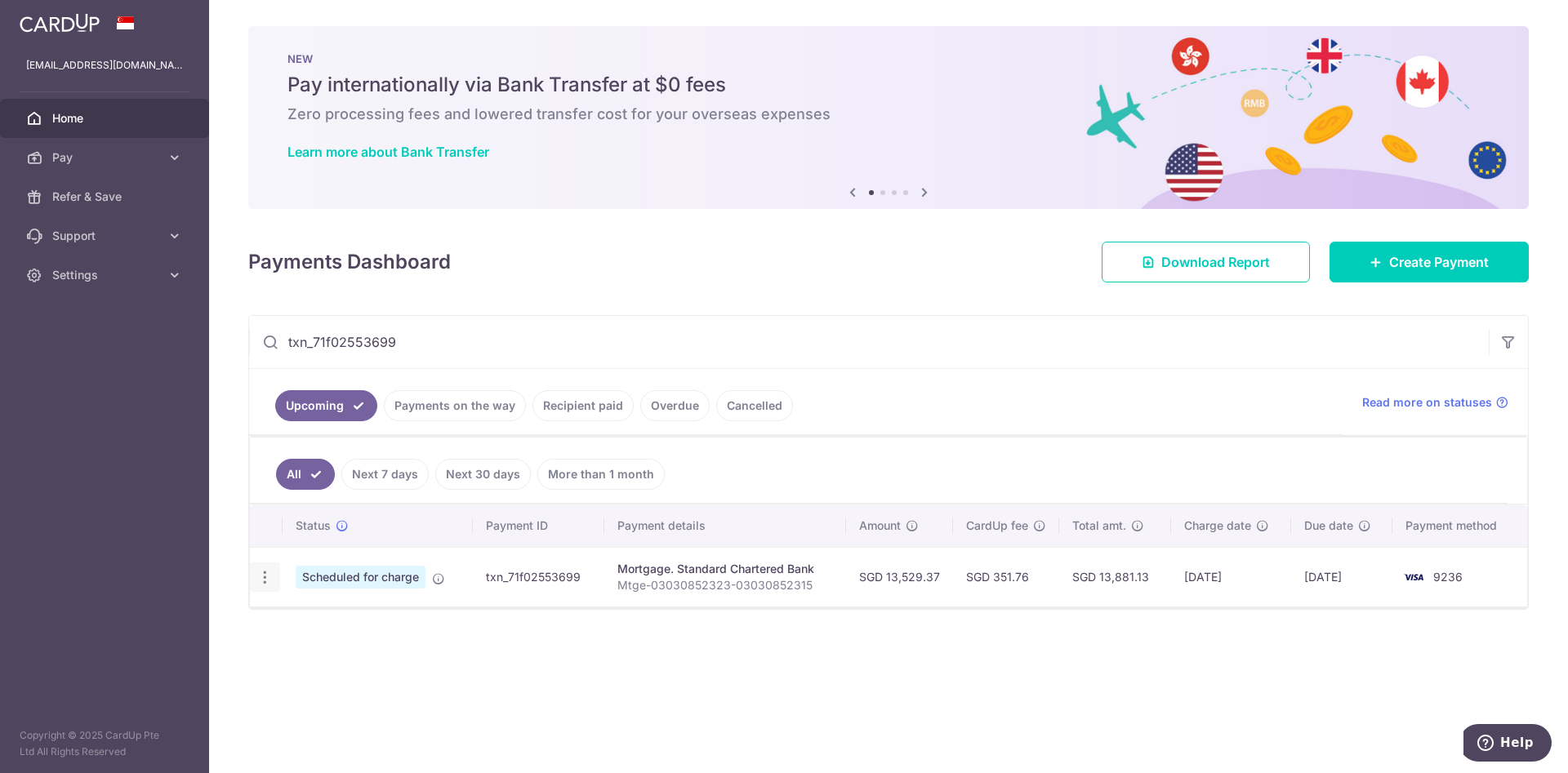
type input "txn_71f02553699"
click at [266, 577] on icon "button" at bounding box center [265, 578] width 17 height 17
click at [331, 614] on span "Update payment" at bounding box center [352, 622] width 111 height 20
radio input "true"
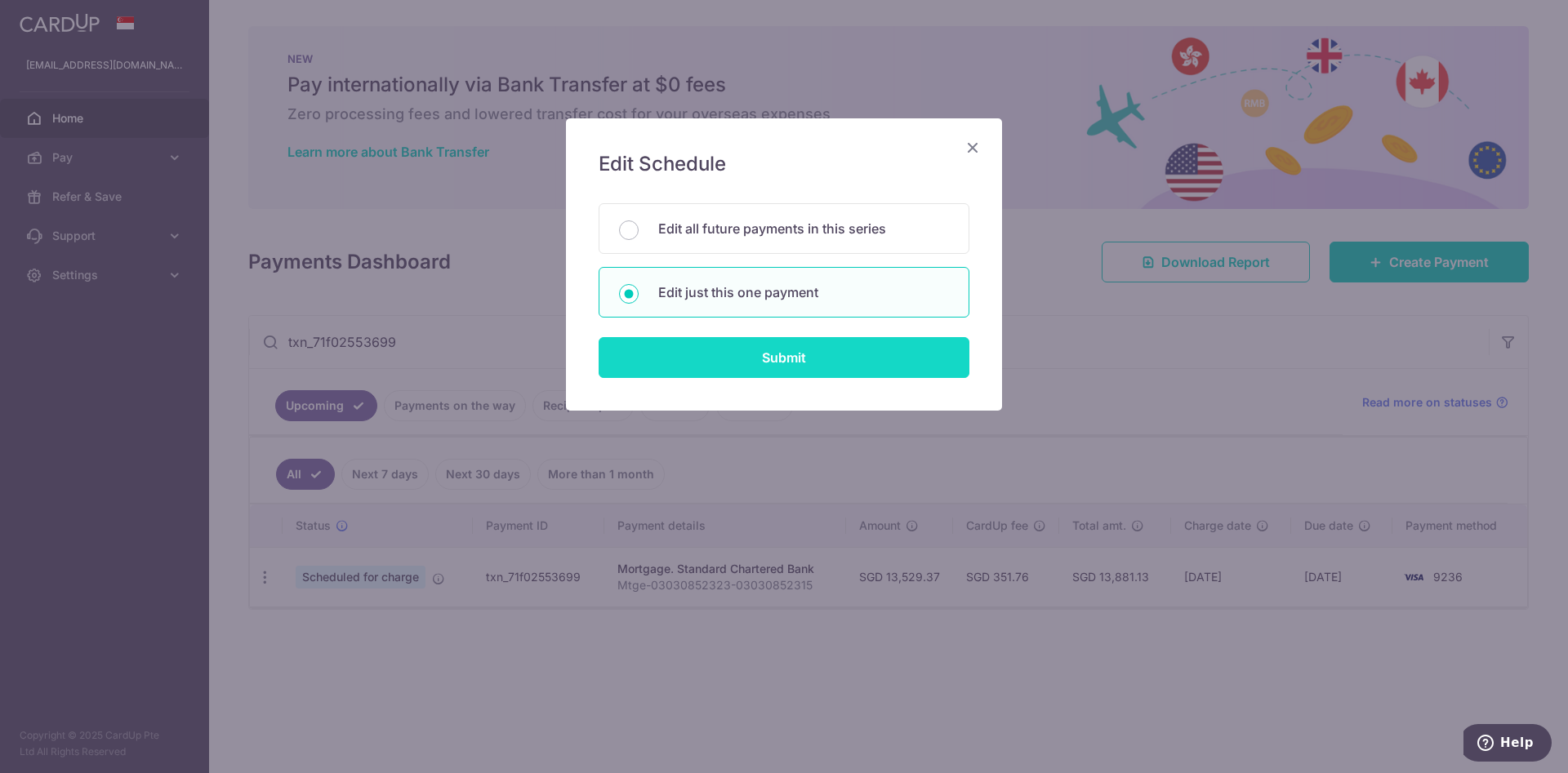
click at [743, 364] on input "Submit" at bounding box center [784, 357] width 371 height 41
radio input "true"
type input "13,529.37"
type input "01/05/2030"
type input "Mtge-03030852323-03030852315"
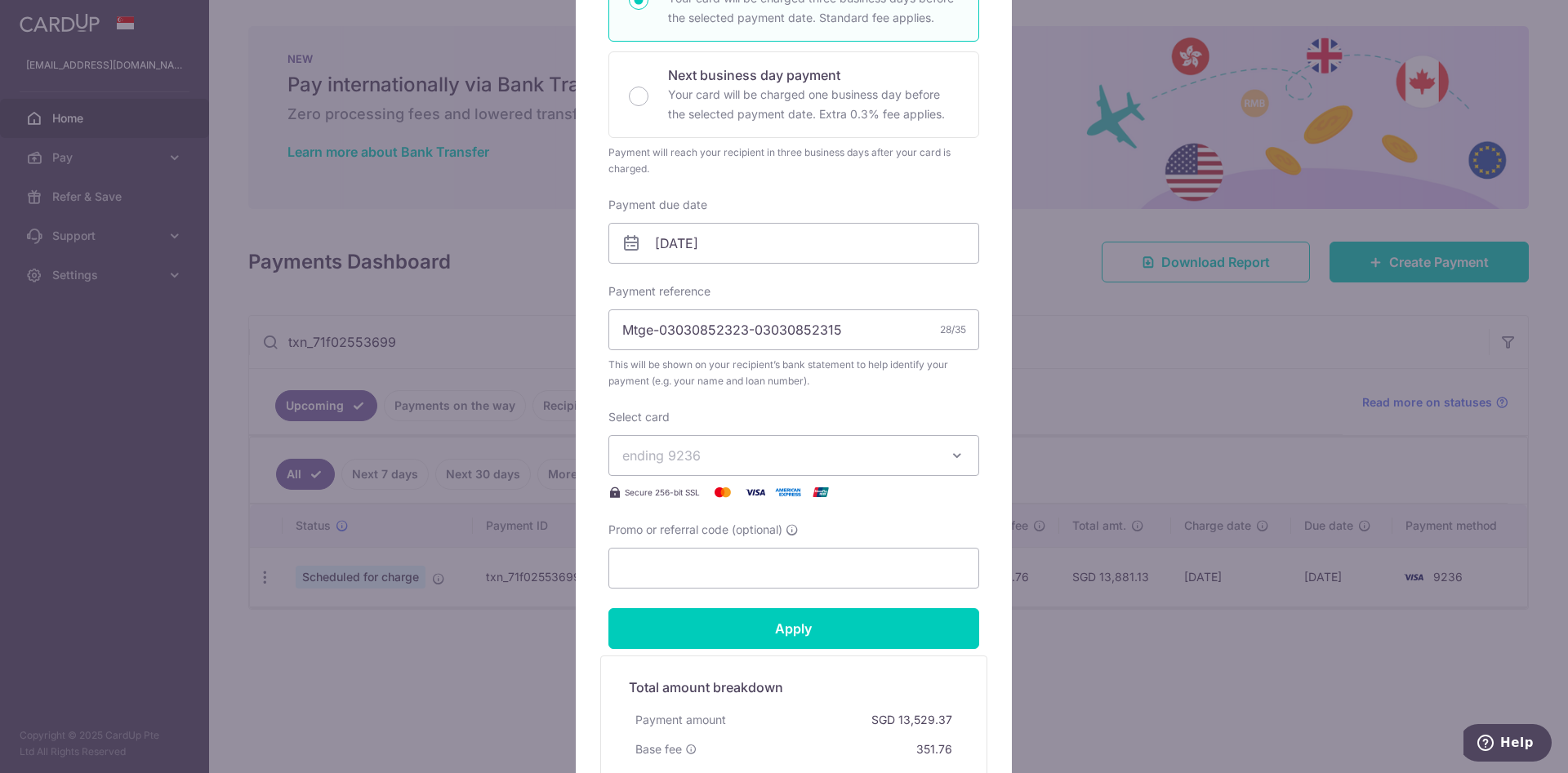
scroll to position [550, 0]
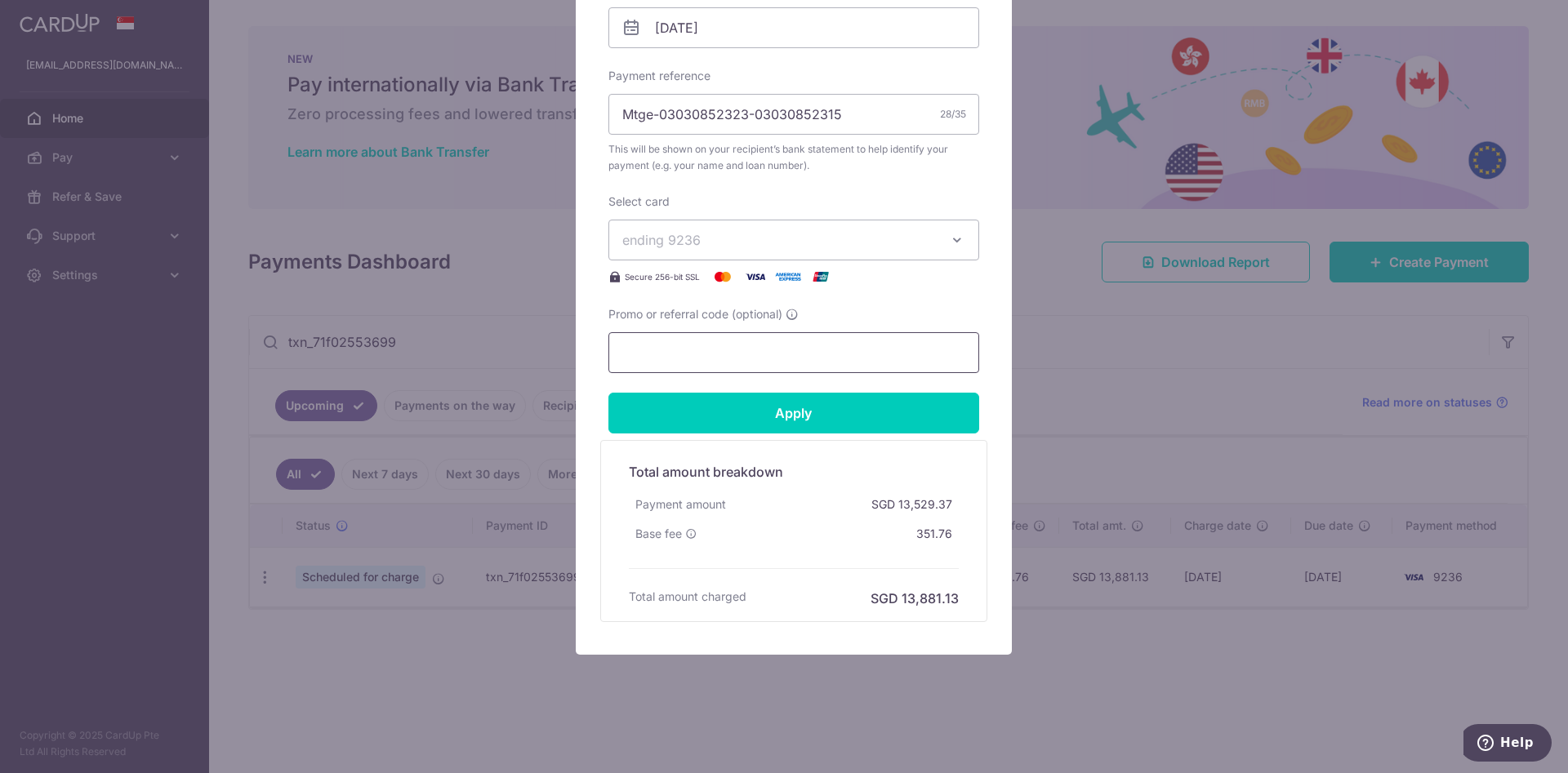
click at [728, 353] on input "Promo or referral code (optional)" at bounding box center [793, 352] width 371 height 41
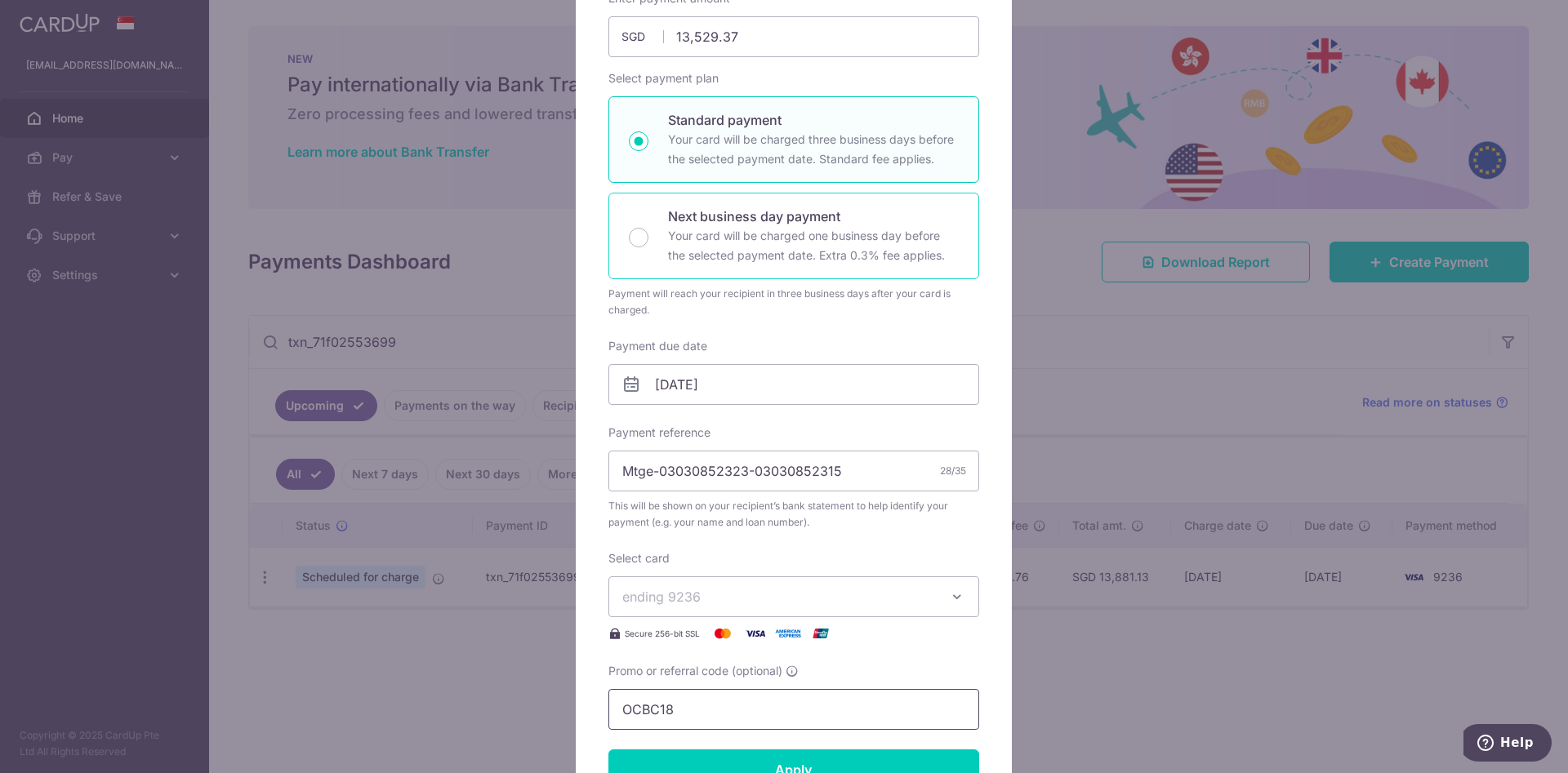
scroll to position [183, 0]
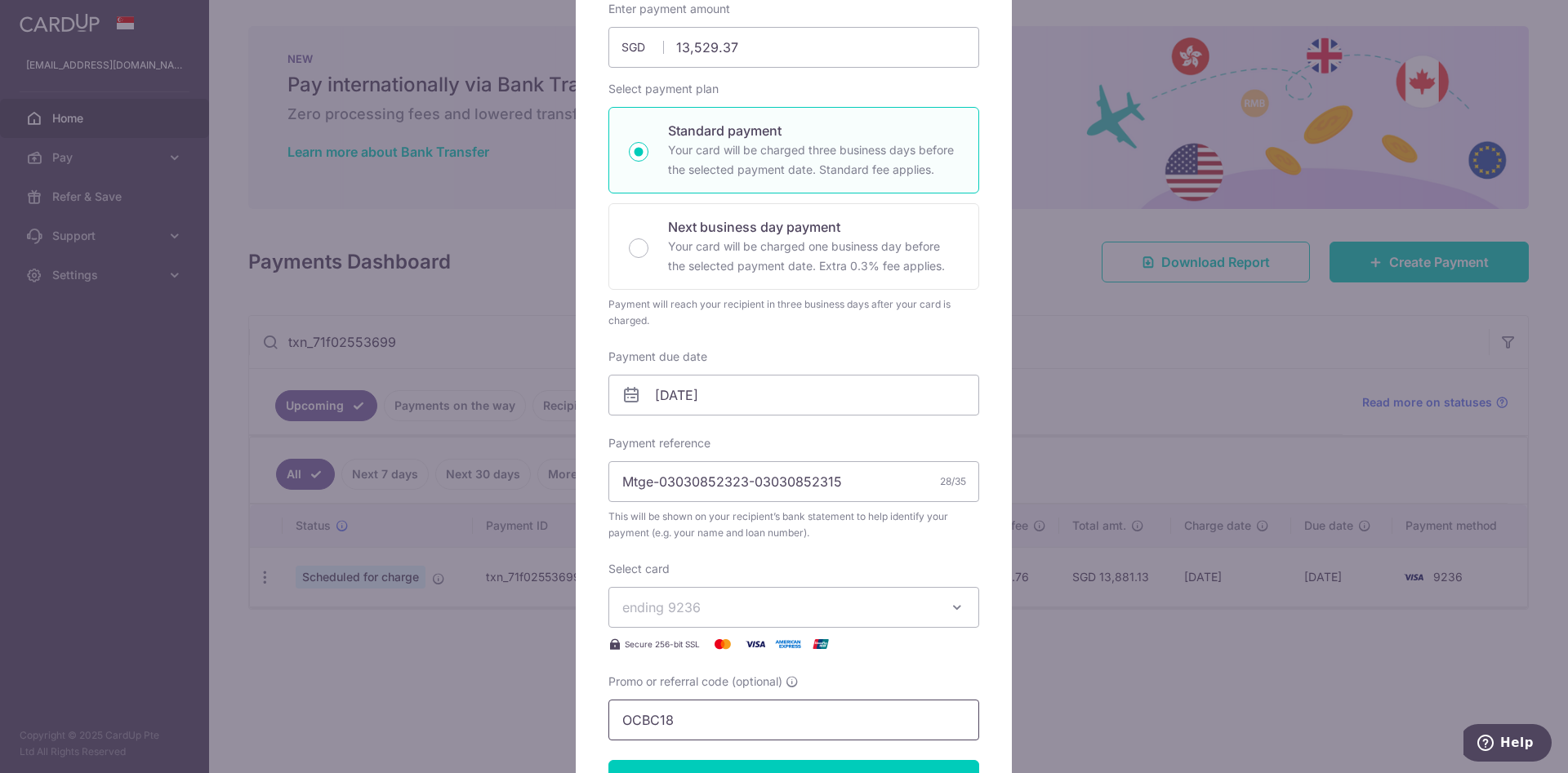
type input "OCBC18"
click at [729, 422] on div "Enter payment amount 13,529.37 13529.37 SGD To change the payment amount, pleas…" at bounding box center [793, 370] width 371 height 740
click at [731, 409] on input "01/05/2030" at bounding box center [793, 395] width 371 height 41
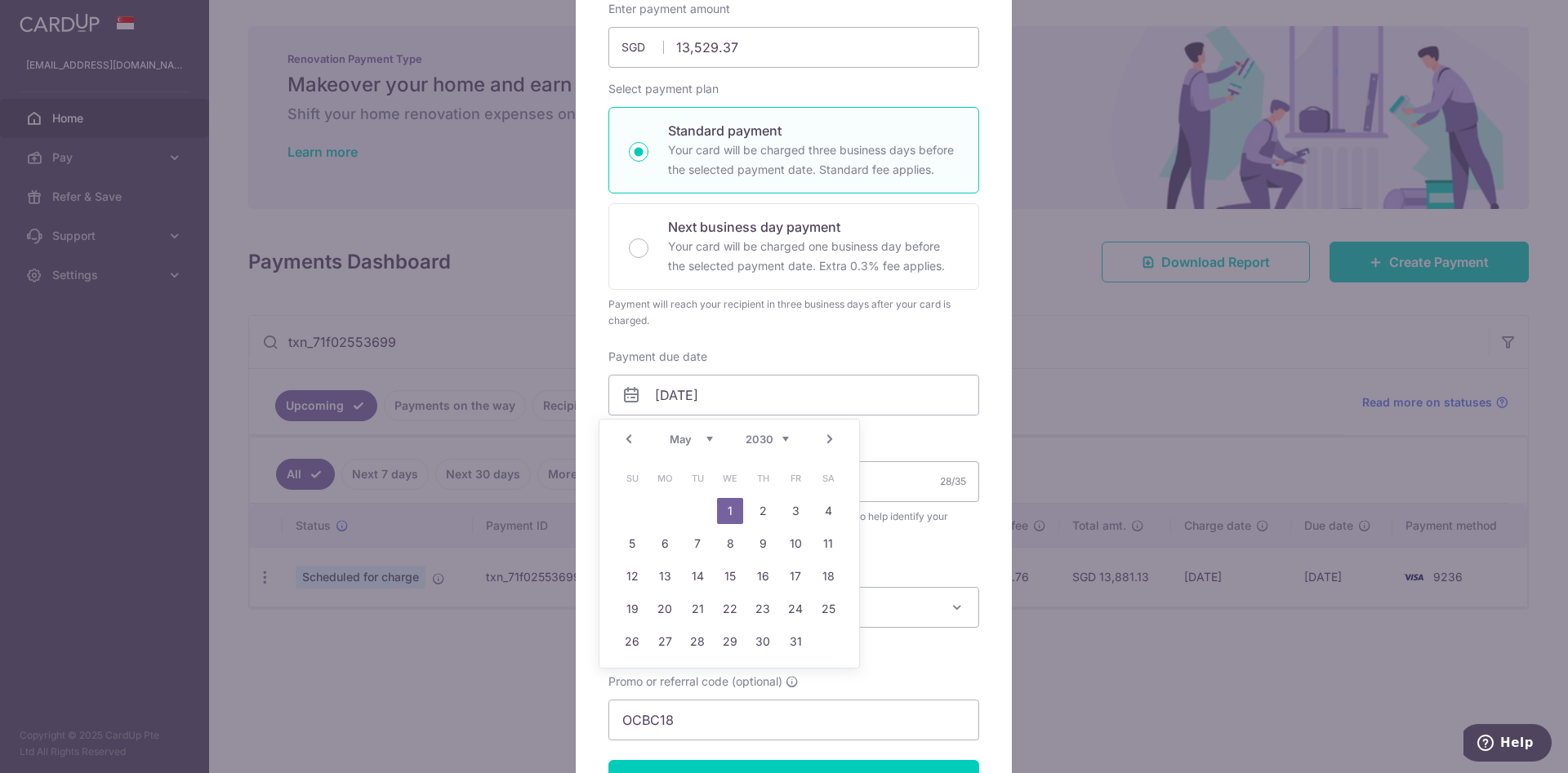
click at [702, 436] on select "Jan Feb Mar Apr May Jun Jul Aug Sep Oct Nov Dec" at bounding box center [692, 439] width 43 height 13
click at [747, 436] on select "2025 2026 2027 2028 2029 2030 2031 2032 2033 2034 2035" at bounding box center [767, 439] width 43 height 13
click at [770, 540] on link "11" at bounding box center [763, 544] width 26 height 26
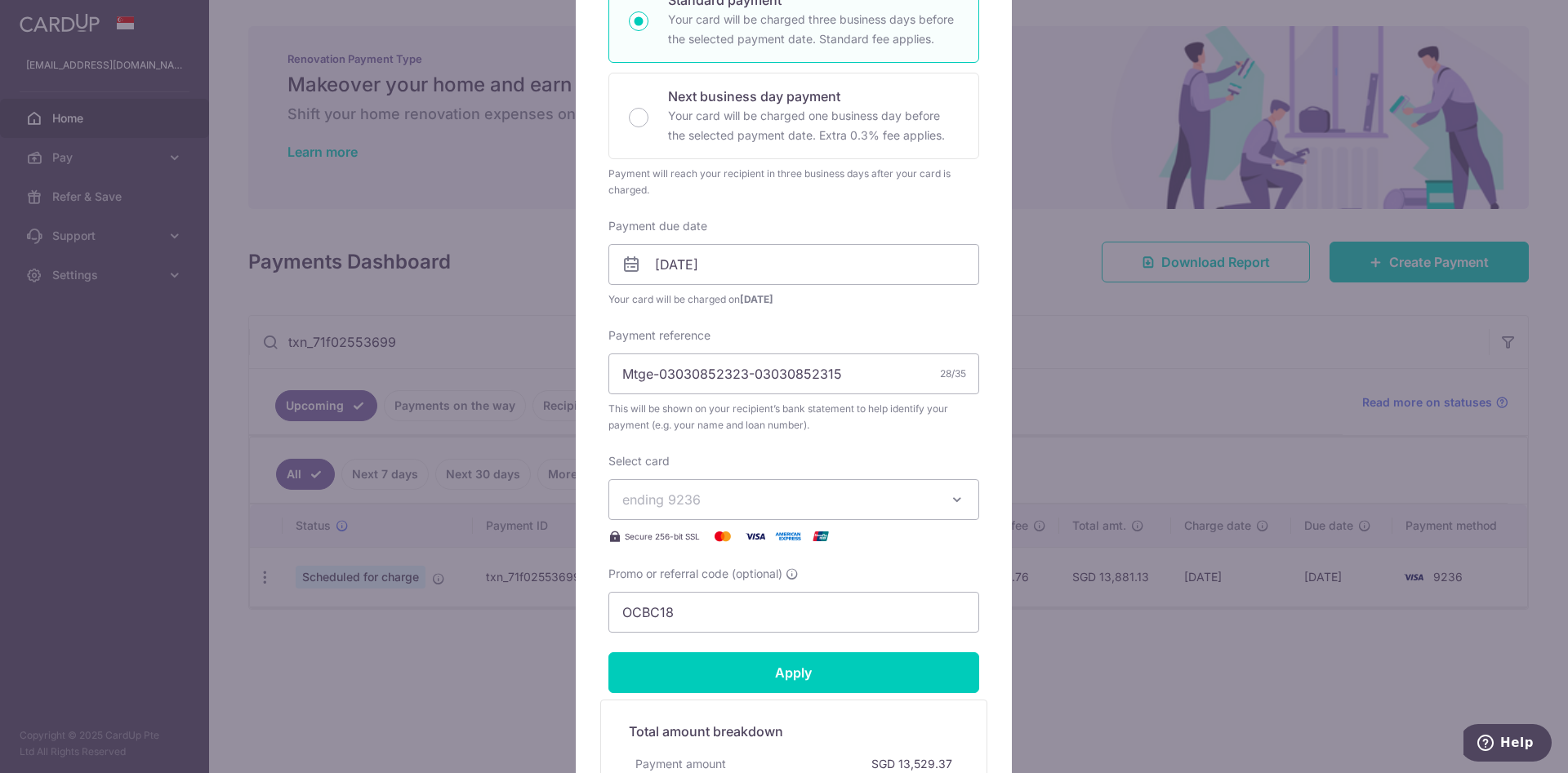
scroll to position [550, 0]
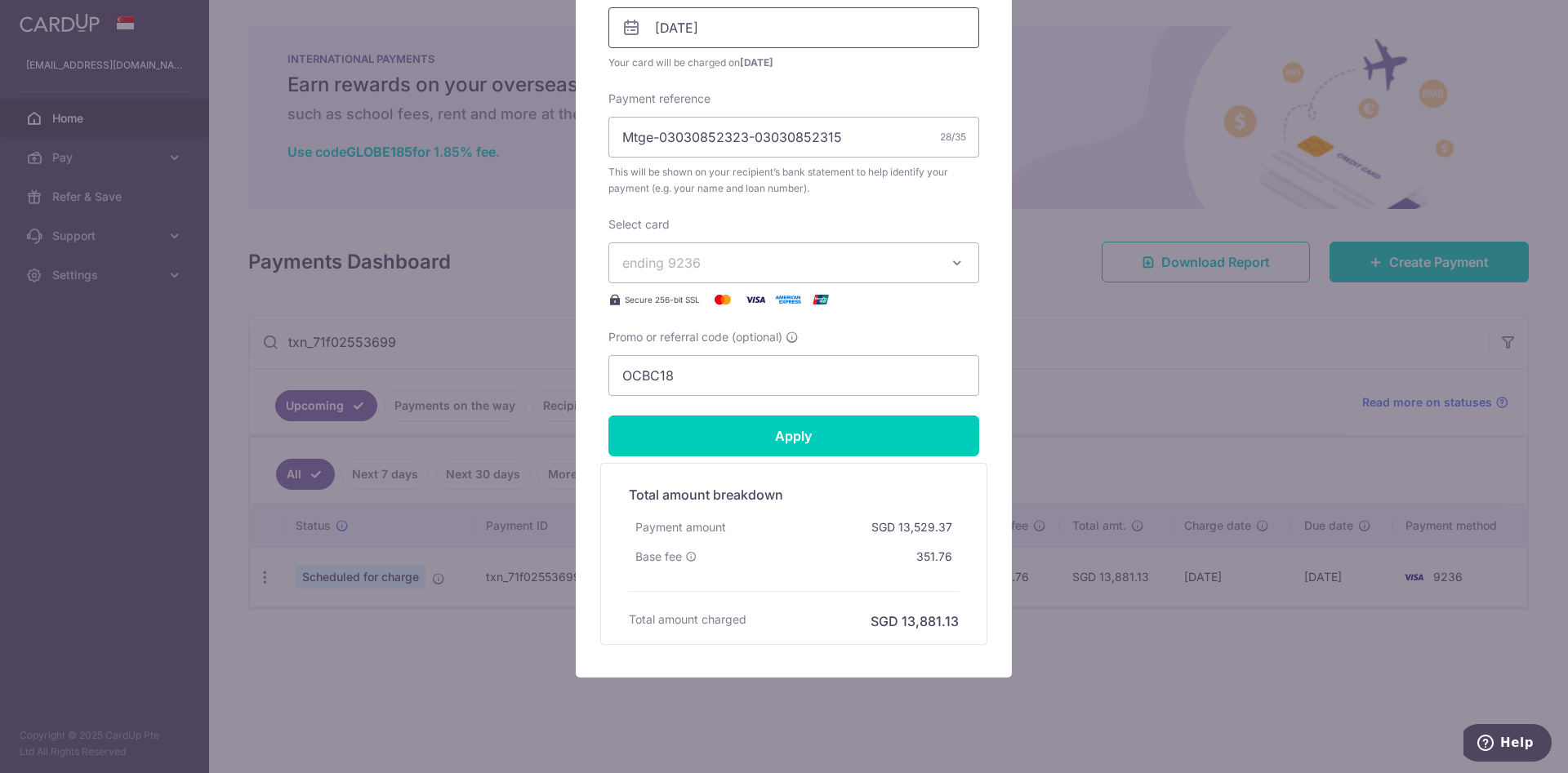
click at [752, 21] on input "11/12/2025" at bounding box center [793, 27] width 371 height 41
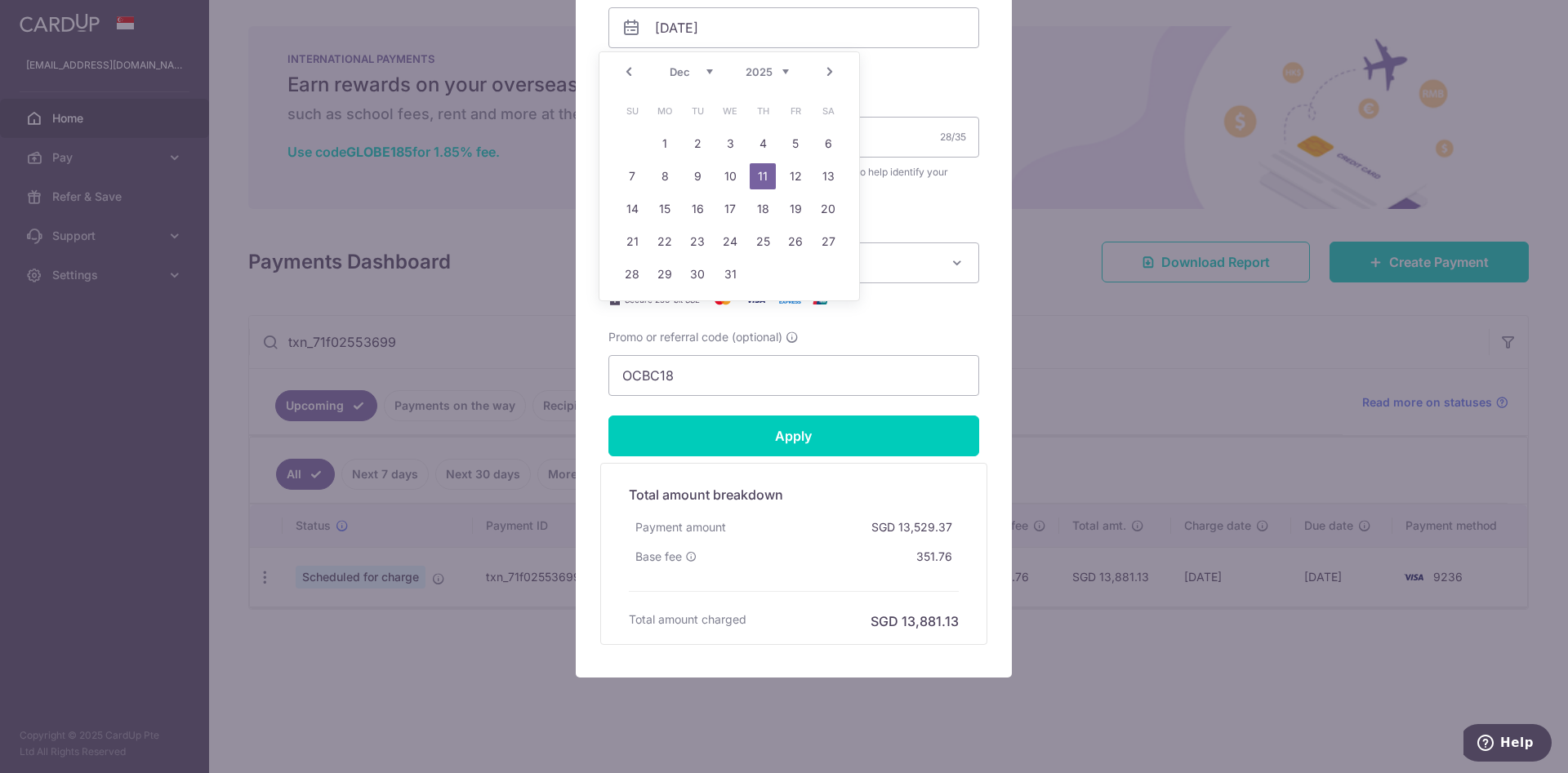
click at [783, 179] on td "12" at bounding box center [796, 176] width 33 height 33
type input "12/12/2025"
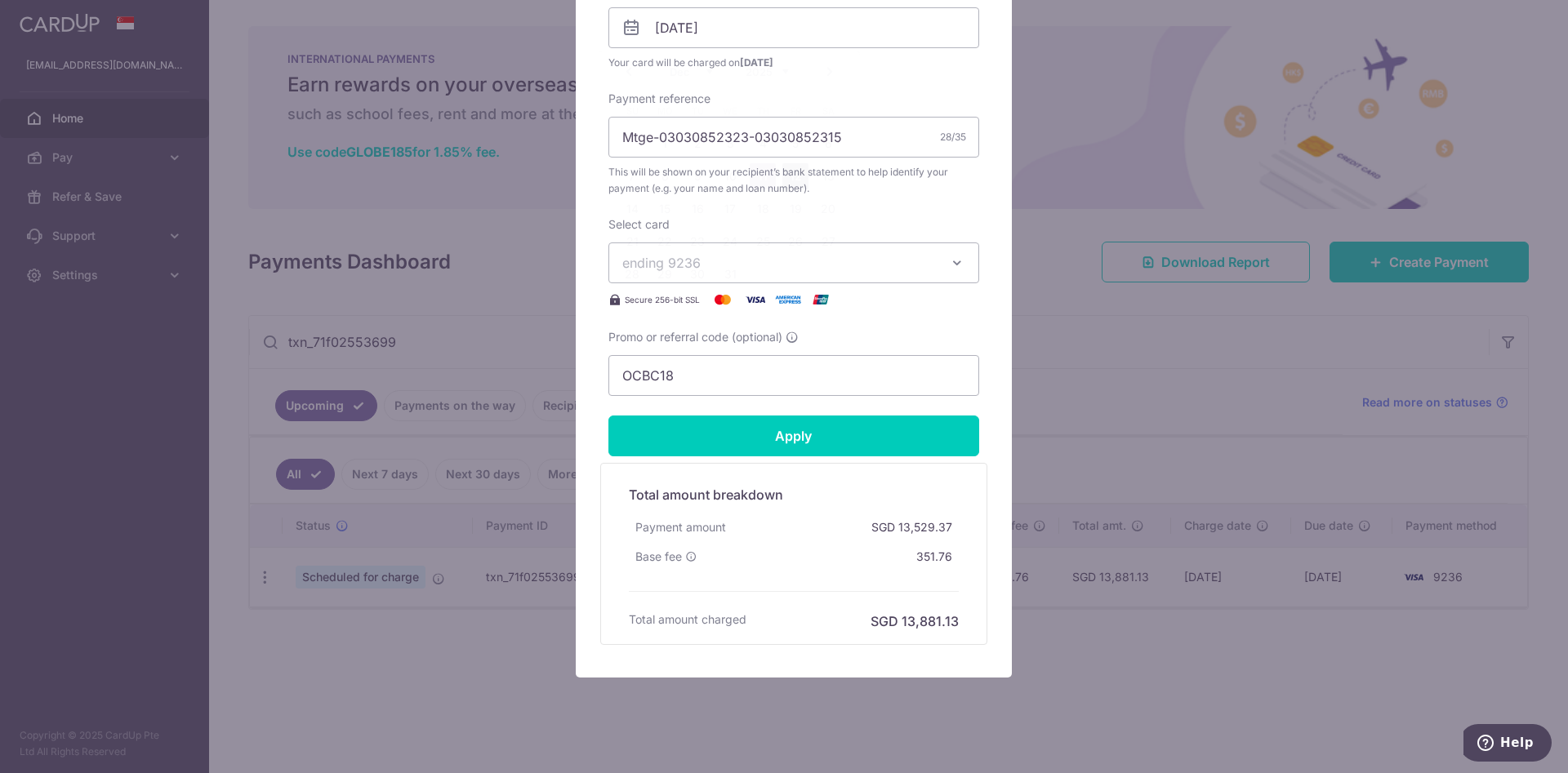
click at [791, 179] on span "This will be shown on your recipient’s bank statement to help identify your pay…" at bounding box center [793, 180] width 371 height 33
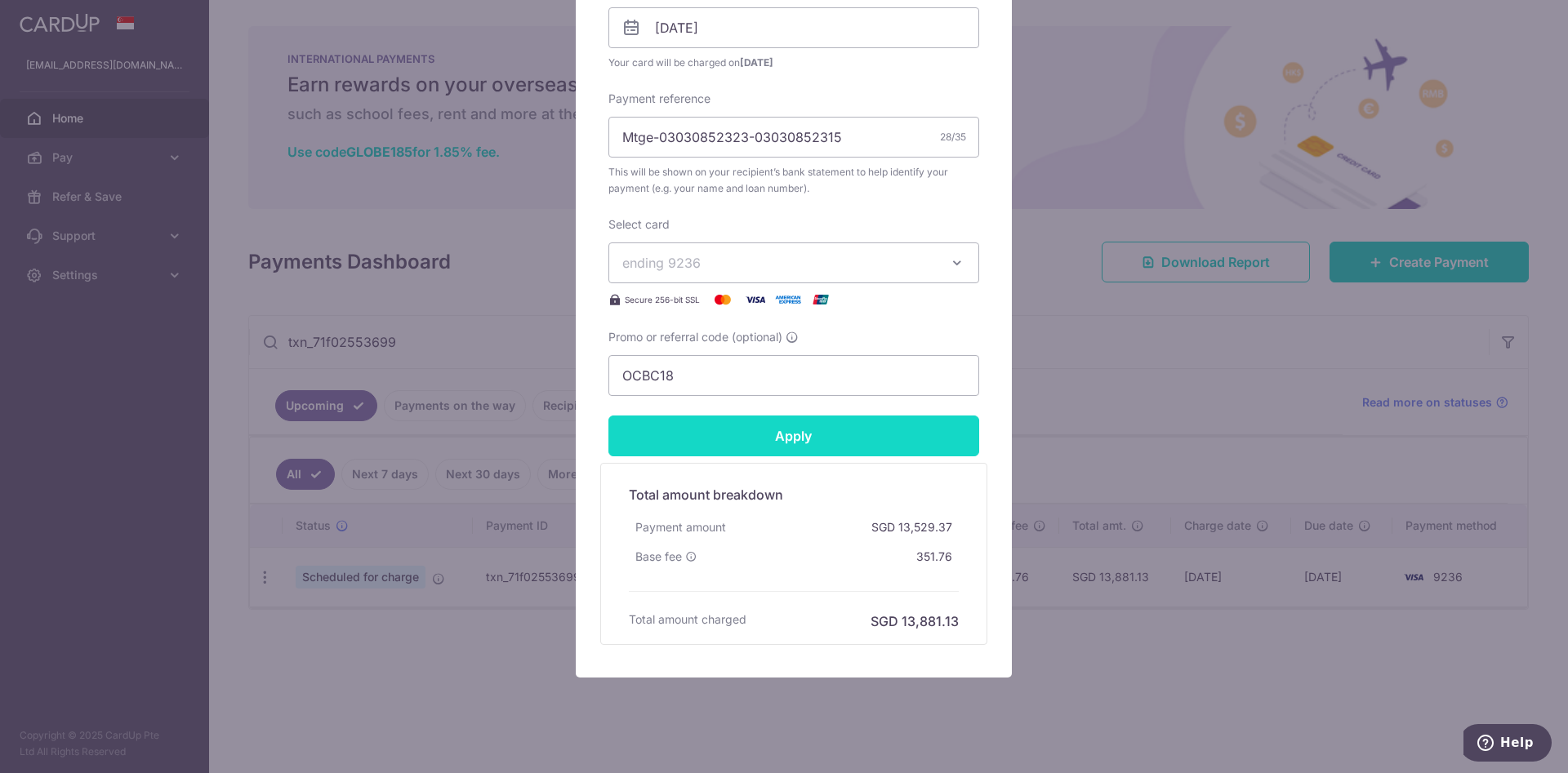
click at [771, 435] on input "Apply" at bounding box center [793, 436] width 371 height 41
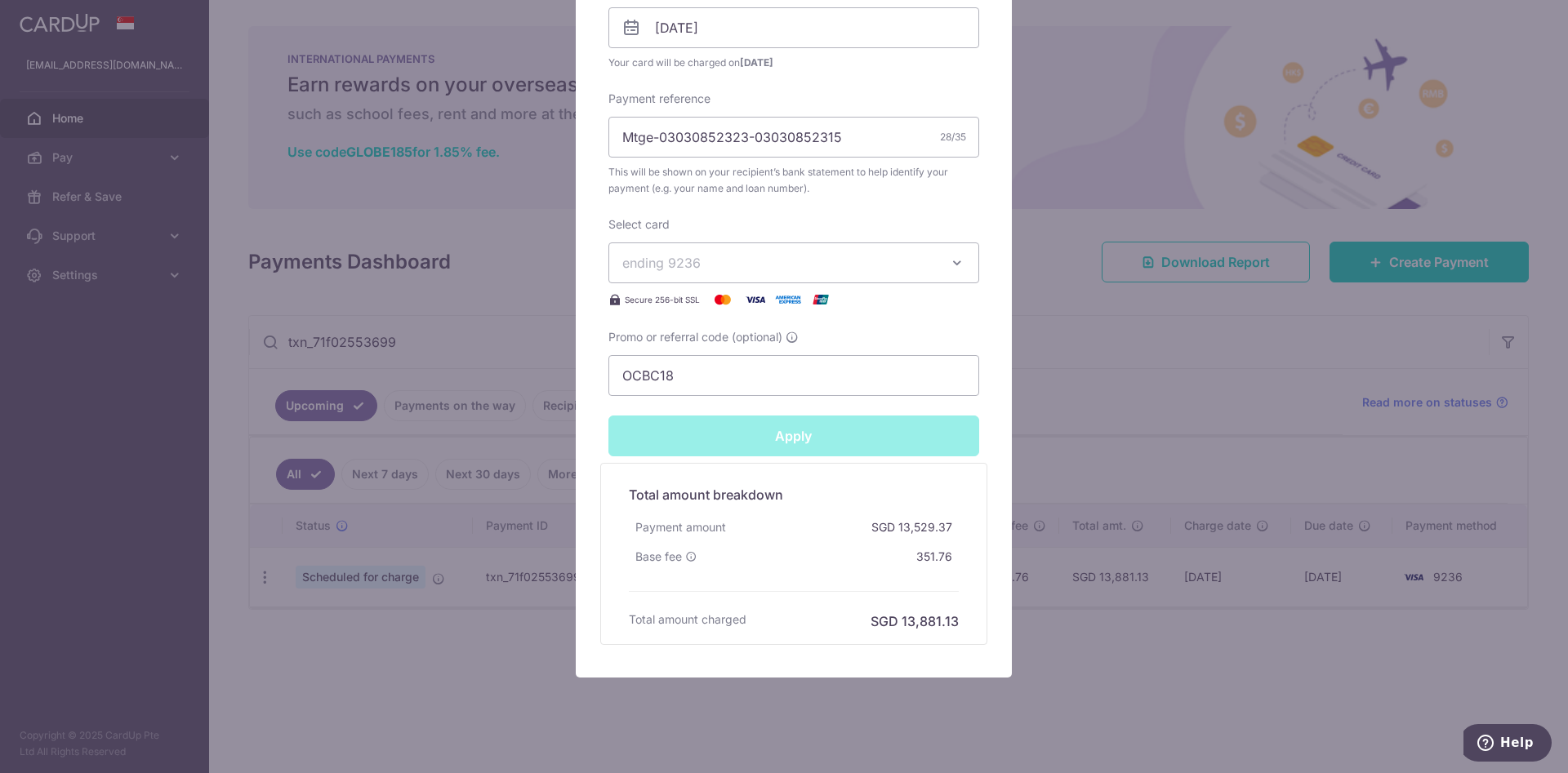
type input "Successfully Applied"
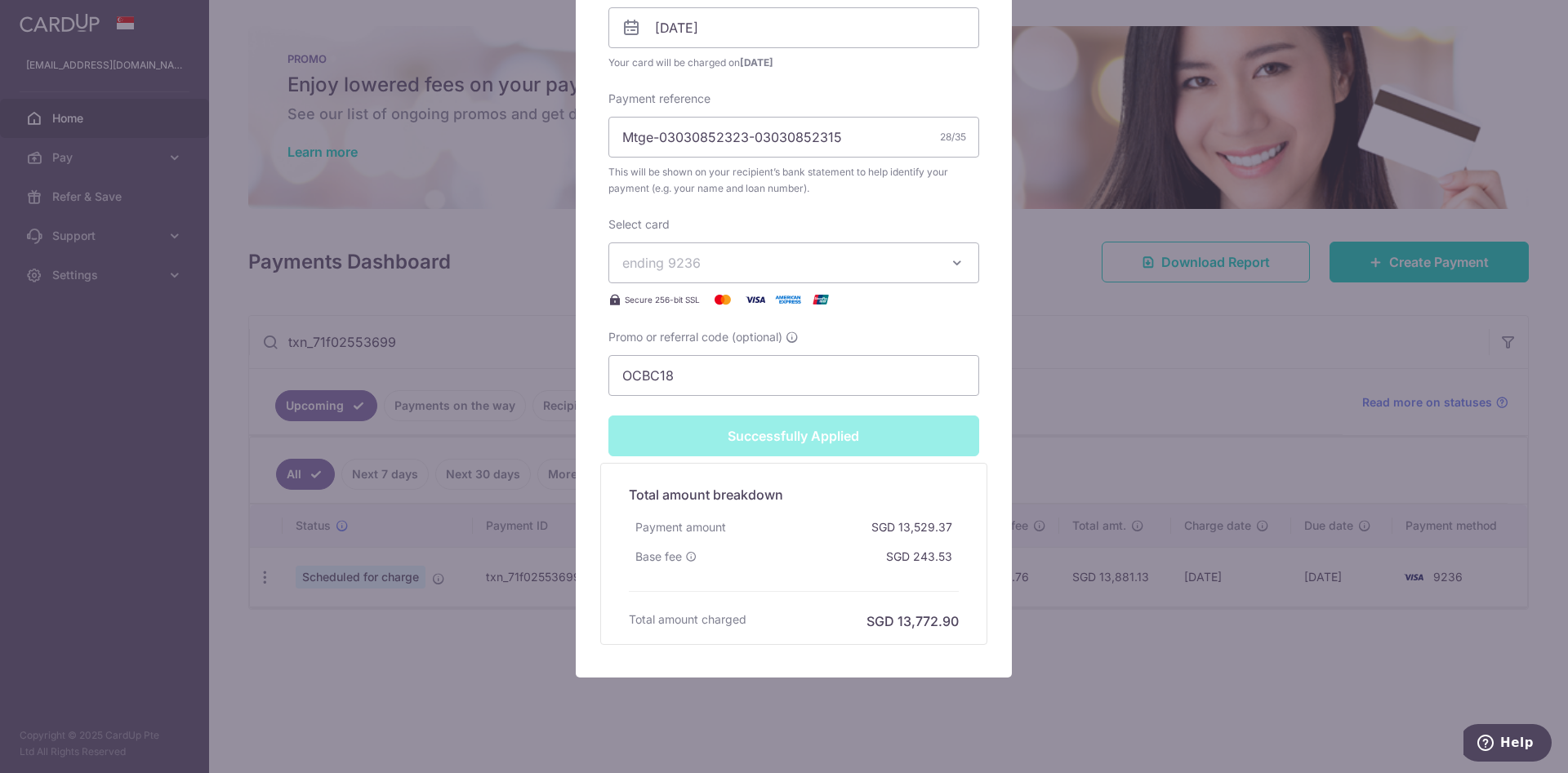
click at [485, 357] on div "Edit payment By clicking apply, you will make changes to all payments to Standa…" at bounding box center [784, 386] width 1568 height 773
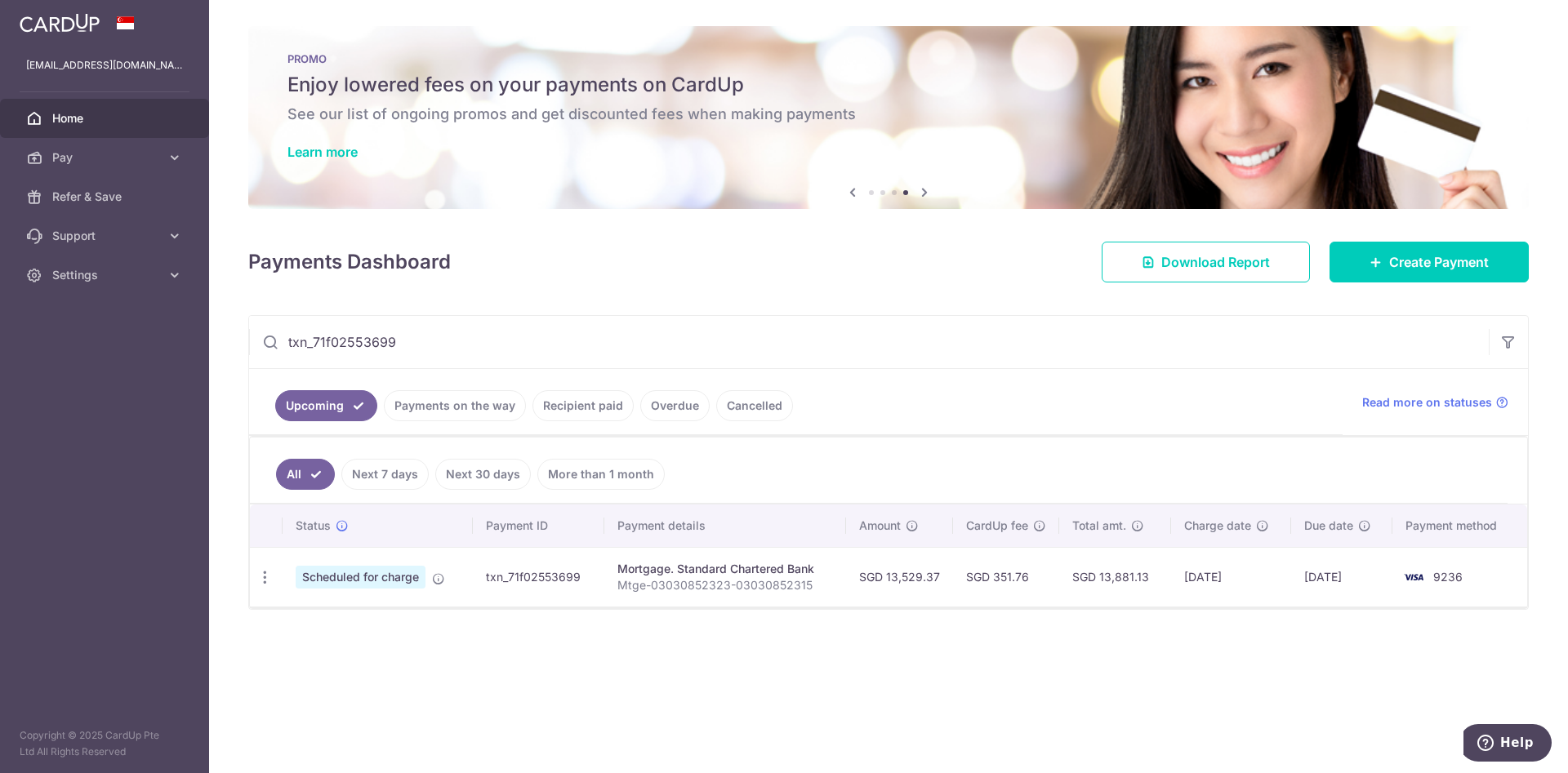
click at [411, 338] on input "txn_71f02553699" at bounding box center [869, 342] width 1239 height 52
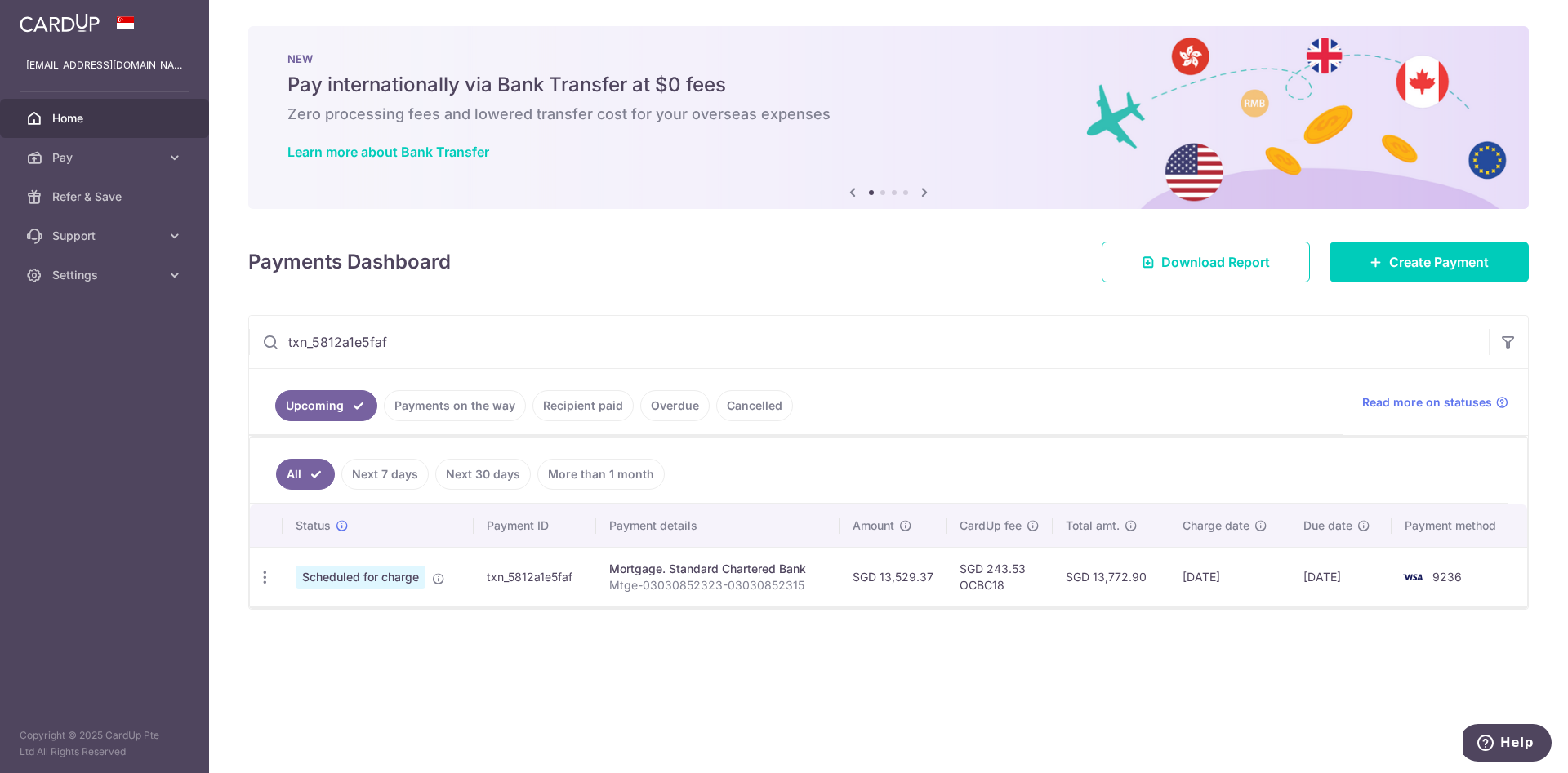
click at [381, 330] on input "txn_5812a1e5faf" at bounding box center [869, 342] width 1239 height 52
paste input "2f76ede3738"
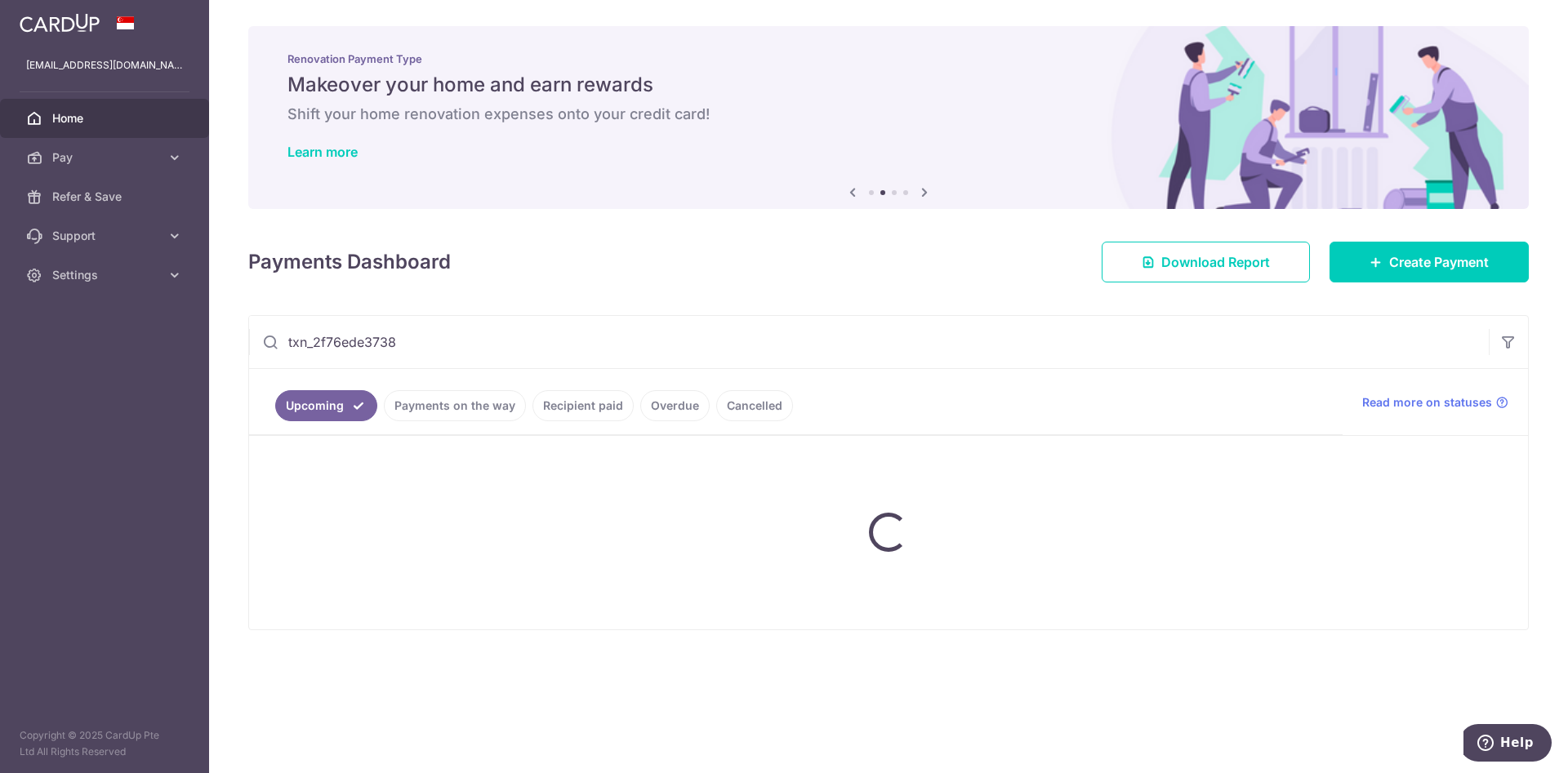
click at [359, 346] on input "txn_2f76ede3738" at bounding box center [869, 342] width 1239 height 52
click at [453, 339] on input "txn_2f76ede3738" at bounding box center [869, 342] width 1239 height 52
click at [349, 348] on input "txn_2f76ede3738" at bounding box center [869, 342] width 1239 height 52
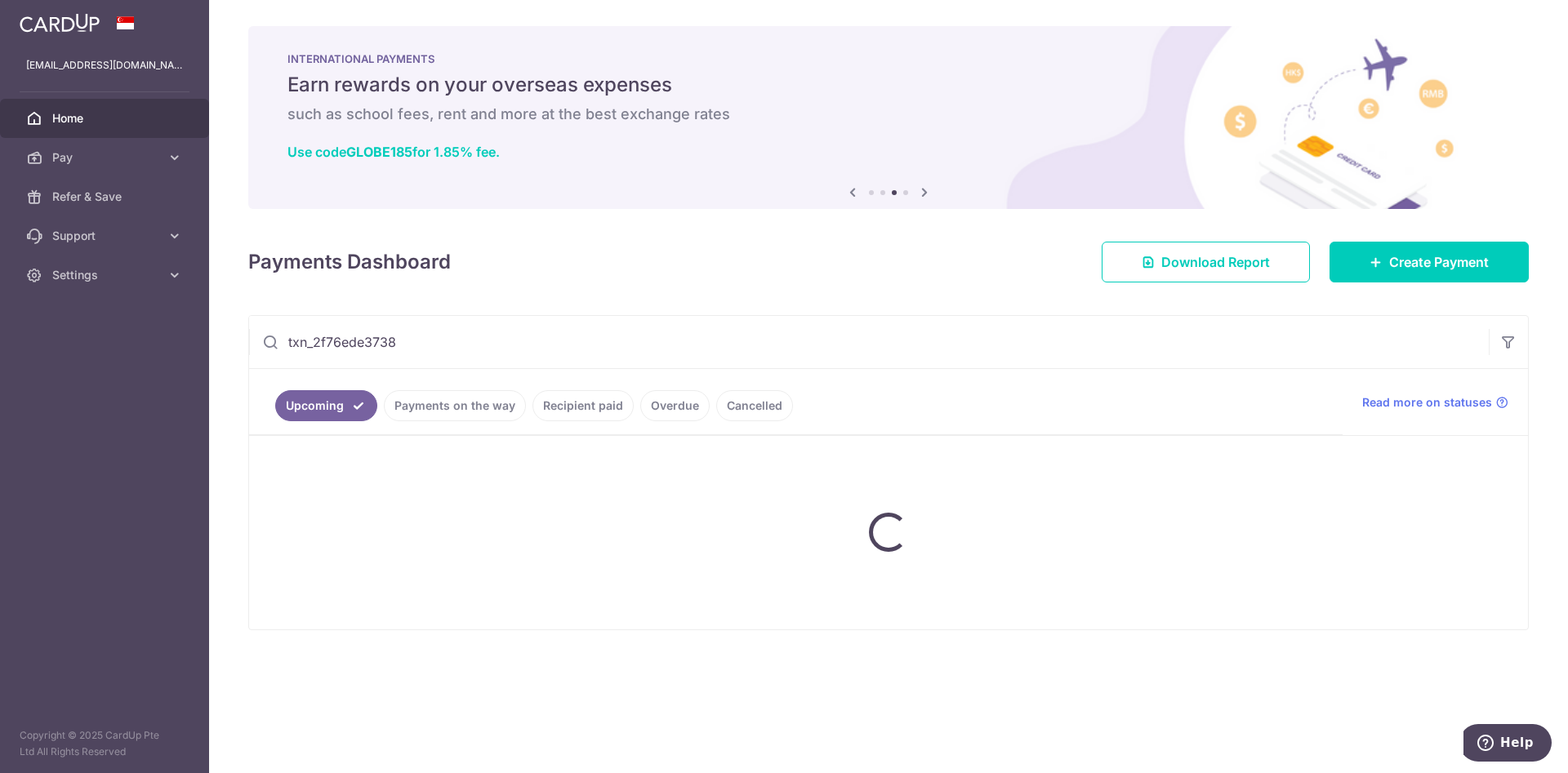
click at [473, 321] on input "txn_2f76ede3738" at bounding box center [869, 342] width 1239 height 52
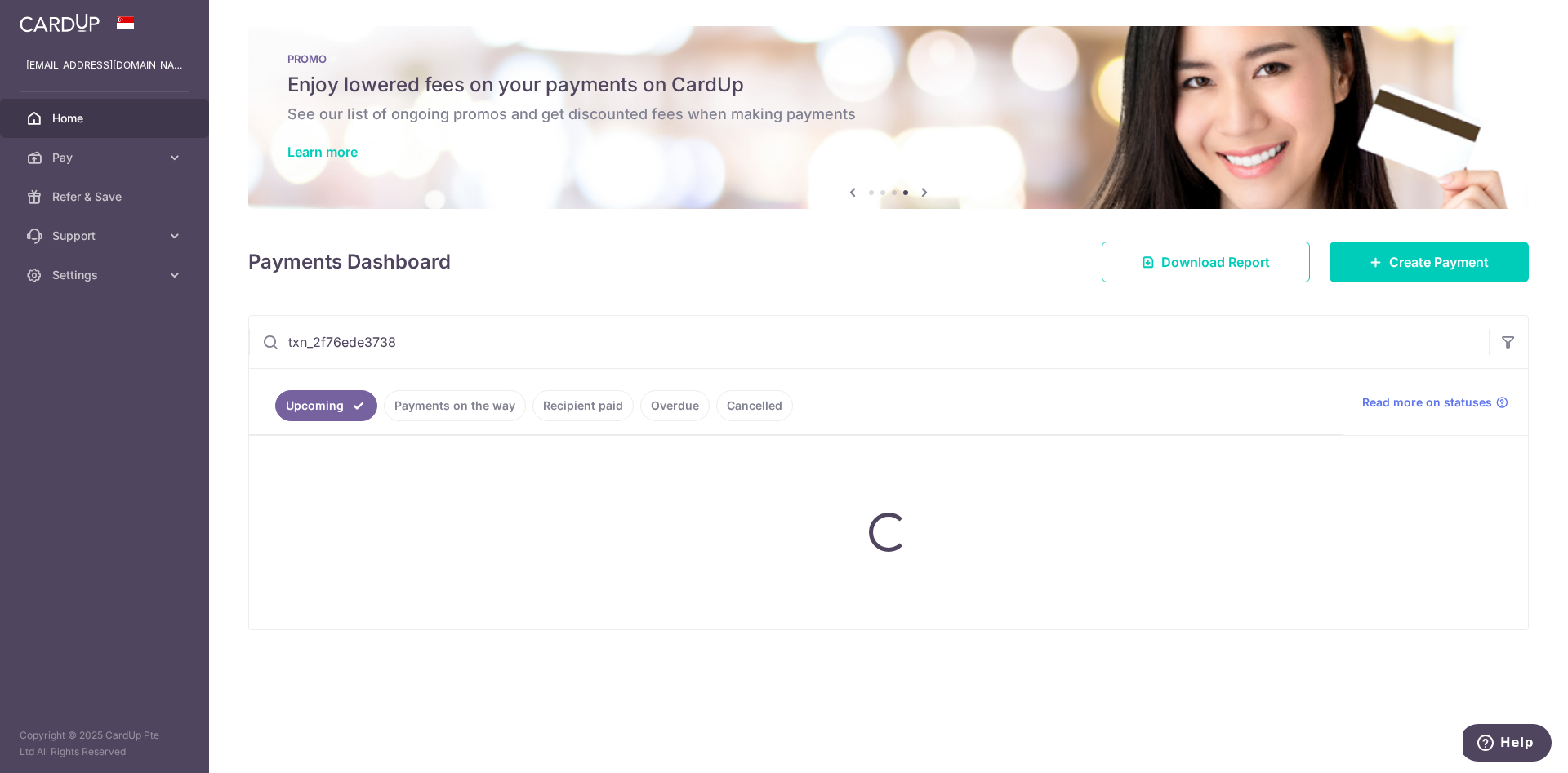
type input "txn_2f76ede3738"
click at [450, 395] on link "Payments on the way" at bounding box center [455, 406] width 142 height 31
click at [328, 402] on ul "Upcoming Payments on the way Recipient paid Overdue Cancelled" at bounding box center [796, 402] width 1093 height 66
click at [313, 405] on ul "Upcoming Payments on the way Recipient paid Overdue Cancelled" at bounding box center [796, 402] width 1093 height 66
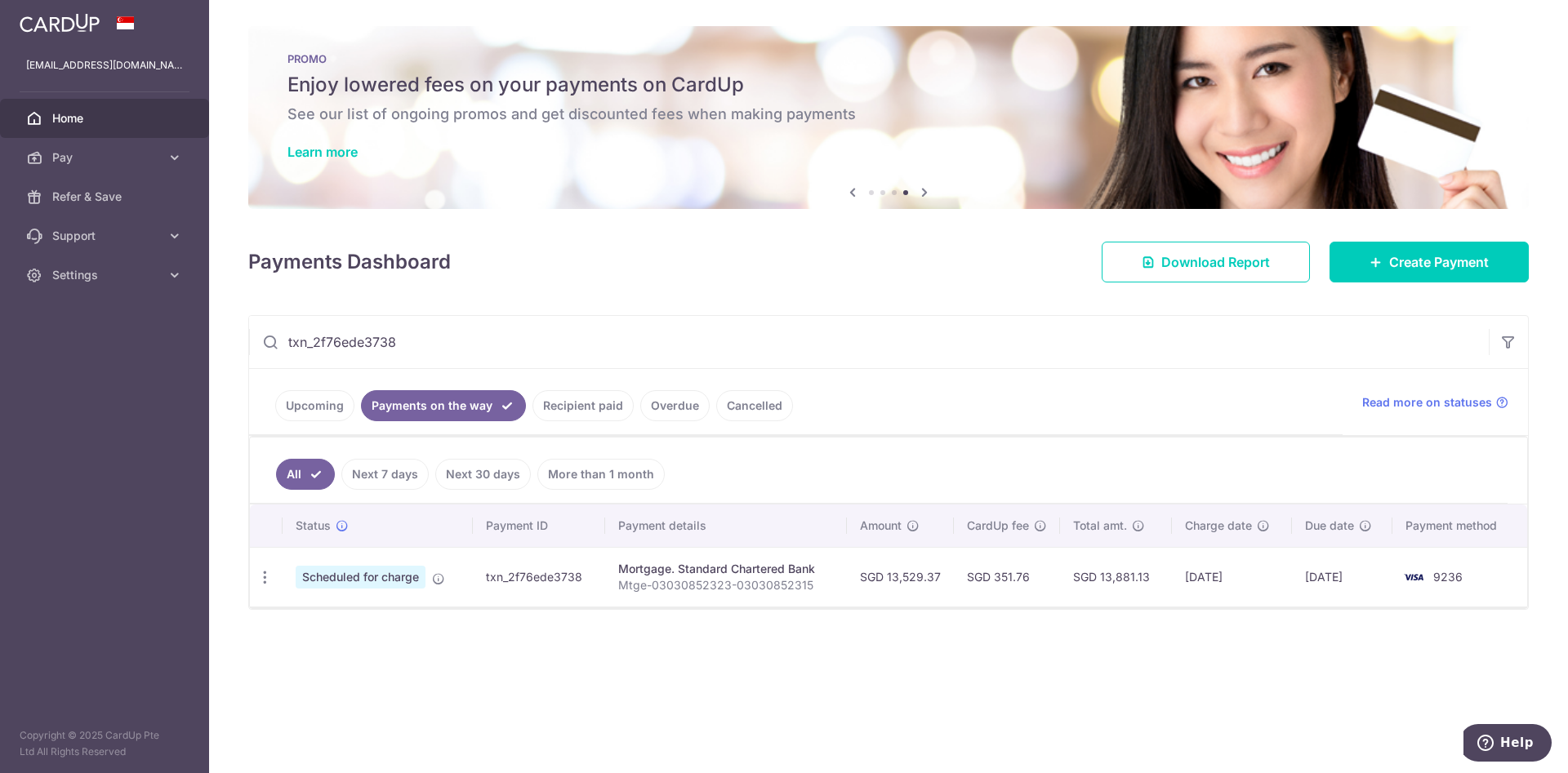
click at [313, 405] on link "Upcoming" at bounding box center [314, 406] width 79 height 31
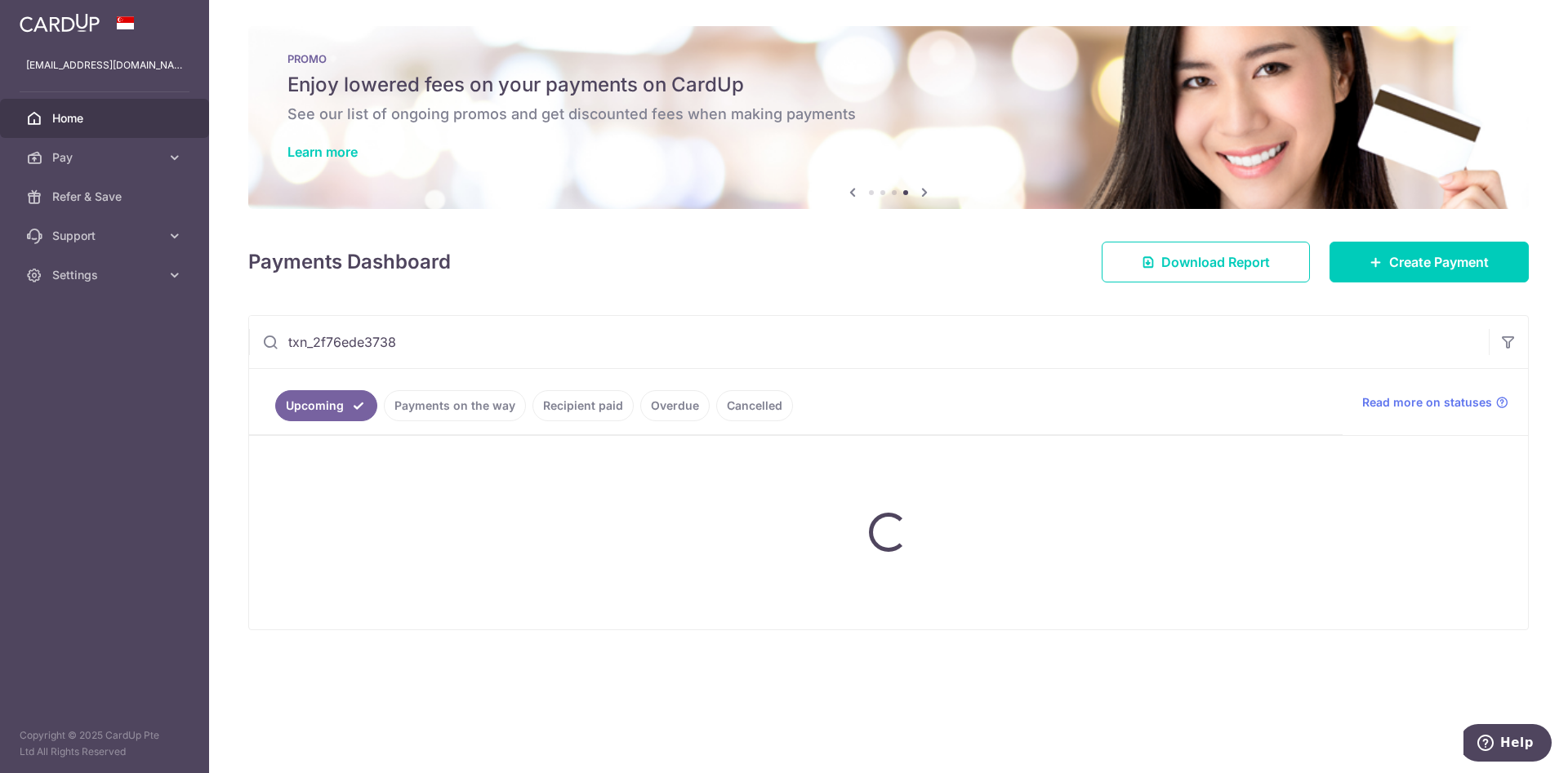
click at [413, 345] on input "txn_2f76ede3738" at bounding box center [869, 342] width 1239 height 52
click at [460, 338] on input "txn_2f76ede3738" at bounding box center [869, 342] width 1239 height 52
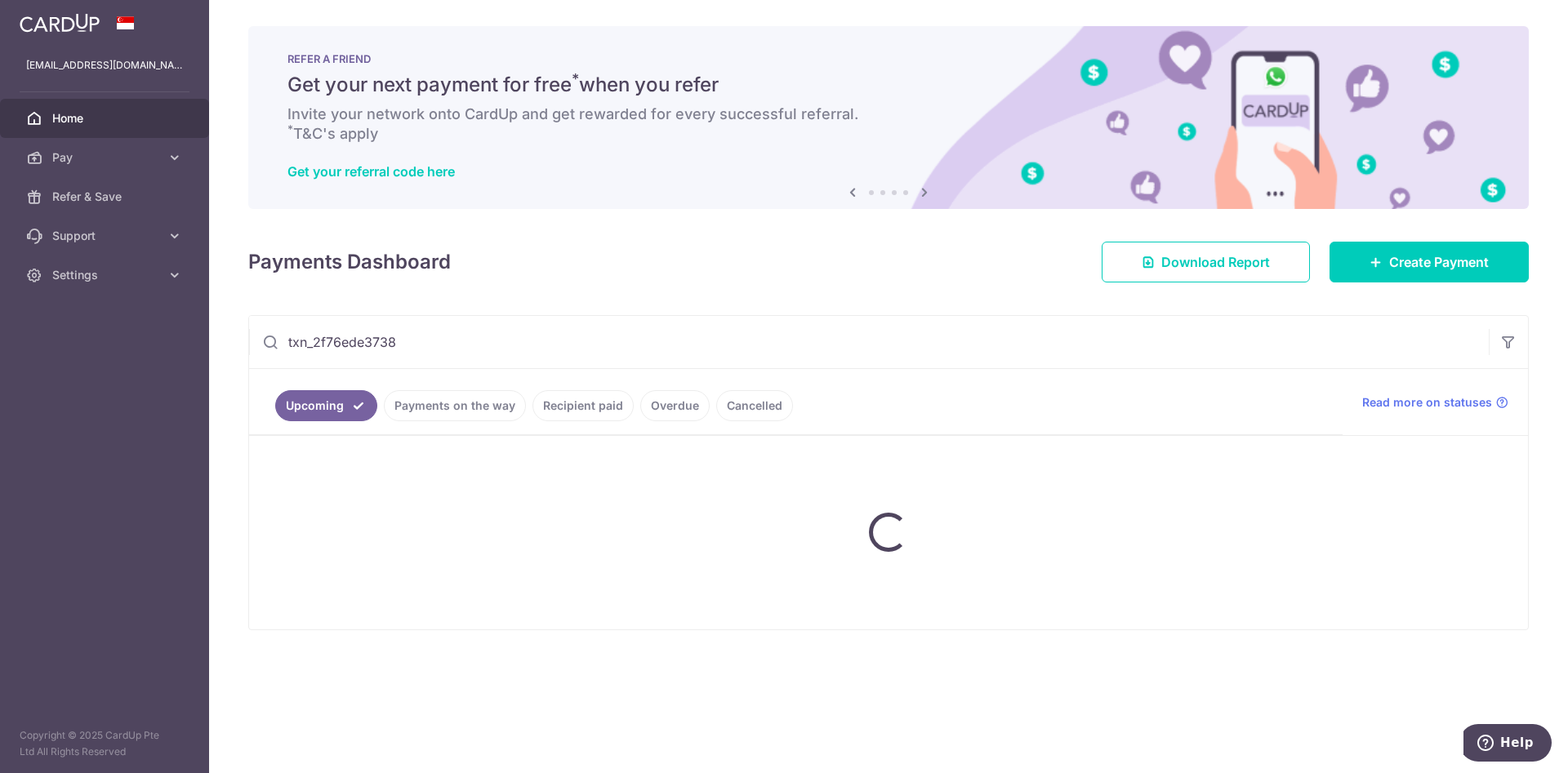
click at [421, 493] on div at bounding box center [889, 532] width 1279 height 193
drag, startPoint x: 403, startPoint y: 353, endPoint x: 0, endPoint y: 357, distance: 403.0
click at [0, 357] on main "[EMAIL_ADDRESS][DOMAIN_NAME] Home Pay Payments Recipients Cards Refer & Save Su…" at bounding box center [784, 386] width 1568 height 773
click at [587, 519] on div at bounding box center [889, 532] width 1279 height 193
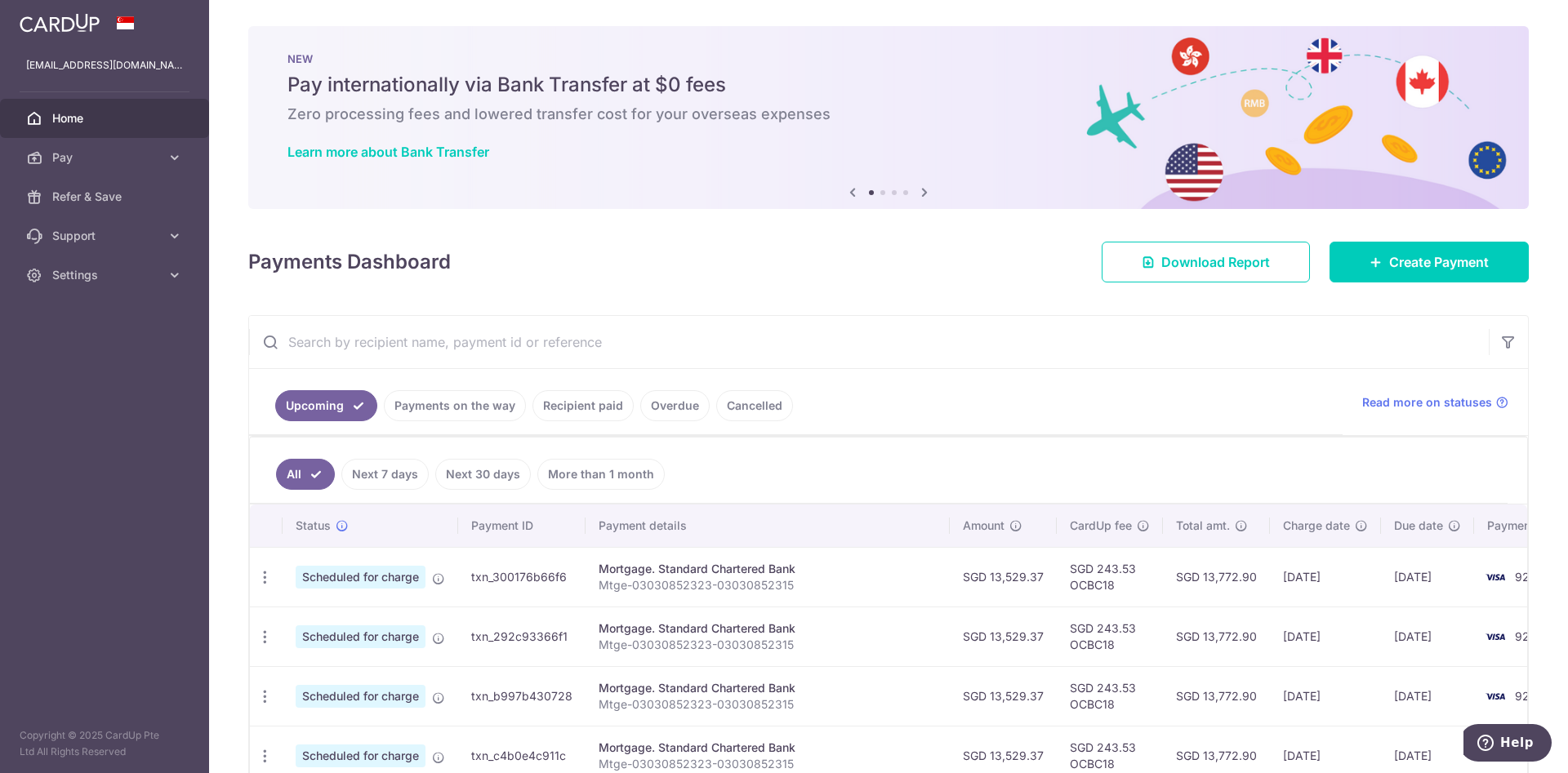
click at [641, 355] on input "text" at bounding box center [869, 342] width 1239 height 52
paste input "txn_2f76ede3738"
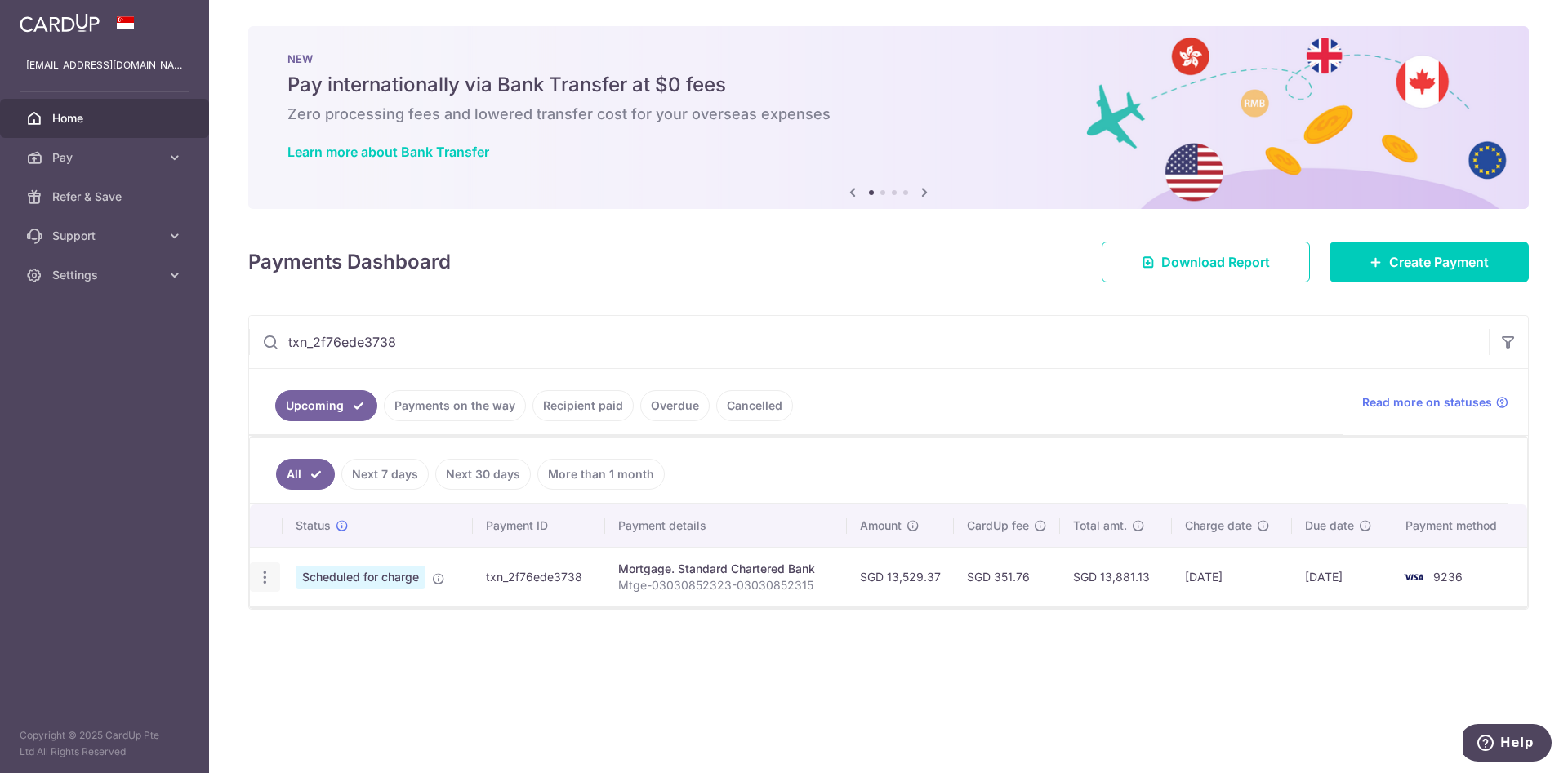
type input "txn_2f76ede3738"
click at [265, 572] on icon "button" at bounding box center [265, 578] width 17 height 17
click at [344, 611] on link "Update payment" at bounding box center [336, 621] width 170 height 39
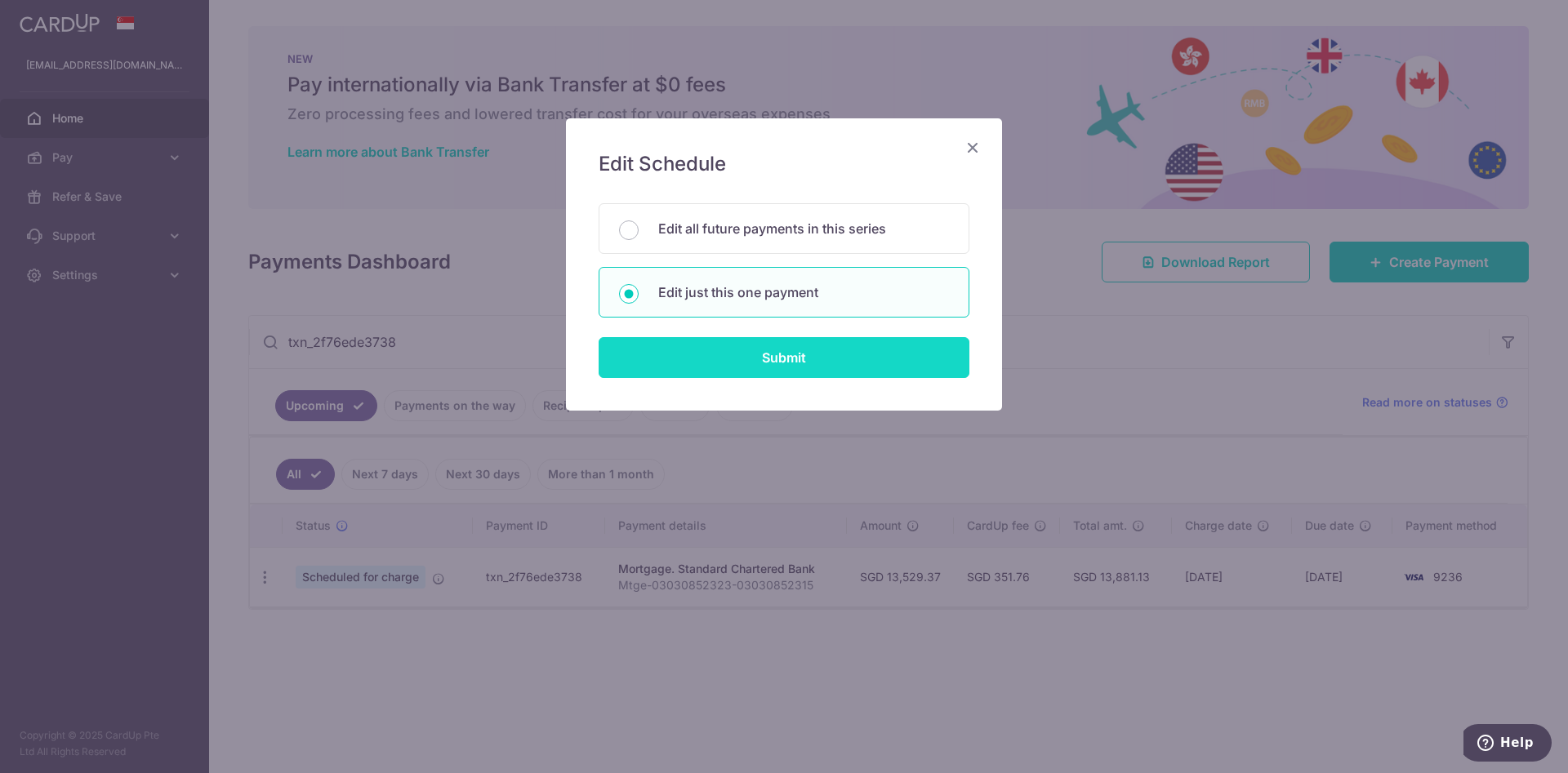
click at [680, 353] on input "Submit" at bounding box center [784, 357] width 371 height 41
radio input "true"
type input "13,529.37"
type input "[DATE]"
type input "Mtge-03030852323-03030852315"
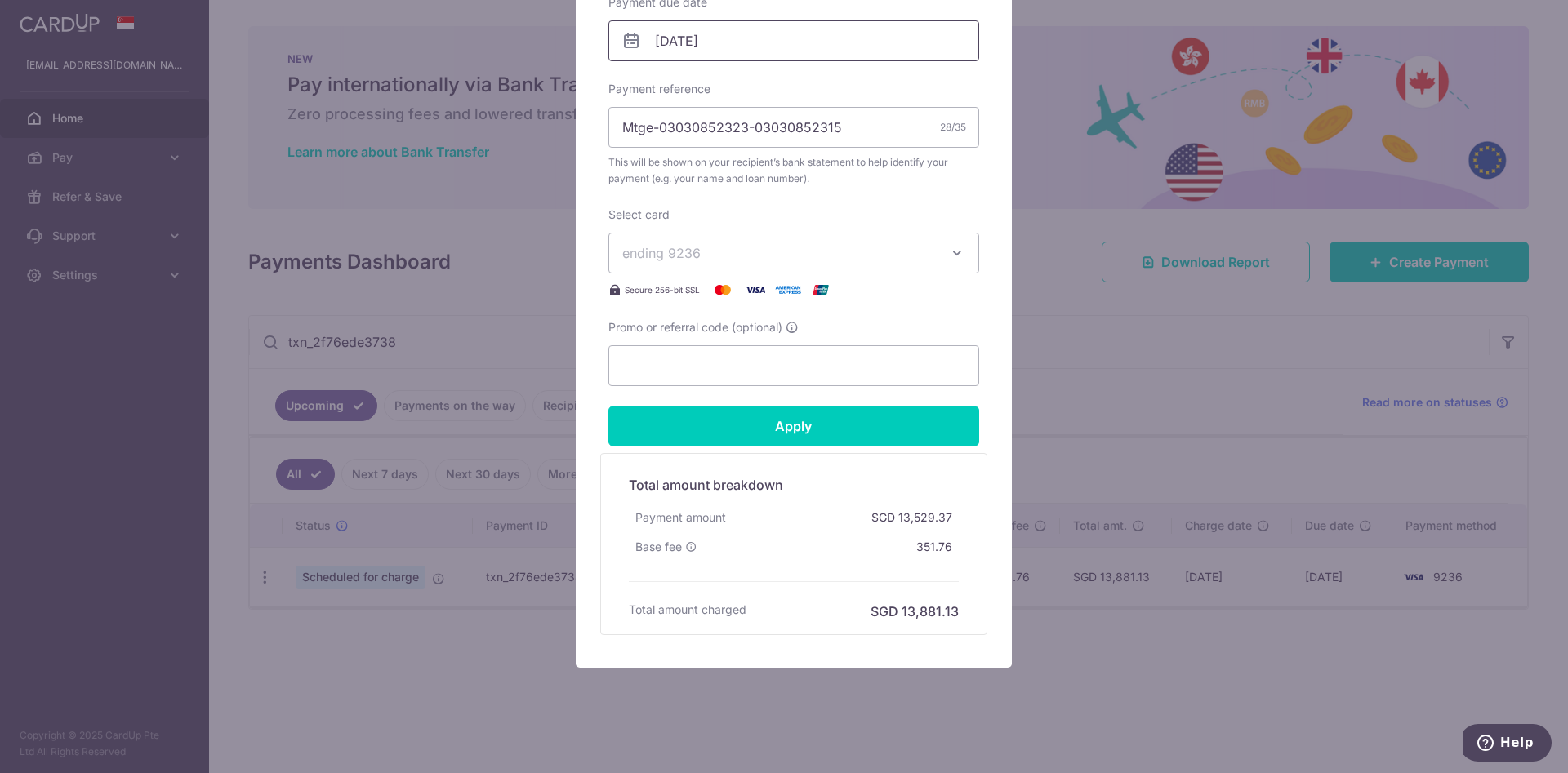
scroll to position [550, 0]
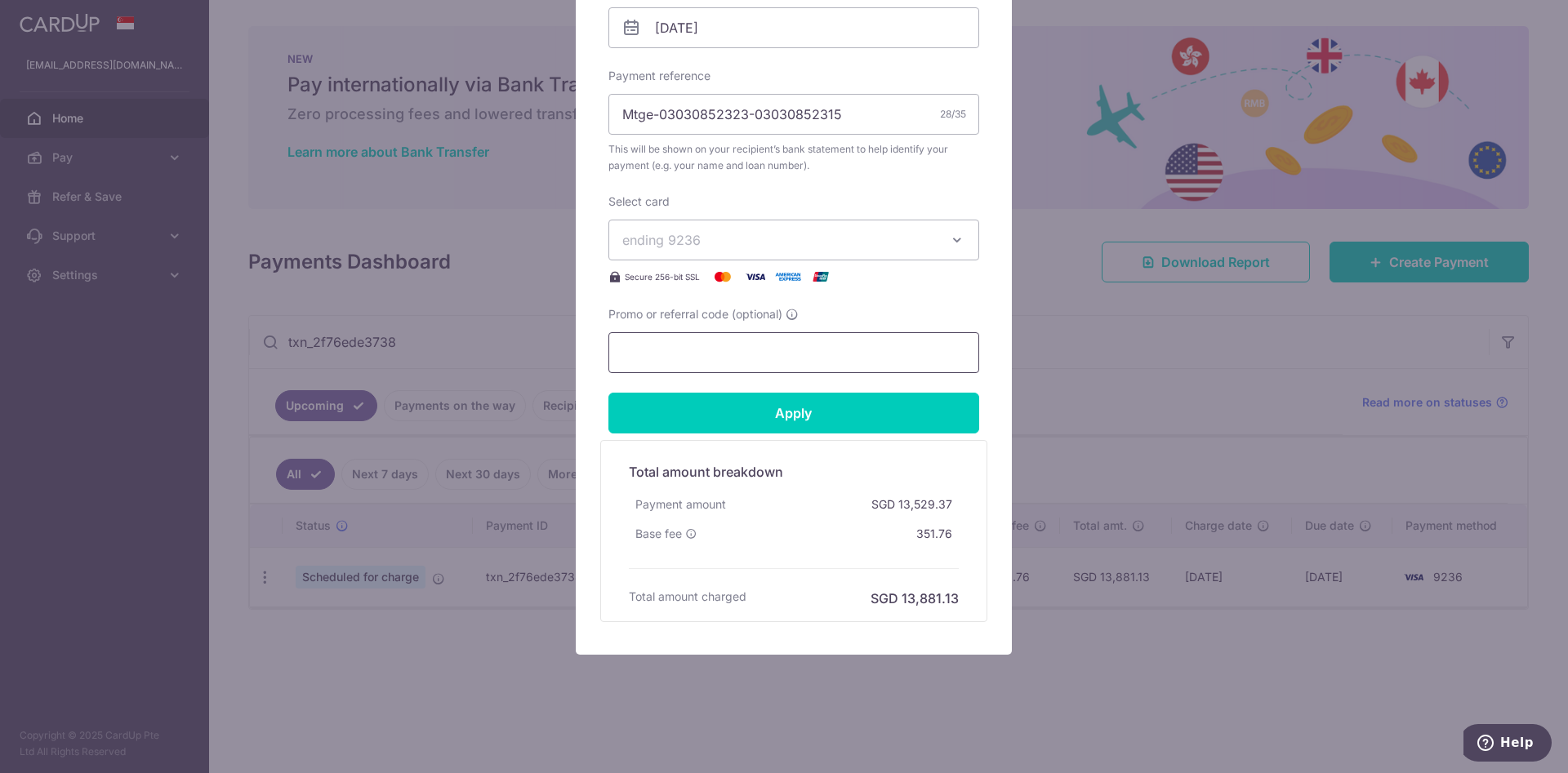
click at [748, 338] on input "Promo or referral code (optional)" at bounding box center [793, 352] width 371 height 41
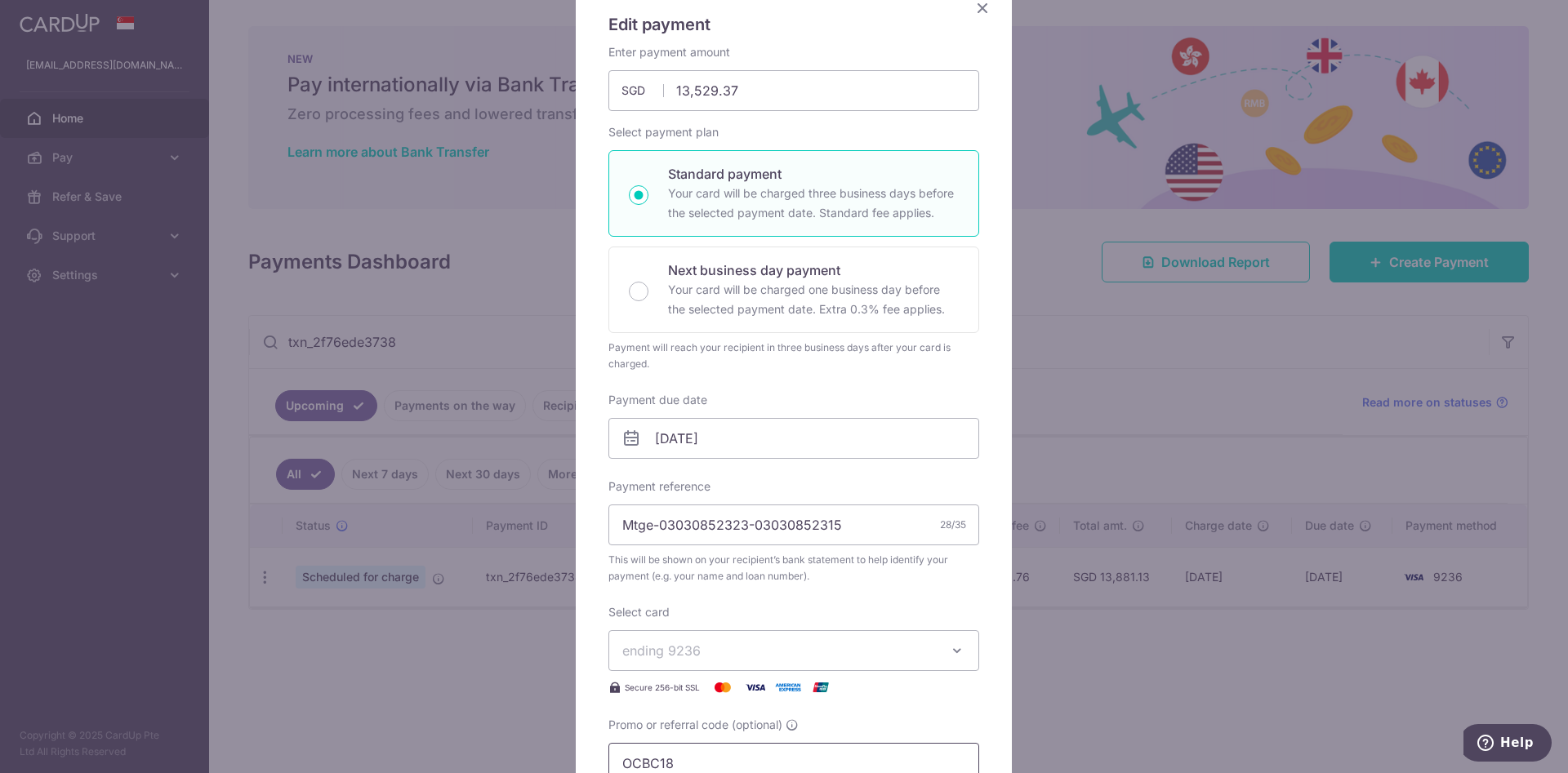
scroll to position [61, 0]
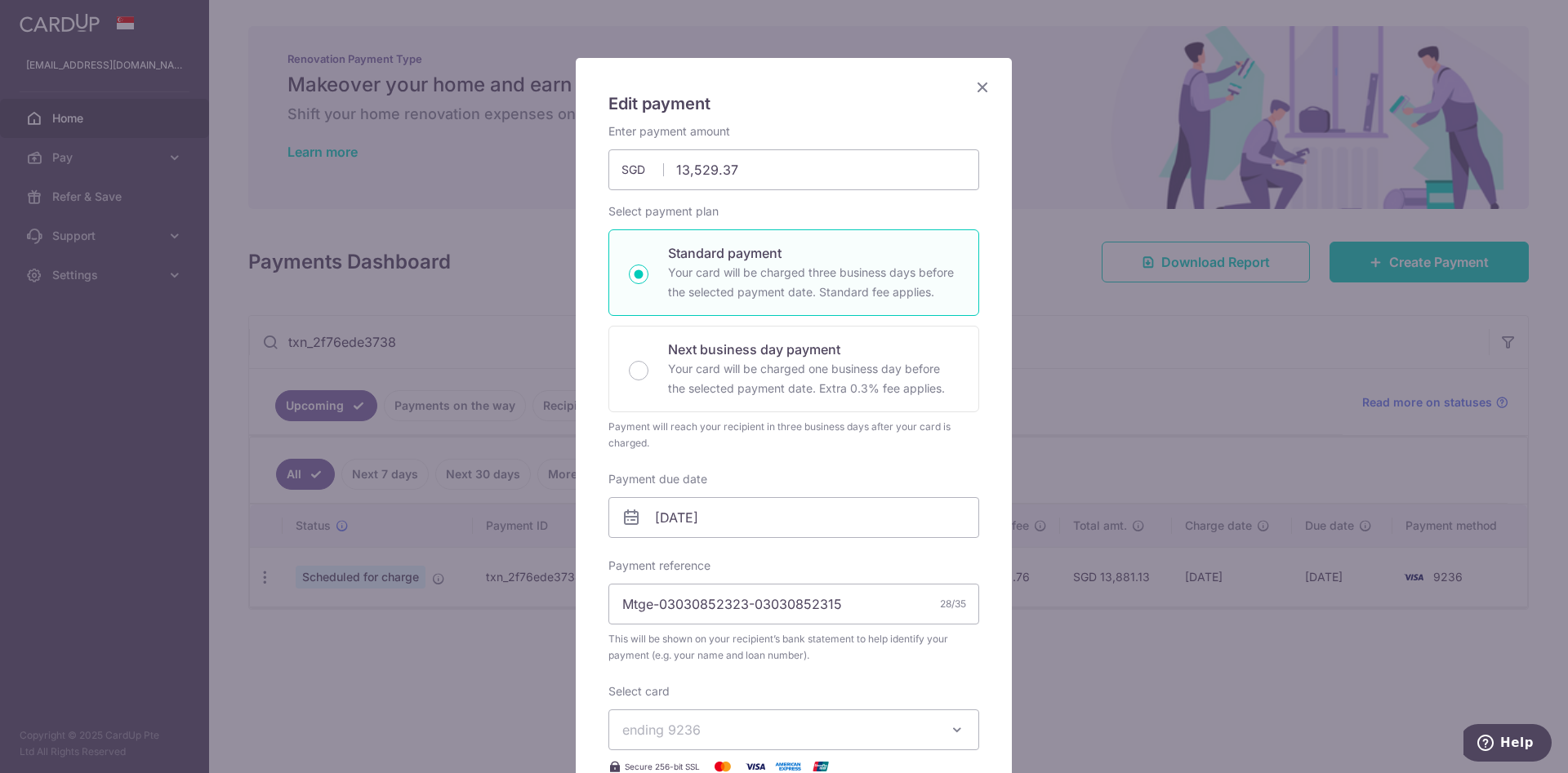
type input "OCBC18"
click at [796, 491] on div "Payment due date [DATE] Your card will be charged on" at bounding box center [793, 504] width 371 height 67
click at [796, 499] on body "[EMAIL_ADDRESS][DOMAIN_NAME] Home Pay Payments Recipients Cards Refer & Save Su…" at bounding box center [784, 386] width 1568 height 773
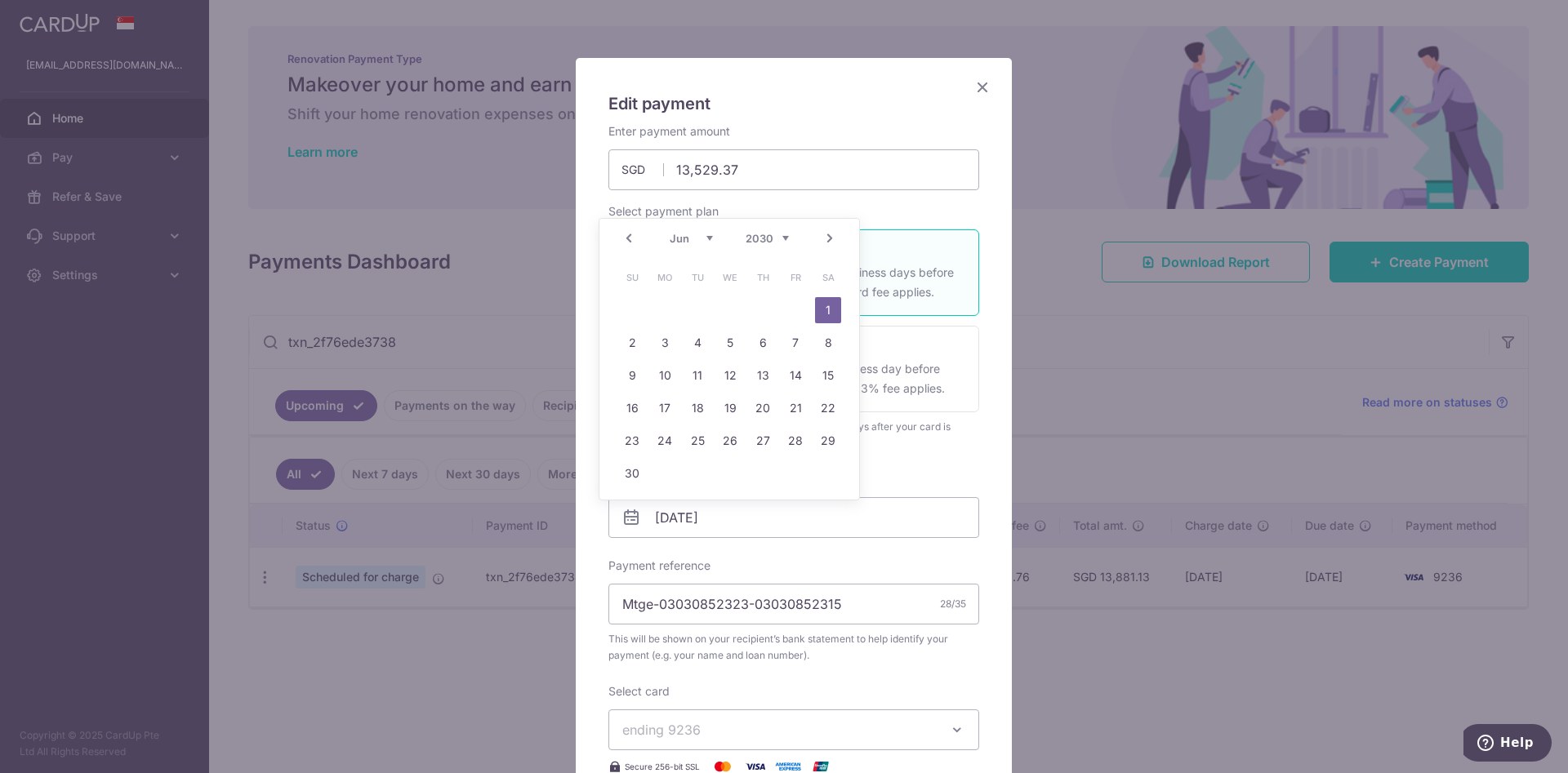
click at [766, 247] on div "Prev Next Jan Feb Mar Apr May Jun [DATE] Aug Sep Oct Nov [DATE] 2026 2027 2028 …" at bounding box center [729, 238] width 259 height 39
click at [768, 240] on select "2025 2026 2027 2028 2029 2030 2031 2032 2033 2034 2035" at bounding box center [767, 238] width 43 height 13
click at [679, 228] on div "Prev Next Sep Oct Nov [DATE] 2026 2027 2028 2029 2030 2031 2032 2033 2034 2035" at bounding box center [729, 238] width 259 height 39
click at [685, 239] on select "Sep Oct Nov Dec" at bounding box center [692, 238] width 43 height 13
click at [766, 370] on link "18" at bounding box center [763, 376] width 26 height 26
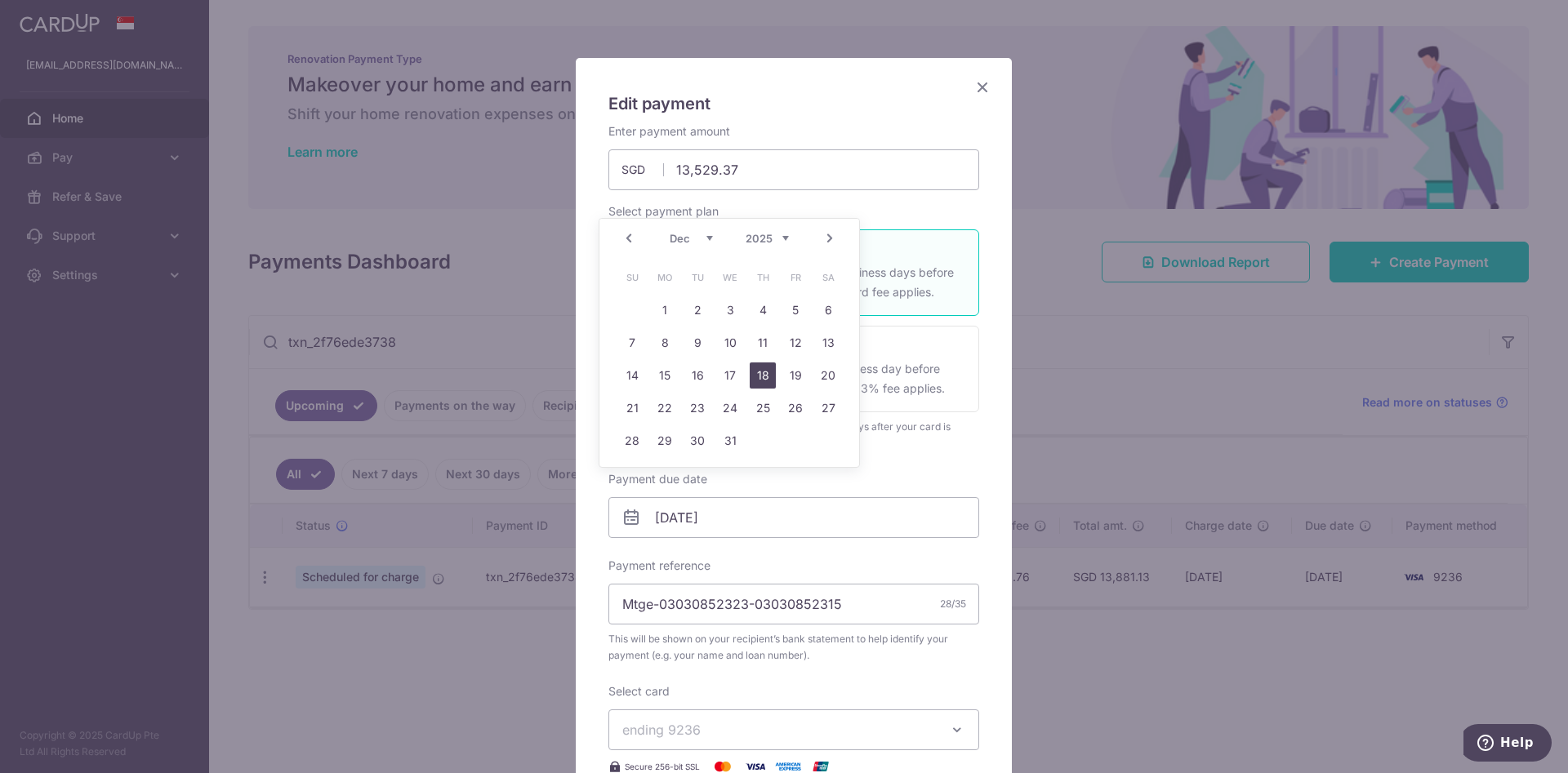
type input "[DATE]"
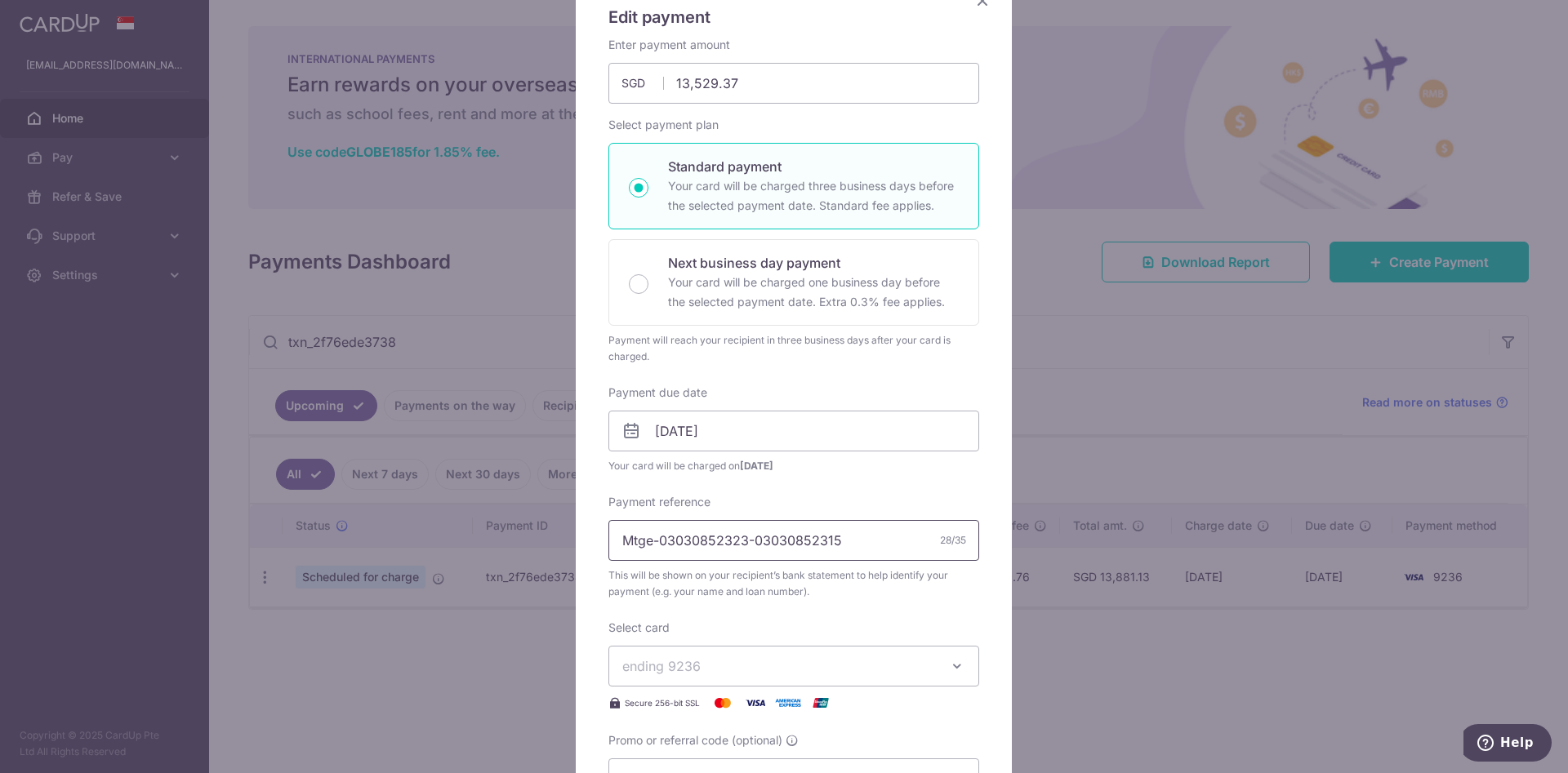
scroll to position [305, 0]
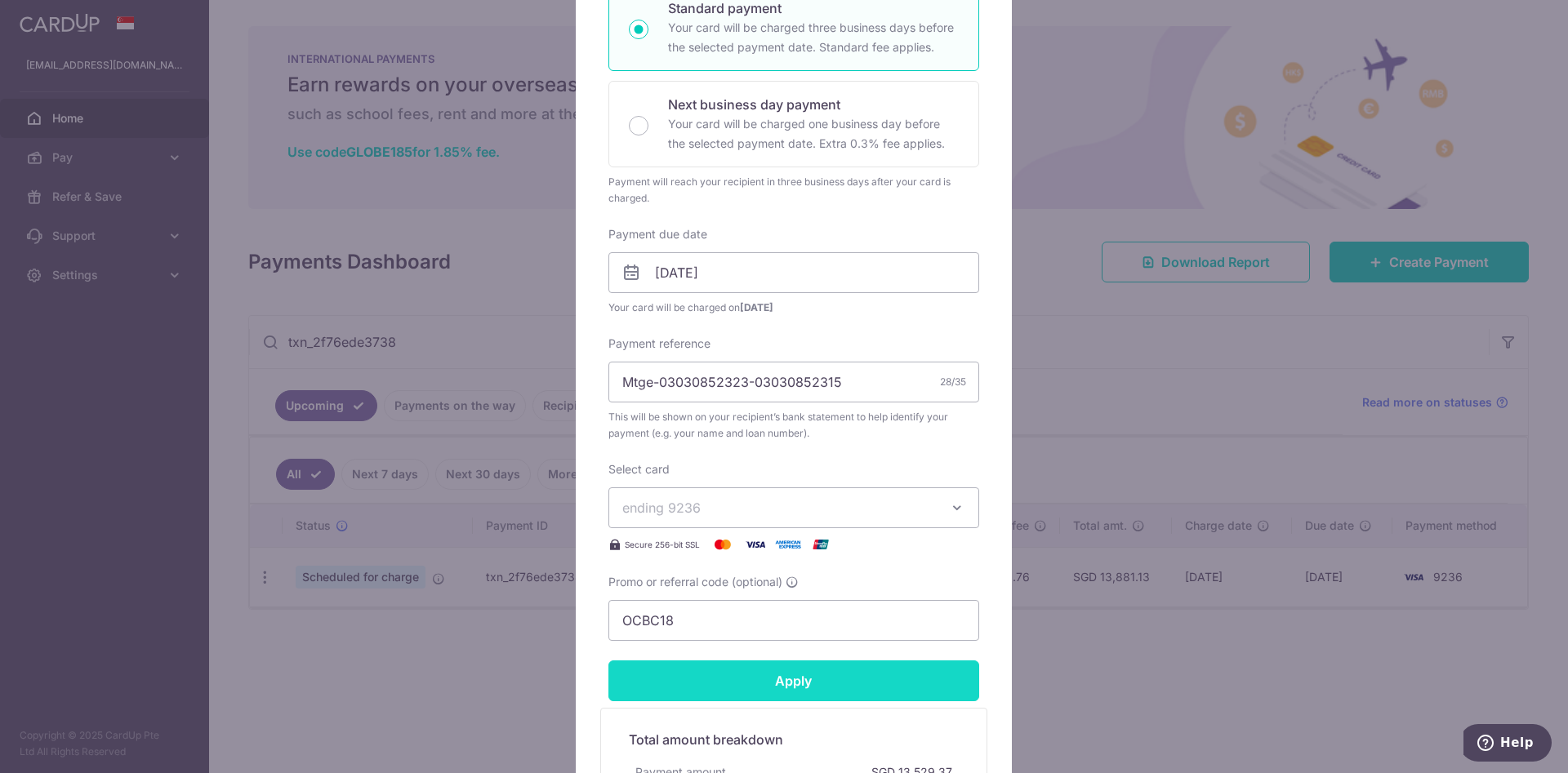
click at [782, 671] on input "Apply" at bounding box center [793, 680] width 371 height 41
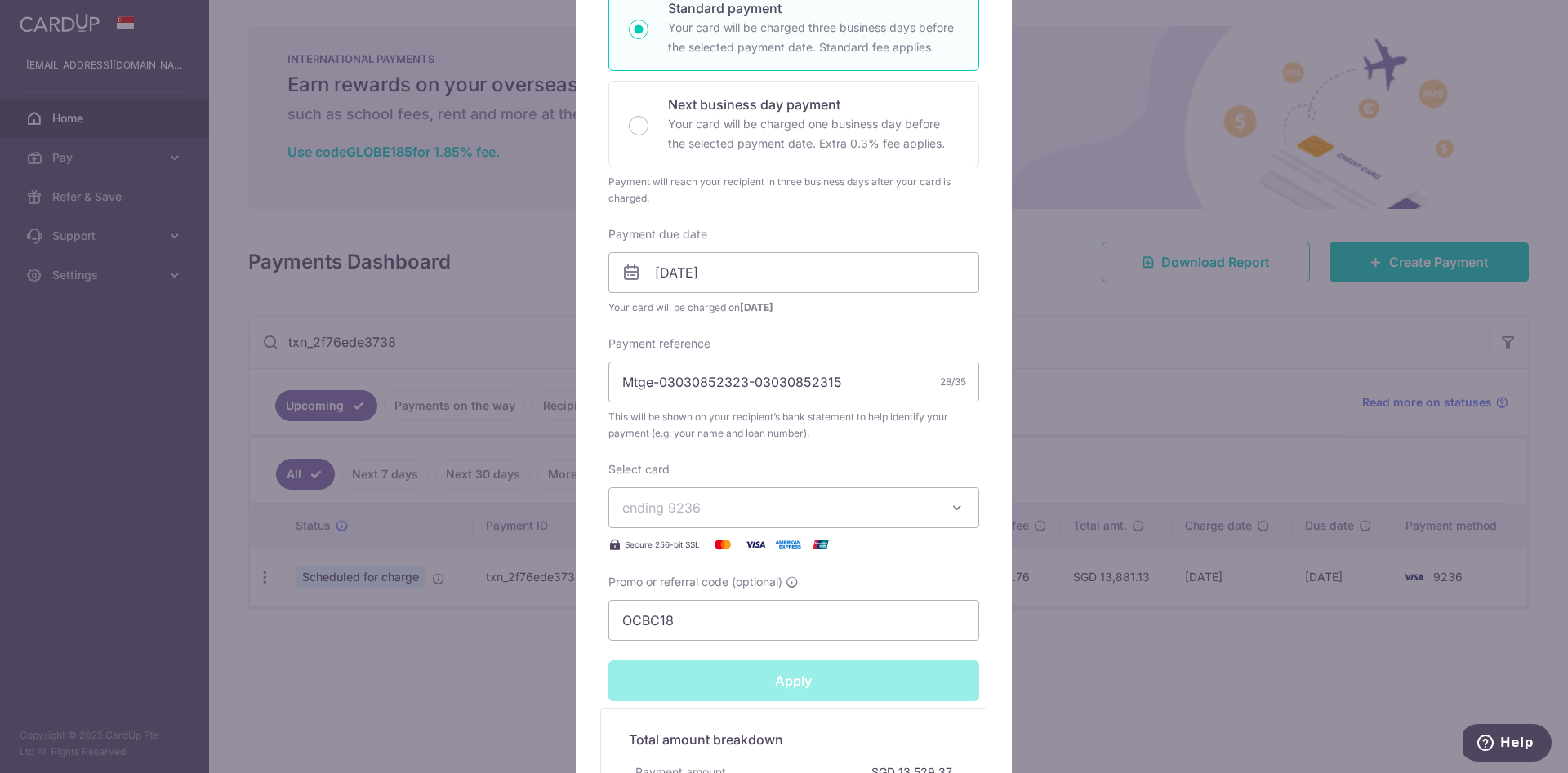
type input "Successfully Applied"
click at [1142, 372] on div "Edit payment By clicking apply, you will make changes to all payments to Standa…" at bounding box center [784, 386] width 1568 height 773
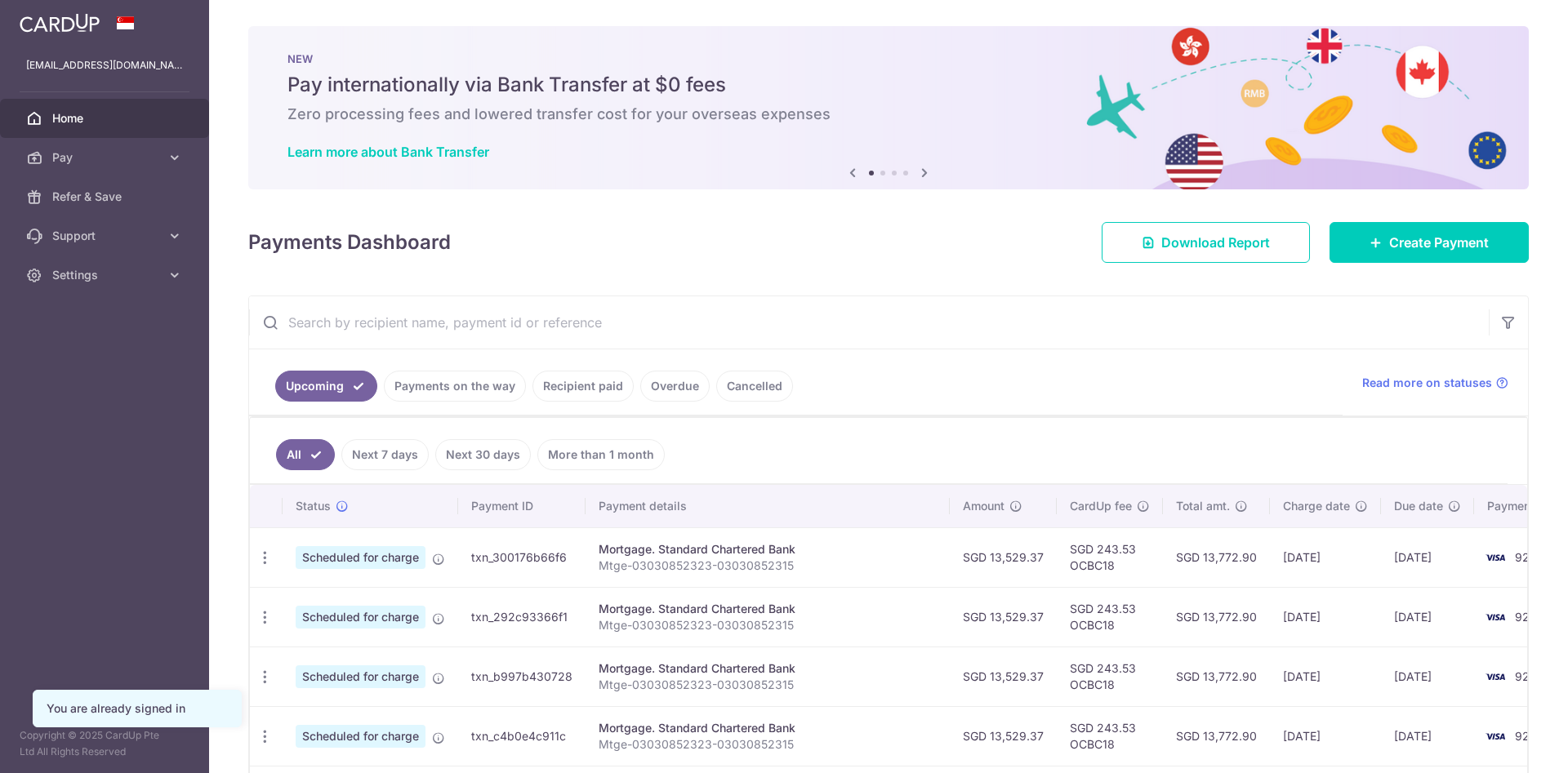
click at [1224, 224] on link "Download Report" at bounding box center [1205, 242] width 208 height 41
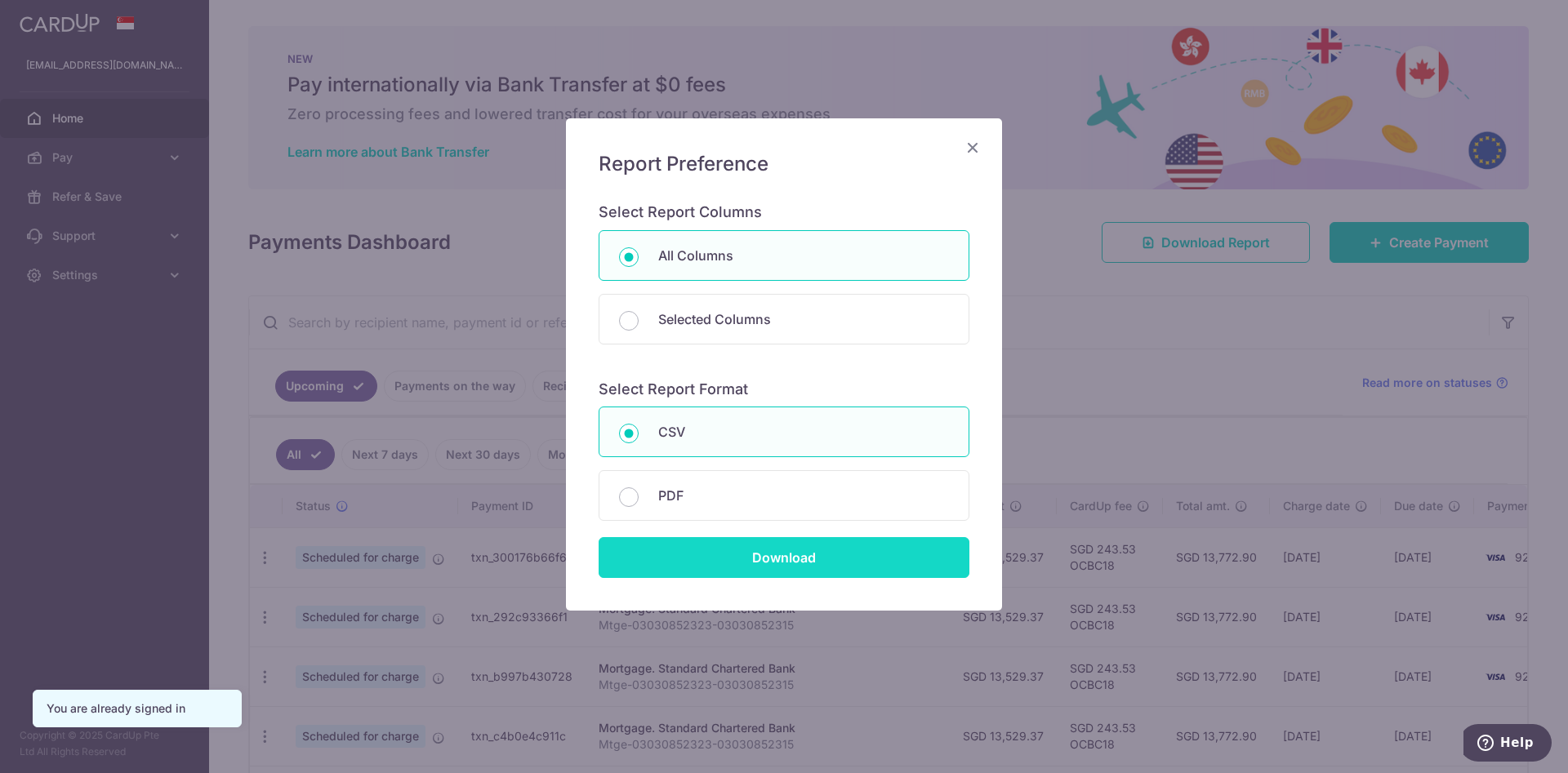
click at [713, 547] on input "Download" at bounding box center [784, 557] width 371 height 41
